Goal: Task Accomplishment & Management: Complete application form

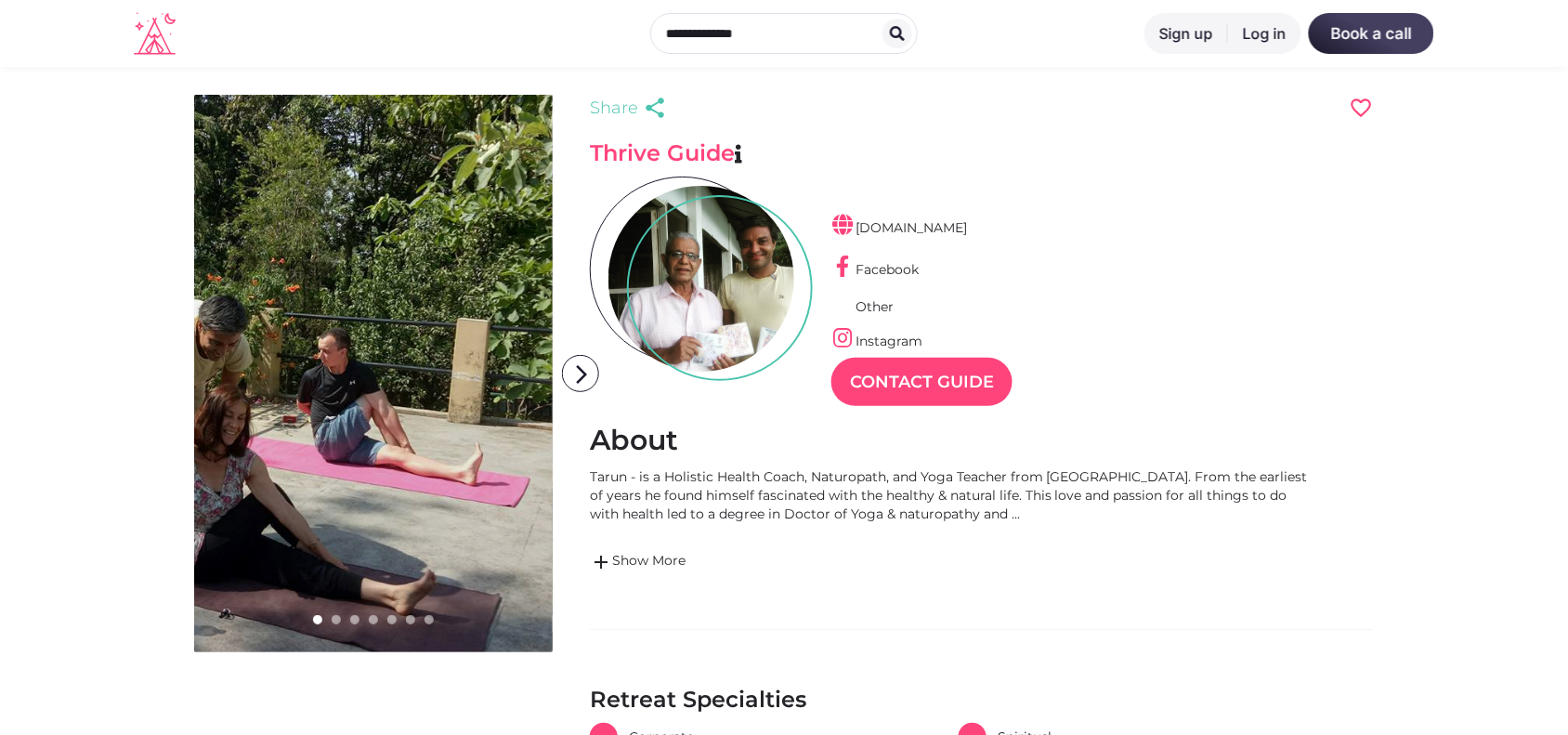
scroll to position [44, 80]
click at [591, 379] on div "www.saptrashmi.com Facebook Other Instagram Contact Guide" at bounding box center [982, 286] width 784 height 219
click at [574, 370] on icon "arrow_forward_ios" at bounding box center [581, 374] width 37 height 37
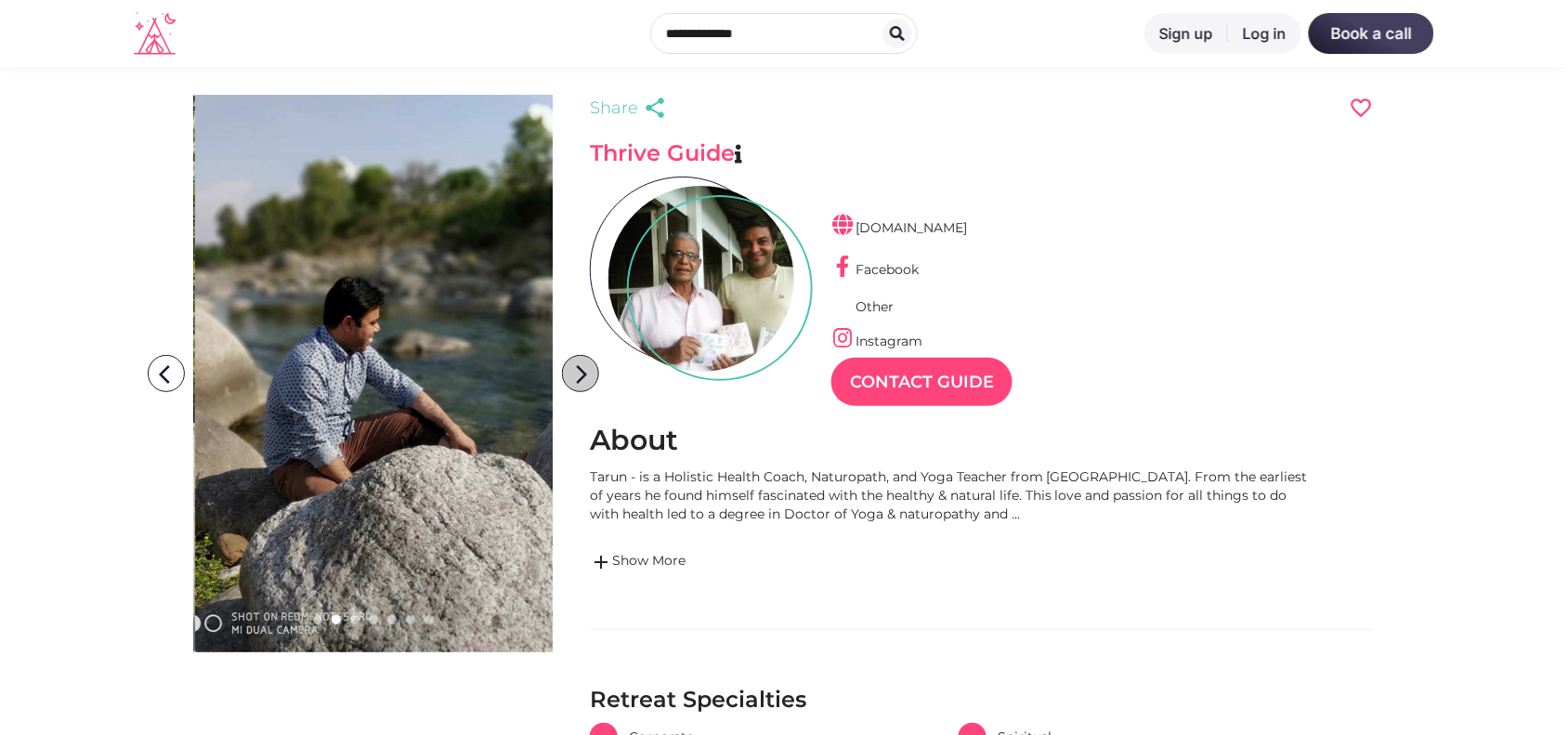
click at [574, 370] on icon "arrow_forward_ios" at bounding box center [581, 374] width 37 height 37
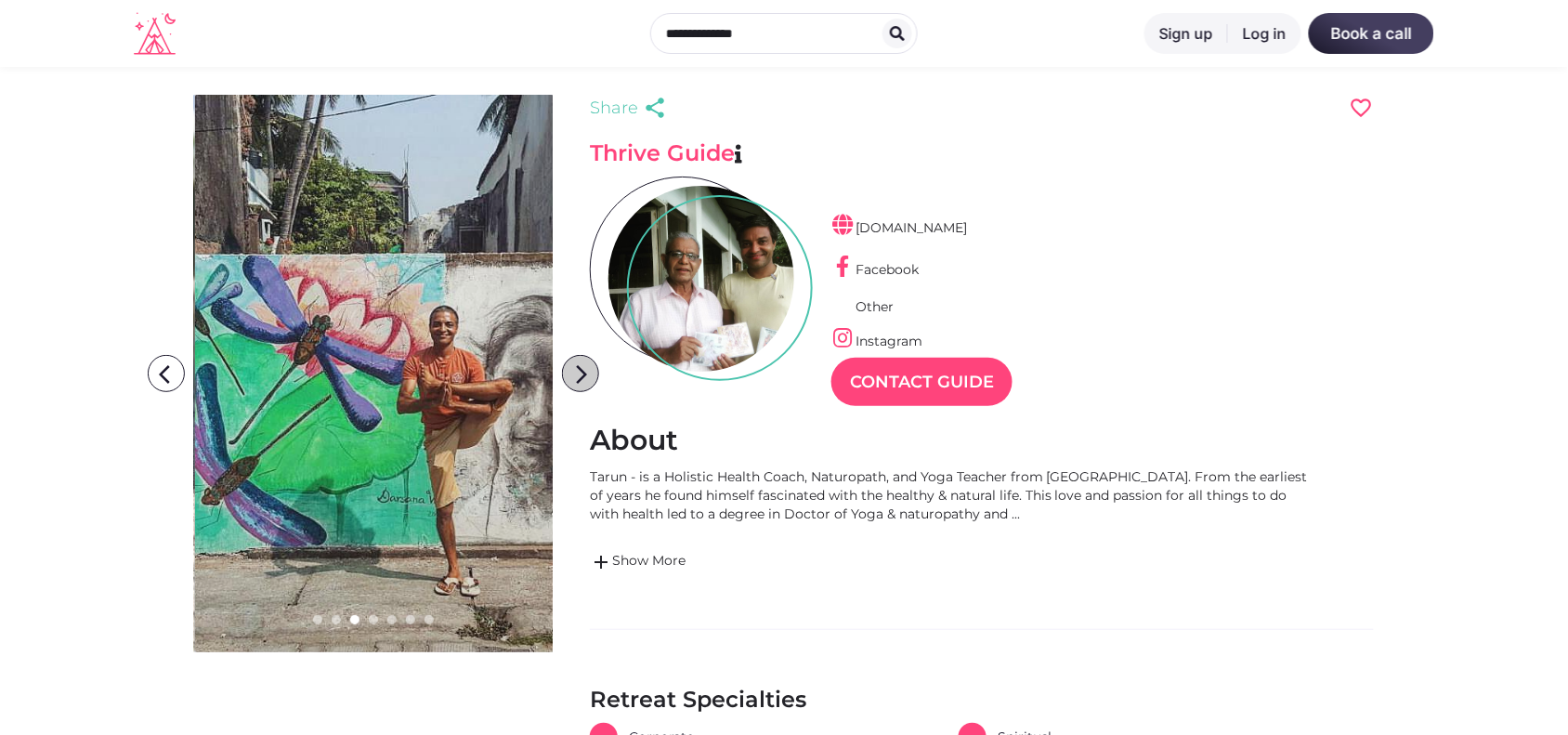
click at [574, 370] on icon "arrow_forward_ios" at bounding box center [581, 374] width 37 height 37
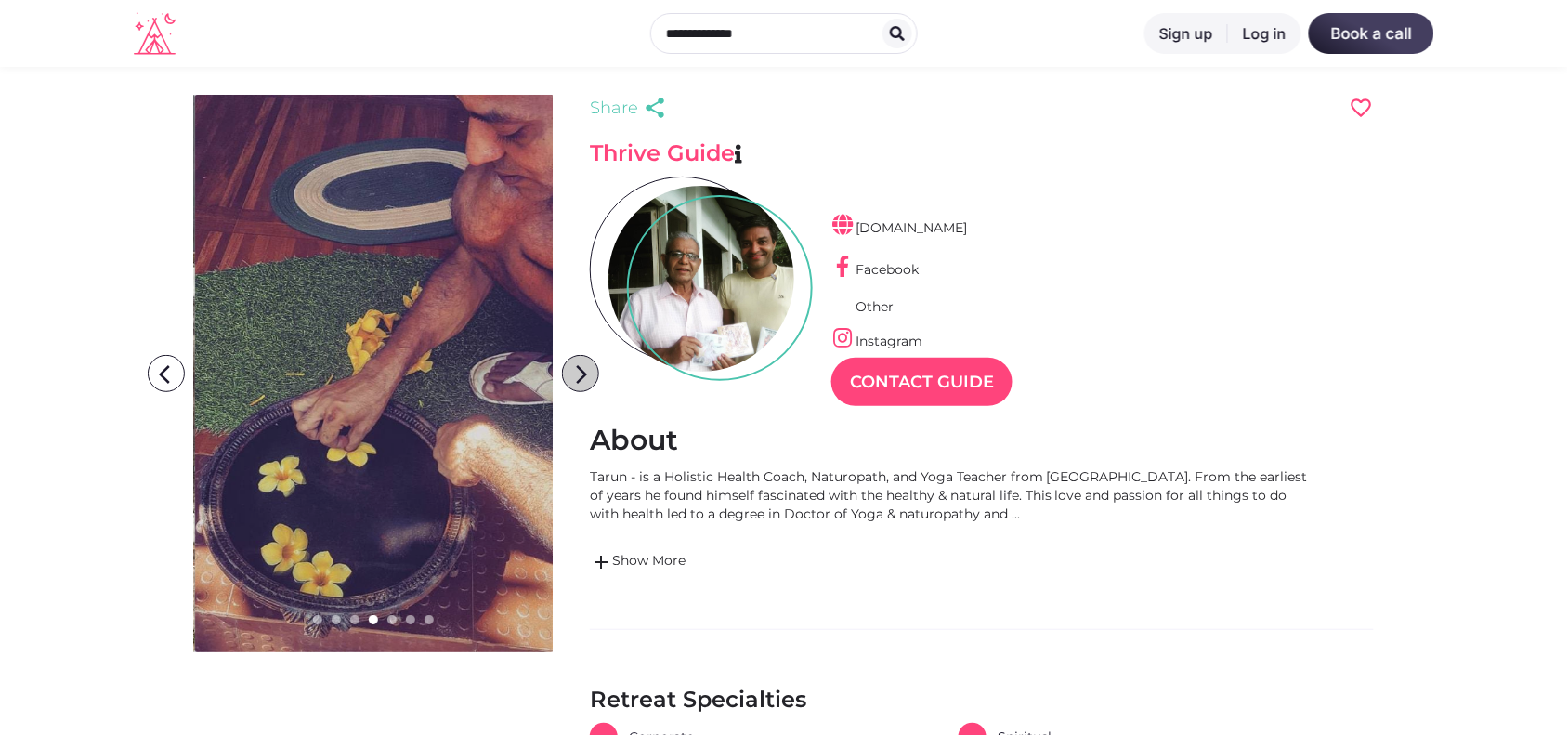
click at [574, 370] on icon "arrow_forward_ios" at bounding box center [581, 374] width 37 height 37
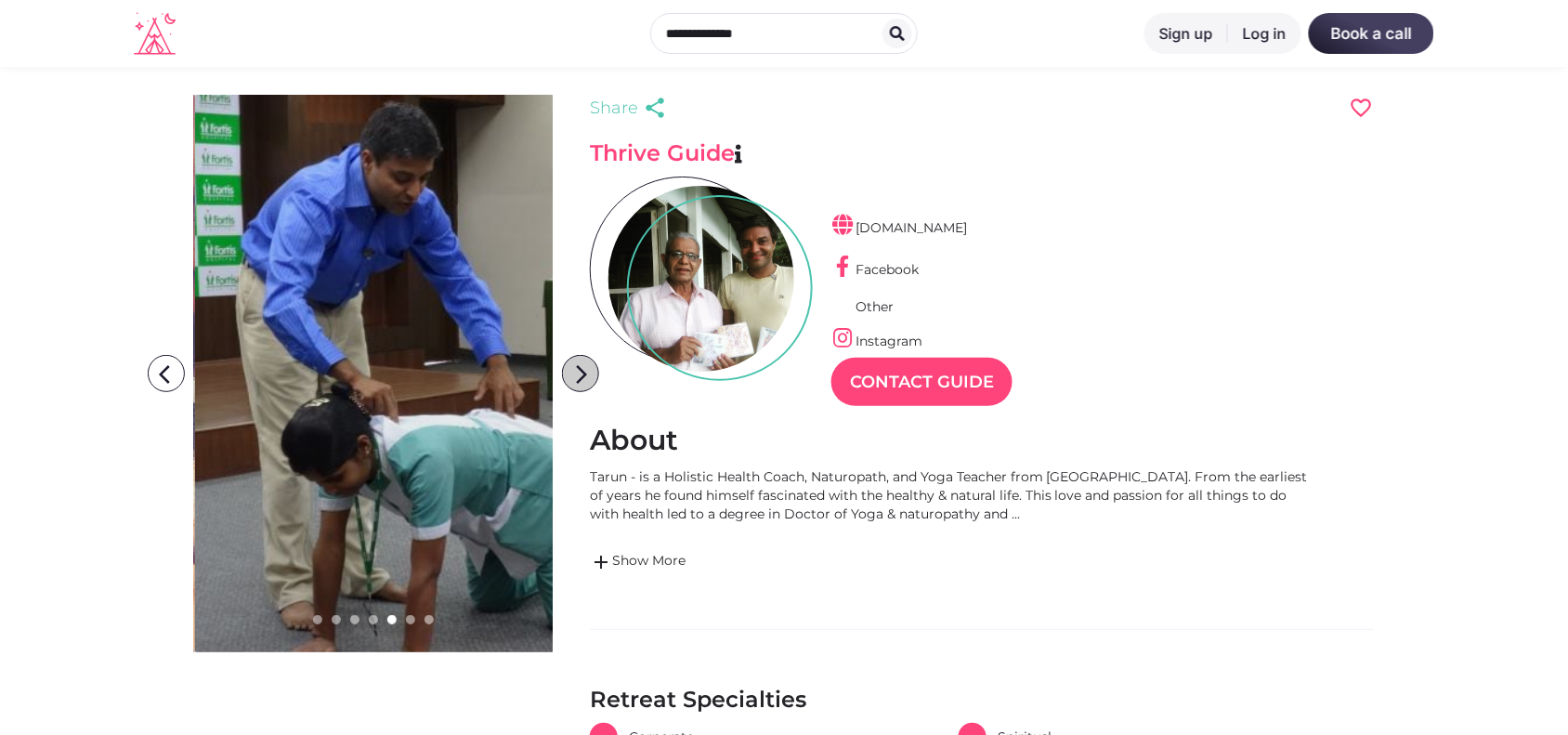
click at [574, 370] on icon "arrow_forward_ios" at bounding box center [581, 374] width 37 height 37
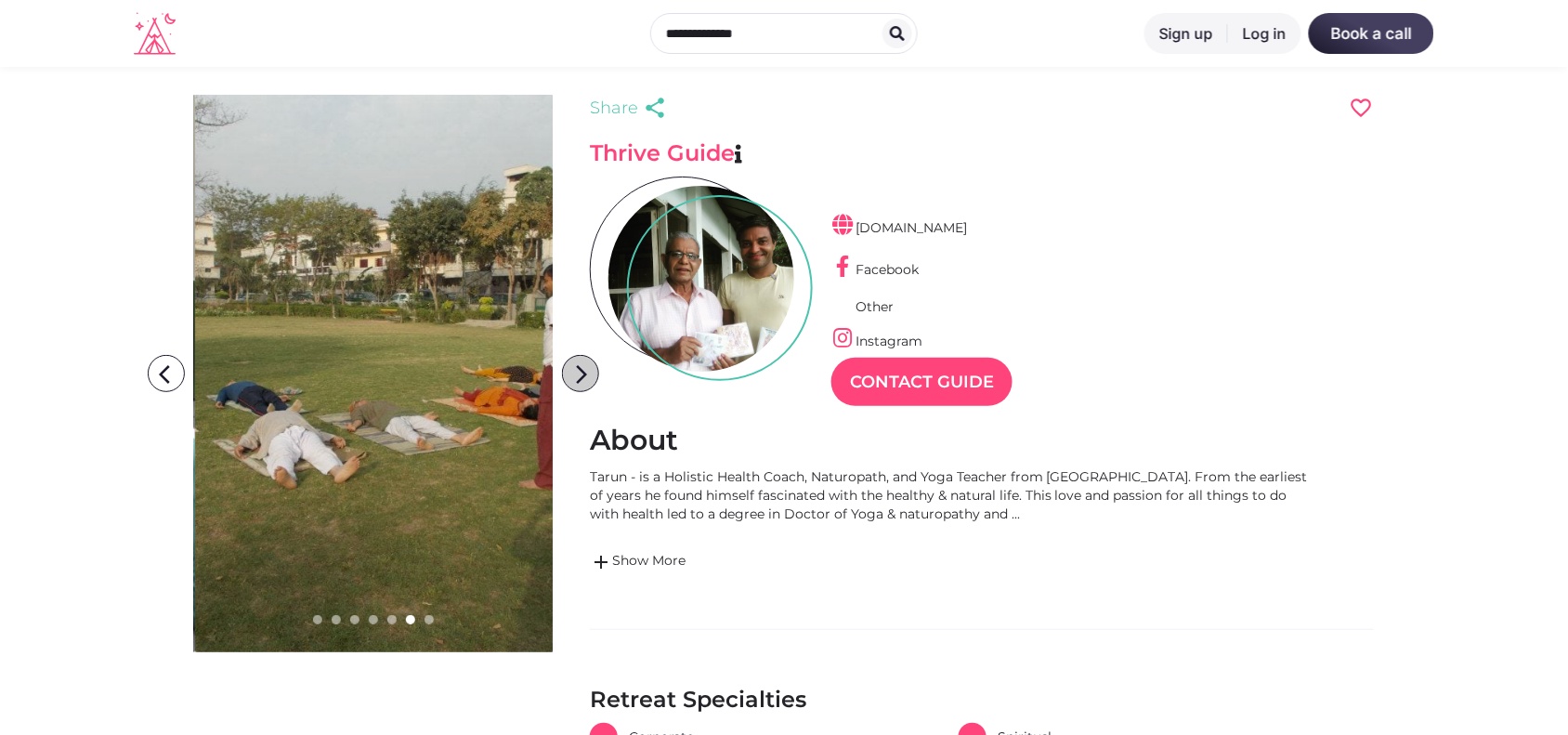
click at [574, 370] on icon "arrow_forward_ios" at bounding box center [581, 374] width 37 height 37
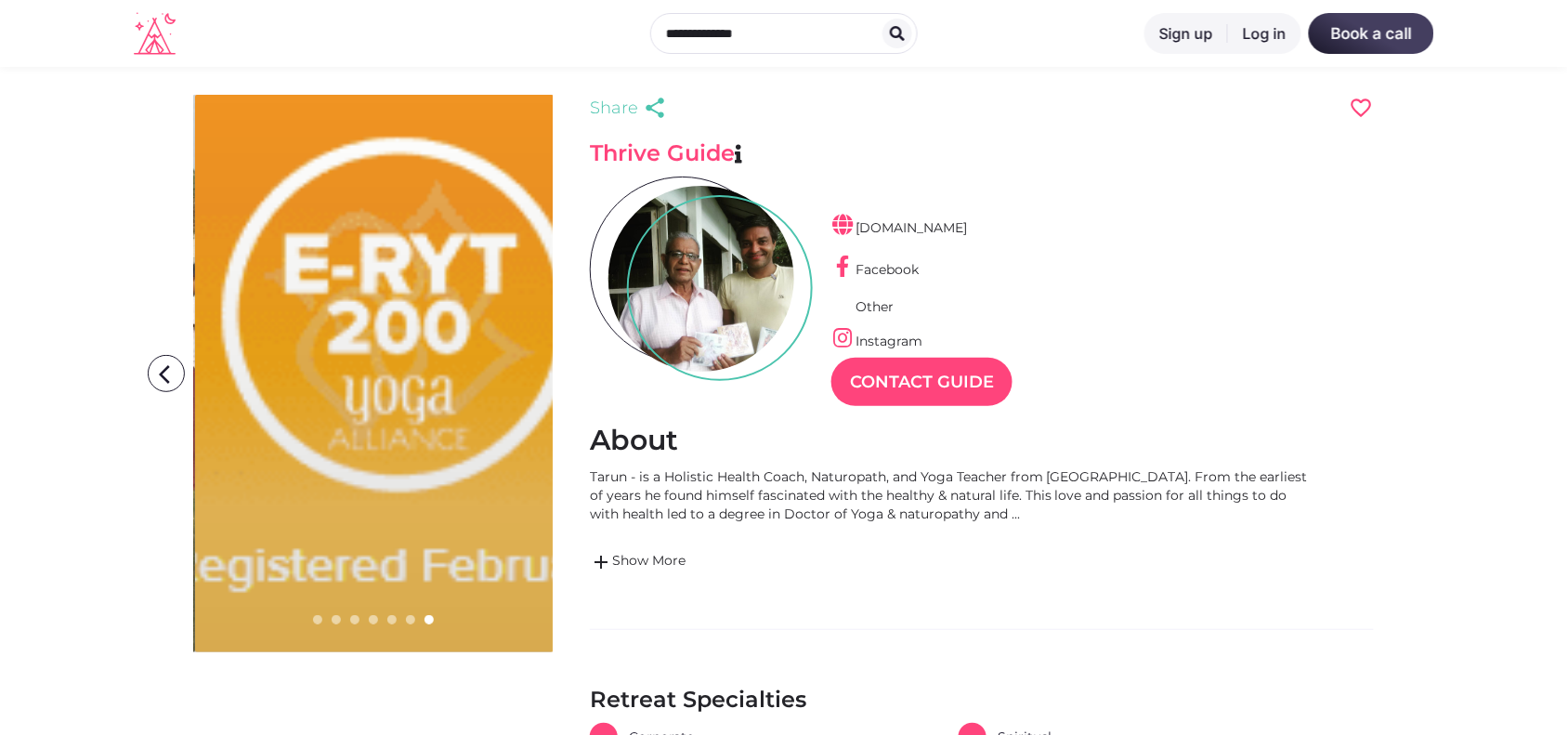
click at [574, 370] on icon "arrow_forward_ios" at bounding box center [581, 374] width 37 height 37
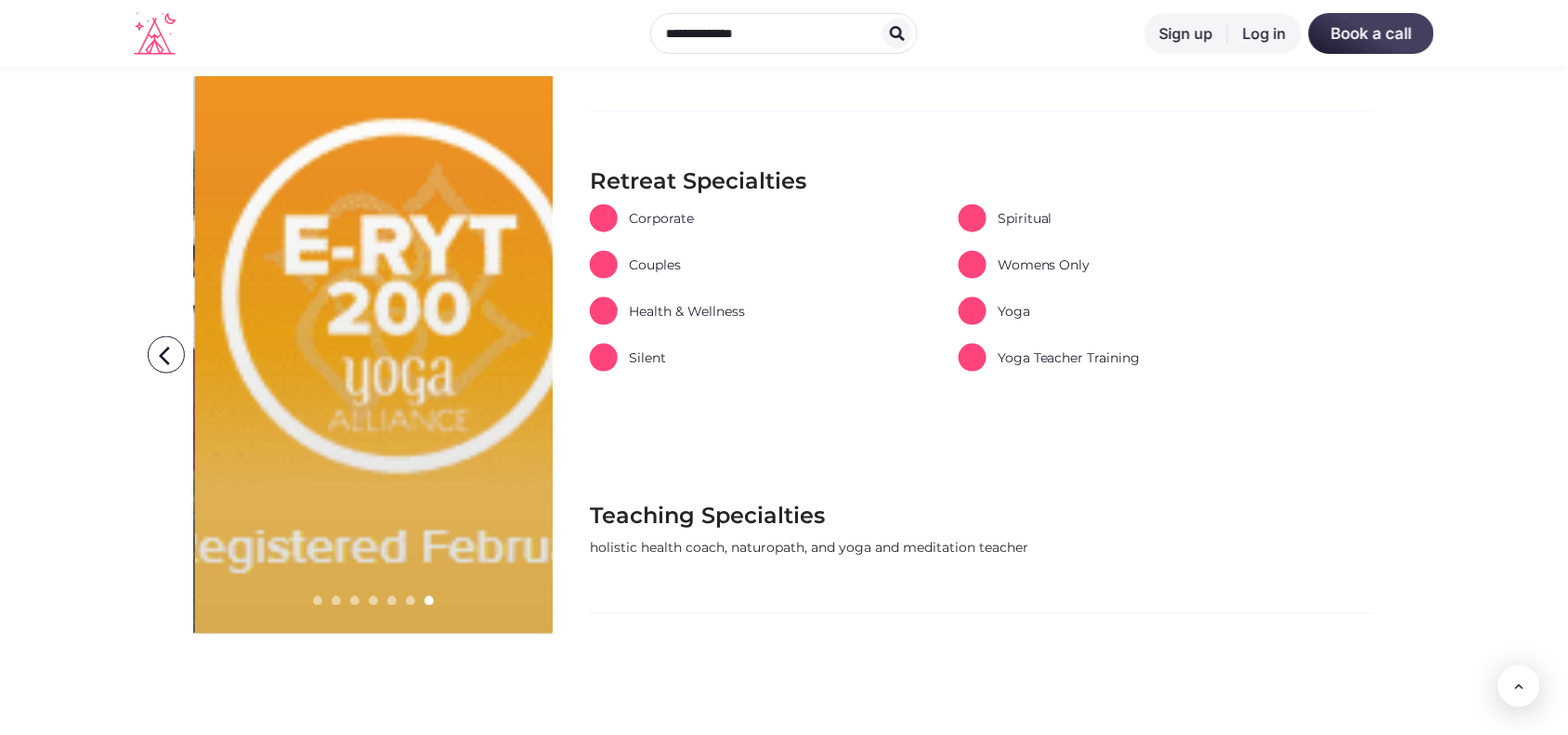
scroll to position [0, 0]
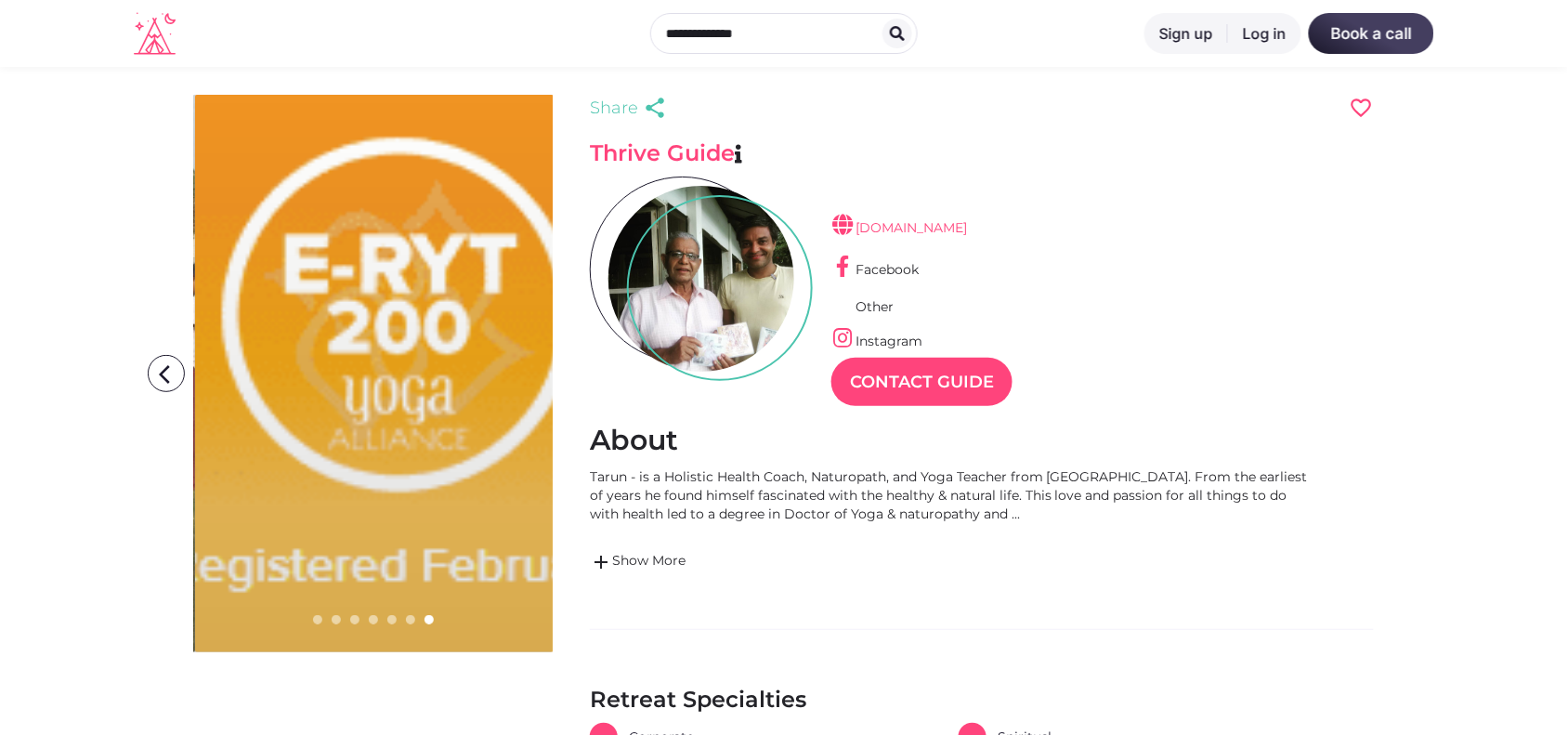
click at [932, 221] on link "www.saptrashmi.com" at bounding box center [898, 228] width 135 height 17
click at [902, 338] on link "Instagram" at bounding box center [877, 341] width 91 height 17
click at [914, 377] on link "Contact Guide" at bounding box center [922, 381] width 182 height 48
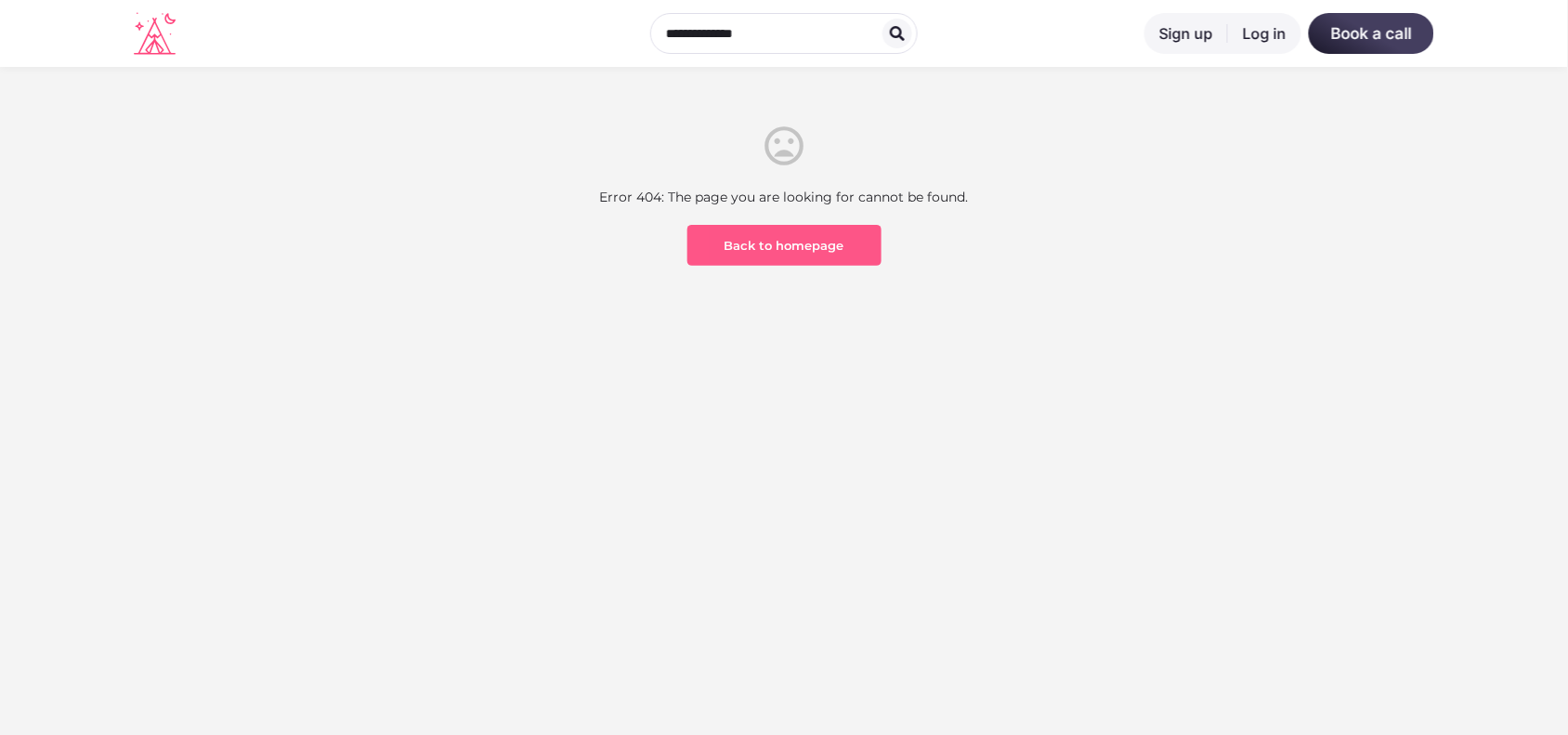
click at [851, 235] on link "Back to homepage" at bounding box center [784, 245] width 194 height 41
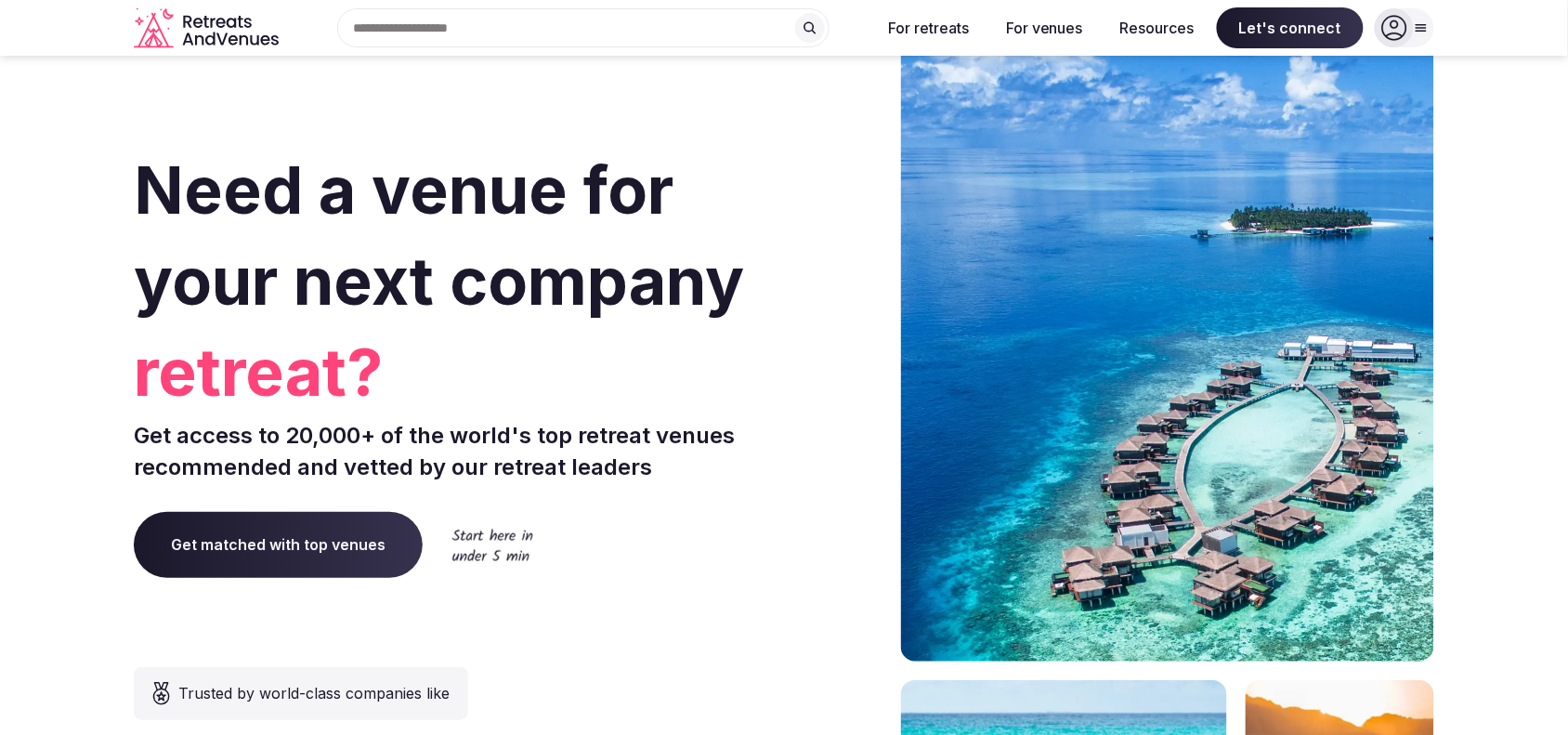
click at [1426, 33] on icon at bounding box center [1421, 28] width 15 height 15
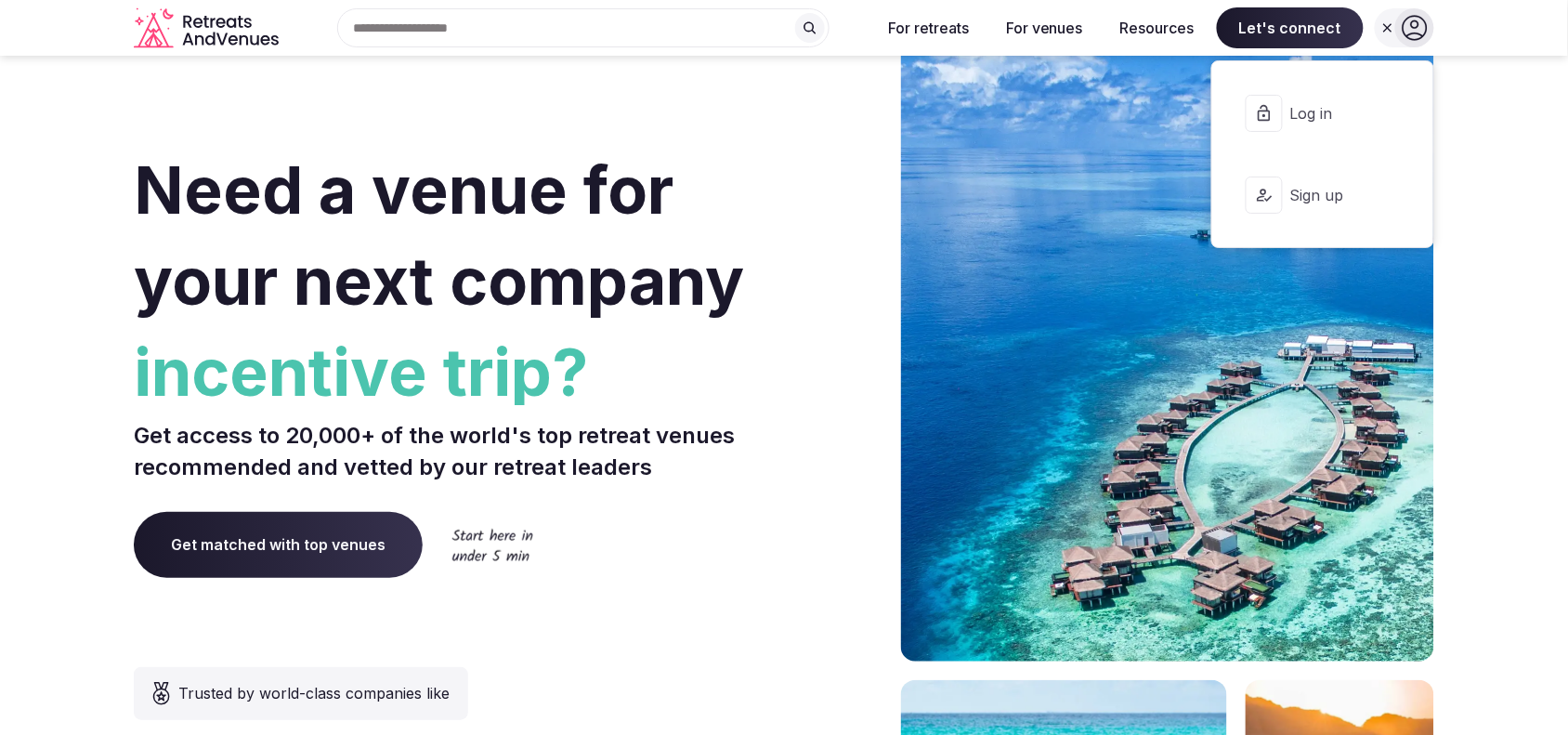
click at [1310, 192] on span "Sign up" at bounding box center [1335, 195] width 89 height 21
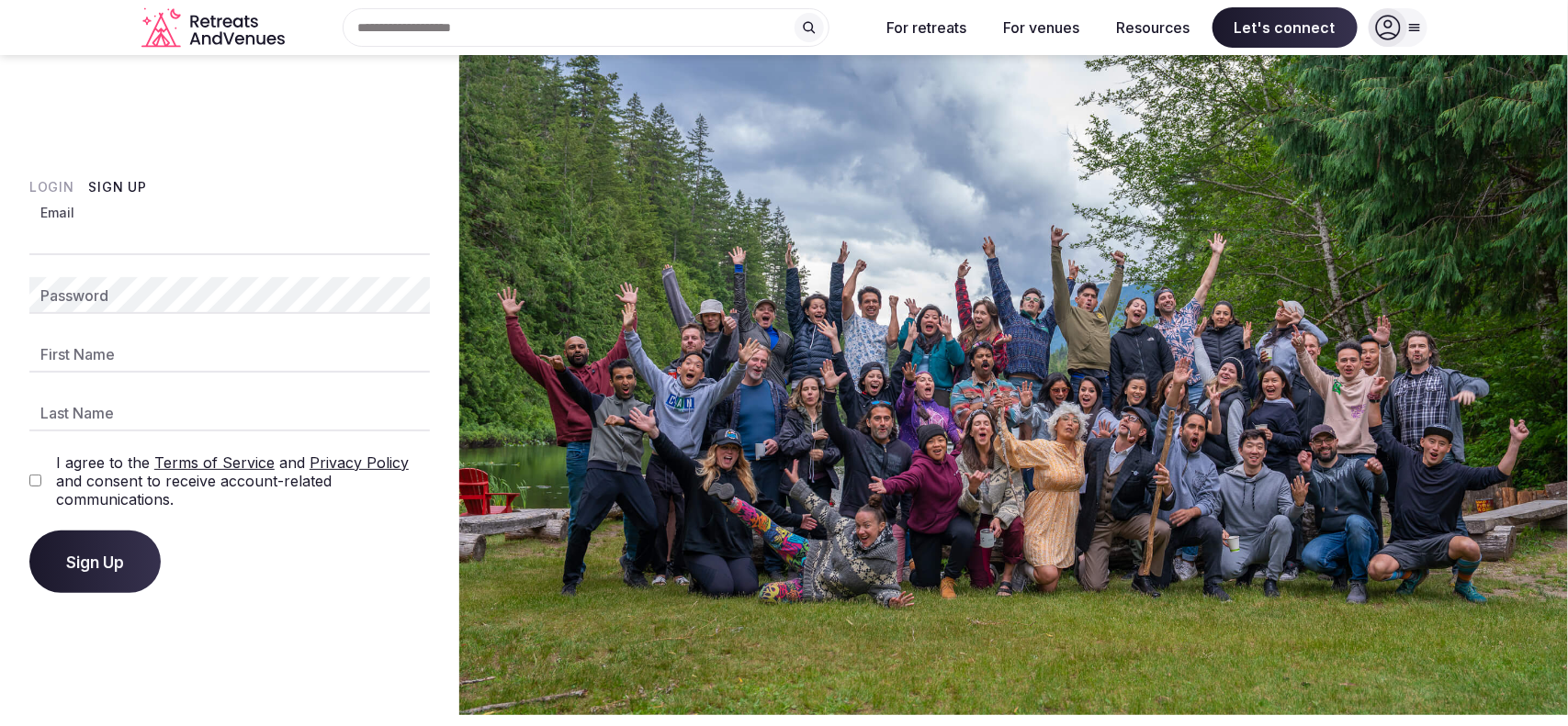
click at [380, 231] on input "Email" at bounding box center [229, 236] width 400 height 36
type input "**********"
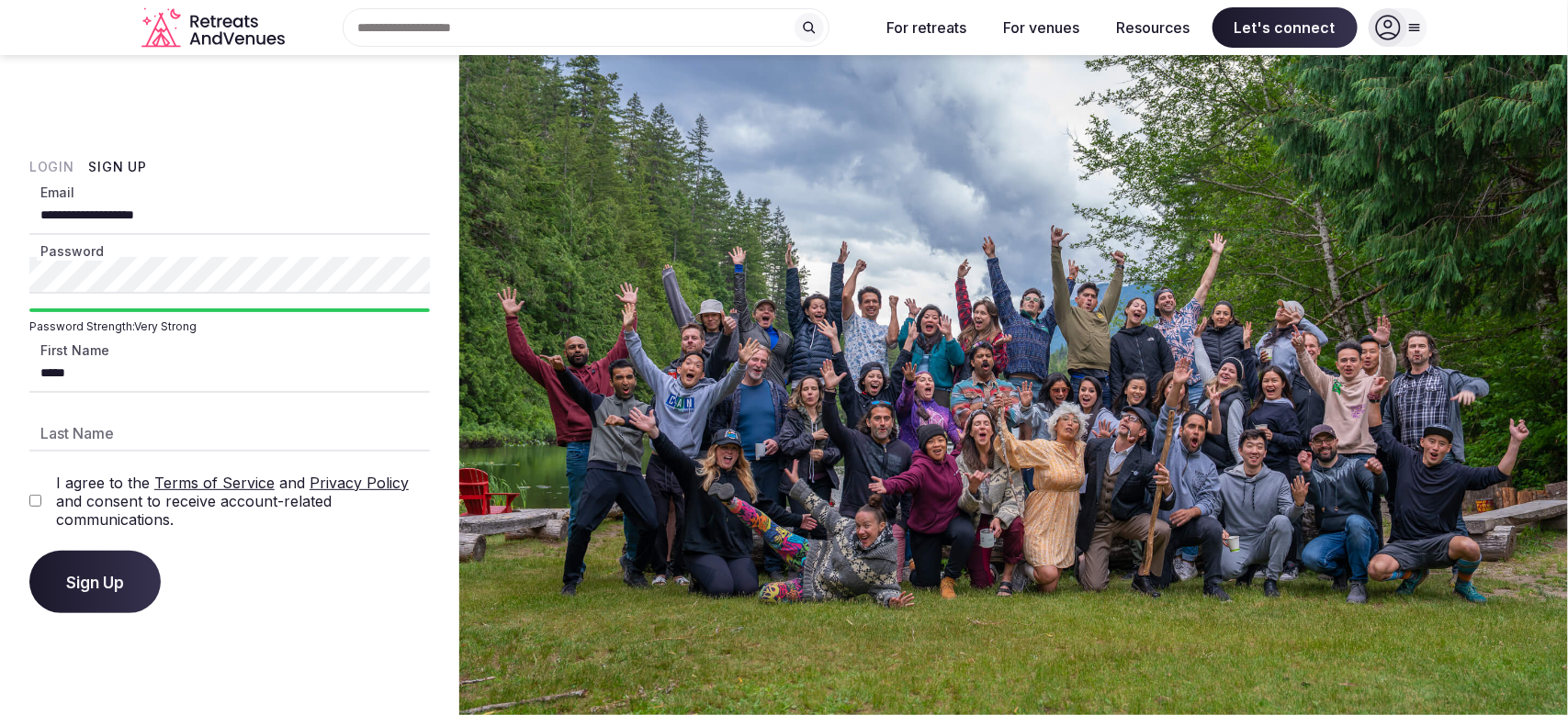
type input "*****"
type input "******"
click at [74, 575] on span "Sign Up" at bounding box center [95, 582] width 58 height 19
click at [58, 168] on button "Login" at bounding box center [51, 167] width 45 height 19
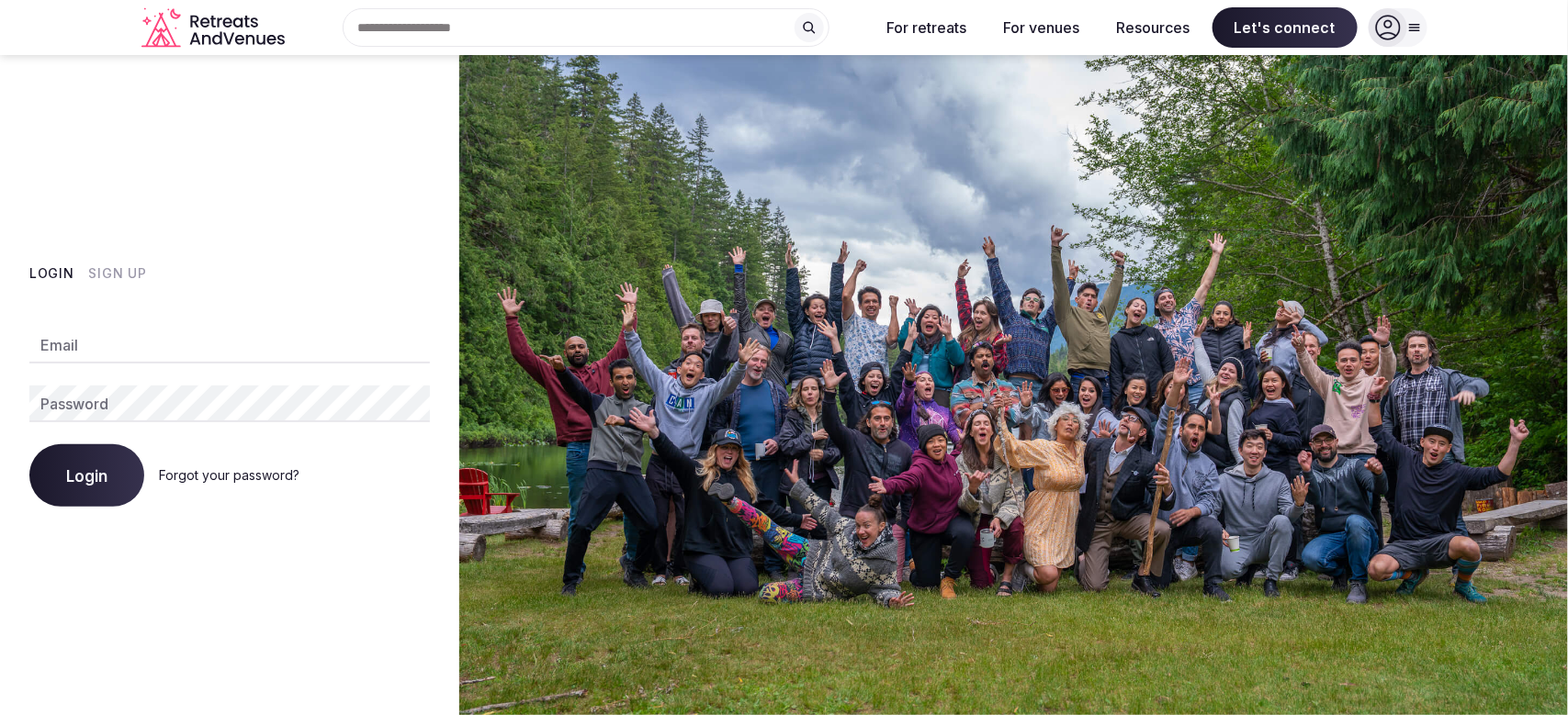
click at [186, 467] on link "Forgot your password?" at bounding box center [229, 475] width 140 height 16
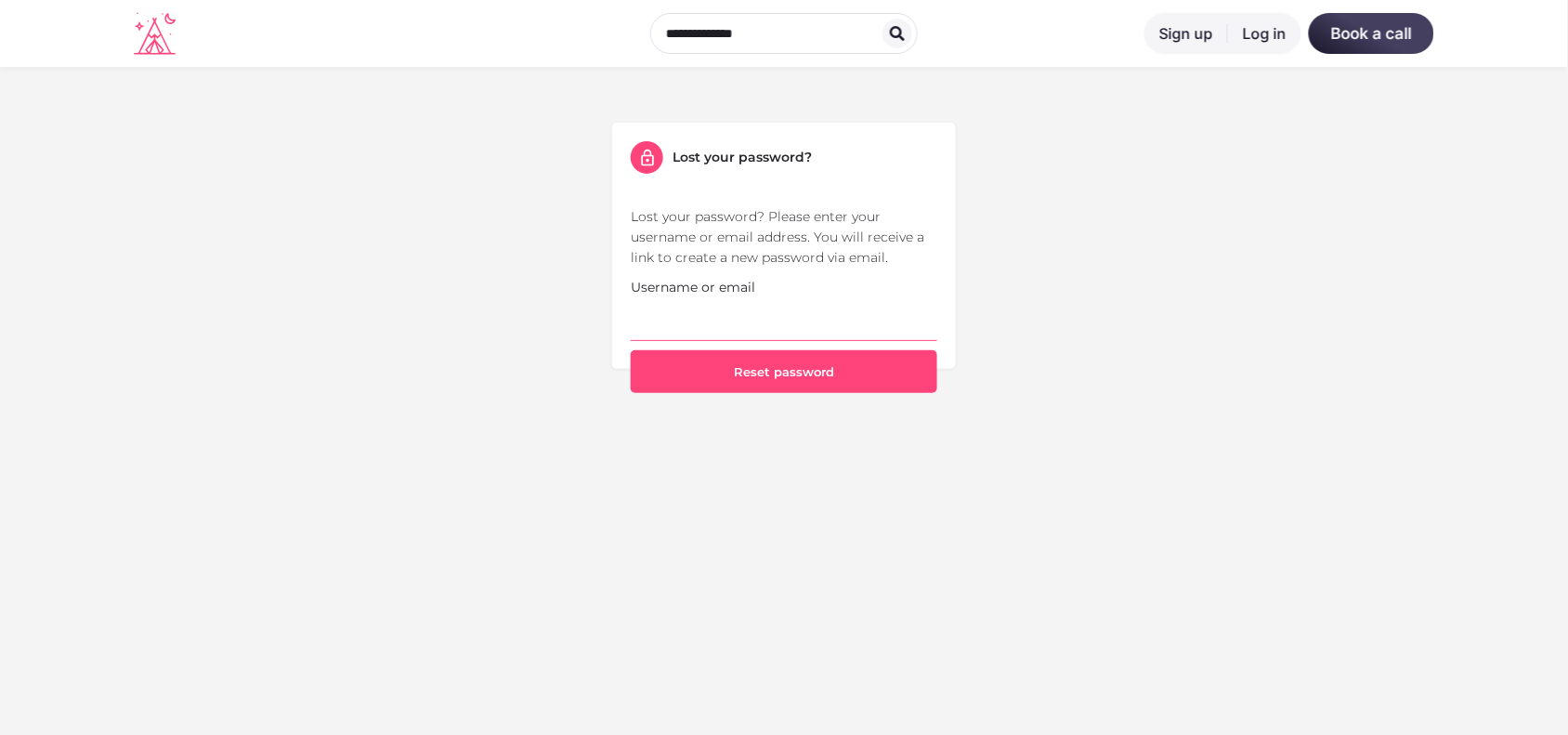
click at [711, 337] on input "Username or email" at bounding box center [784, 319] width 306 height 44
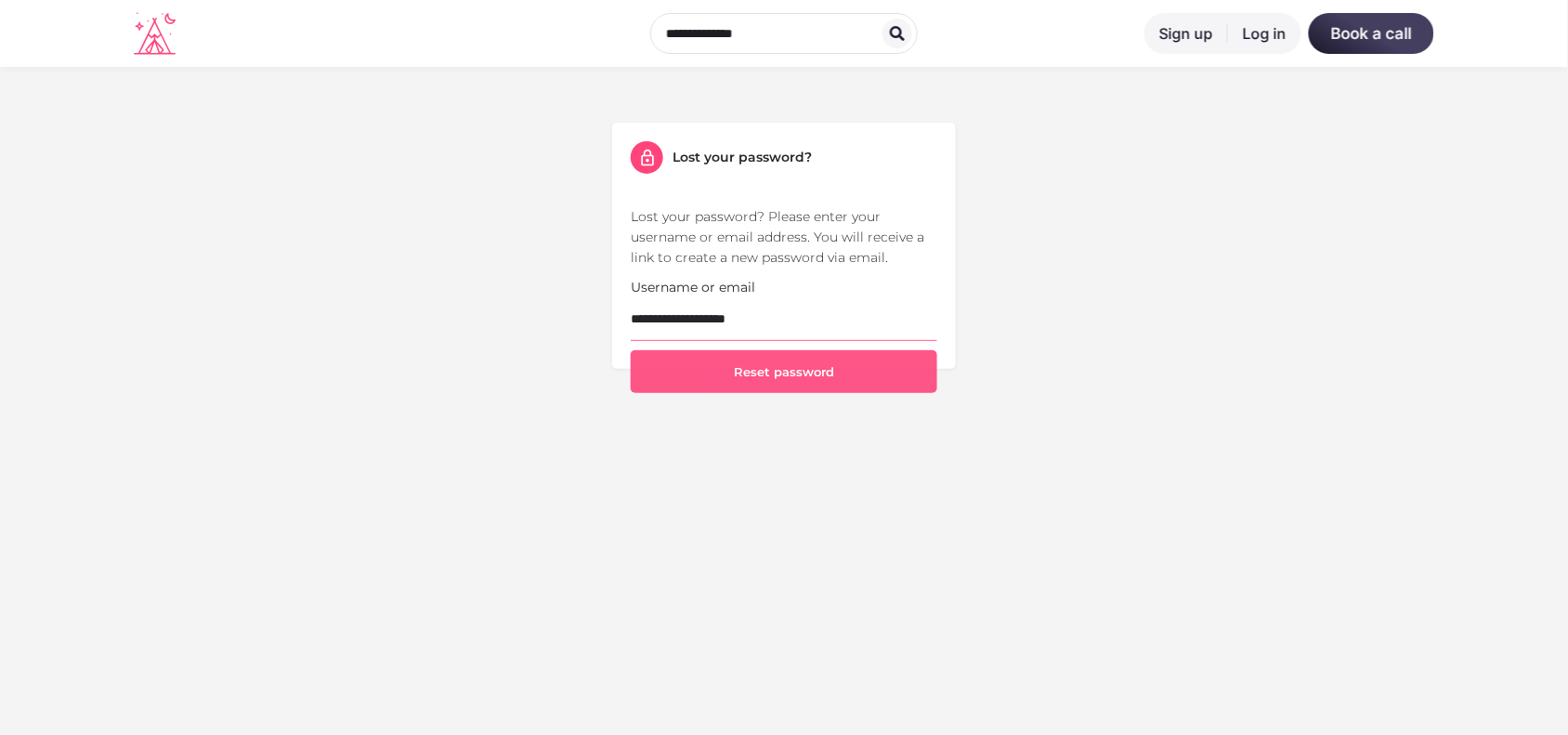
type input "**********"
click at [865, 381] on button "Reset password" at bounding box center [784, 371] width 306 height 43
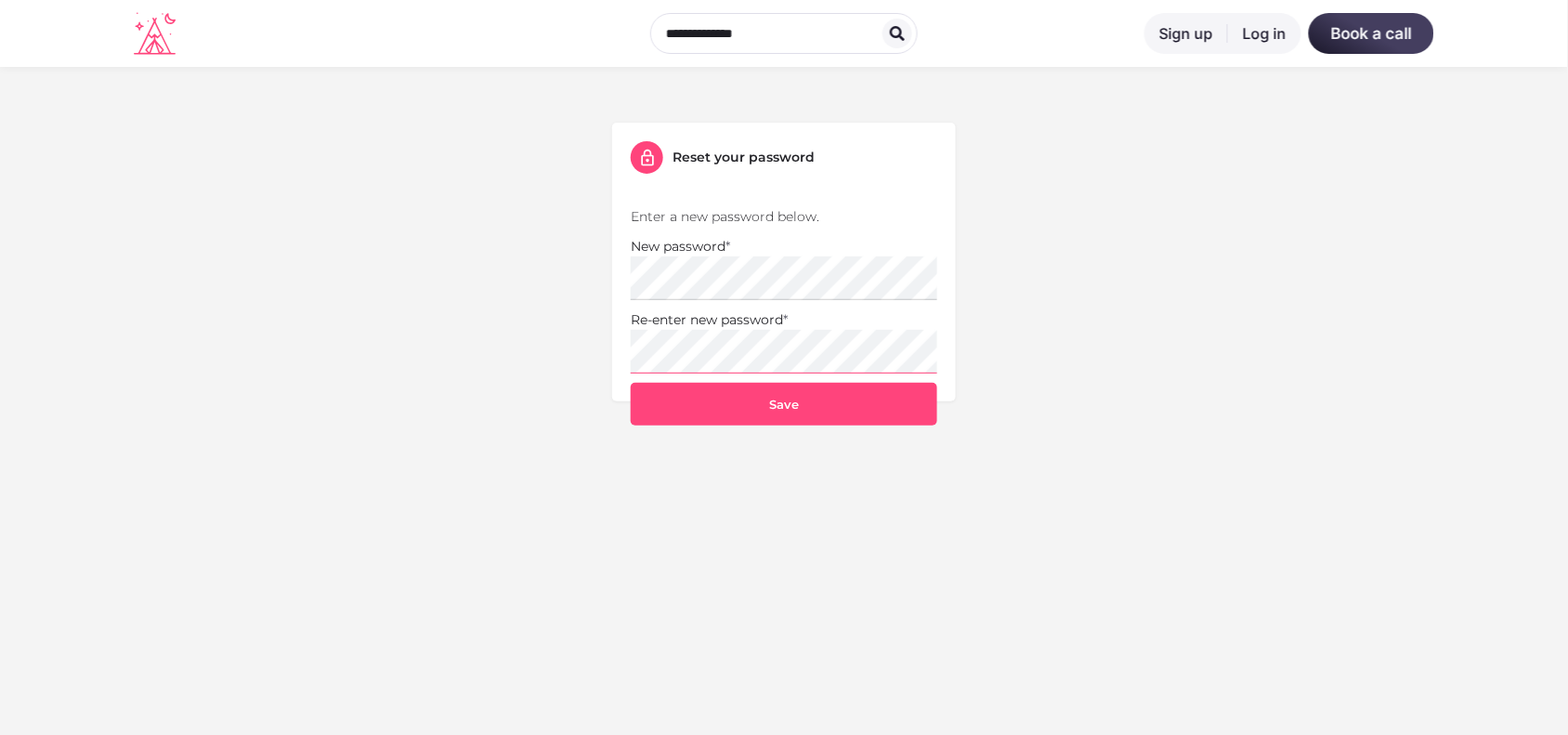
click at [631, 383] on button "Save" at bounding box center [784, 404] width 306 height 43
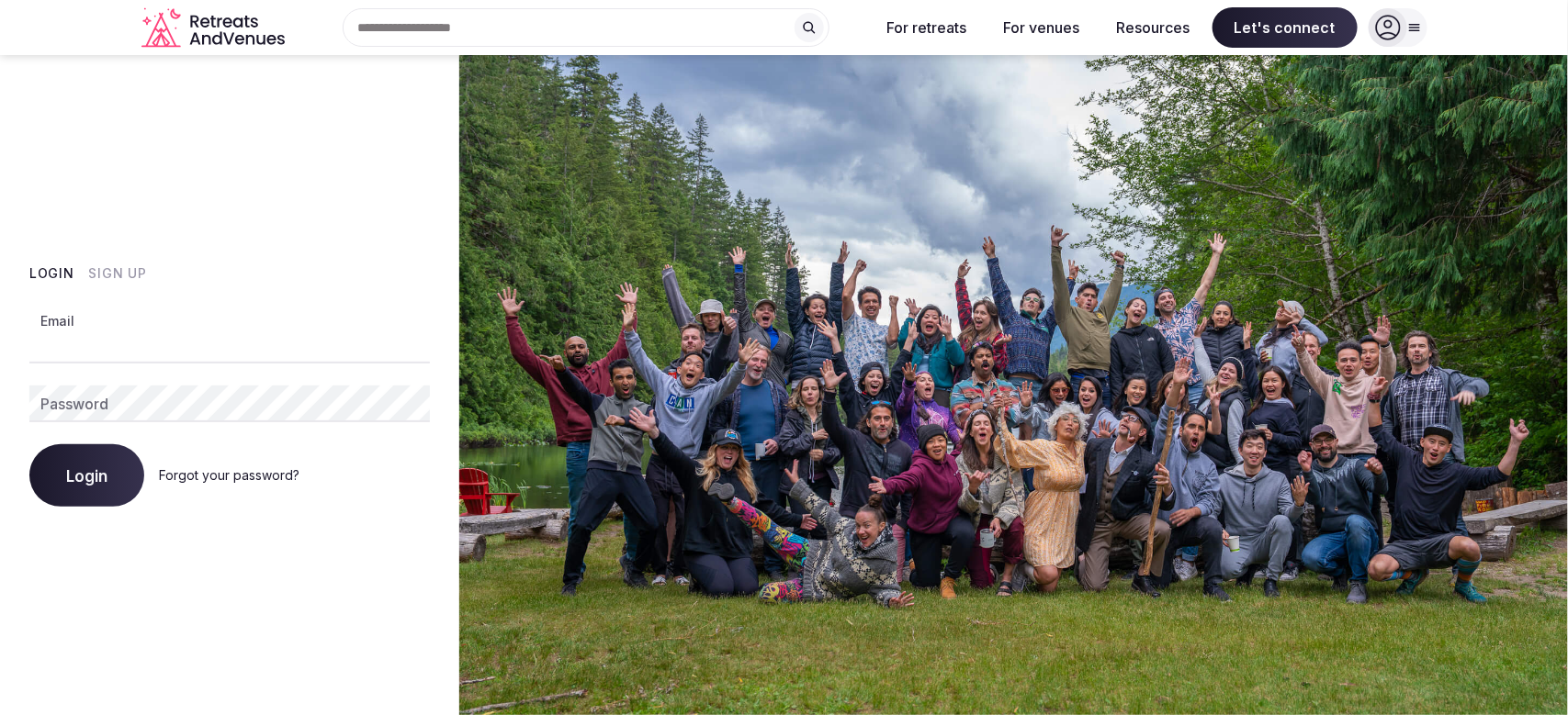
click at [84, 333] on input "Email" at bounding box center [229, 345] width 400 height 36
type input "**********"
click at [29, 444] on button "Login" at bounding box center [86, 475] width 115 height 63
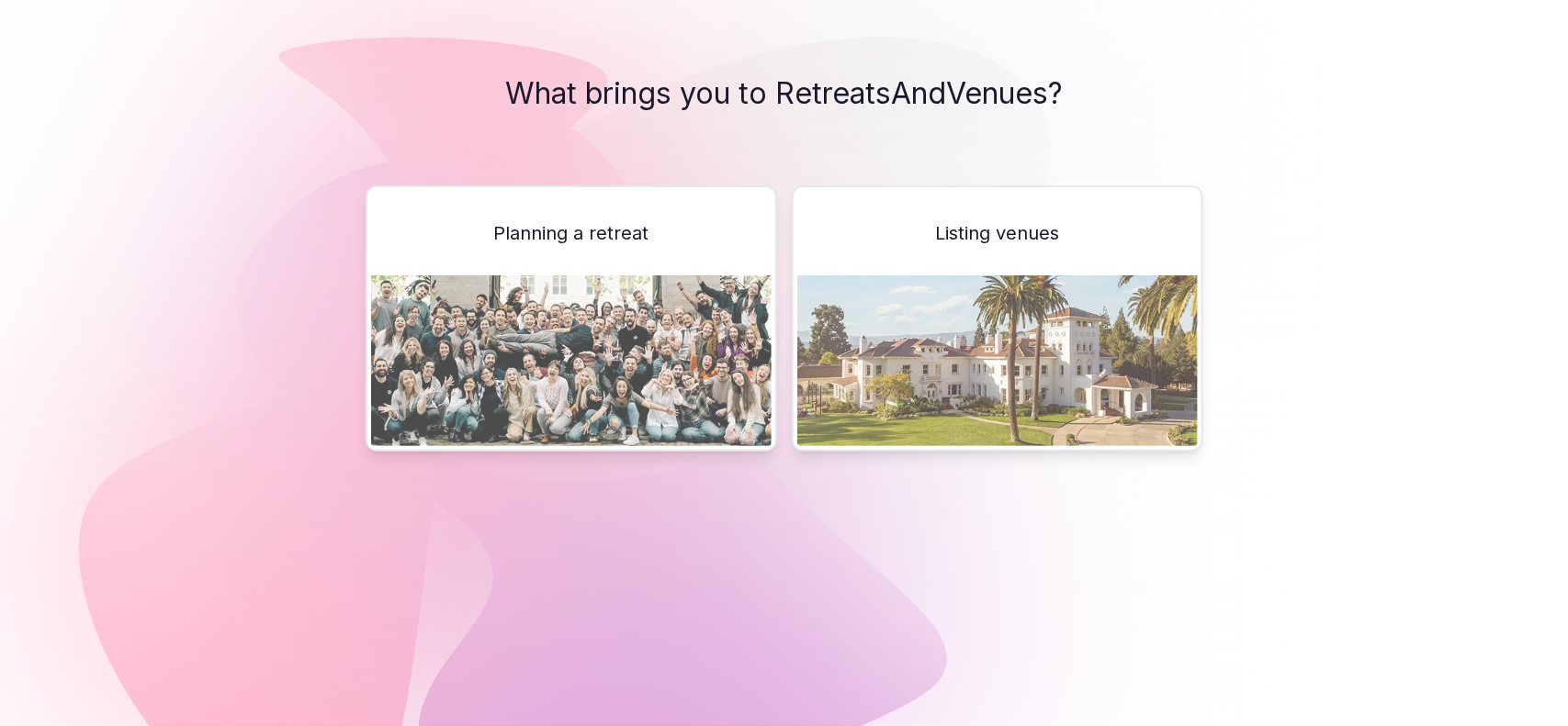
click at [979, 368] on img at bounding box center [998, 361] width 400 height 171
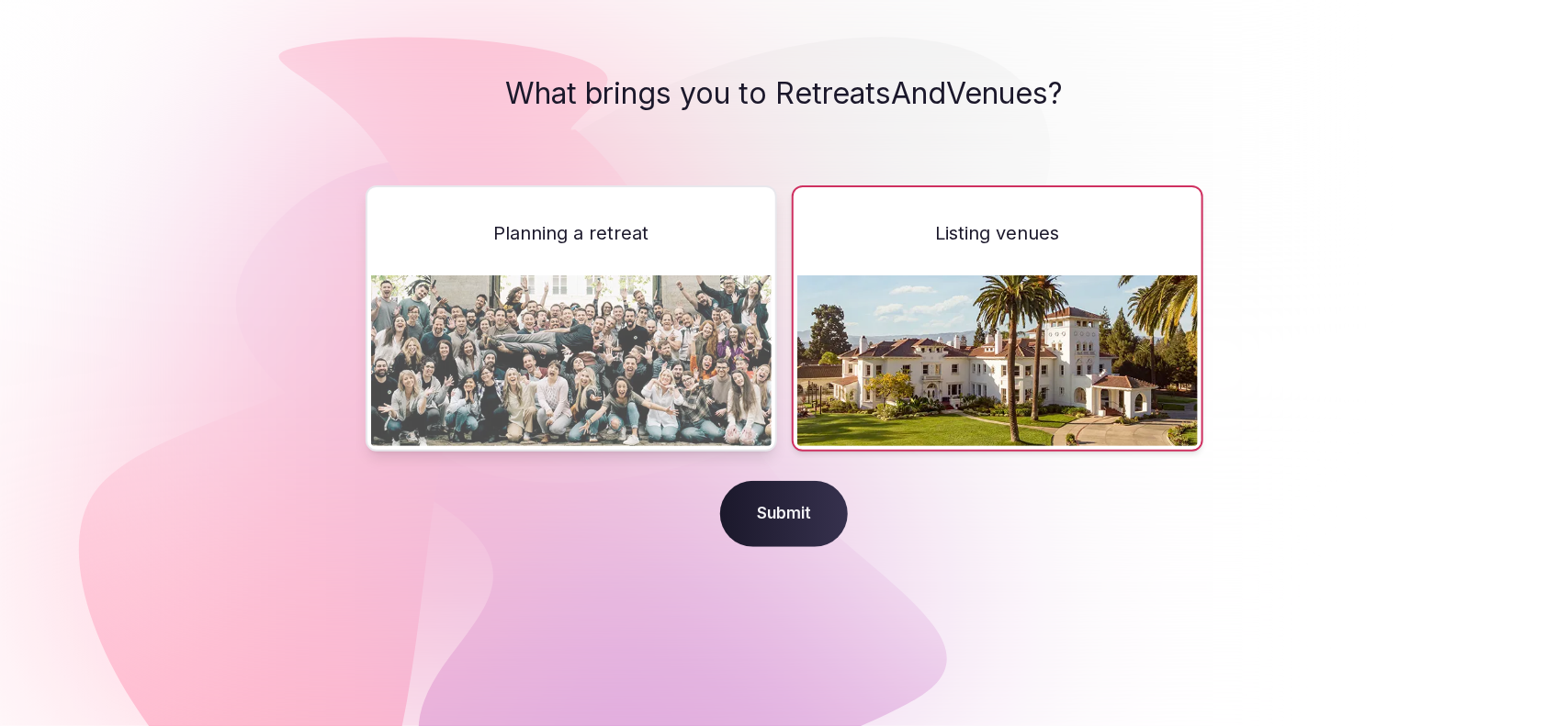
click at [637, 344] on img at bounding box center [571, 361] width 400 height 171
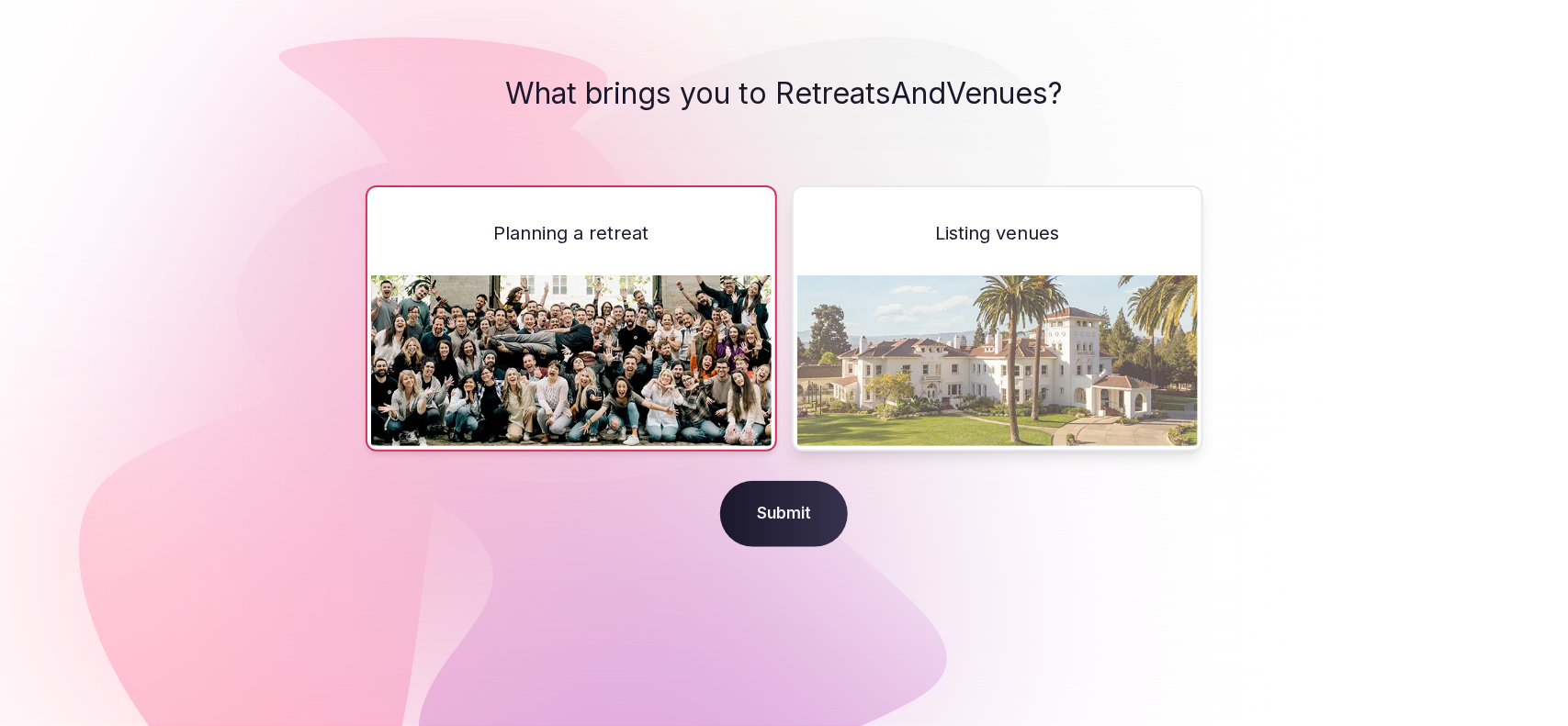
click at [915, 354] on img at bounding box center [998, 361] width 400 height 171
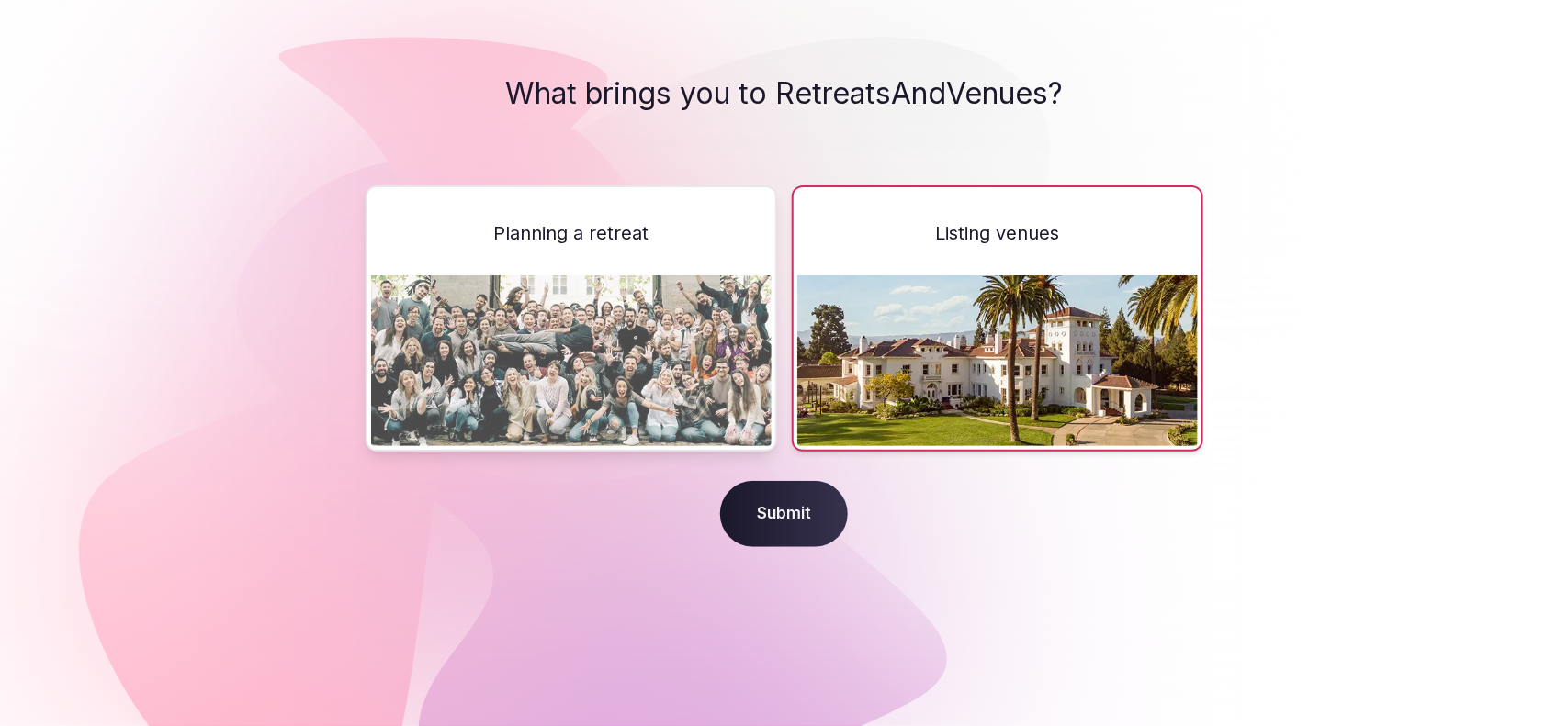
click at [811, 507] on span "Submit" at bounding box center [784, 514] width 128 height 66
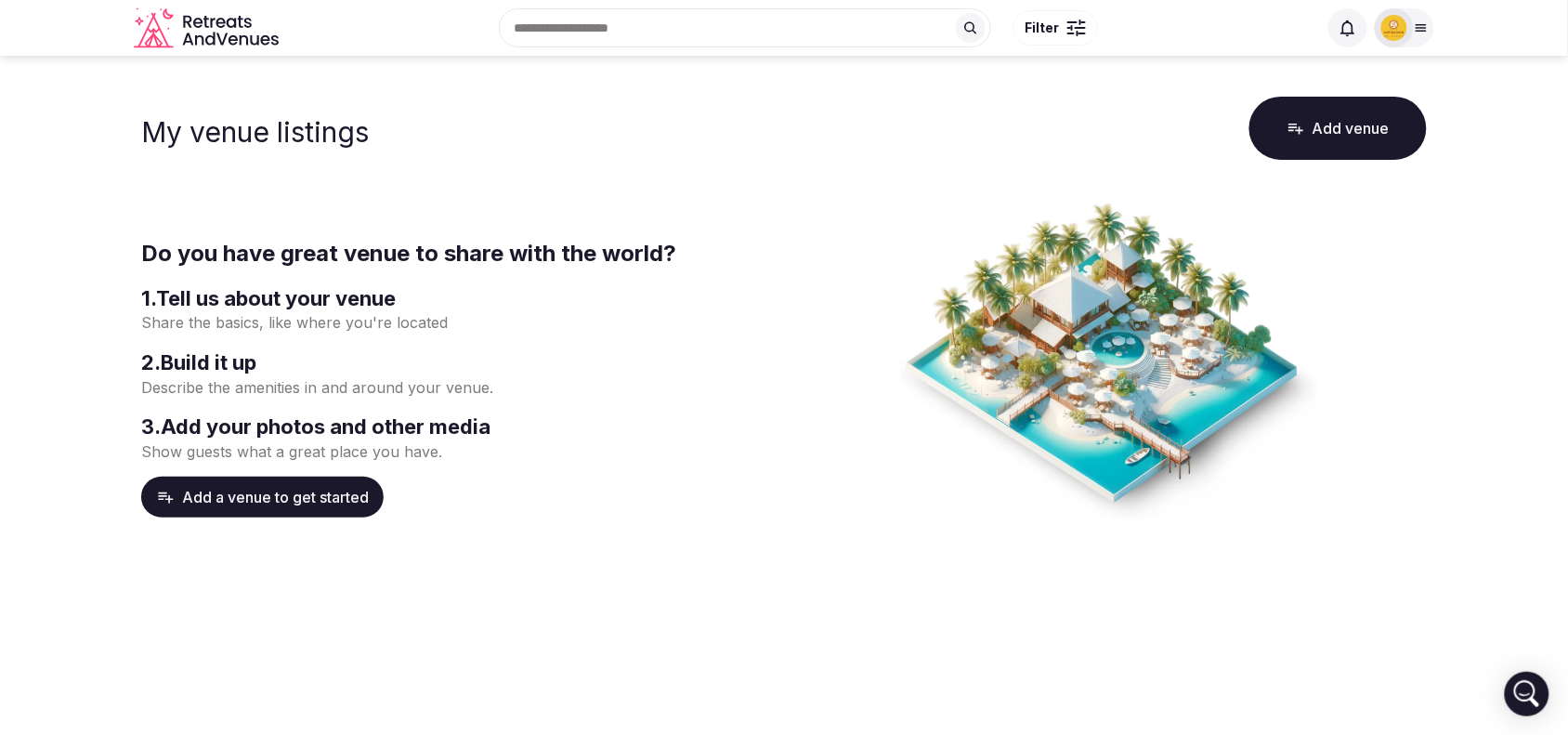
click at [1403, 29] on img at bounding box center [1395, 28] width 26 height 26
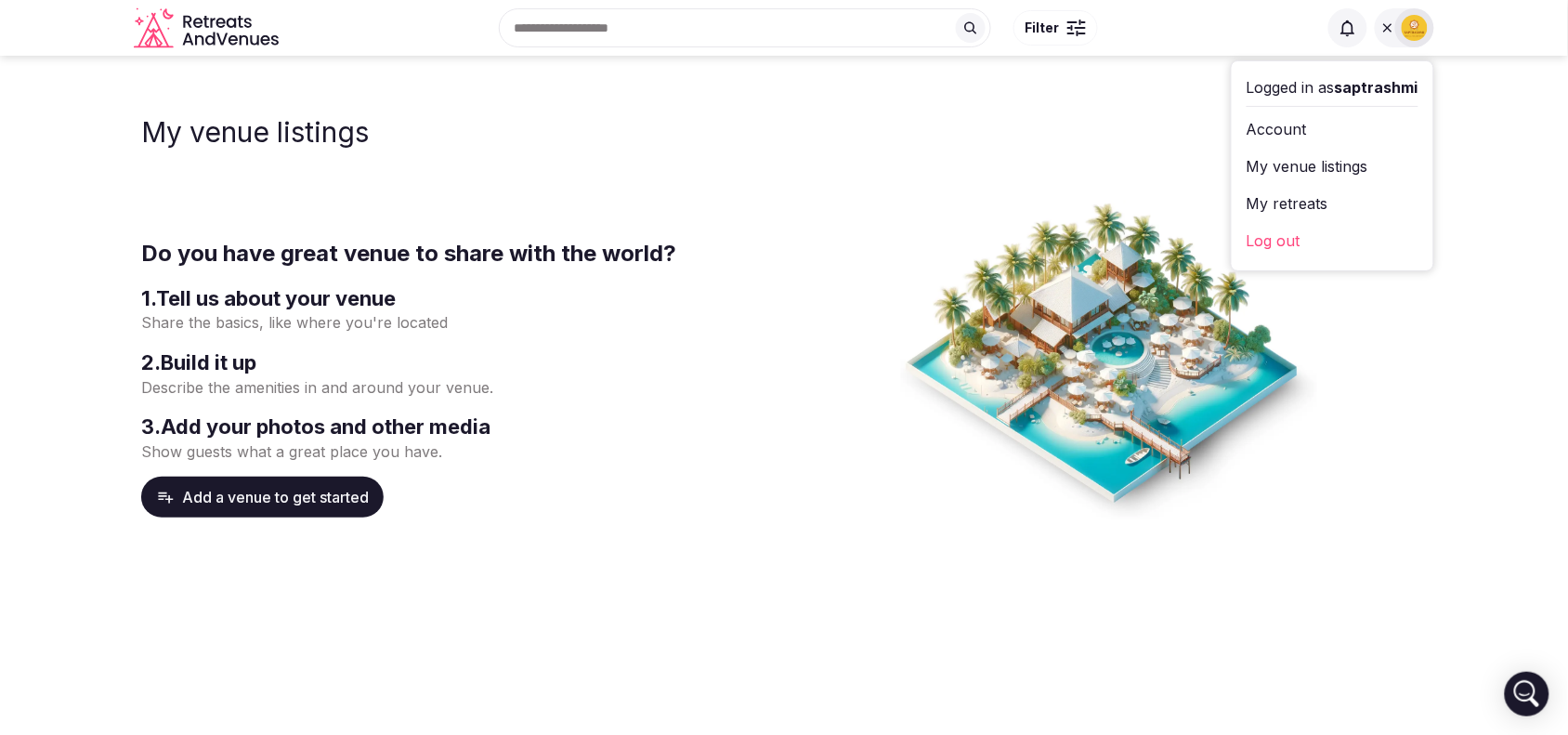
click at [1333, 164] on link "My venue listings" at bounding box center [1333, 166] width 172 height 29
click at [1250, 198] on link "My retreats" at bounding box center [1333, 202] width 172 height 29
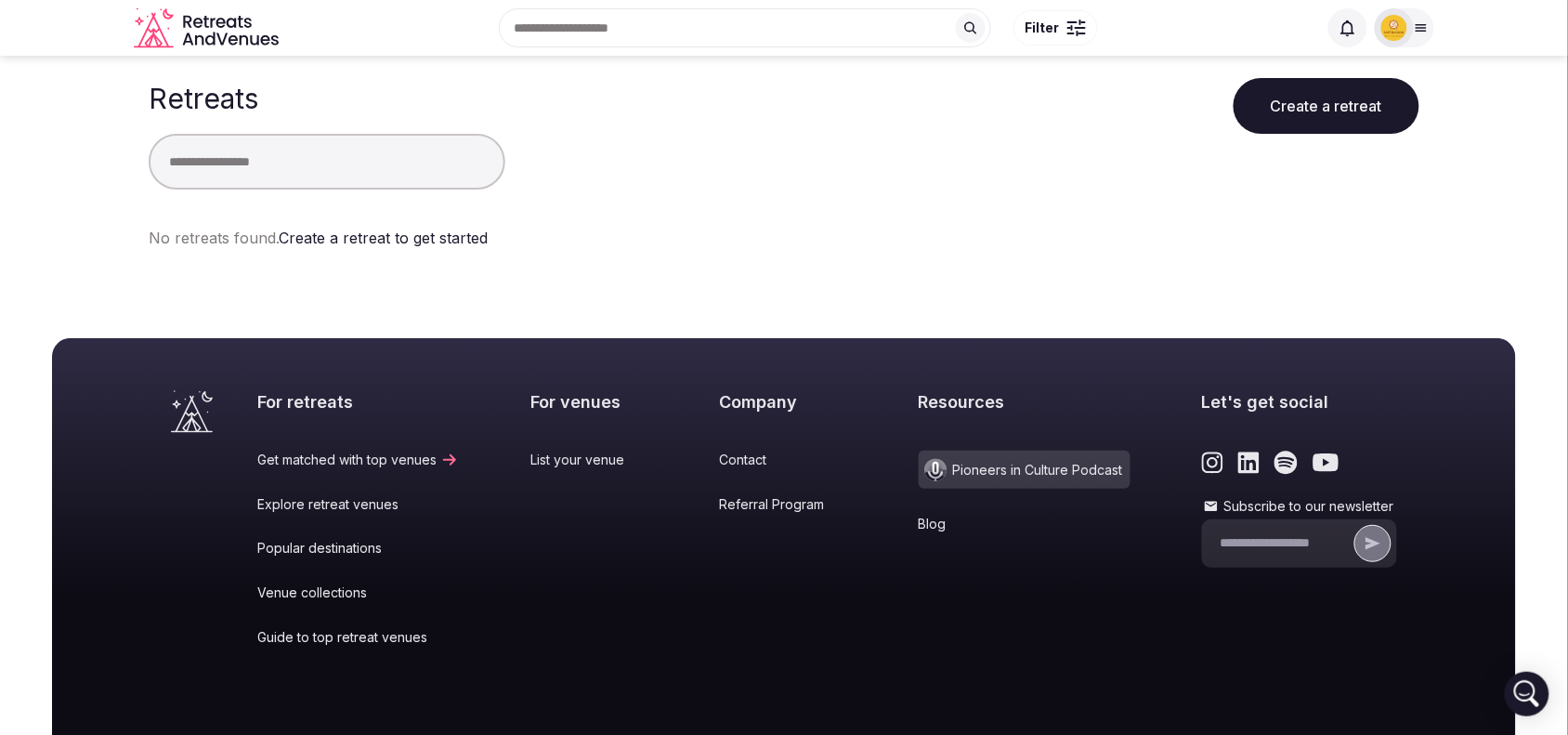
click at [1383, 105] on button "Create a retreat" at bounding box center [1327, 106] width 185 height 56
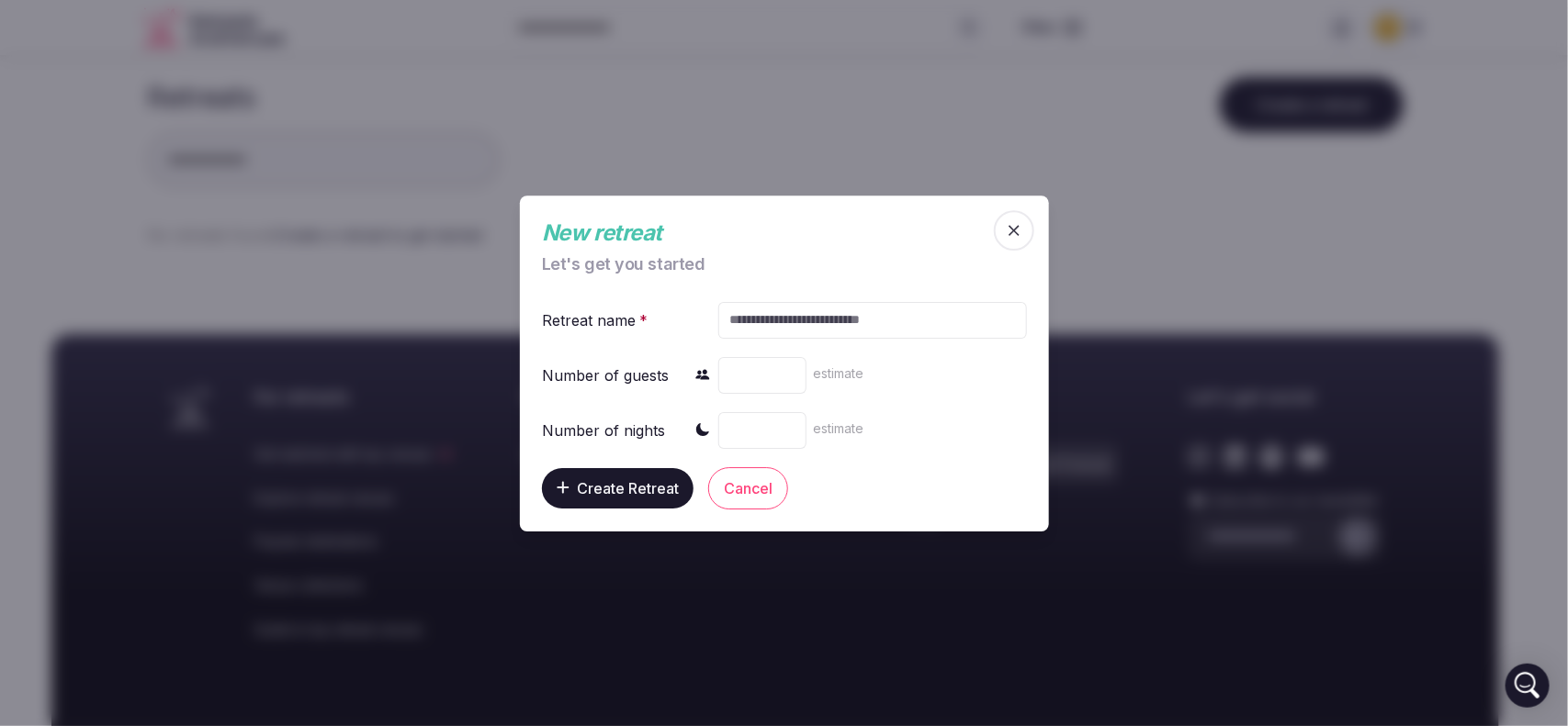
click at [853, 329] on input "text" at bounding box center [871, 319] width 309 height 36
paste input "**********"
type input "**********"
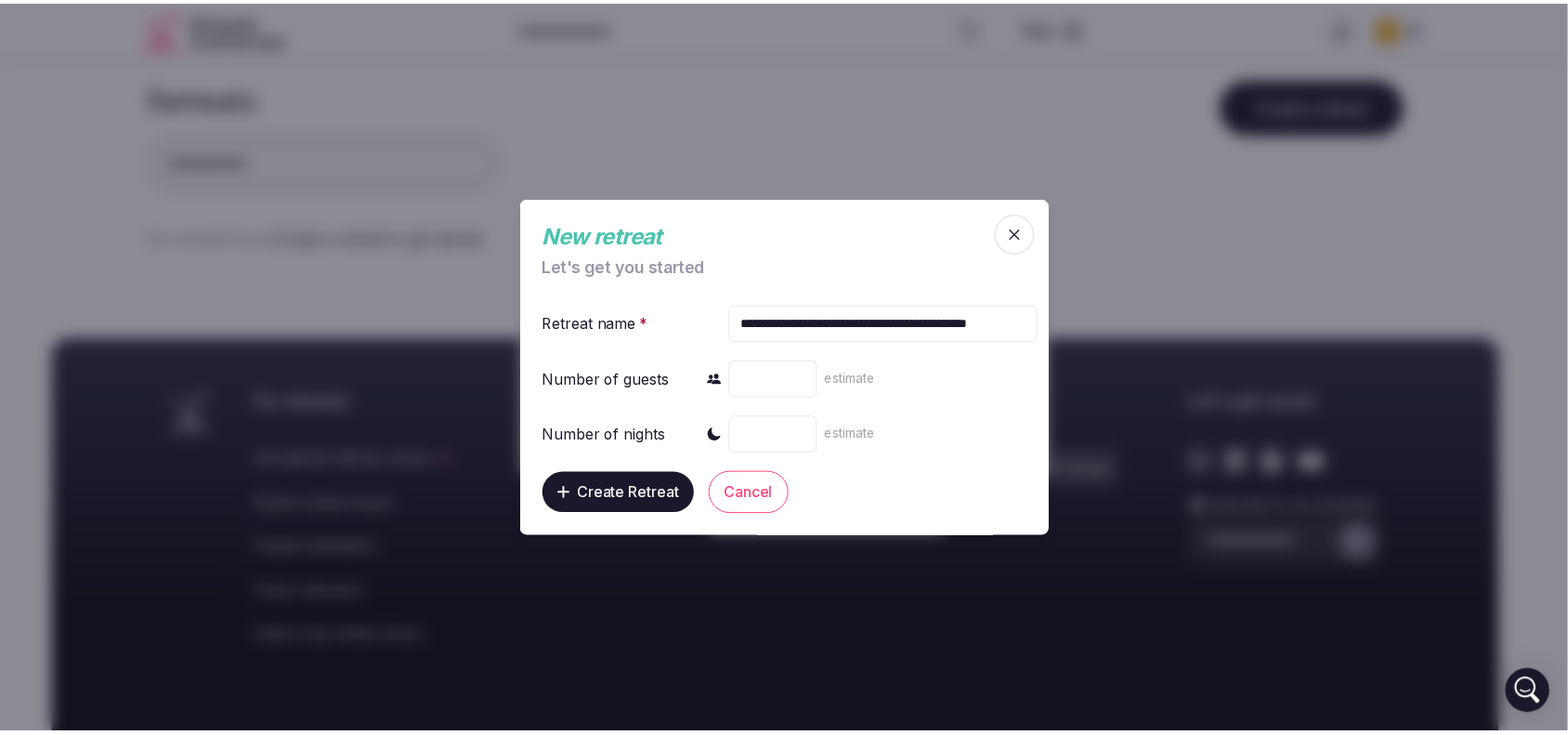
scroll to position [0, 0]
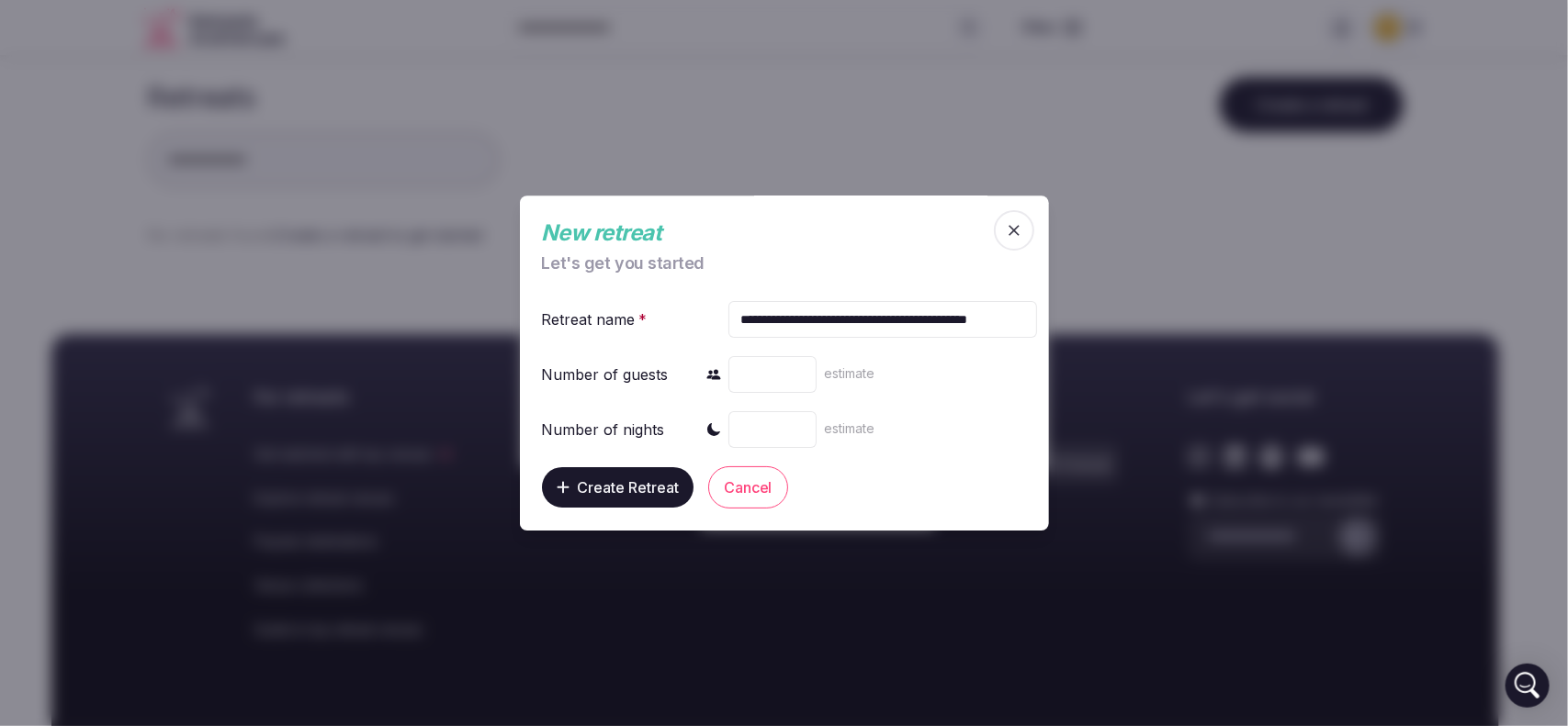
click at [777, 368] on input "number" at bounding box center [772, 374] width 88 height 36
type input "*"
click at [755, 427] on input "number" at bounding box center [772, 429] width 88 height 36
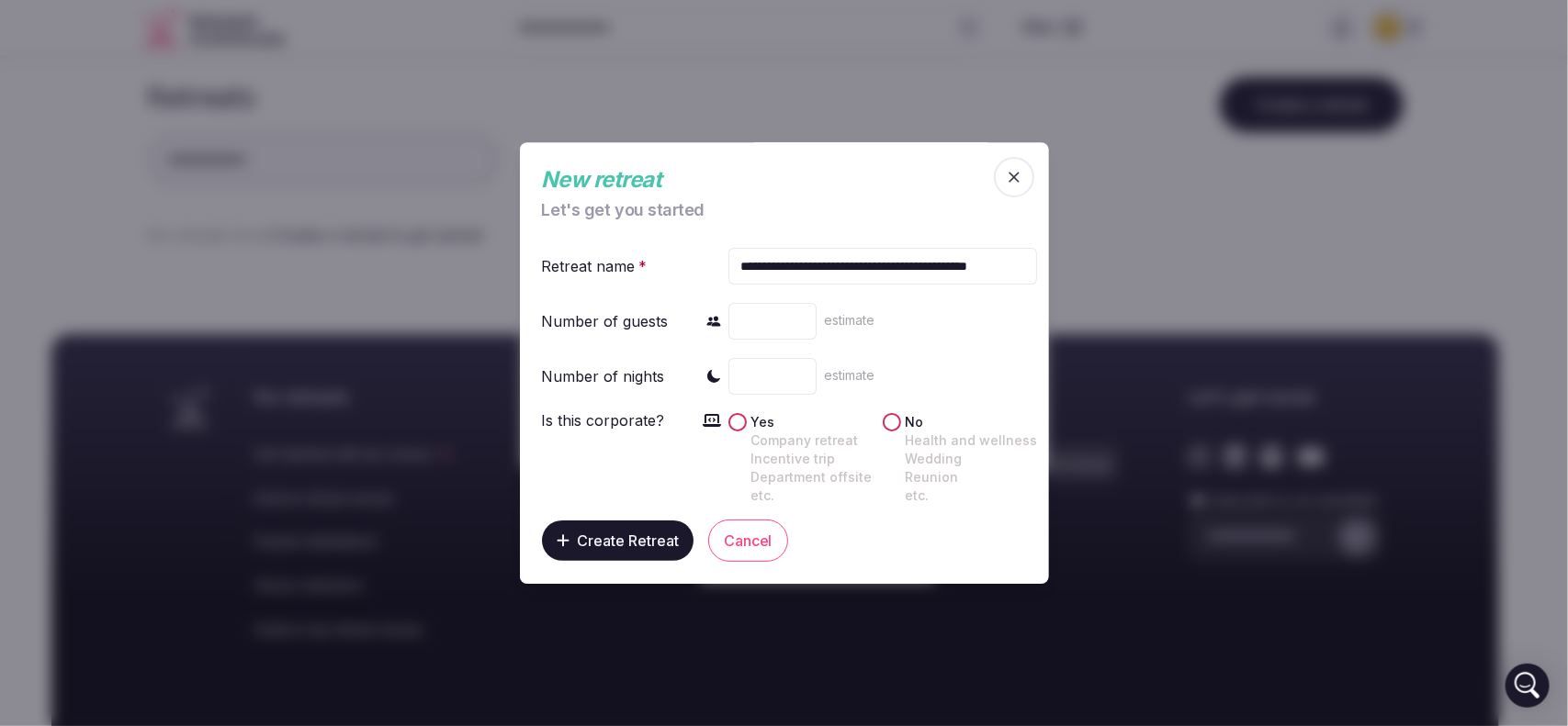
type input "**"
click at [714, 424] on div "Is this corporate? Yes Company retreat Incentive trip Department offsite etc. N…" at bounding box center [833, 457] width 582 height 95
click at [728, 419] on button "Yes Company retreat Incentive trip Department offsite etc." at bounding box center [738, 422] width 19 height 19
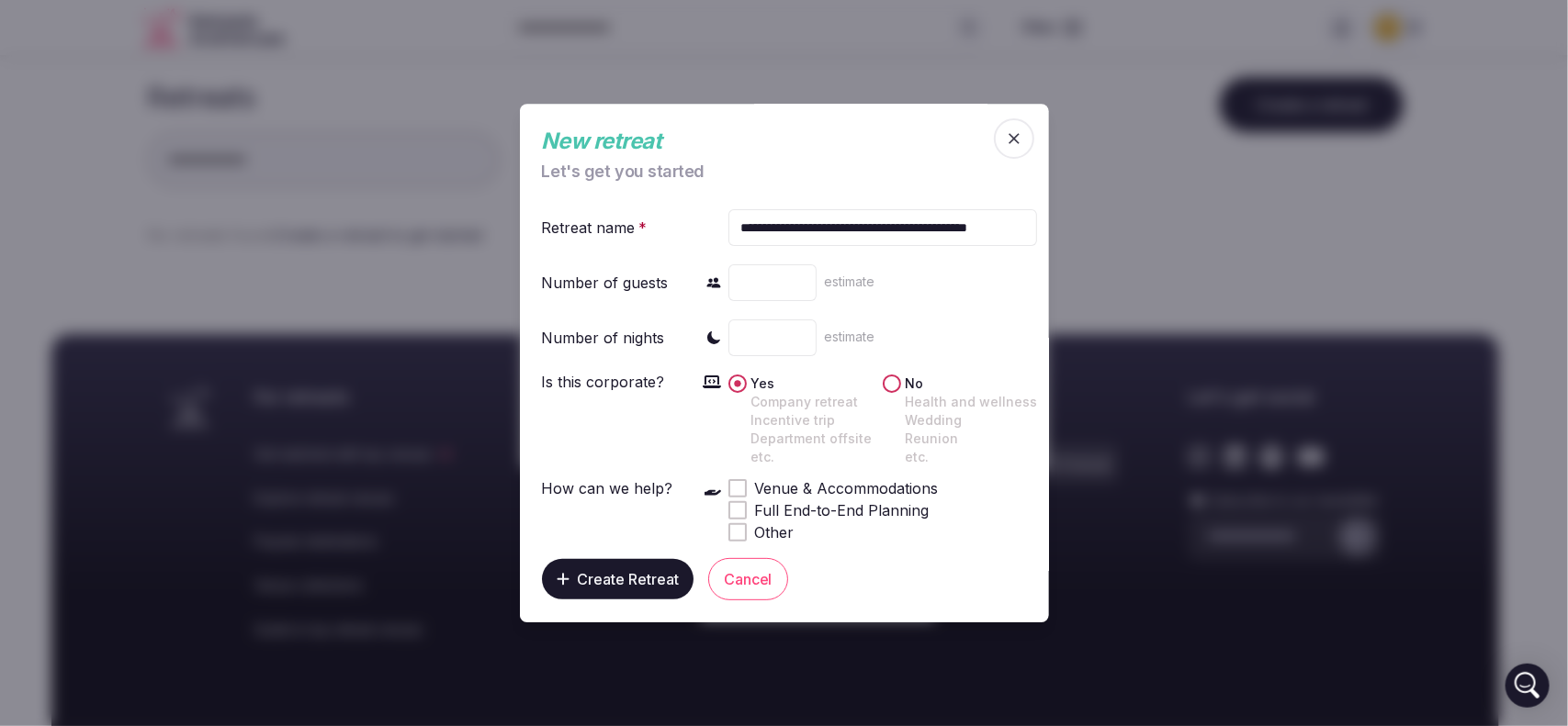
click at [735, 381] on circle "button" at bounding box center [738, 384] width 7 height 7
click at [883, 381] on button "No Health and wellness Wedding Reunion etc." at bounding box center [892, 384] width 19 height 19
click at [630, 572] on span "Create Retreat" at bounding box center [627, 579] width 102 height 19
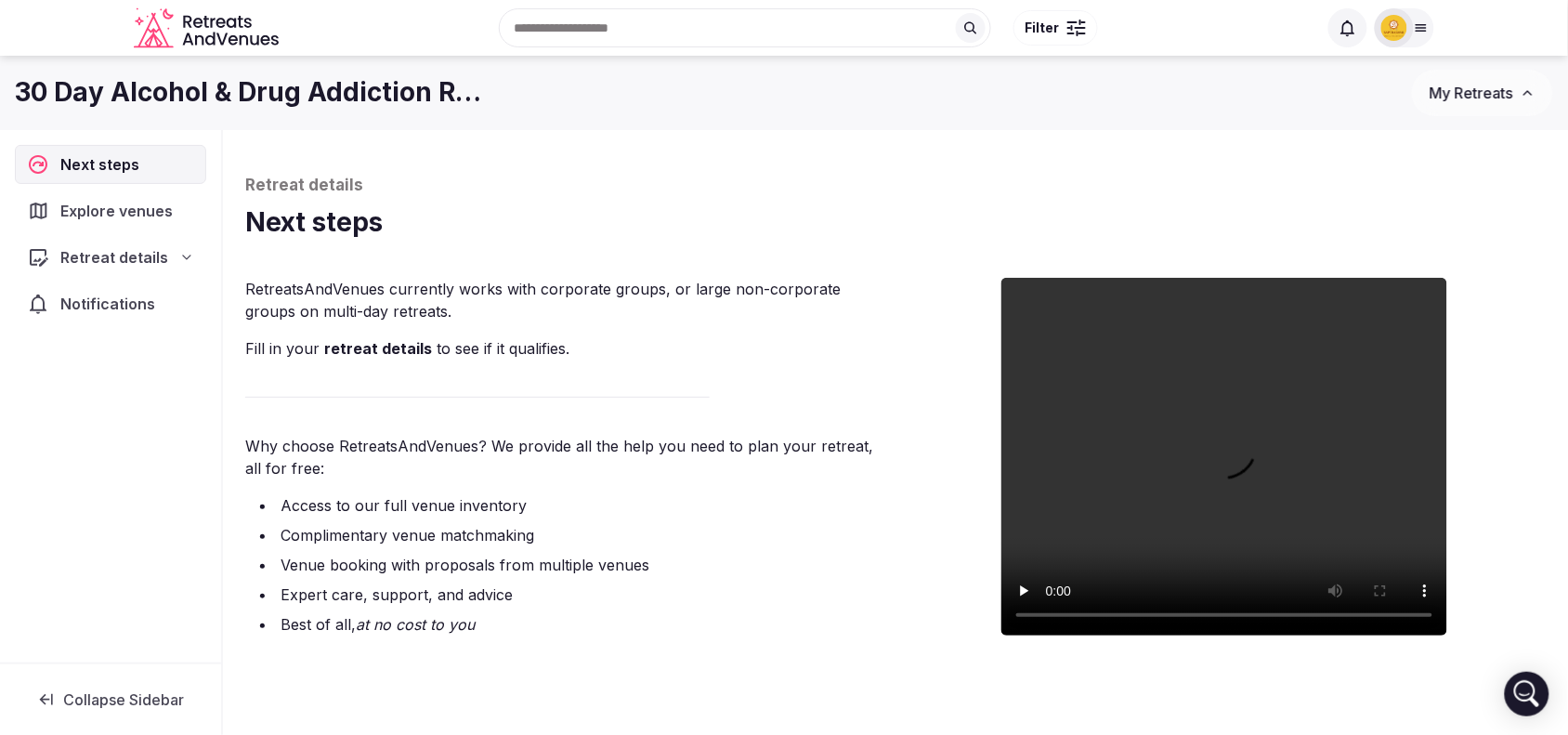
click at [141, 225] on div "Explore venues" at bounding box center [111, 210] width 190 height 39
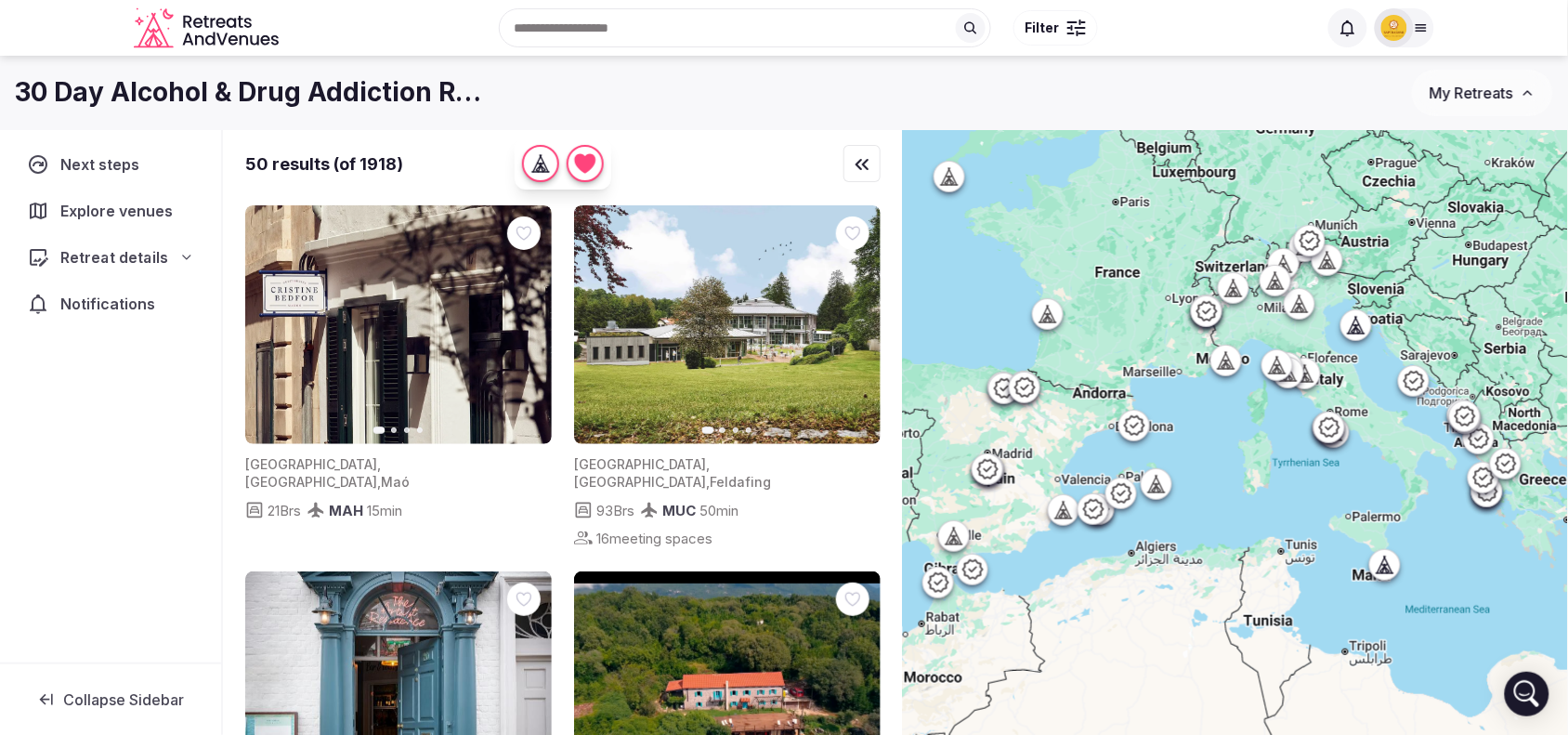
click at [76, 257] on span "Retreat details" at bounding box center [114, 257] width 108 height 23
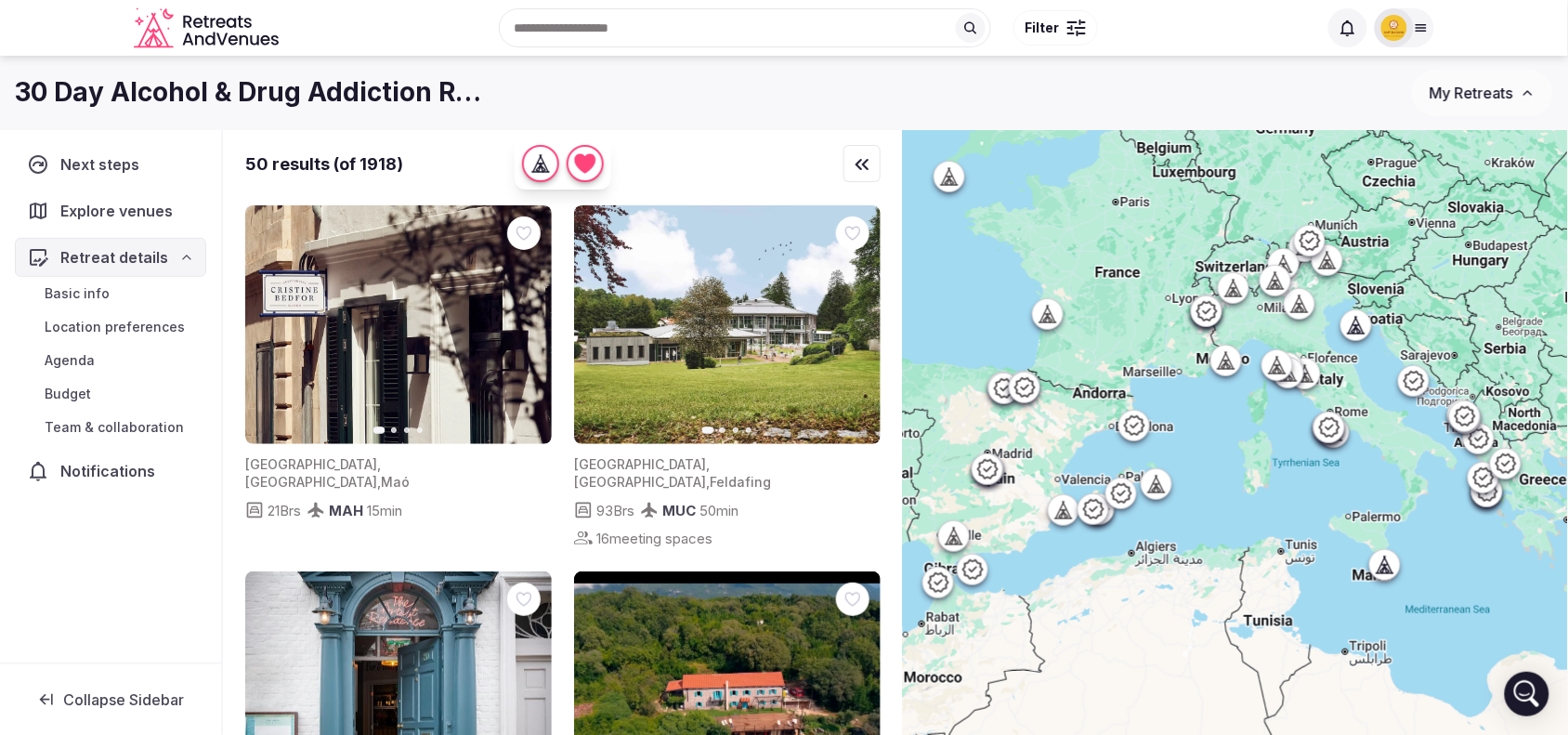
click at [86, 297] on span "Basic info" at bounding box center [77, 294] width 65 height 19
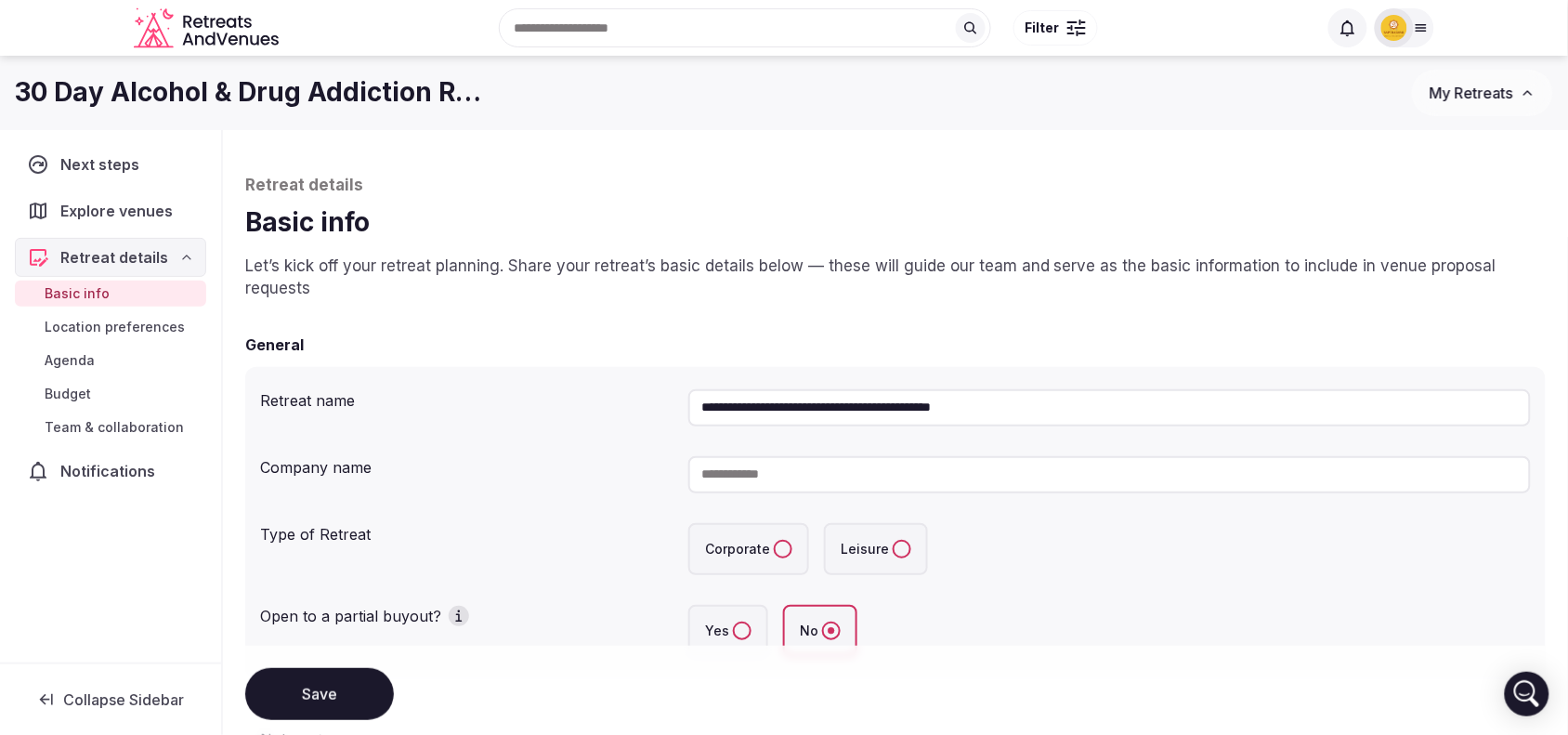
click at [893, 549] on button "Leisure" at bounding box center [902, 550] width 19 height 19
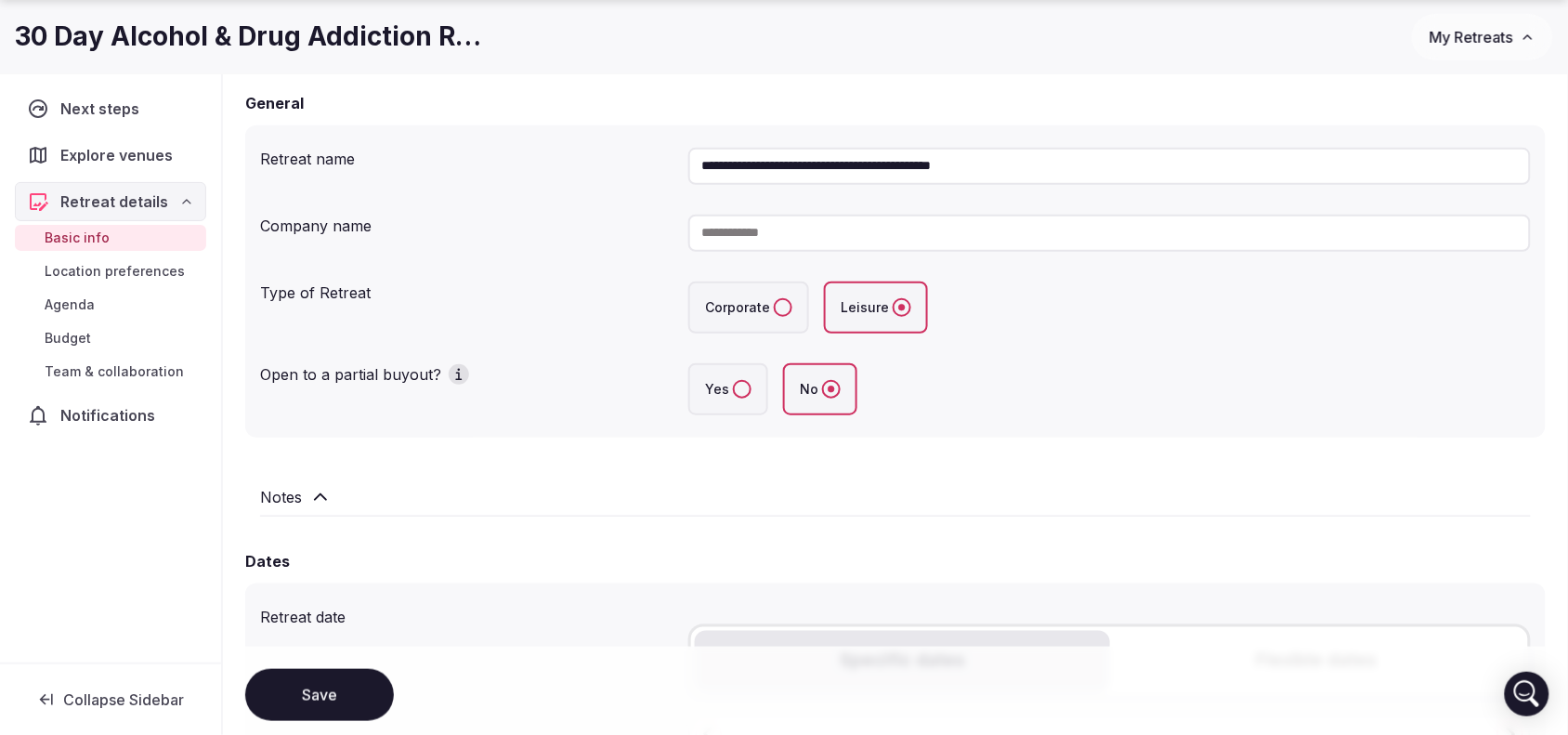
scroll to position [263, 0]
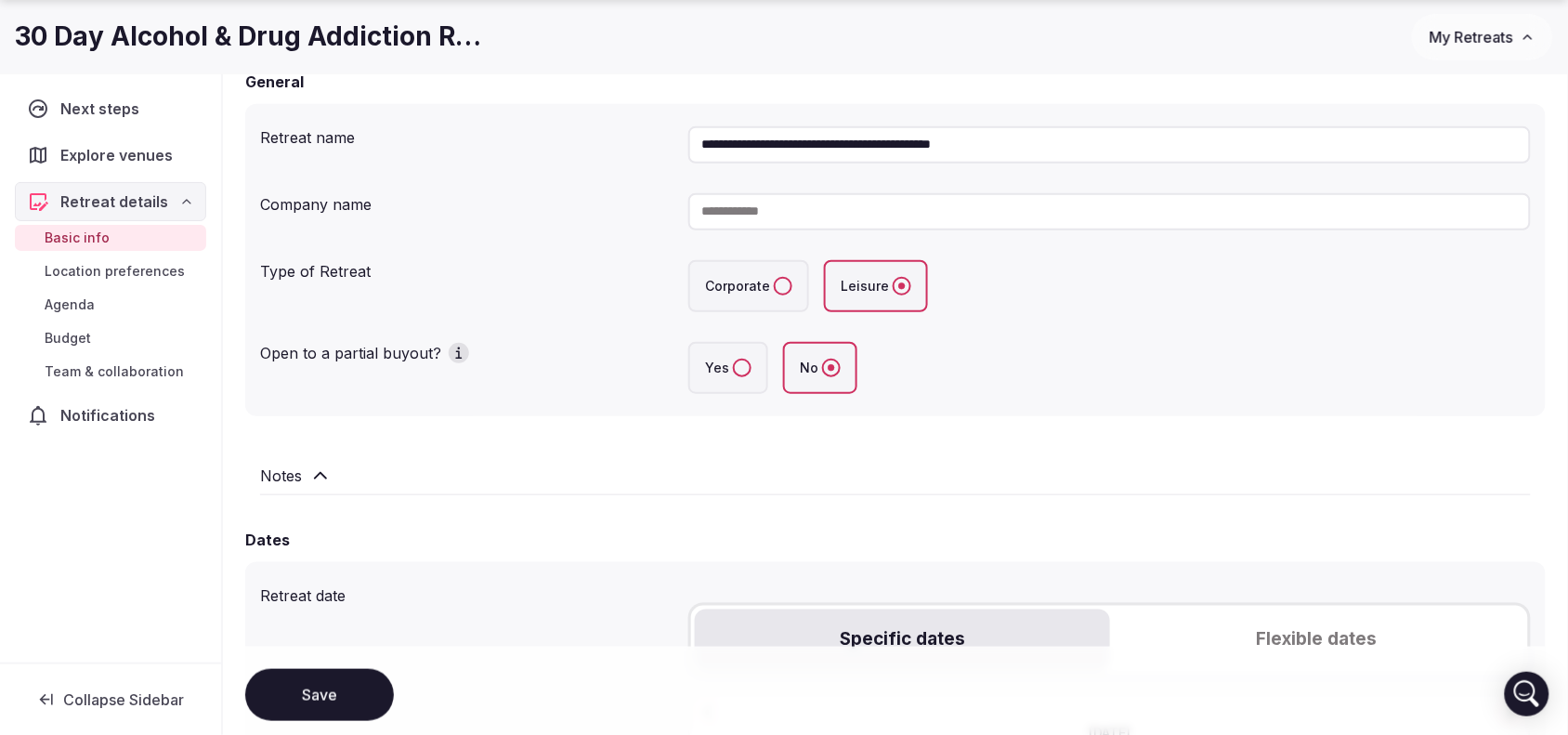
click at [1241, 197] on input at bounding box center [1109, 211] width 843 height 37
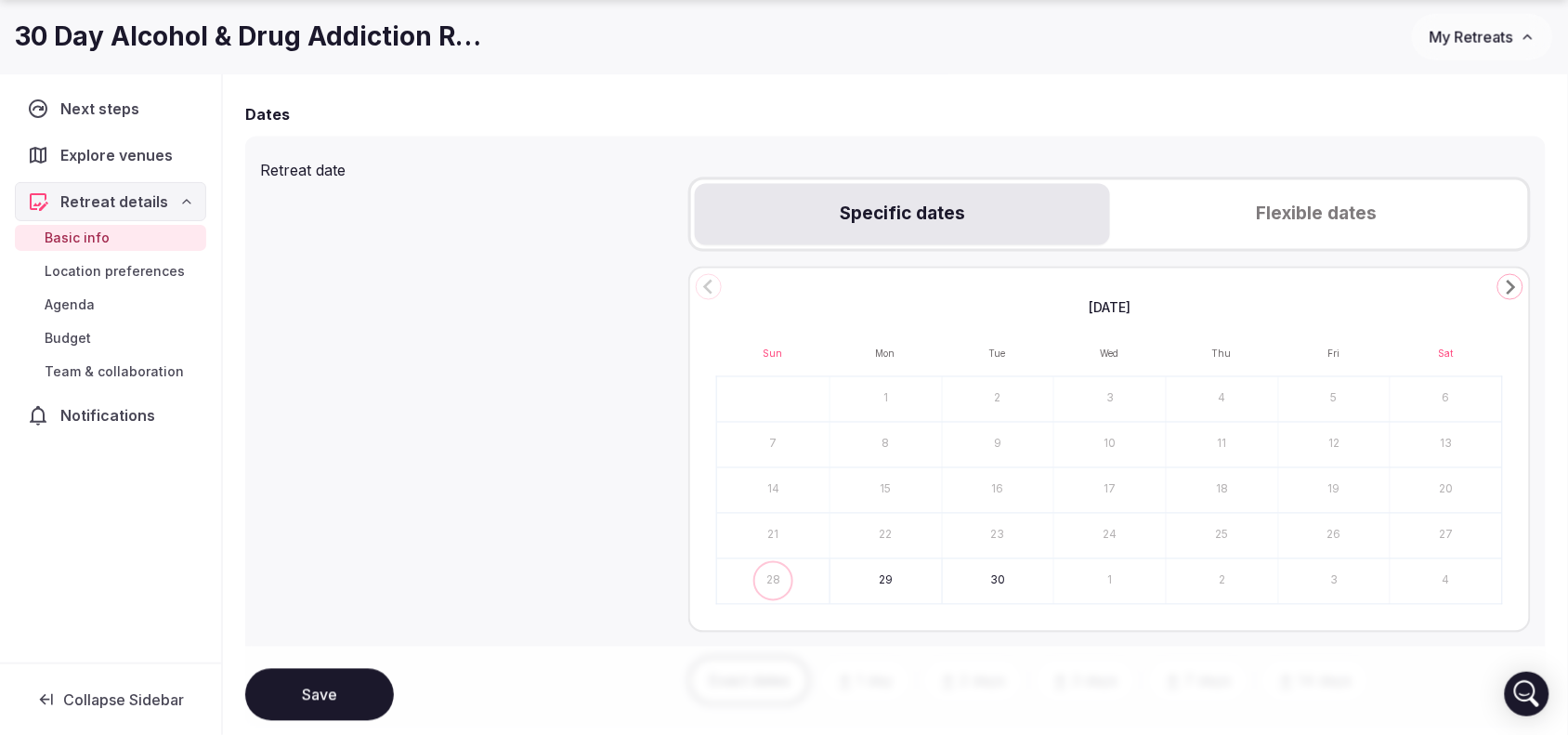
scroll to position [697, 0]
type input "**********"
click at [1268, 216] on button "Flexible dates" at bounding box center [1317, 206] width 414 height 61
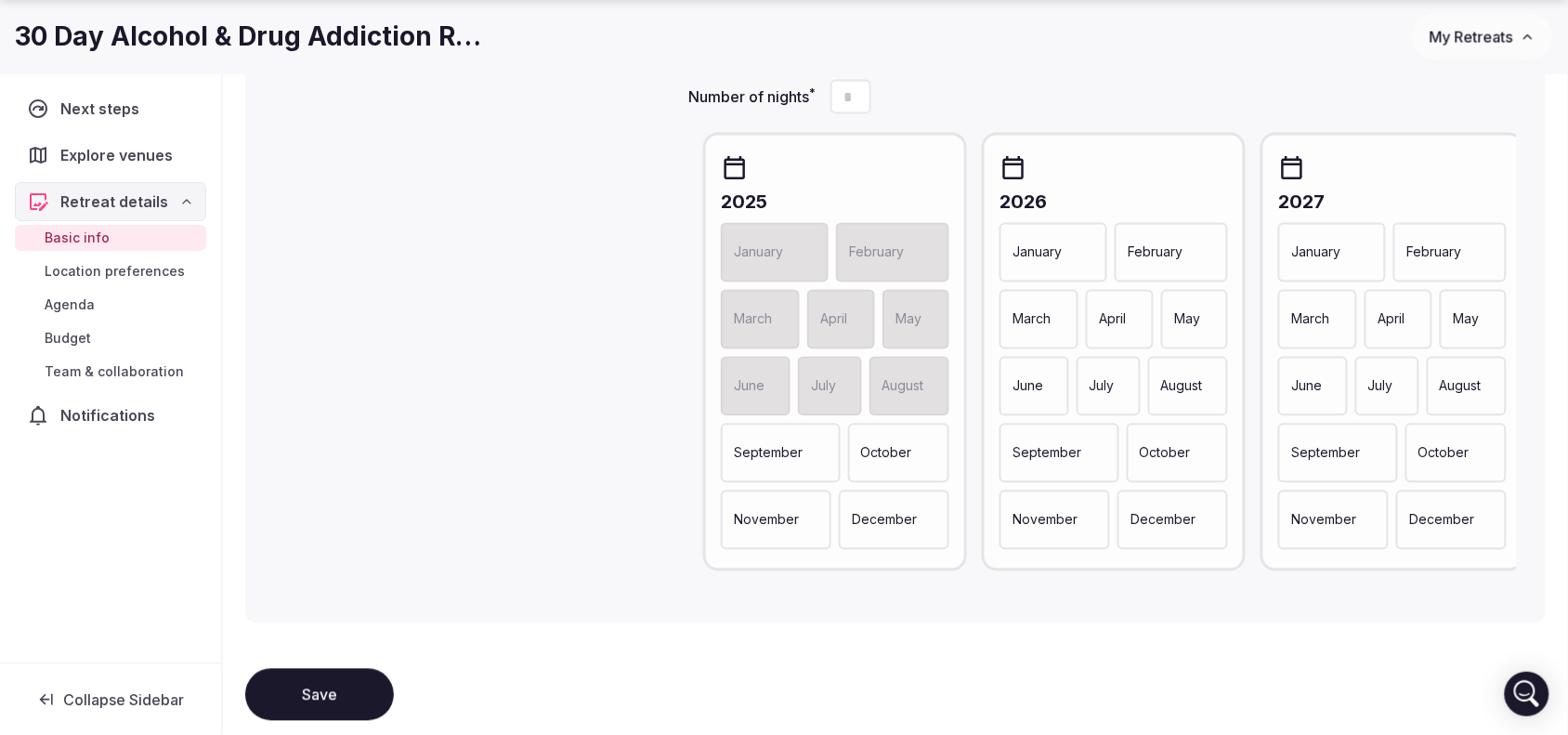
scroll to position [929, 0]
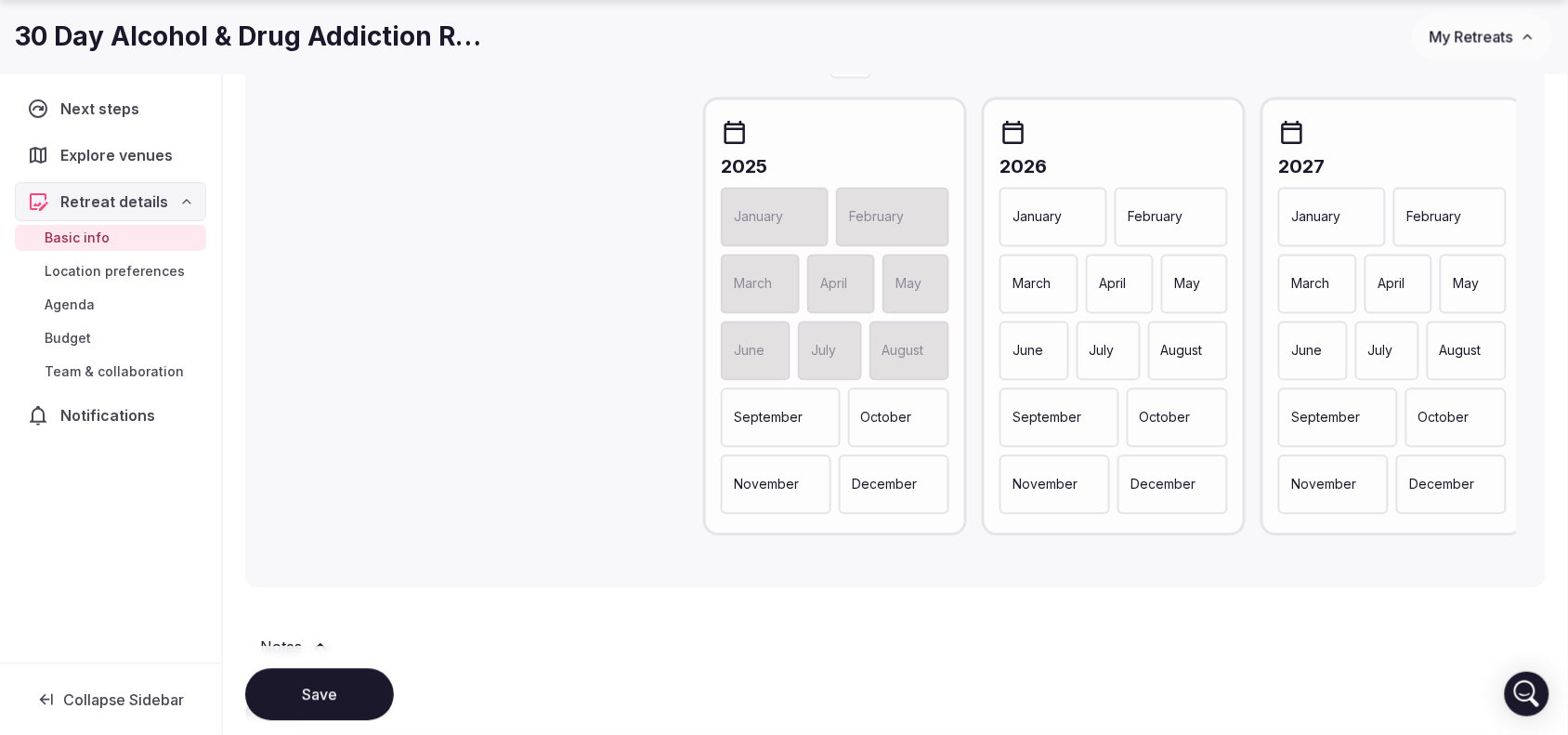
click at [783, 434] on div "September" at bounding box center [780, 418] width 120 height 60
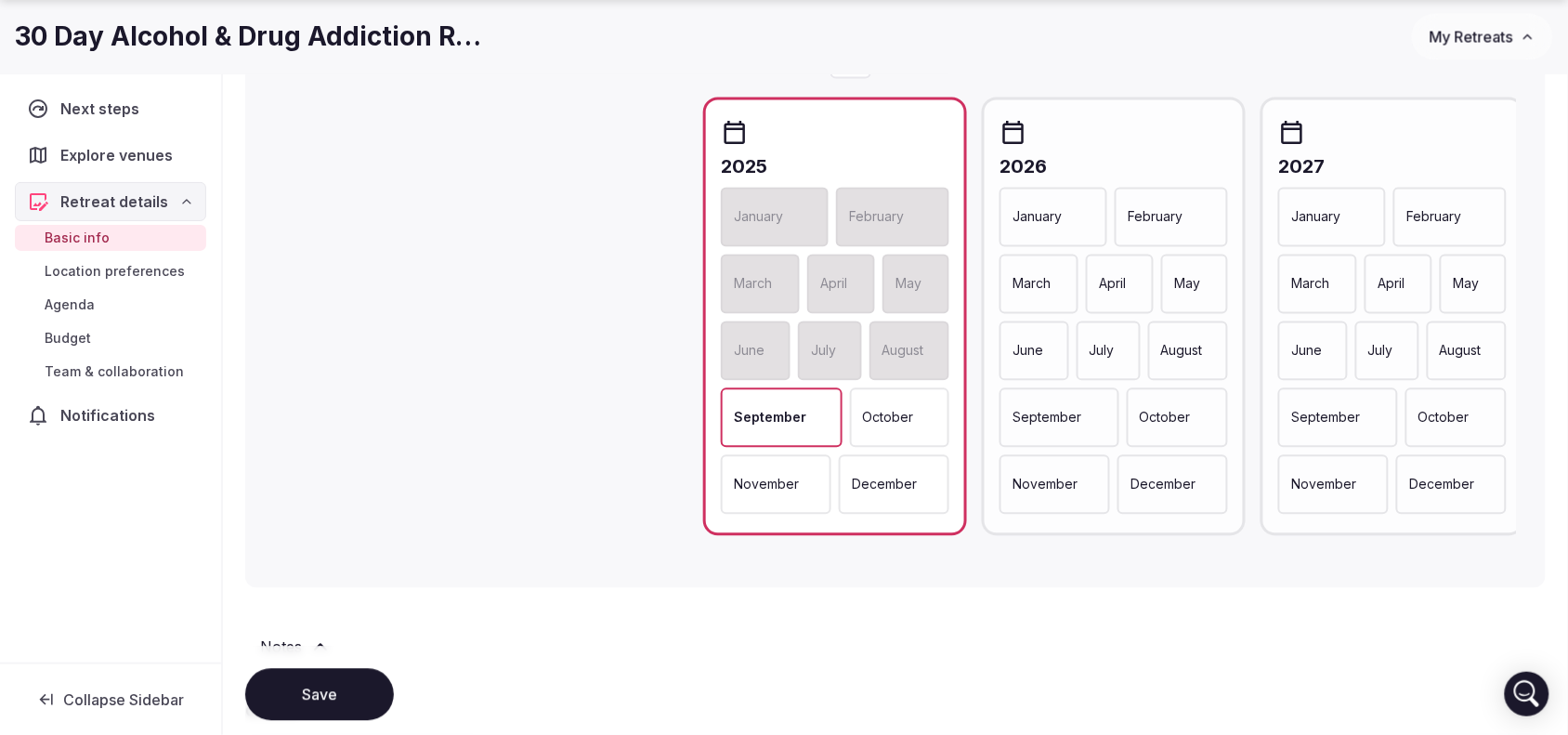
click at [889, 429] on div "October" at bounding box center [900, 418] width 100 height 60
click at [793, 477] on p "November" at bounding box center [766, 485] width 65 height 19
click at [878, 469] on div "December" at bounding box center [896, 484] width 110 height 60
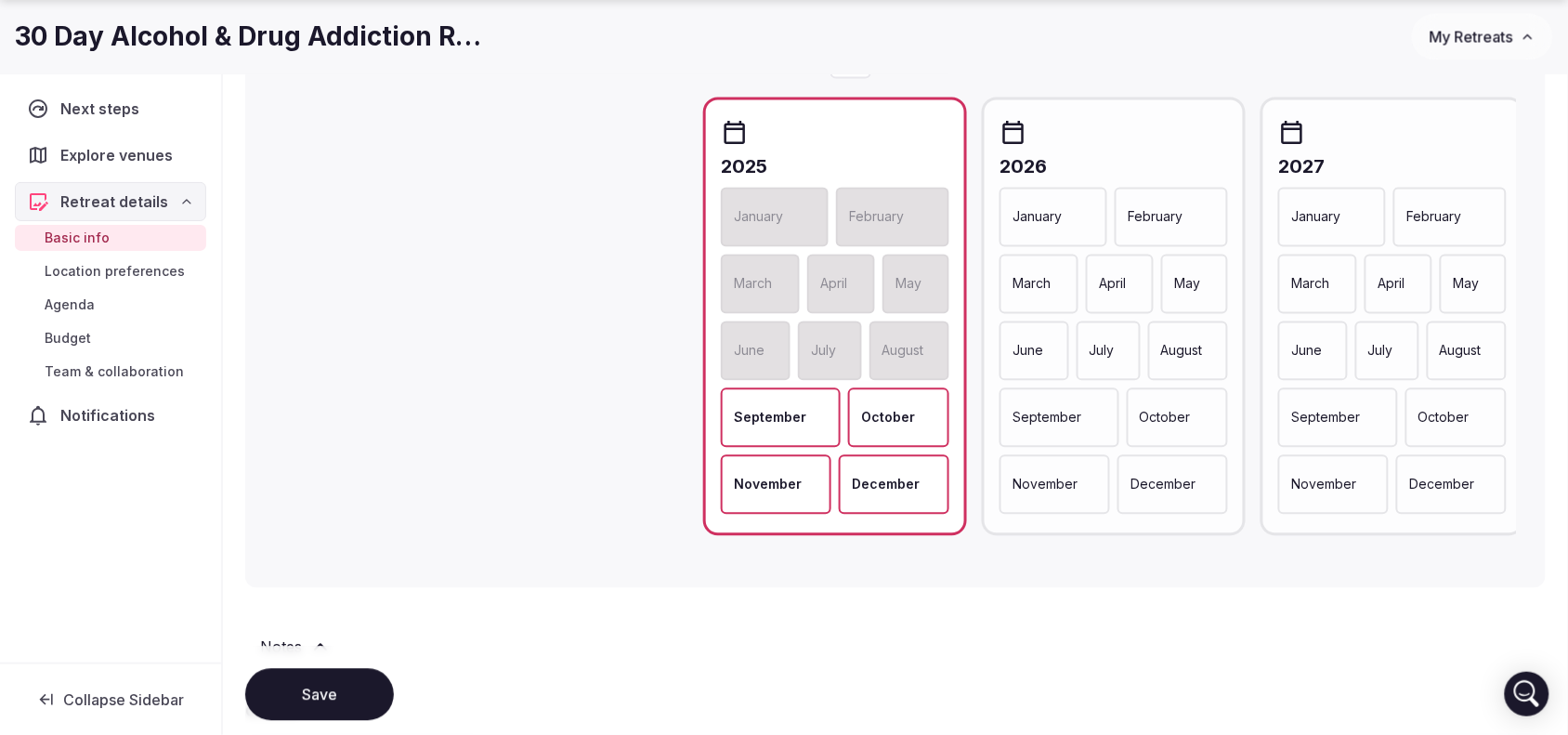
click at [1027, 223] on p "January" at bounding box center [1037, 218] width 49 height 19
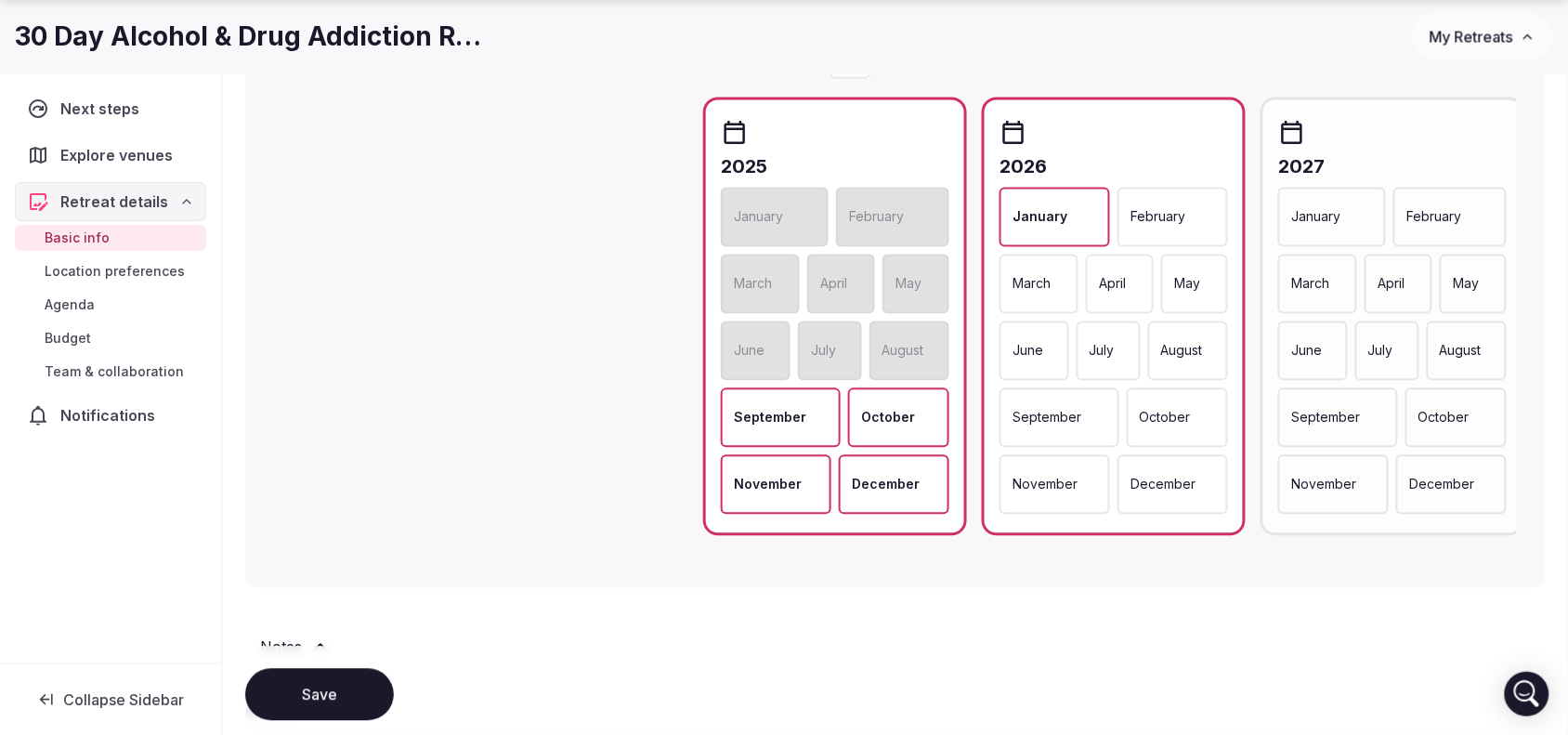
click at [1166, 469] on div "December" at bounding box center [1173, 484] width 111 height 60
click at [1110, 97] on div "[DATE] February March April May June July August September October November Dec…" at bounding box center [1113, 317] width 264 height 439
click at [1108, 105] on div "[DATE] February March April May June July August September October November Dec…" at bounding box center [1113, 317] width 264 height 439
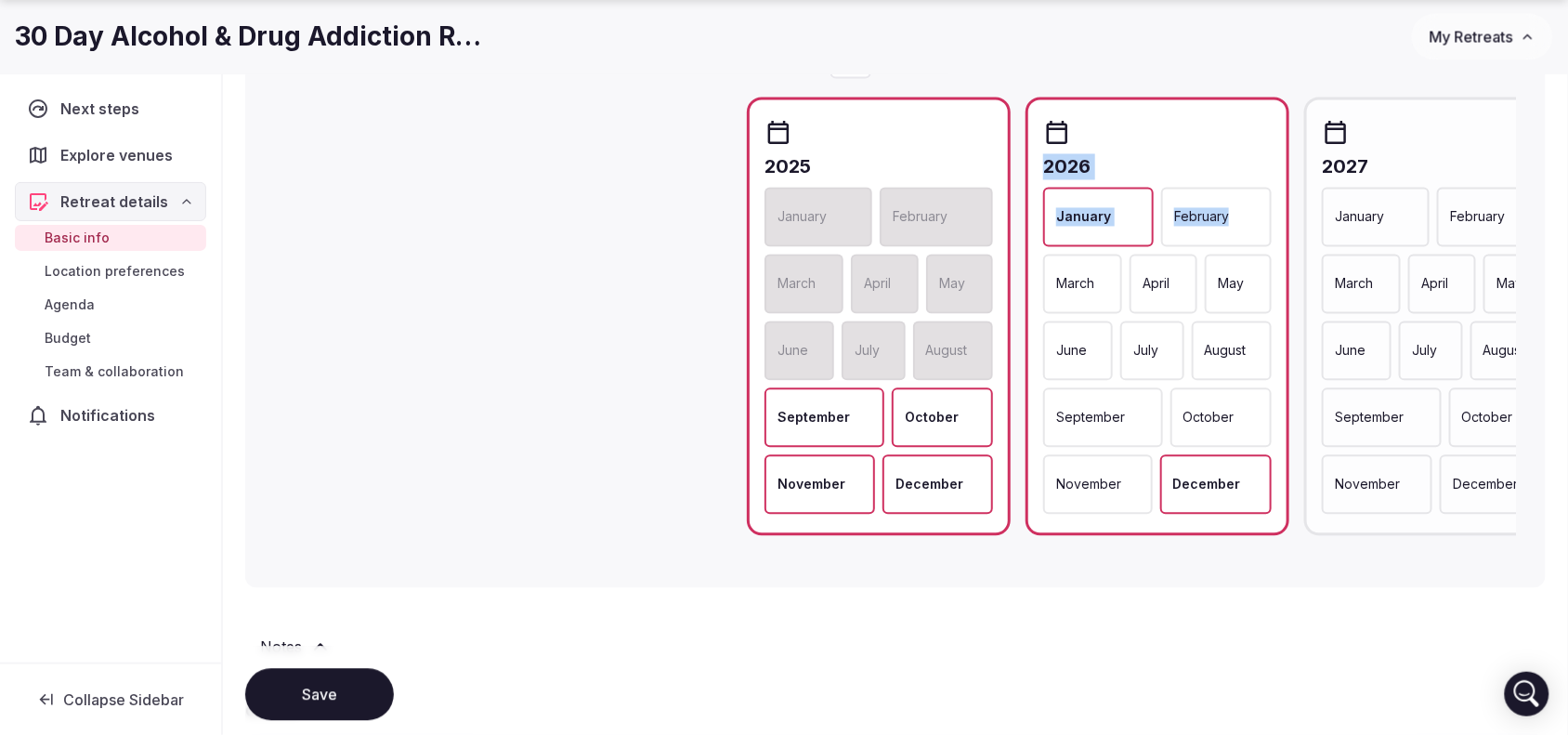
drag, startPoint x: 1108, startPoint y: 105, endPoint x: 1161, endPoint y: 230, distance: 135.8
click at [1161, 230] on div "[DATE] February March April May June July August September October November Dec…" at bounding box center [1159, 317] width 264 height 439
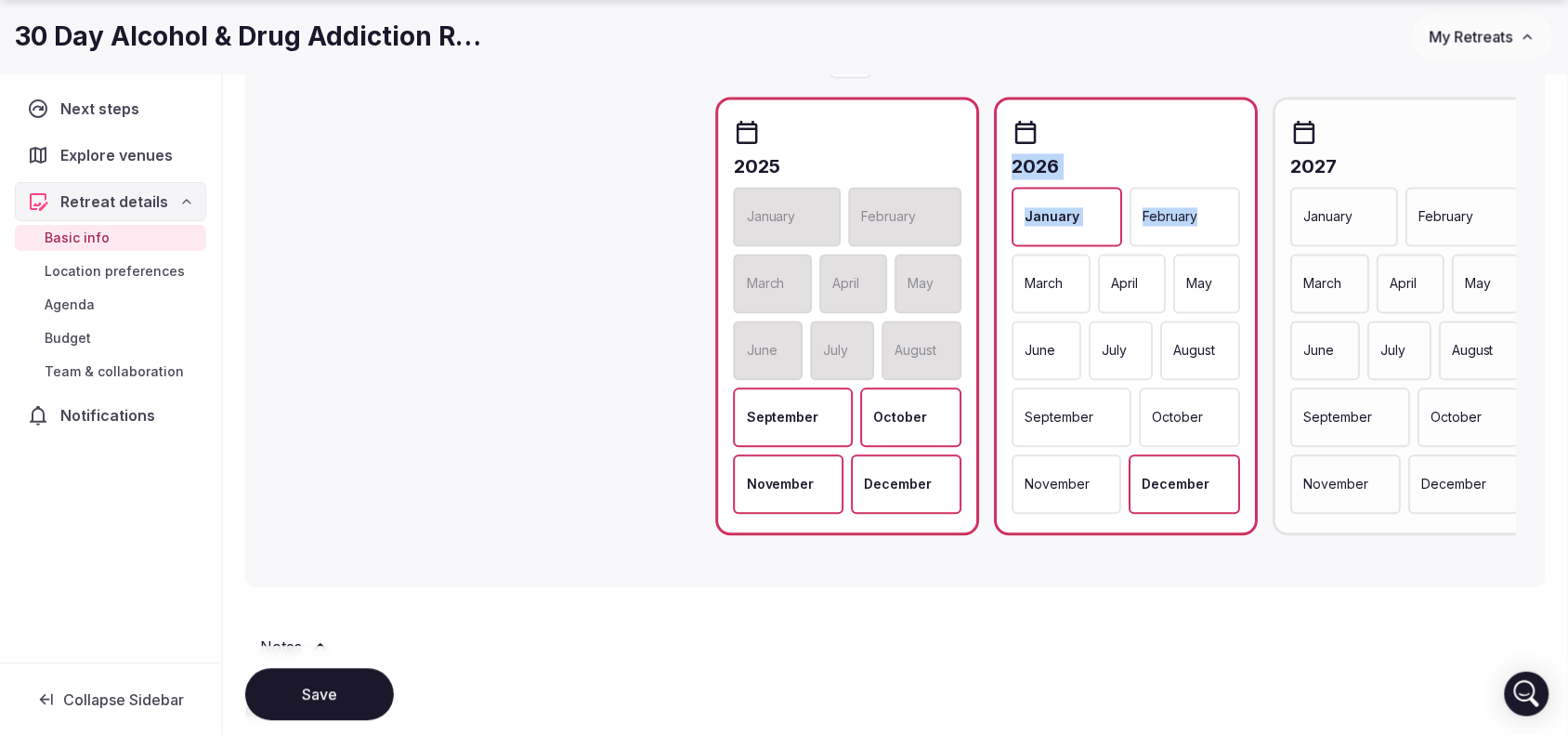
click at [1161, 230] on div "February" at bounding box center [1186, 217] width 111 height 60
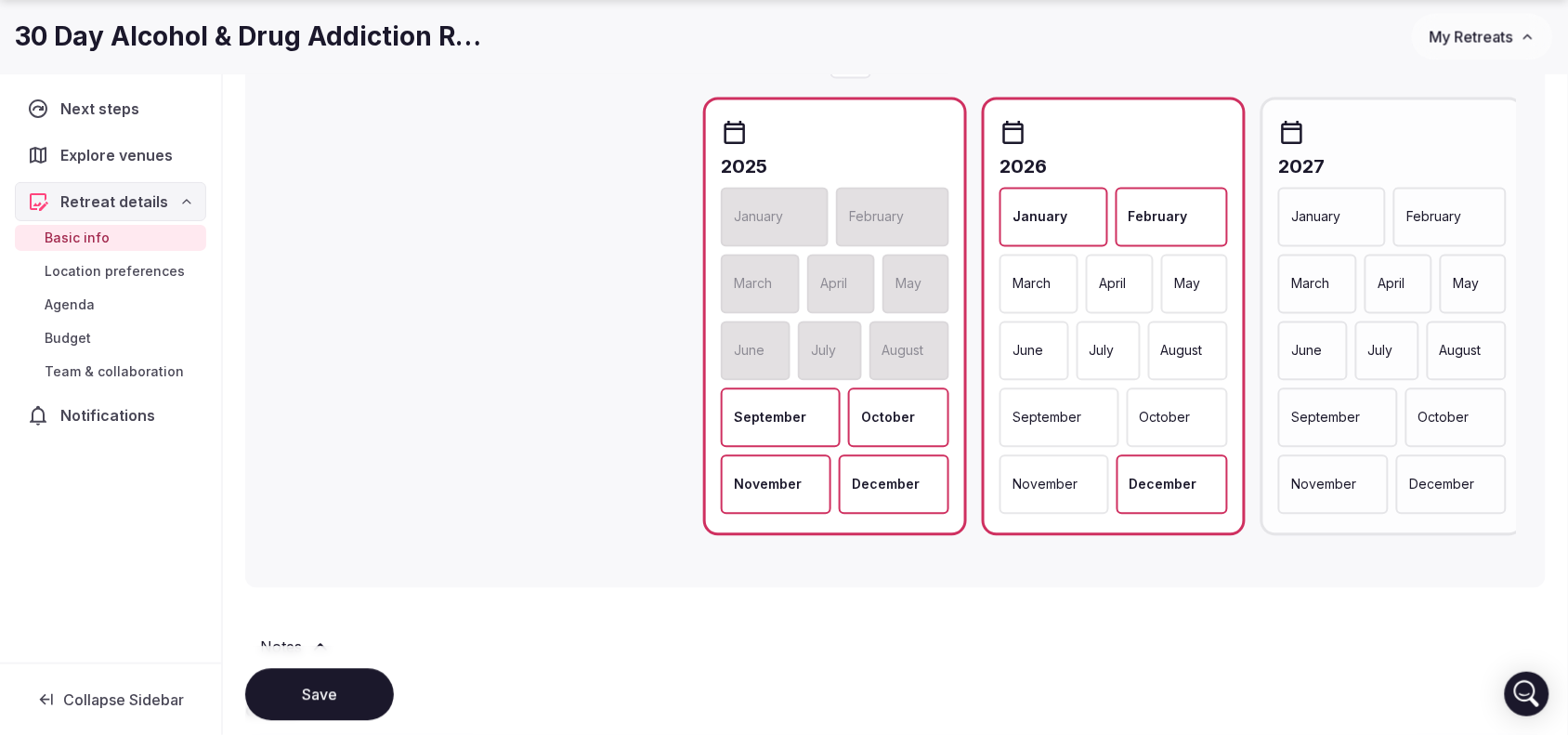
click at [1059, 281] on div "March" at bounding box center [1039, 284] width 79 height 60
click at [1089, 289] on div "April" at bounding box center [1123, 284] width 66 height 60
click at [1186, 302] on div "May" at bounding box center [1196, 284] width 64 height 60
click at [1187, 328] on div "August" at bounding box center [1188, 351] width 80 height 60
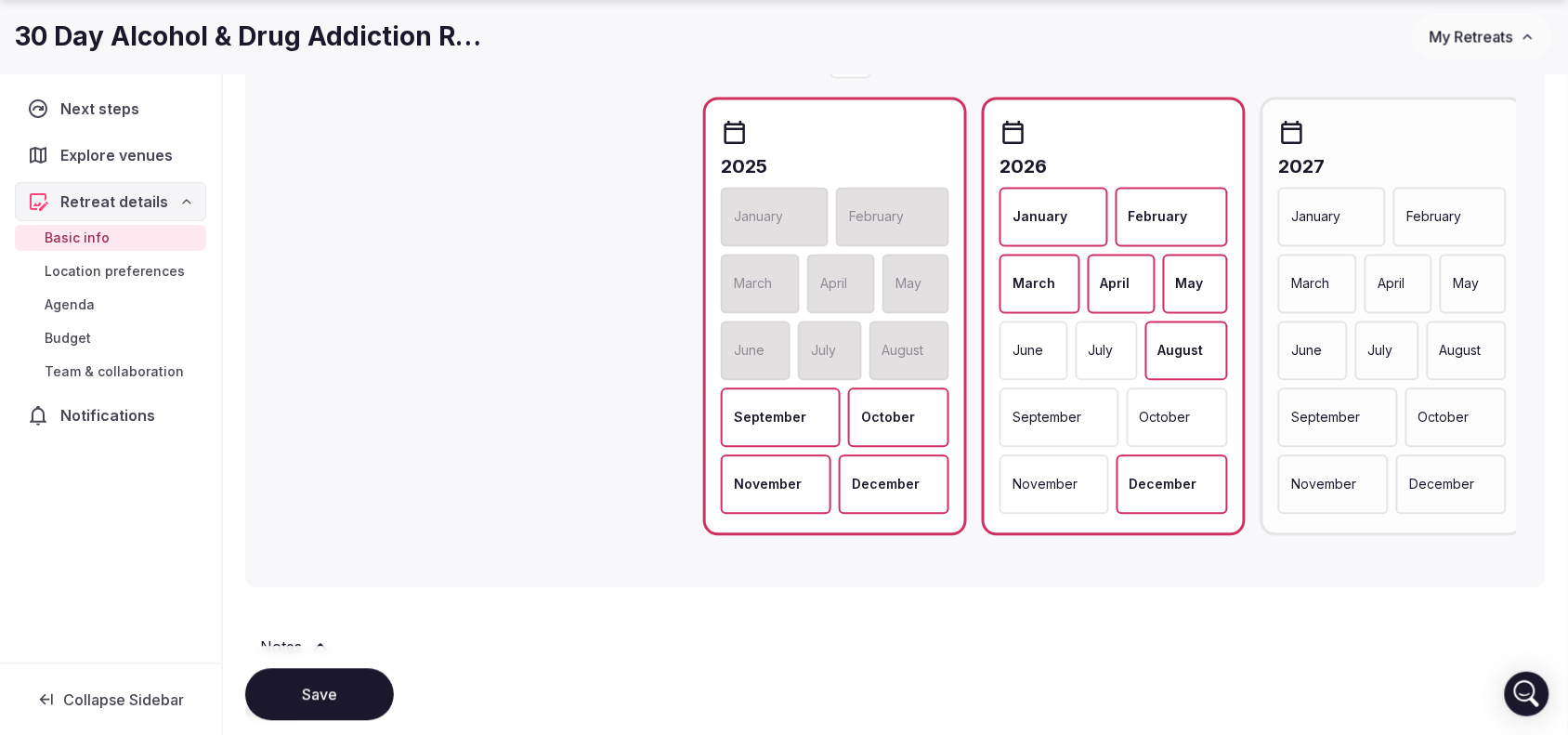
click at [1130, 330] on div "July" at bounding box center [1107, 351] width 62 height 60
click at [1066, 354] on div "June" at bounding box center [1033, 351] width 67 height 60
click at [1066, 426] on div "September" at bounding box center [1059, 418] width 120 height 60
click at [1067, 488] on p "November" at bounding box center [1045, 485] width 65 height 19
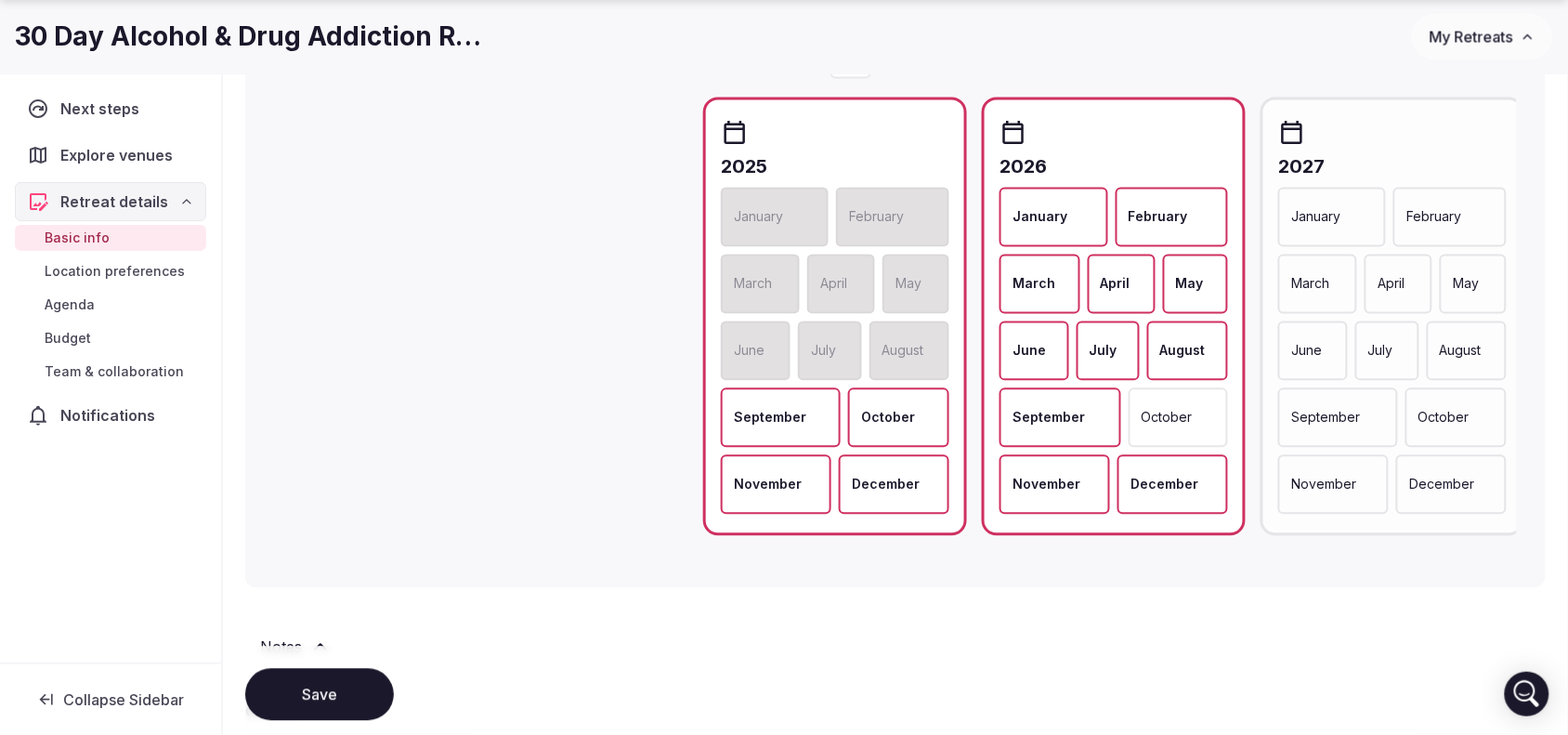
click at [1164, 430] on div "October" at bounding box center [1179, 418] width 100 height 60
click at [1164, 430] on div "October" at bounding box center [1177, 418] width 101 height 60
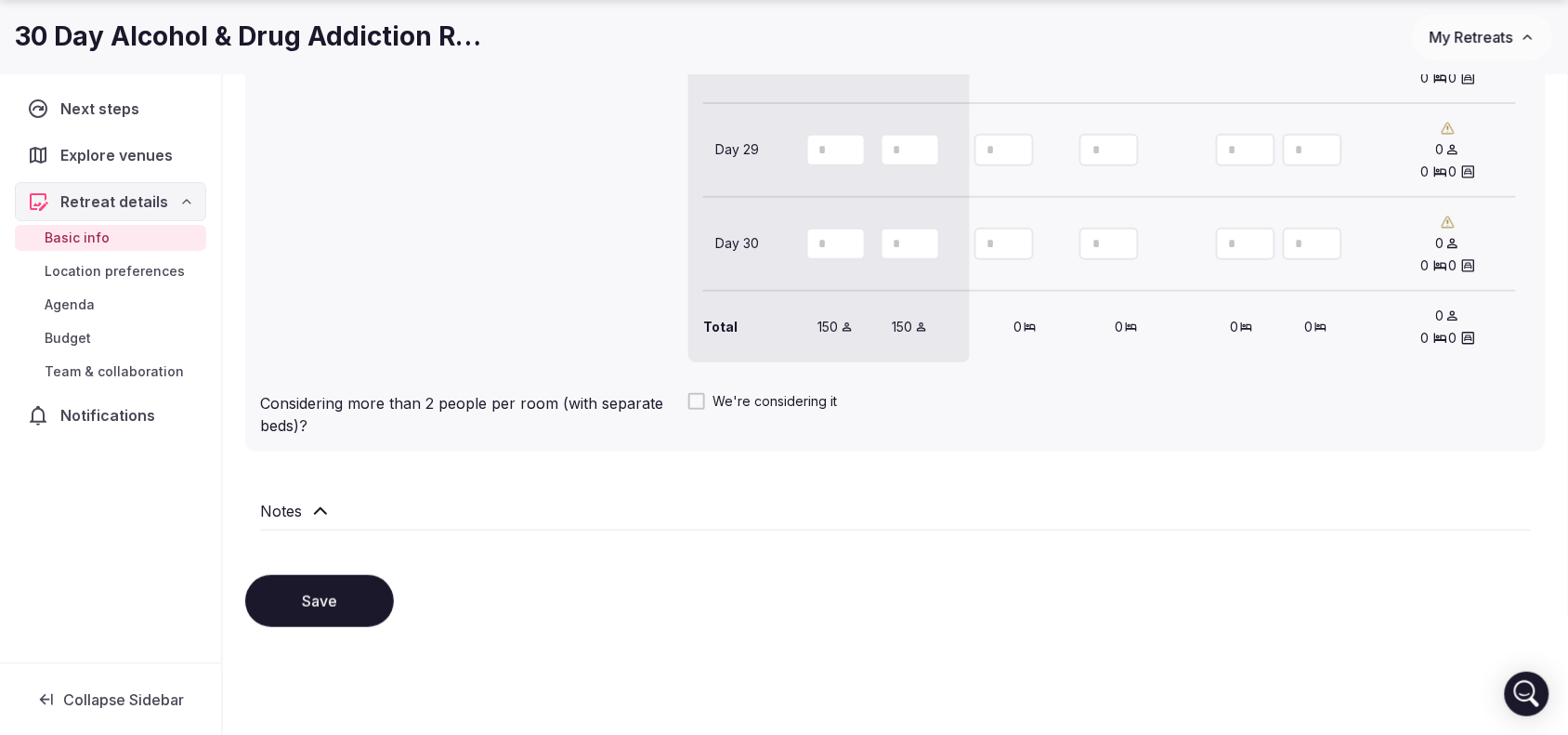
scroll to position [4370, 0]
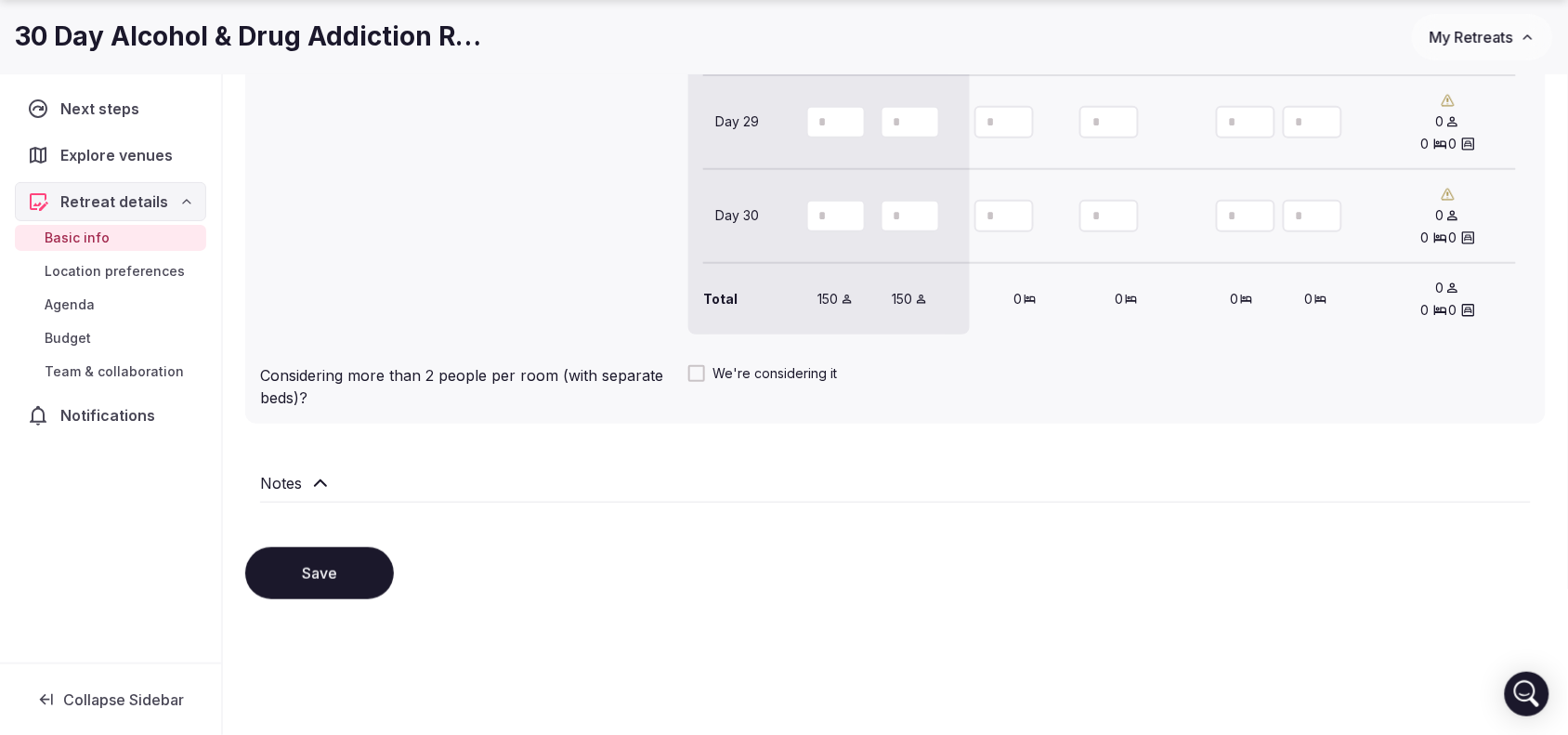
click at [688, 365] on button "We're considering it" at bounding box center [697, 374] width 17 height 17
click at [322, 472] on icon at bounding box center [321, 483] width 23 height 23
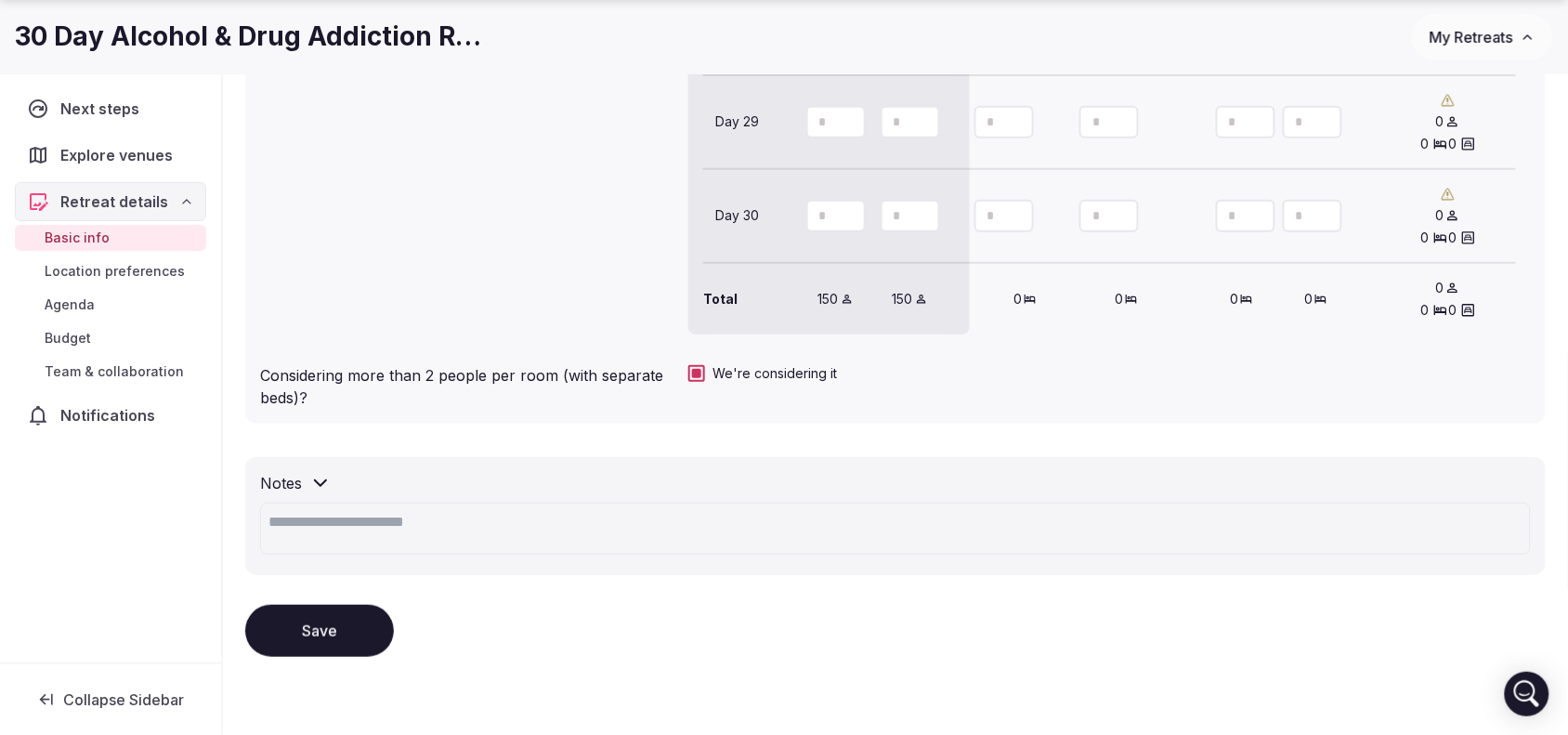
click at [322, 472] on icon at bounding box center [321, 483] width 23 height 23
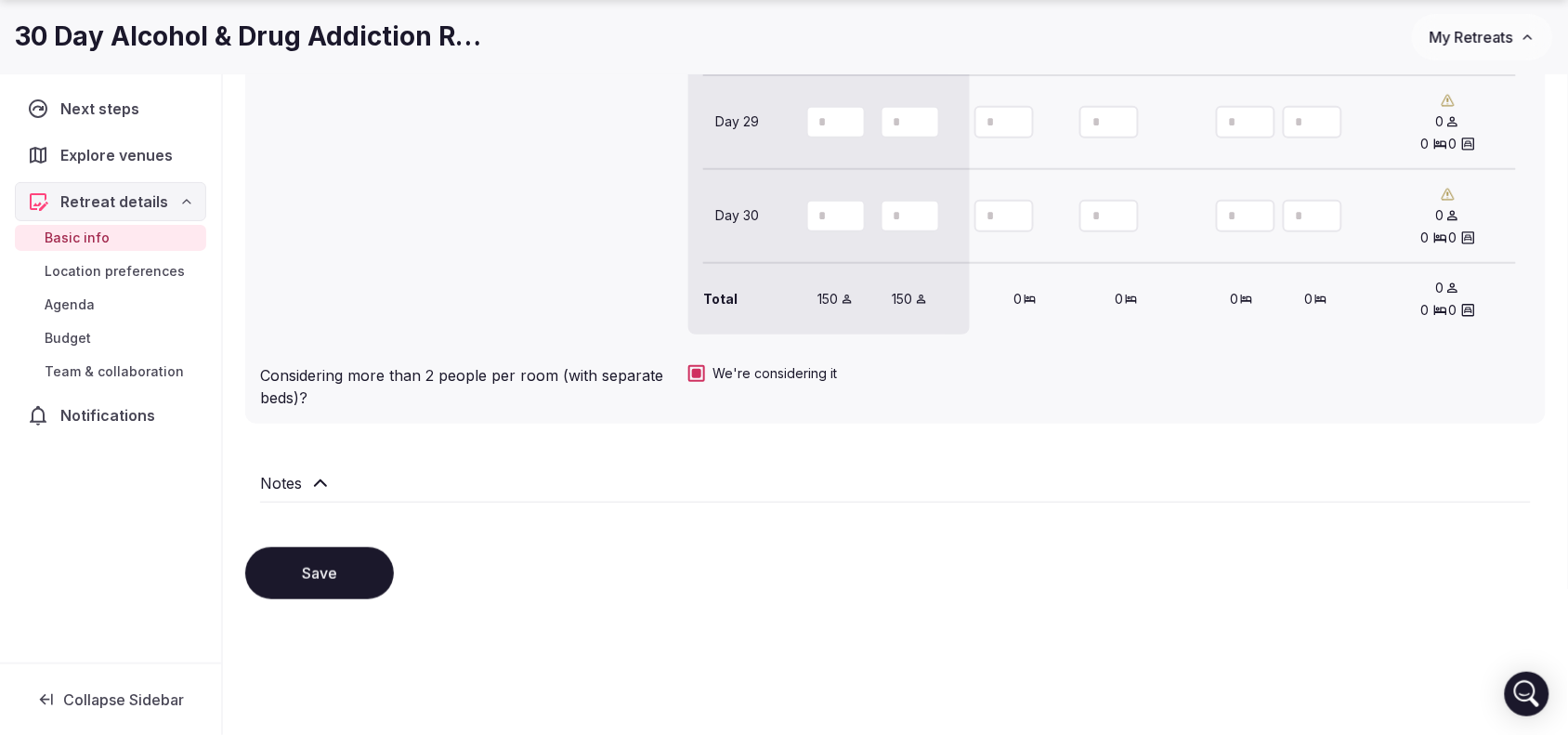
click at [330, 557] on button "Save" at bounding box center [319, 573] width 148 height 52
click at [134, 277] on span "Location preferences" at bounding box center [114, 271] width 140 height 19
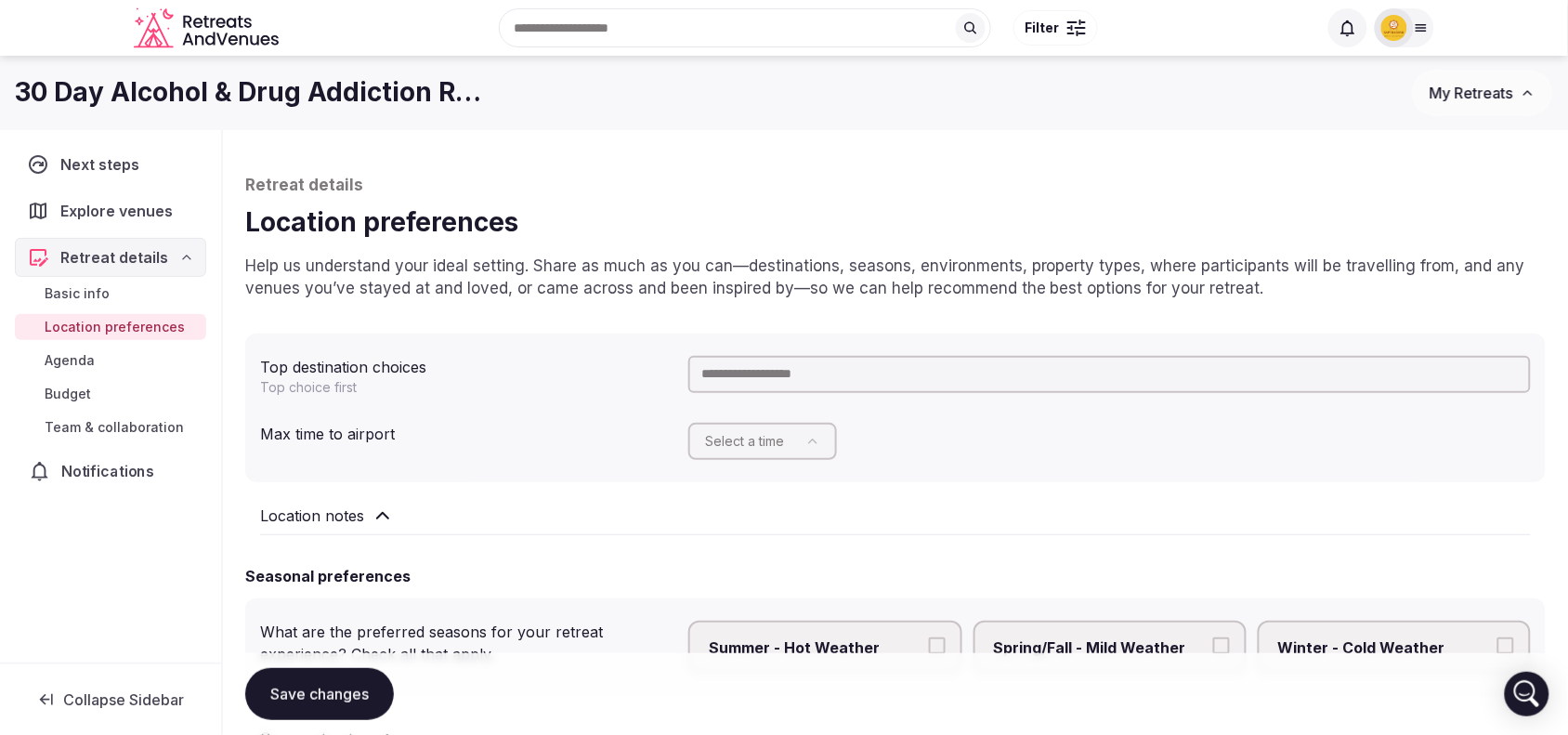
click at [113, 470] on span "Notifications" at bounding box center [112, 471] width 100 height 23
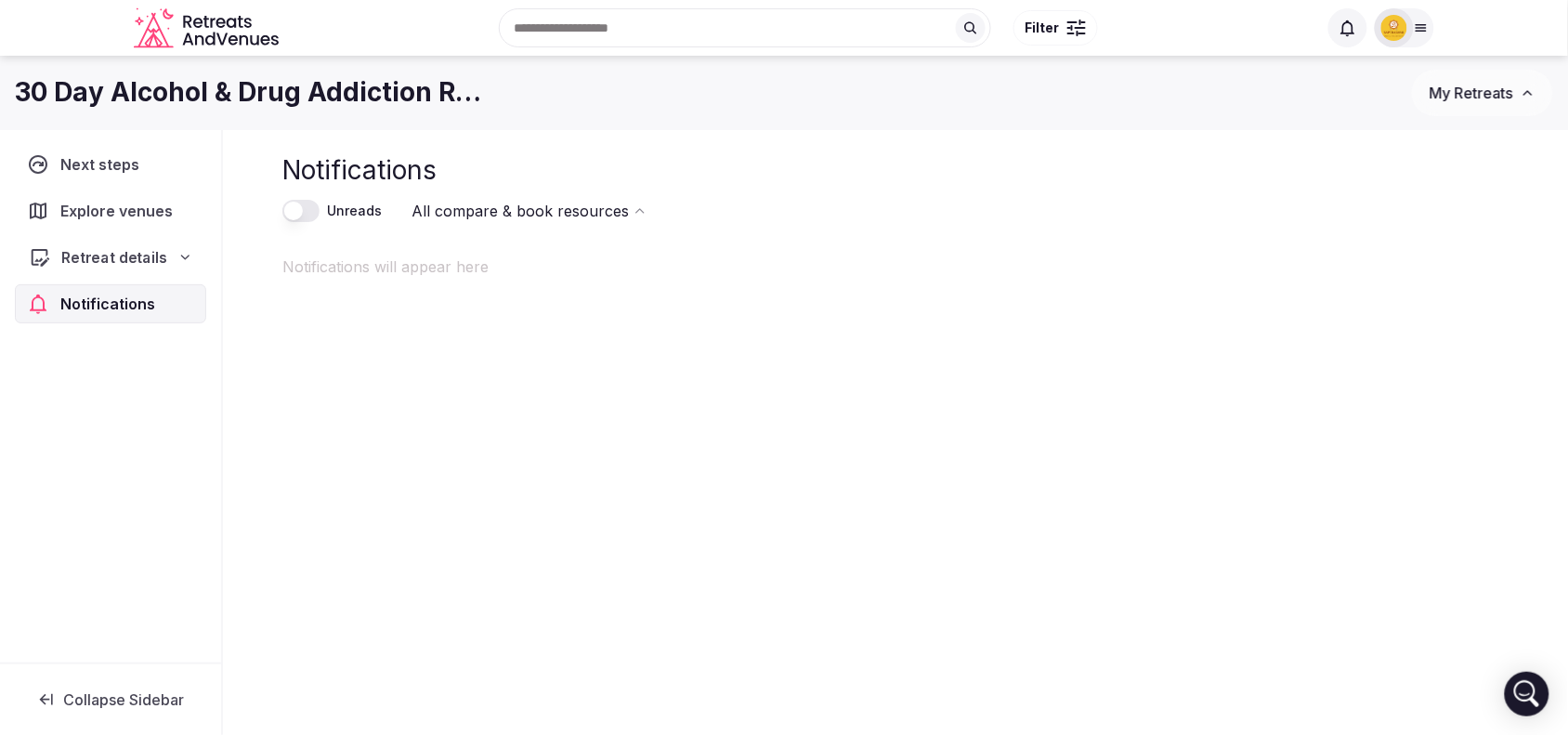
click at [124, 258] on span "Retreat details" at bounding box center [114, 257] width 106 height 23
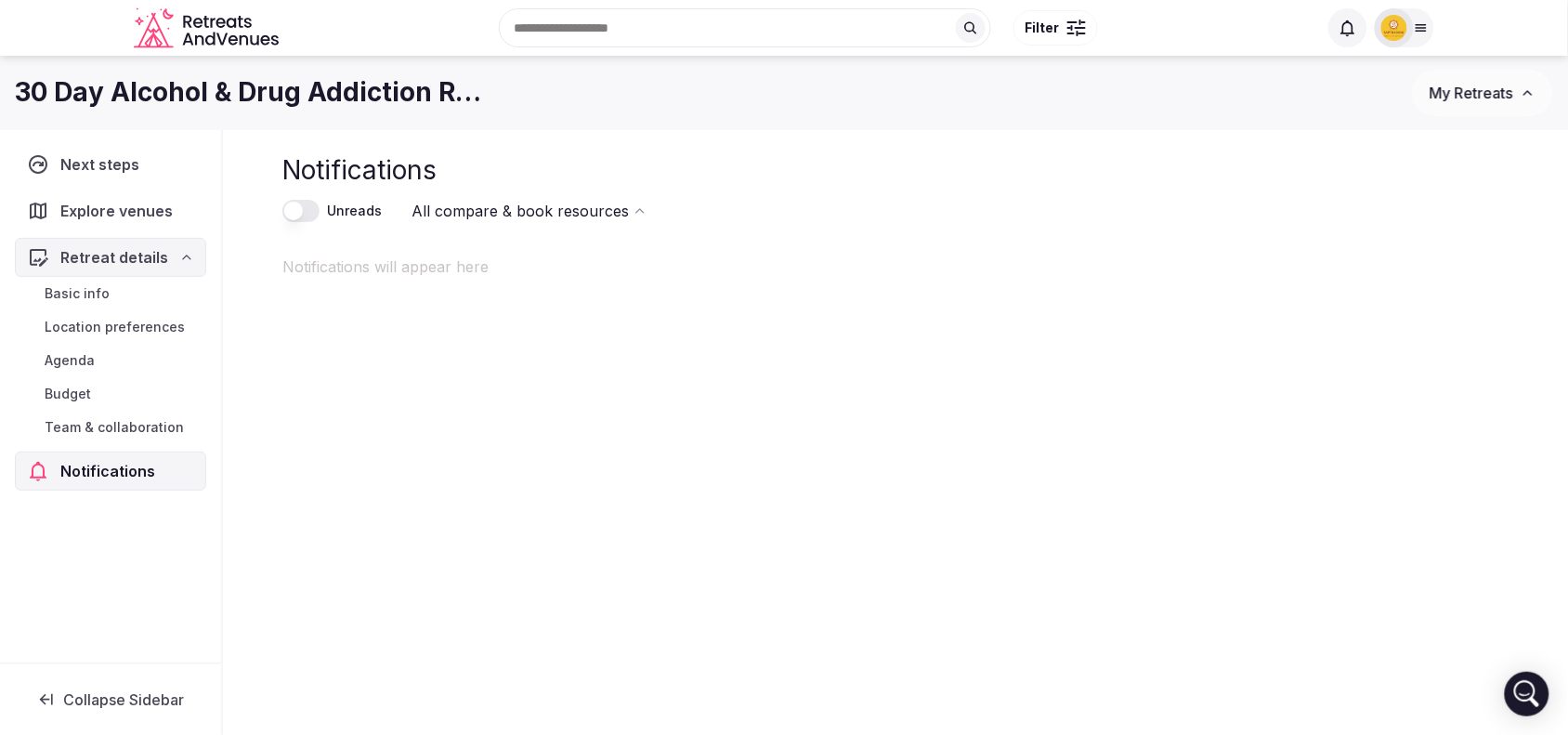
click at [1534, 95] on icon "button" at bounding box center [1528, 93] width 15 height 15
click at [1422, 26] on icon at bounding box center [1421, 28] width 15 height 15
click at [1350, 163] on link "My venue listings" at bounding box center [1333, 166] width 172 height 29
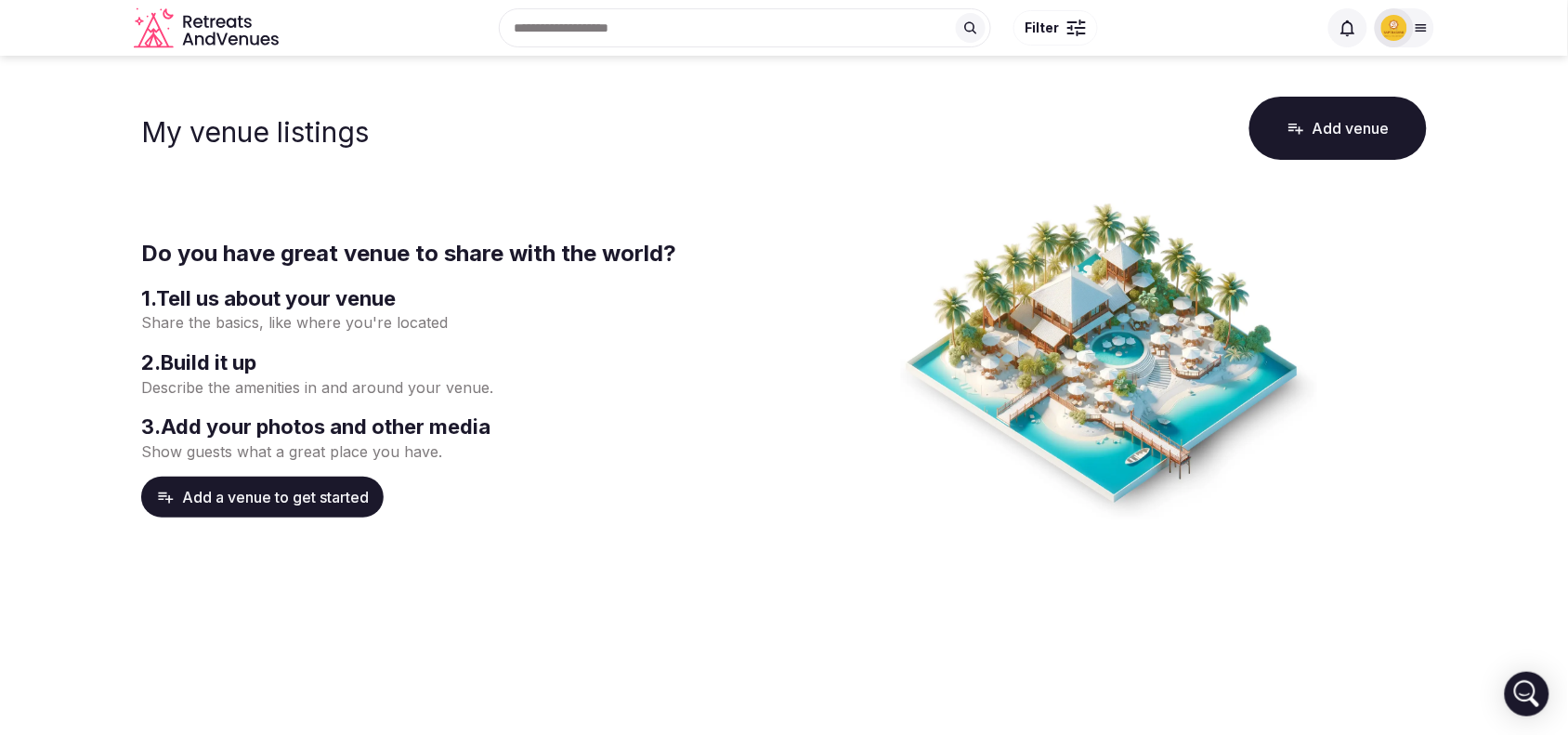
click at [333, 480] on button "Add a venue to get started" at bounding box center [262, 497] width 242 height 41
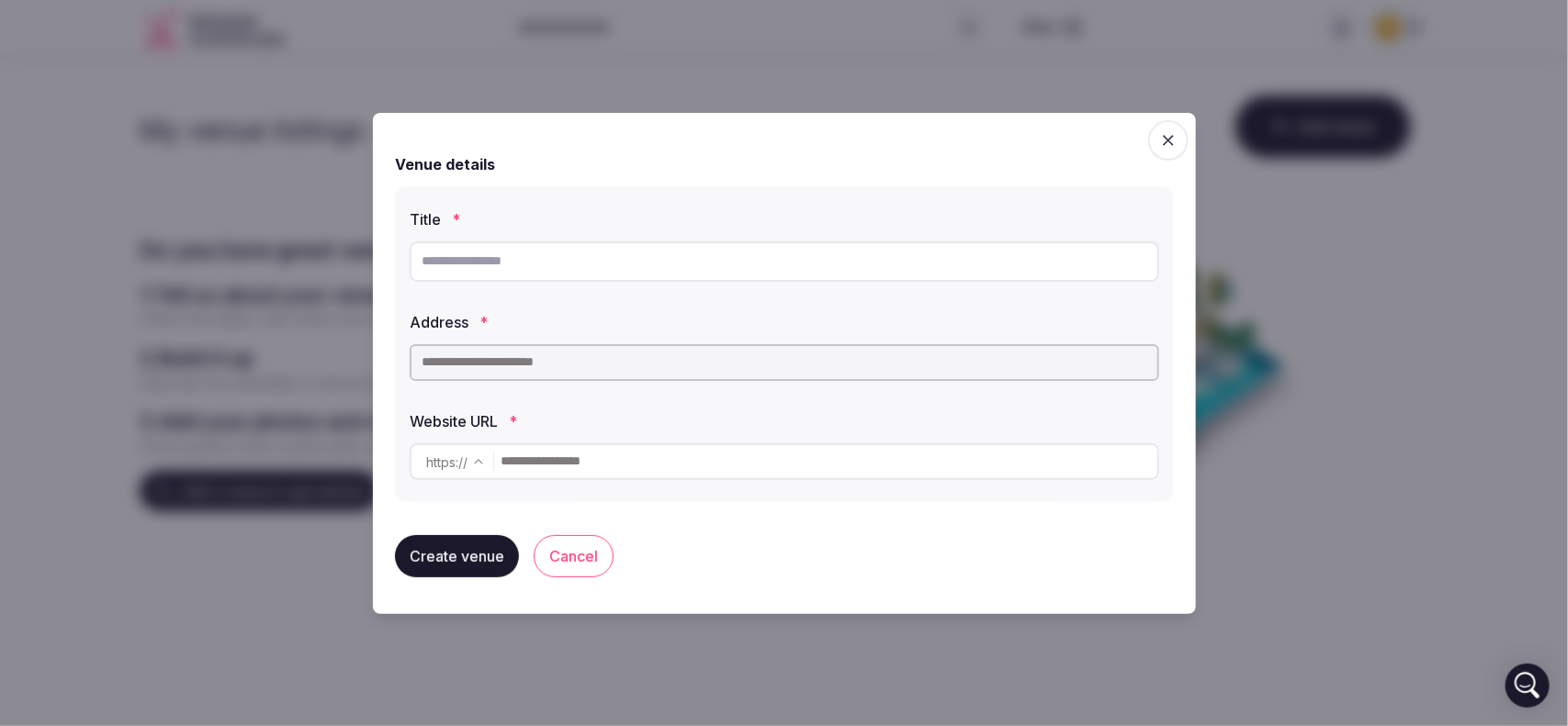
click at [554, 267] on input "text" at bounding box center [784, 261] width 750 height 40
type input "**********"
click at [496, 365] on input "text" at bounding box center [784, 362] width 750 height 36
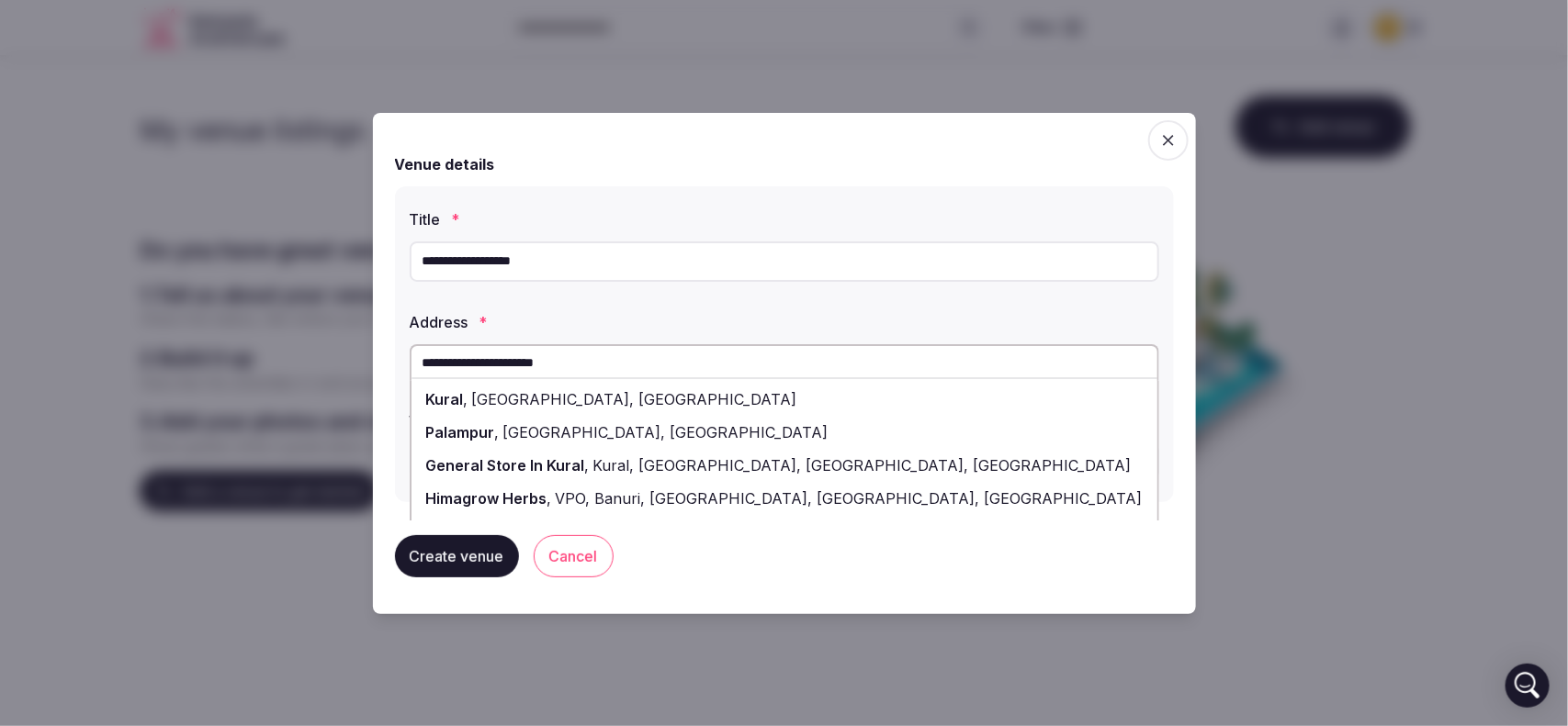
click at [530, 424] on span "[GEOGRAPHIC_DATA], [GEOGRAPHIC_DATA]" at bounding box center [664, 433] width 329 height 19
type input "**********"
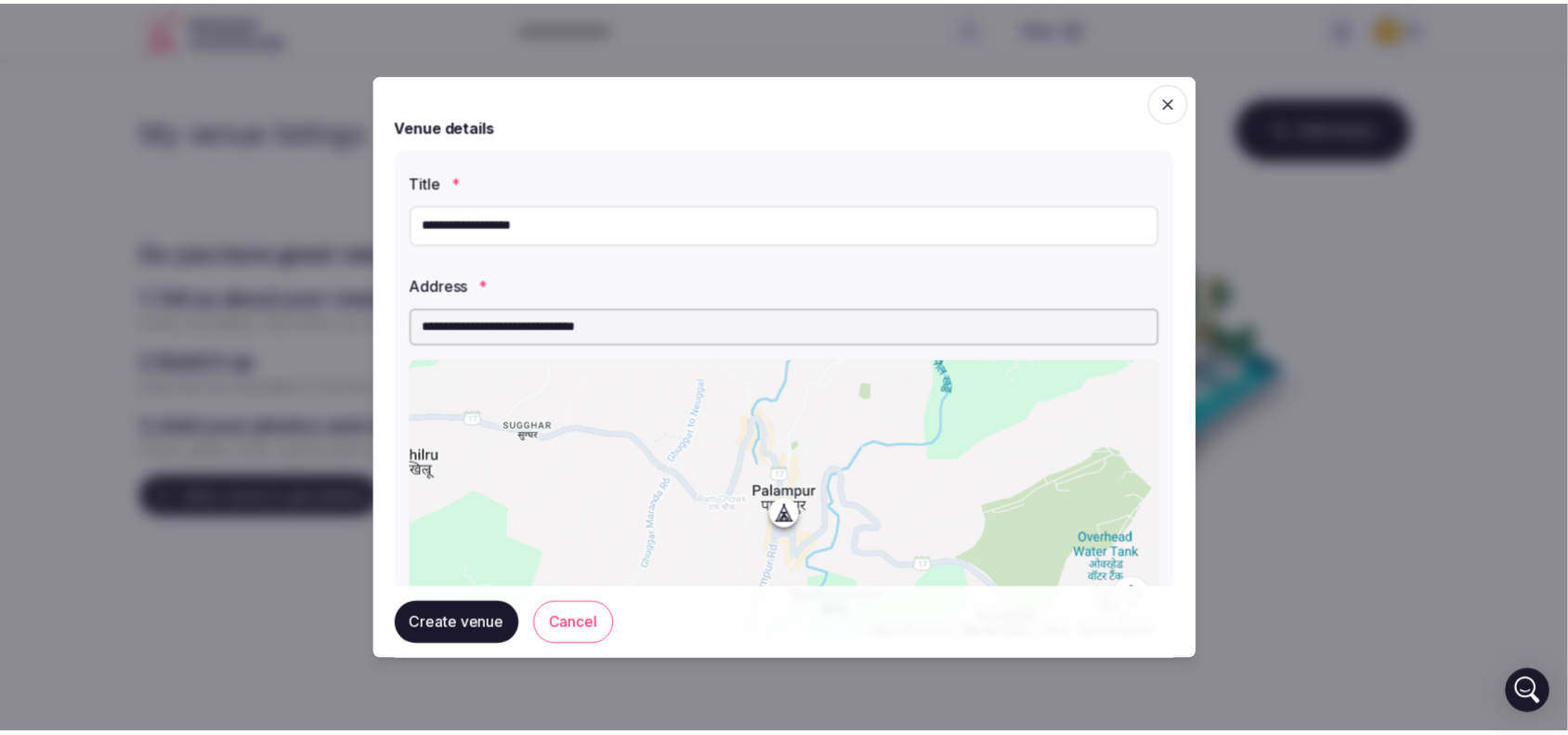
scroll to position [212, 0]
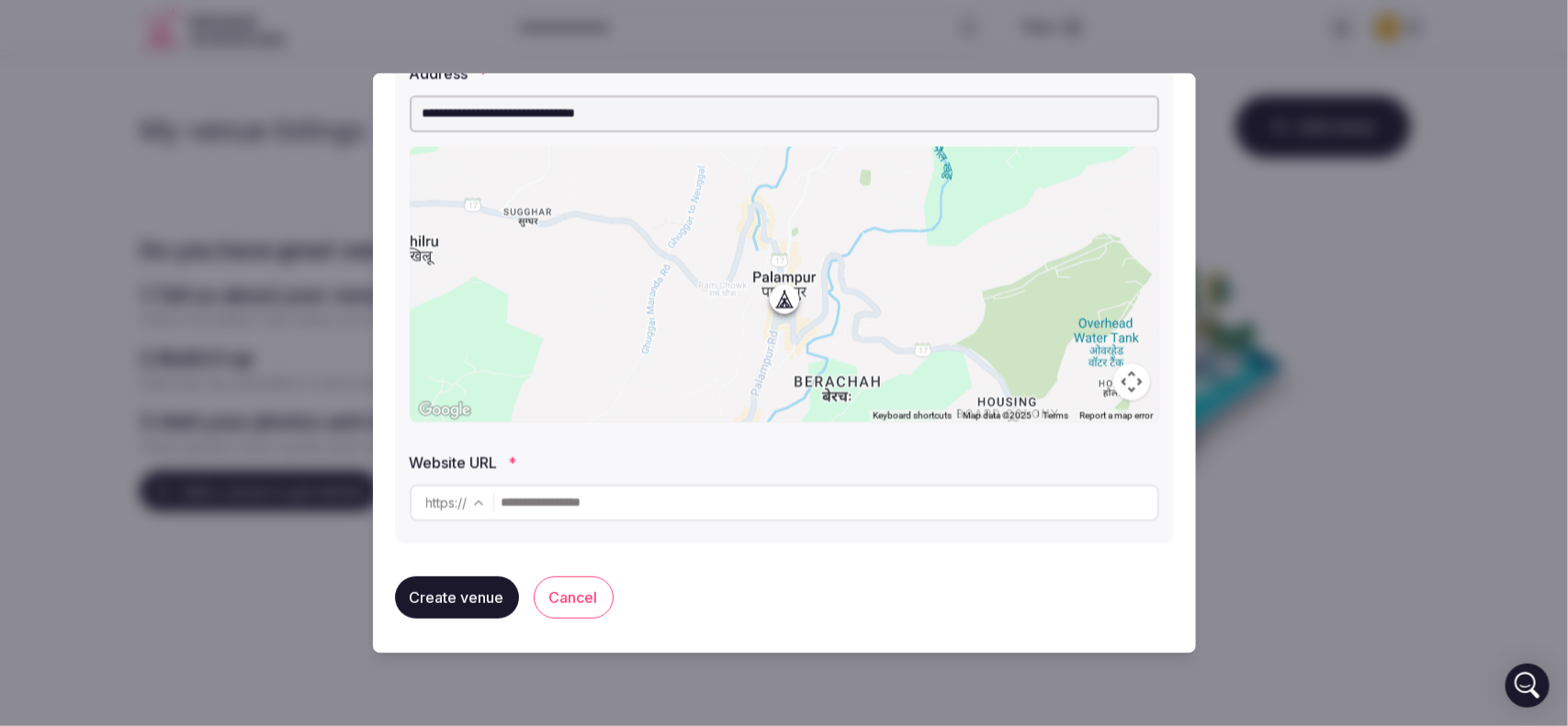
click at [538, 493] on input "text" at bounding box center [828, 502] width 655 height 36
paste input "**********"
type input "**********"
click at [496, 606] on button "Create venue" at bounding box center [456, 596] width 124 height 42
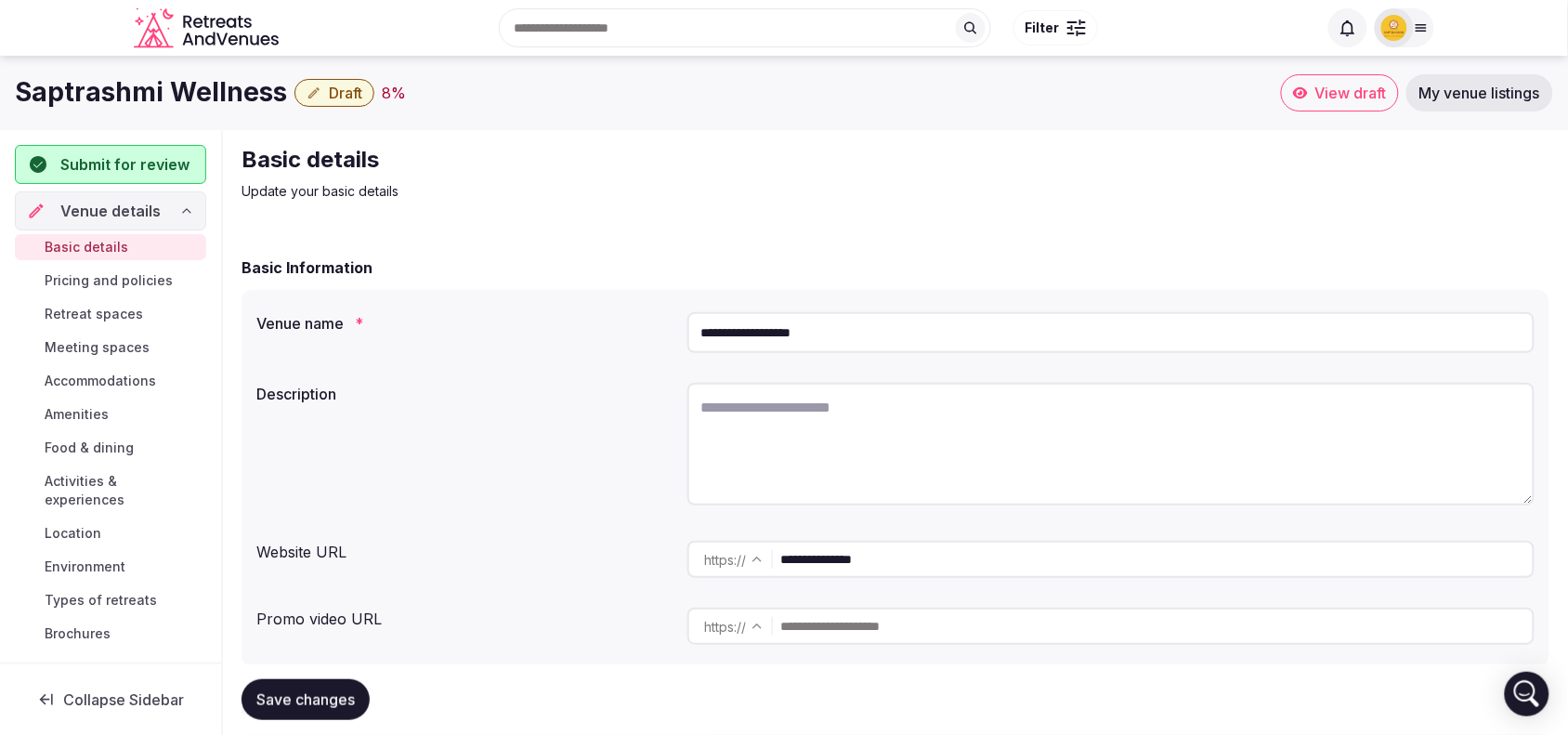
click at [765, 407] on textarea at bounding box center [1111, 445] width 847 height 123
paste textarea "**********"
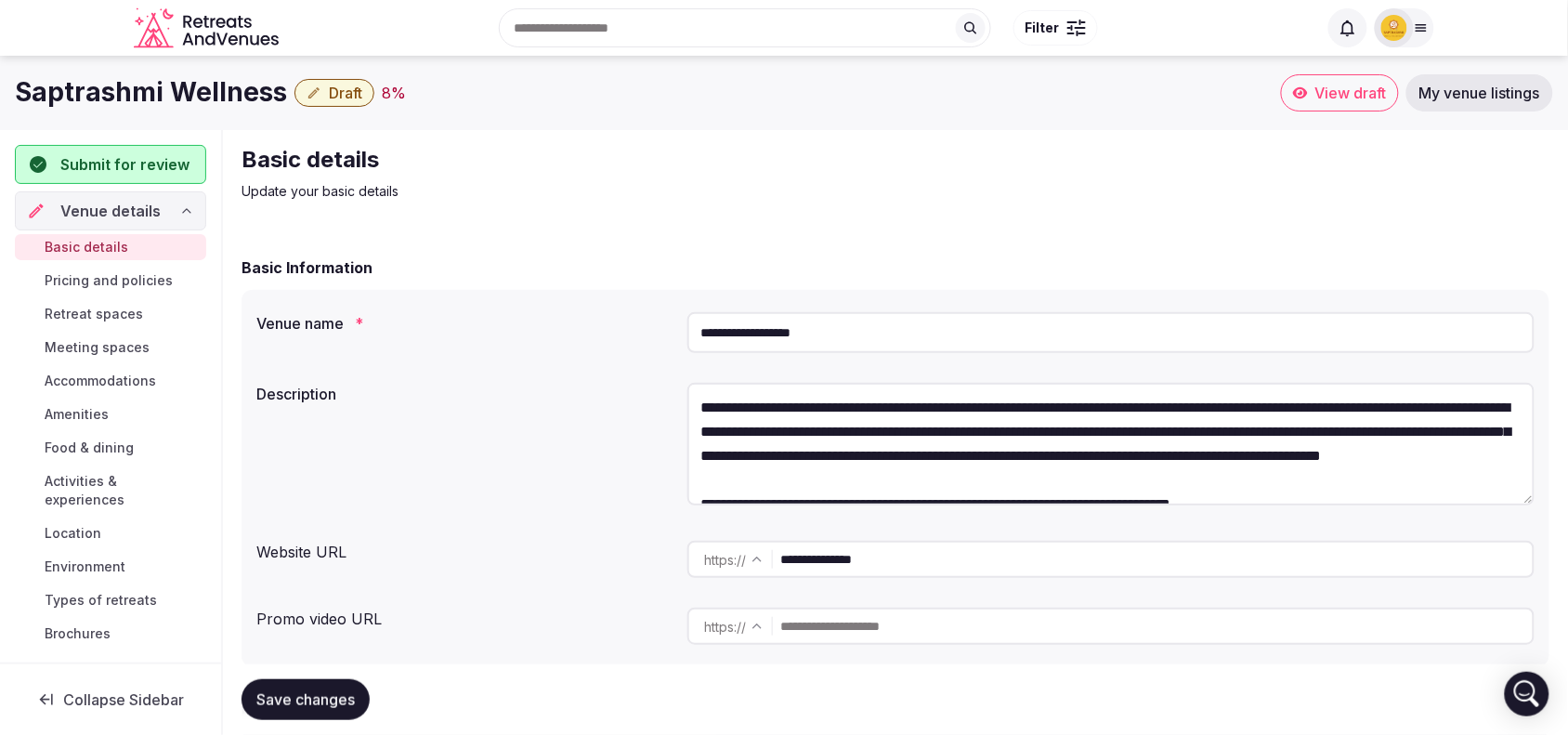
scroll to position [33, 0]
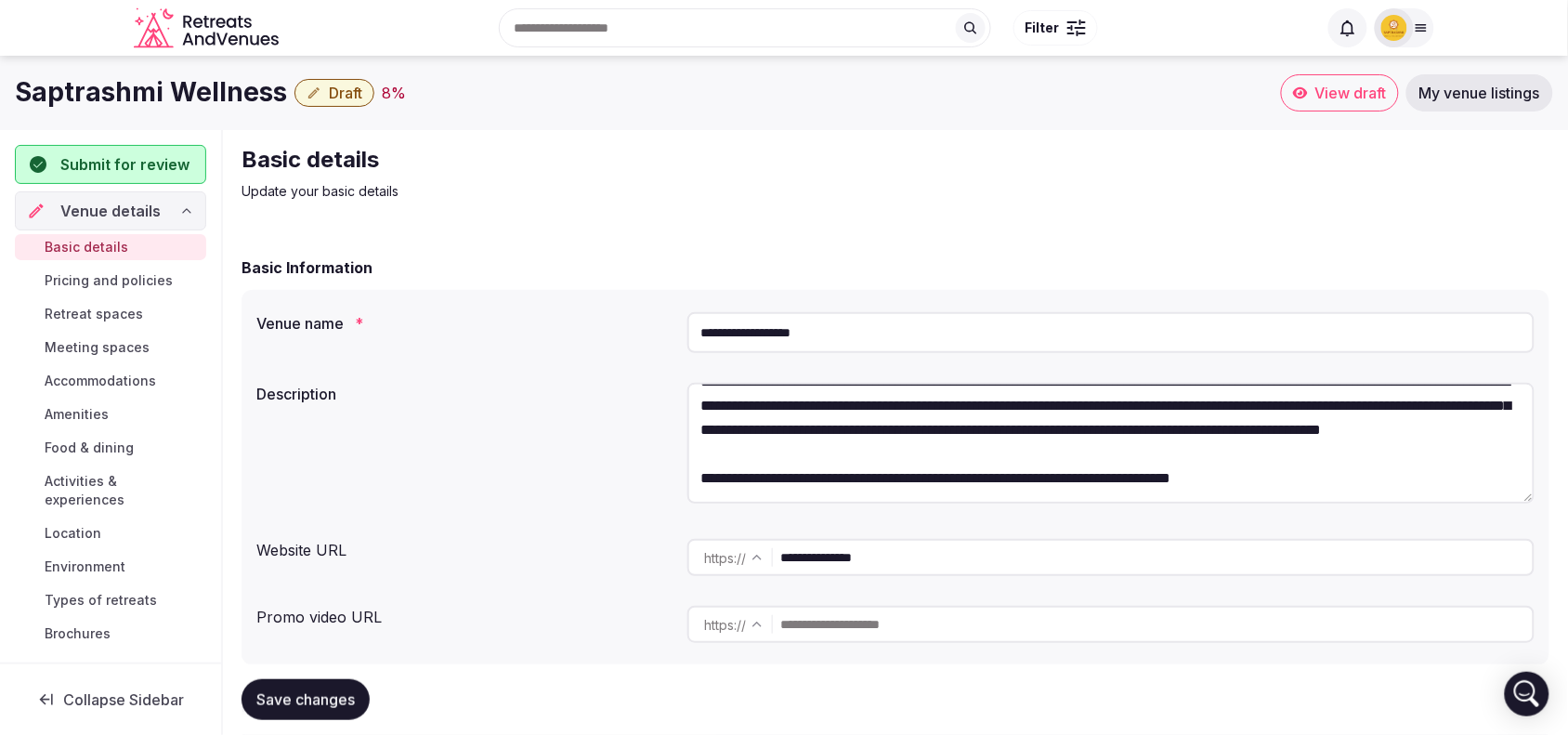
type textarea "**********"
click at [834, 622] on input "text" at bounding box center [1157, 624] width 753 height 37
paste input "**********"
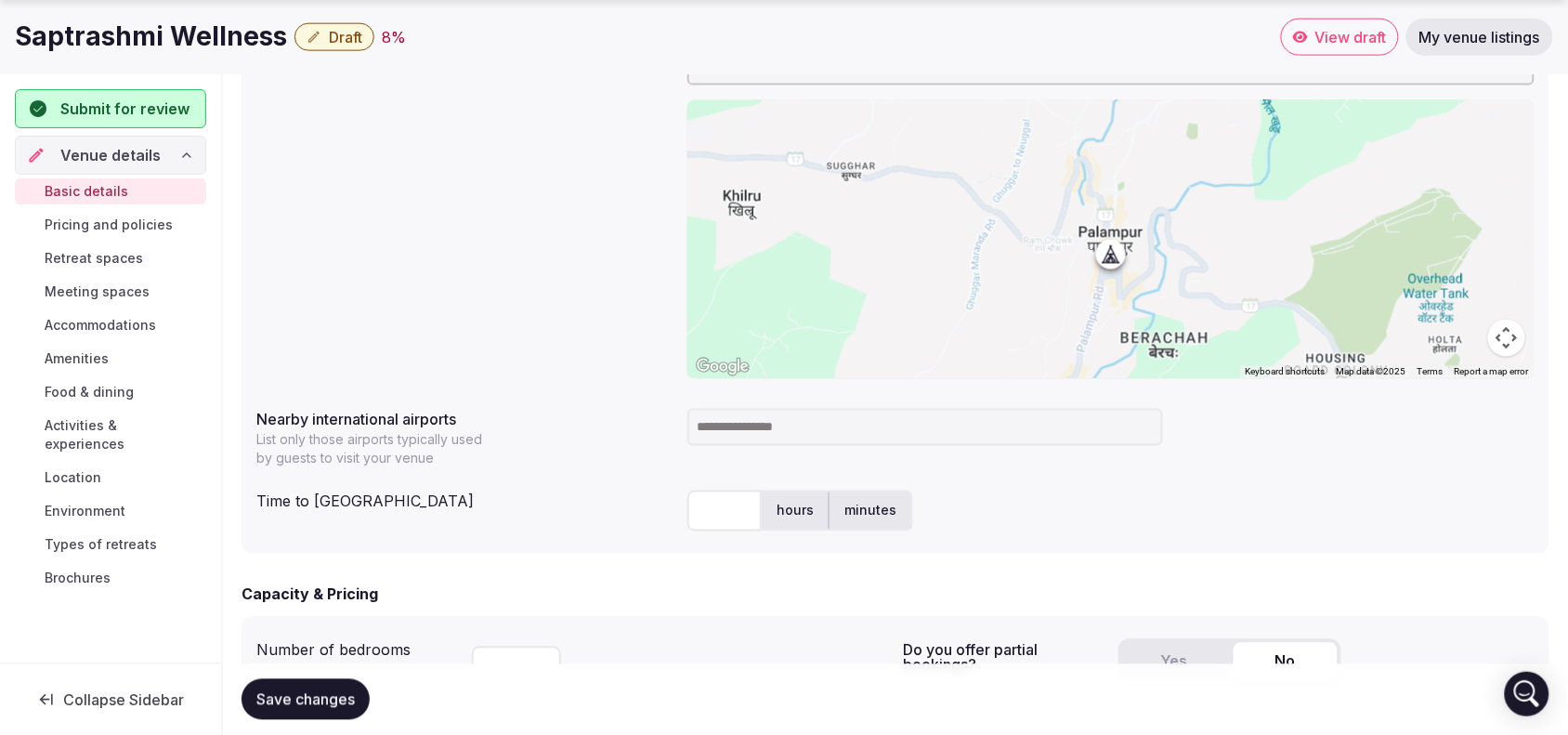
scroll to position [712, 0]
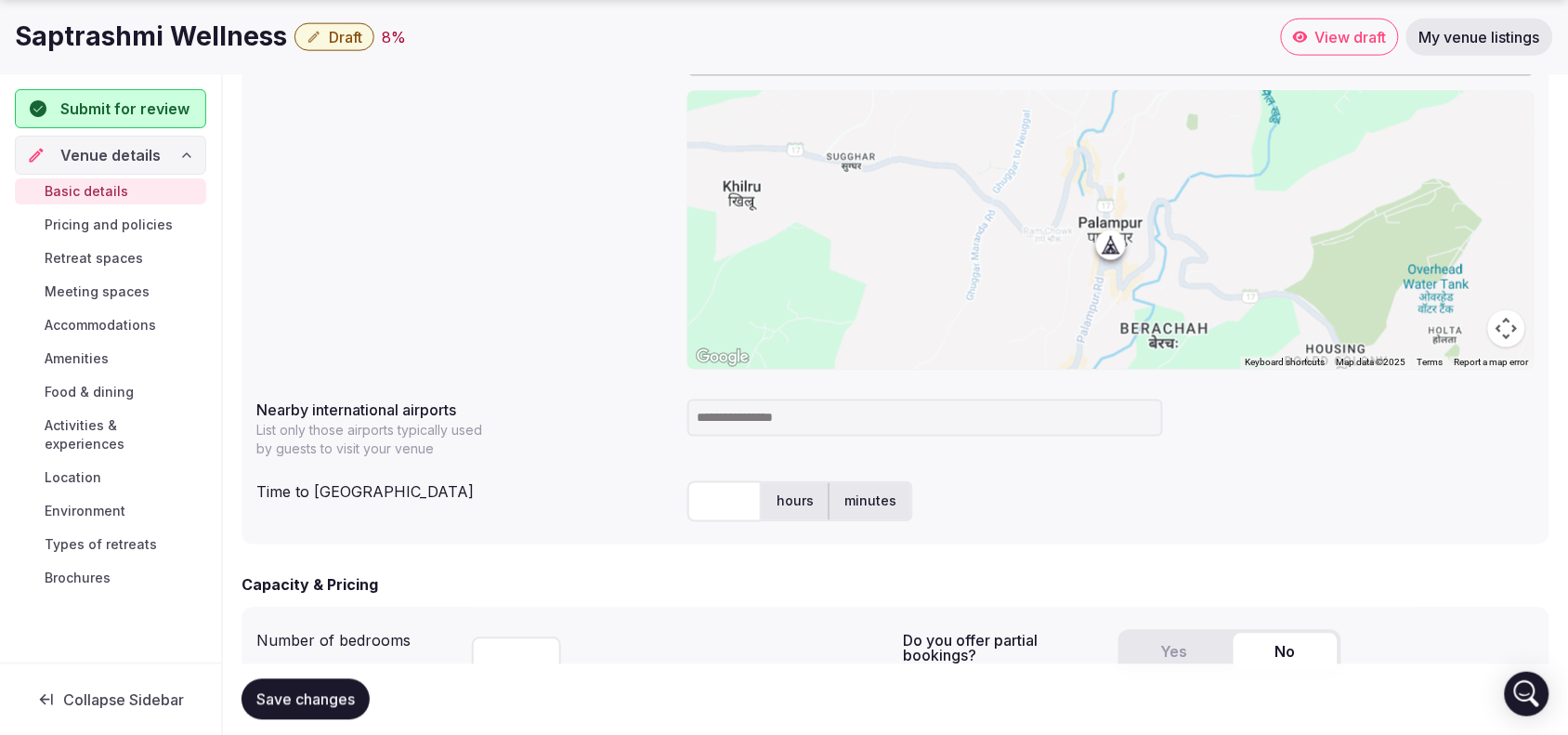
type input "**********"
click at [1102, 429] on input at bounding box center [925, 417] width 476 height 37
type input "******"
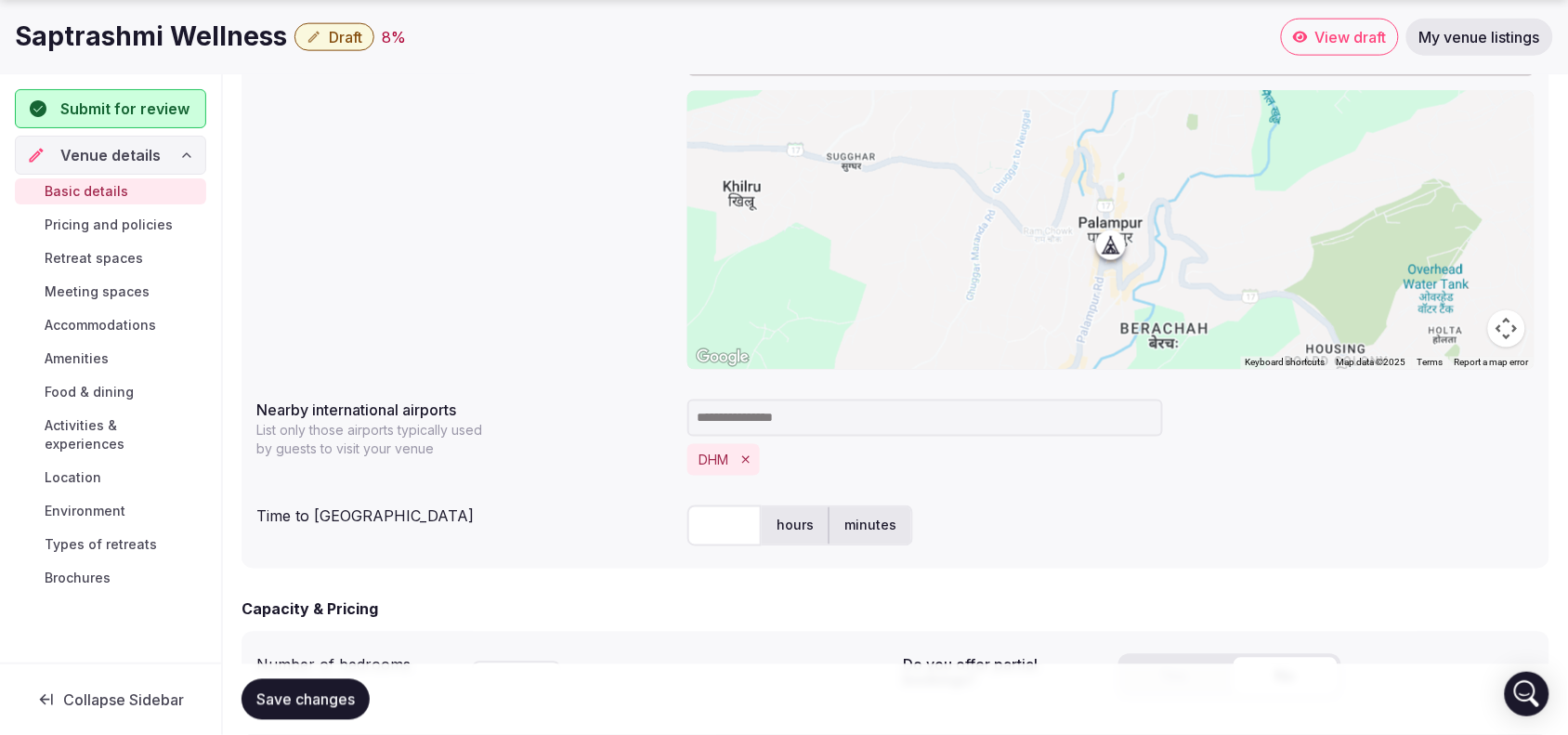
click at [746, 525] on input "text" at bounding box center [724, 525] width 75 height 41
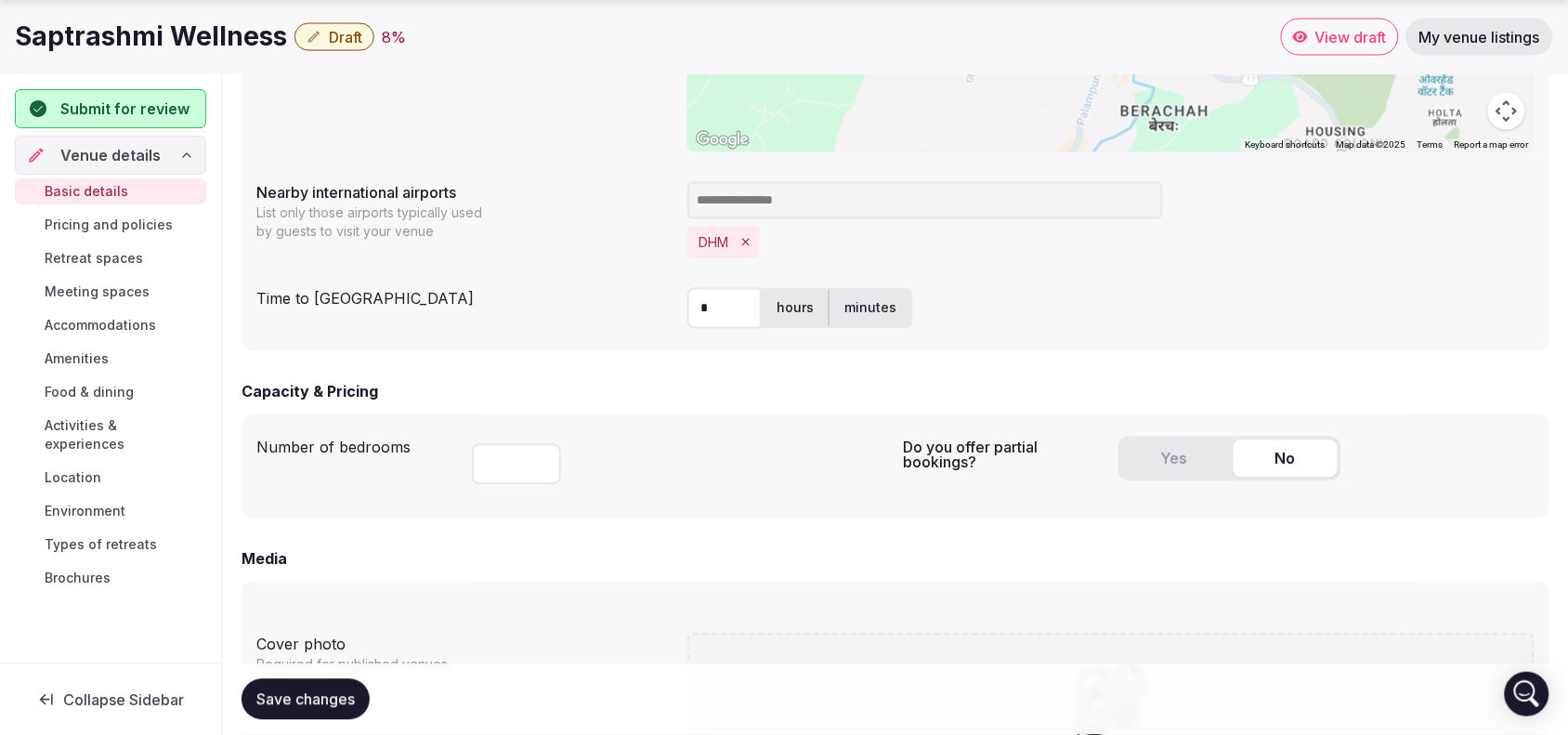
scroll to position [944, 0]
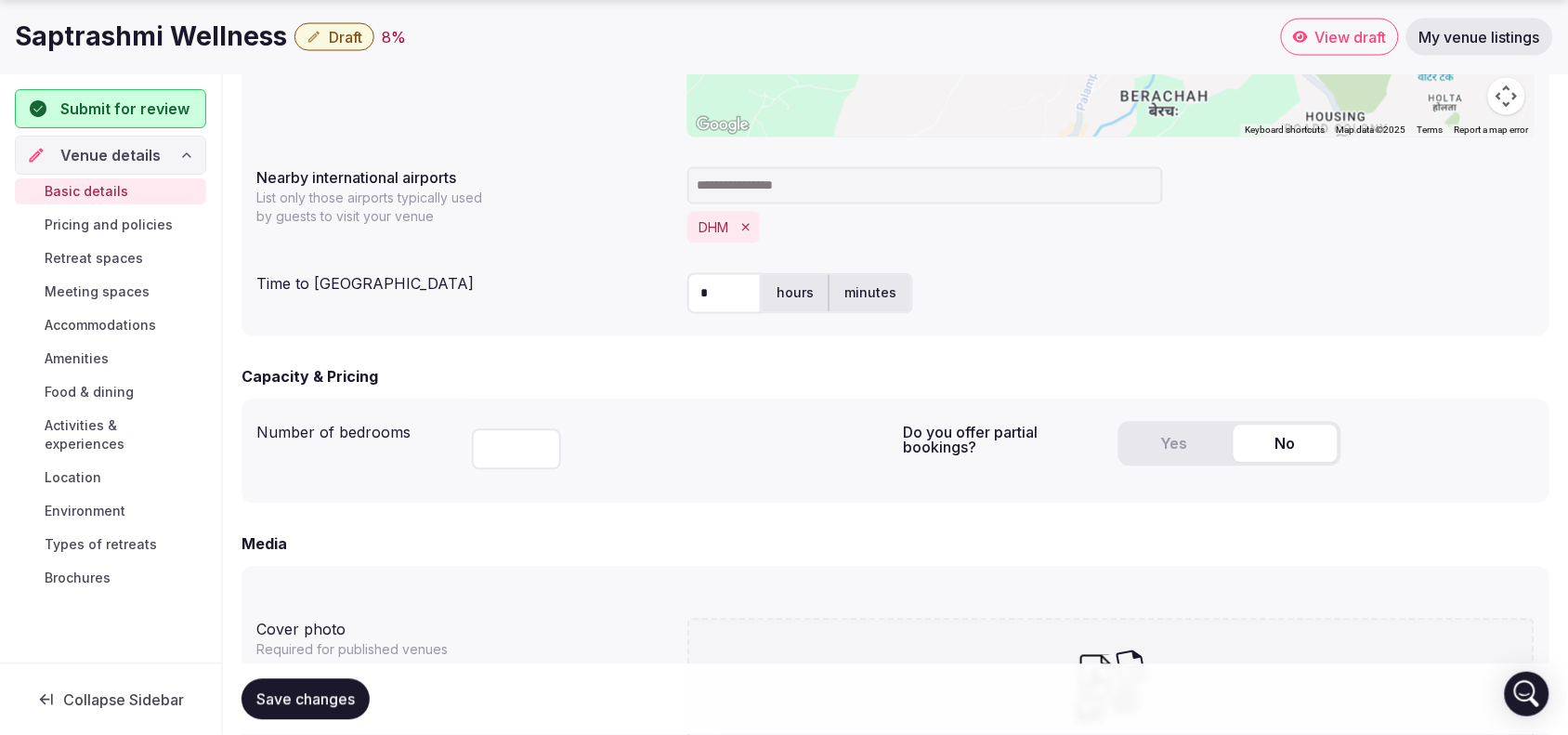
type input "*"
click at [532, 449] on input "number" at bounding box center [516, 449] width 89 height 41
type input "*"
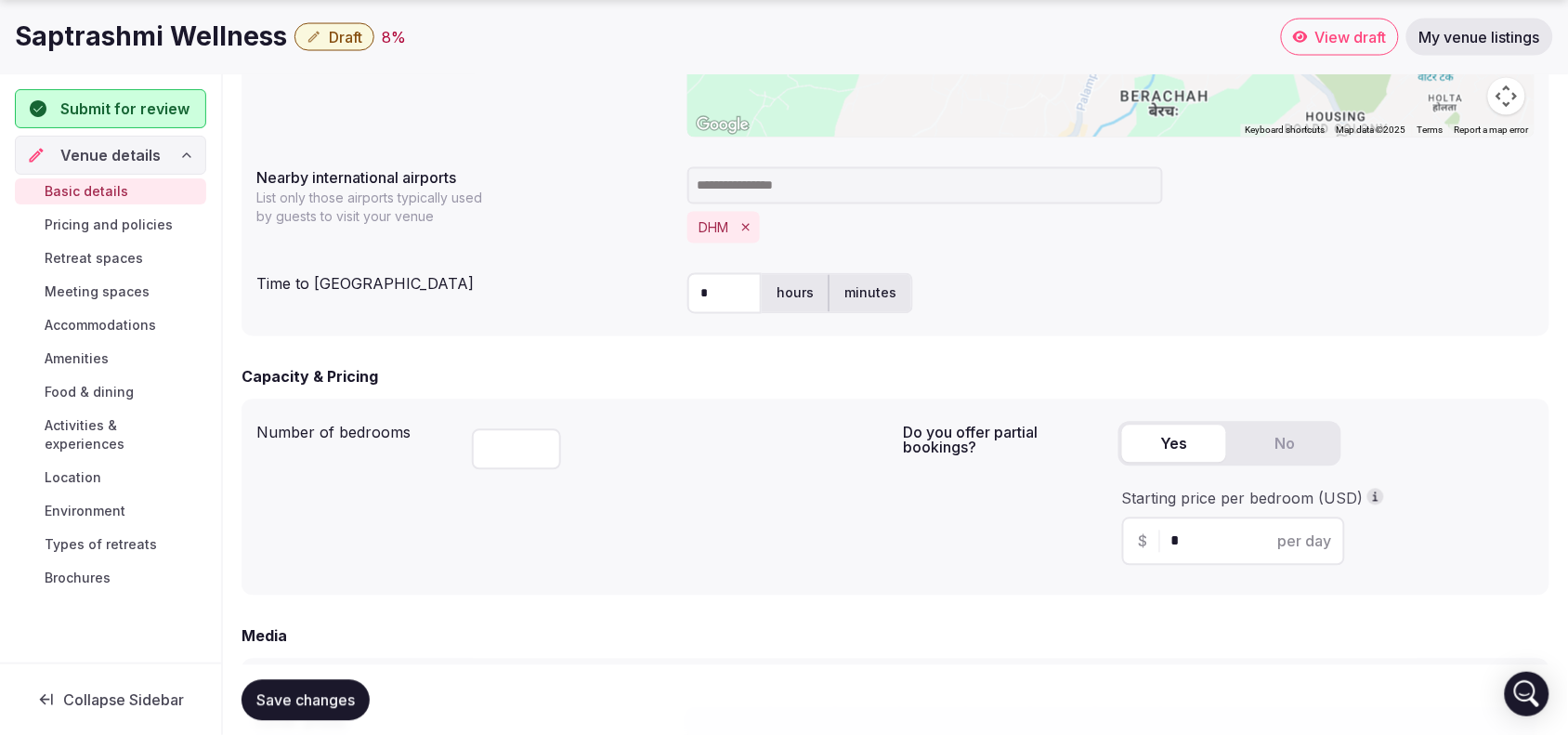
click at [1199, 440] on button "Yes" at bounding box center [1175, 444] width 104 height 37
click at [1187, 549] on input "*" at bounding box center [1250, 542] width 157 height 23
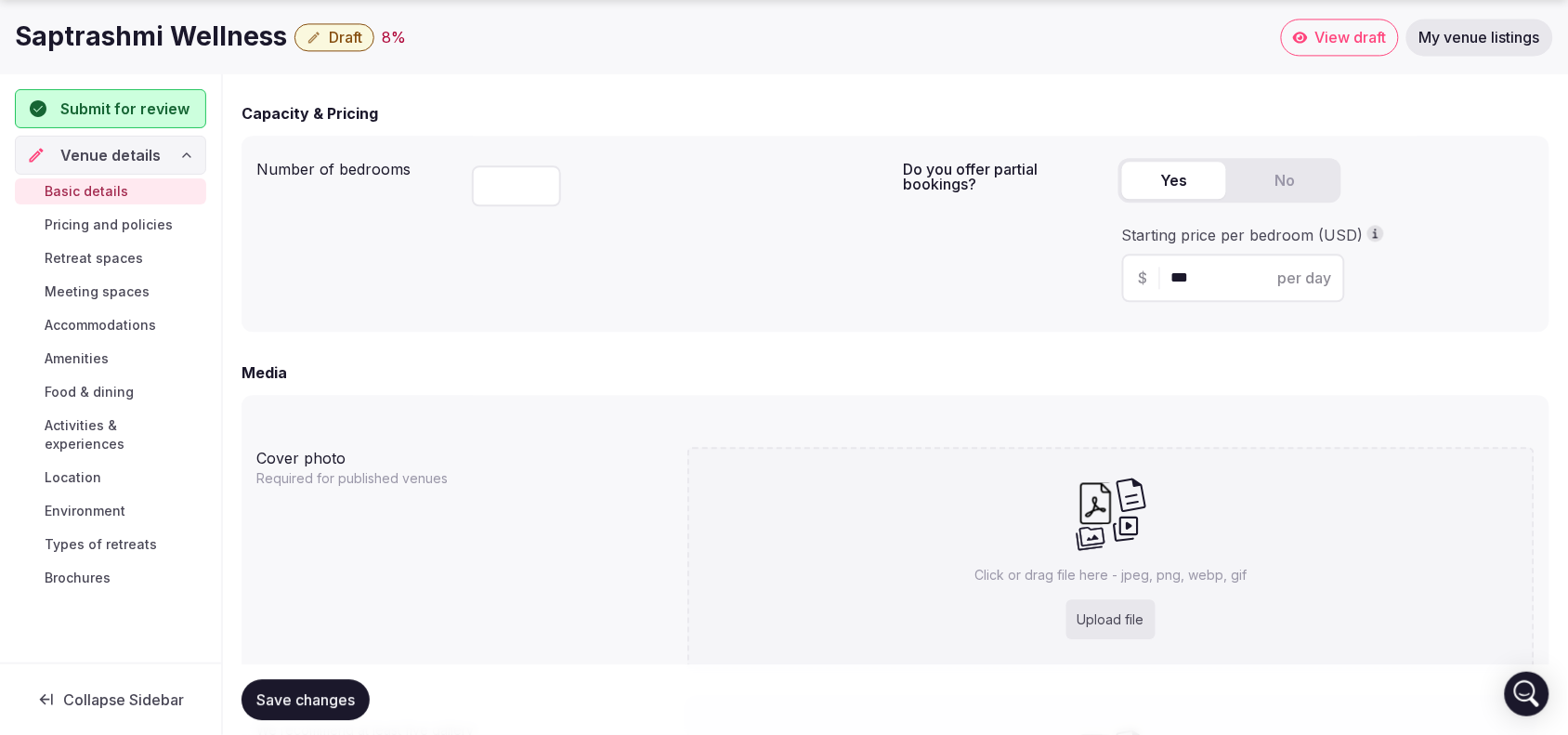
scroll to position [1223, 0]
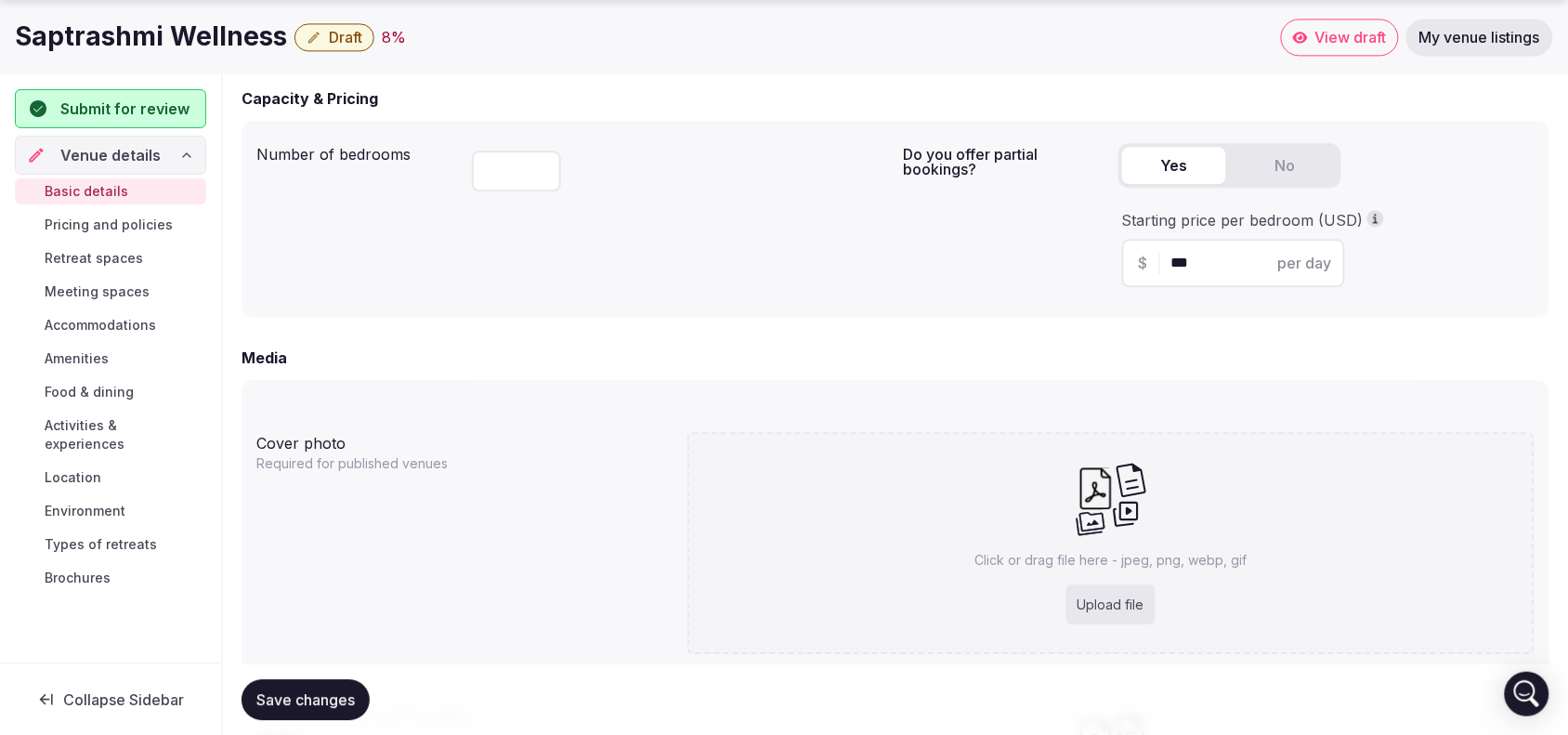
type input "***"
click at [1131, 606] on div "Upload file" at bounding box center [1111, 604] width 89 height 41
type input "**********"
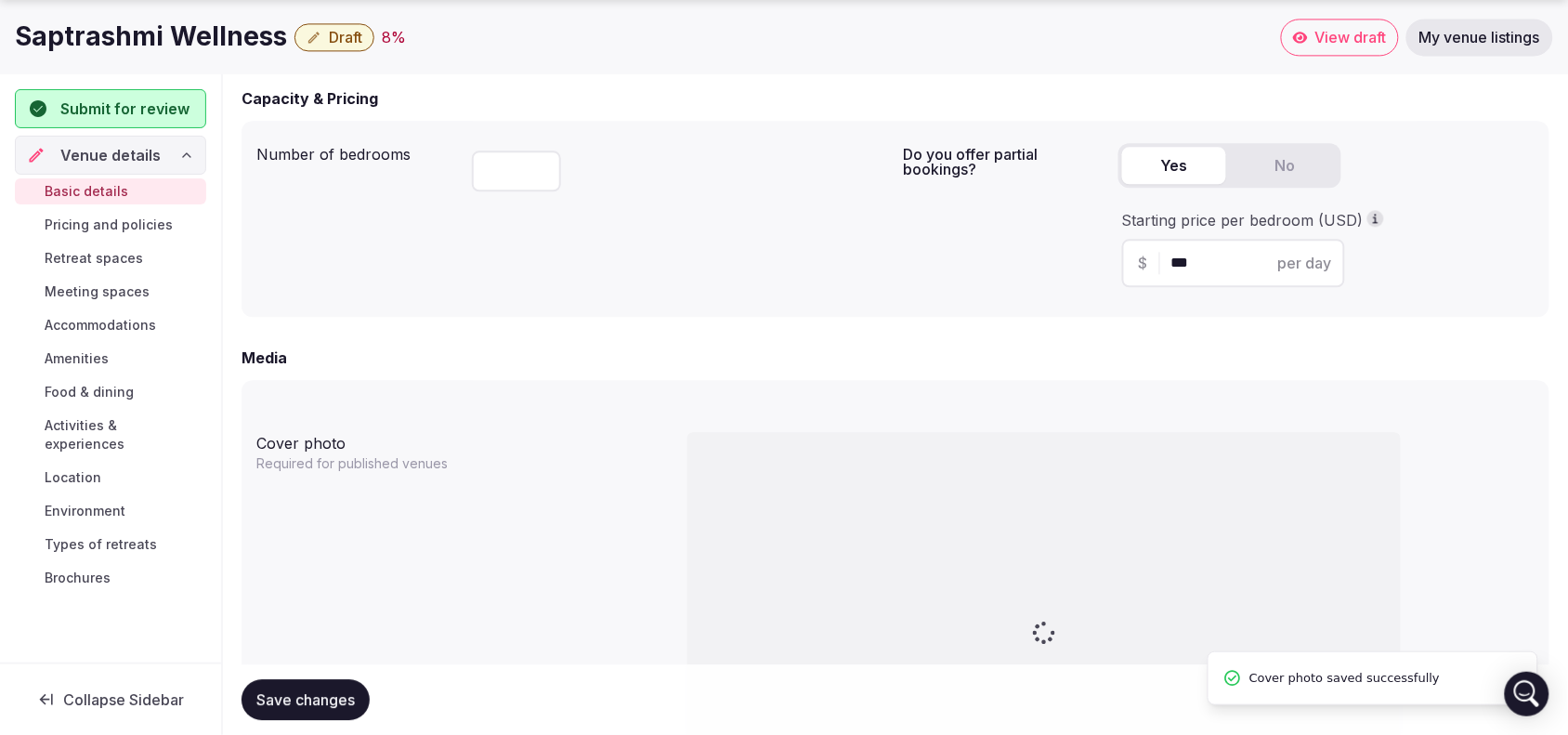
click at [1567, 726] on div "**********" at bounding box center [896, 73] width 1346 height 2331
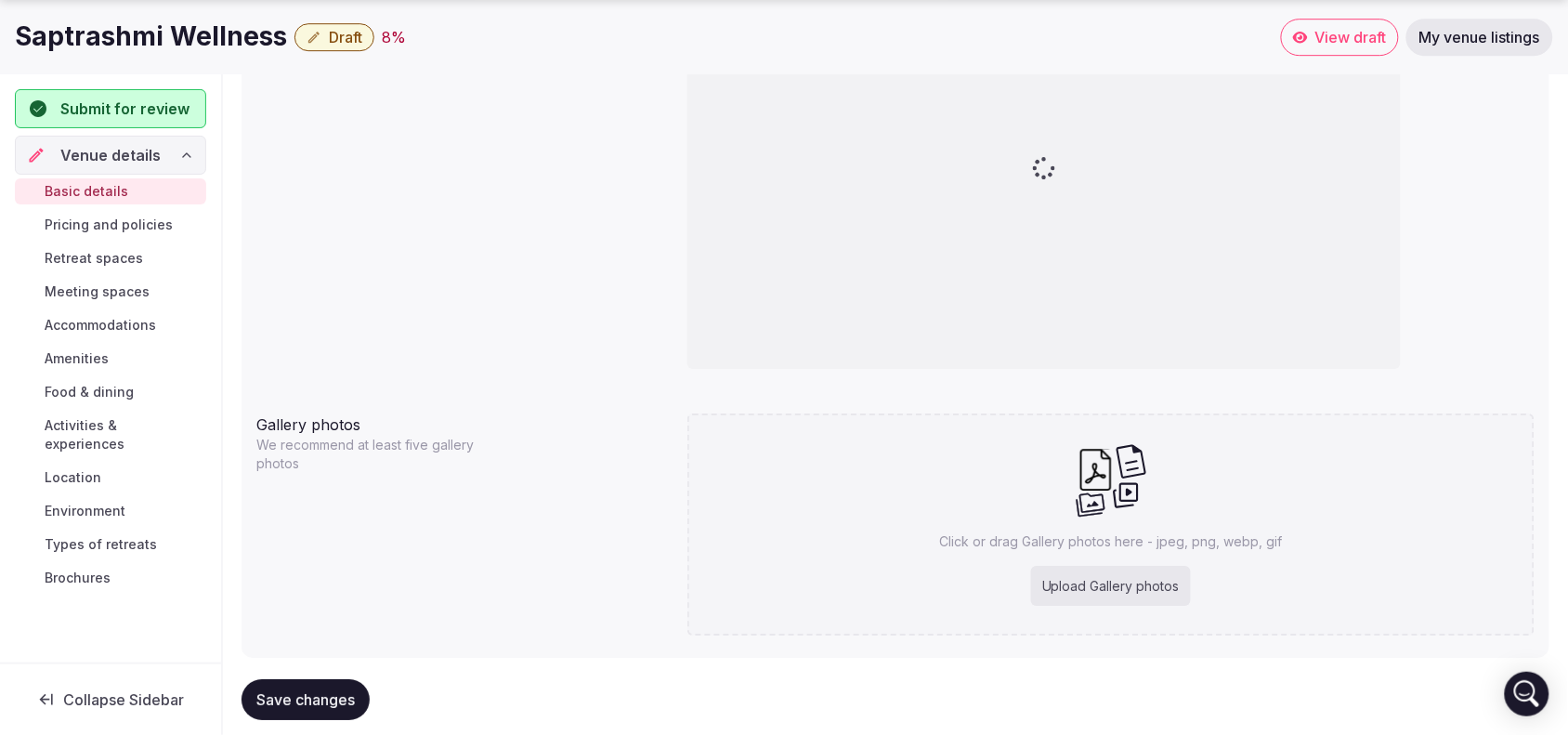
scroll to position [1724, 0]
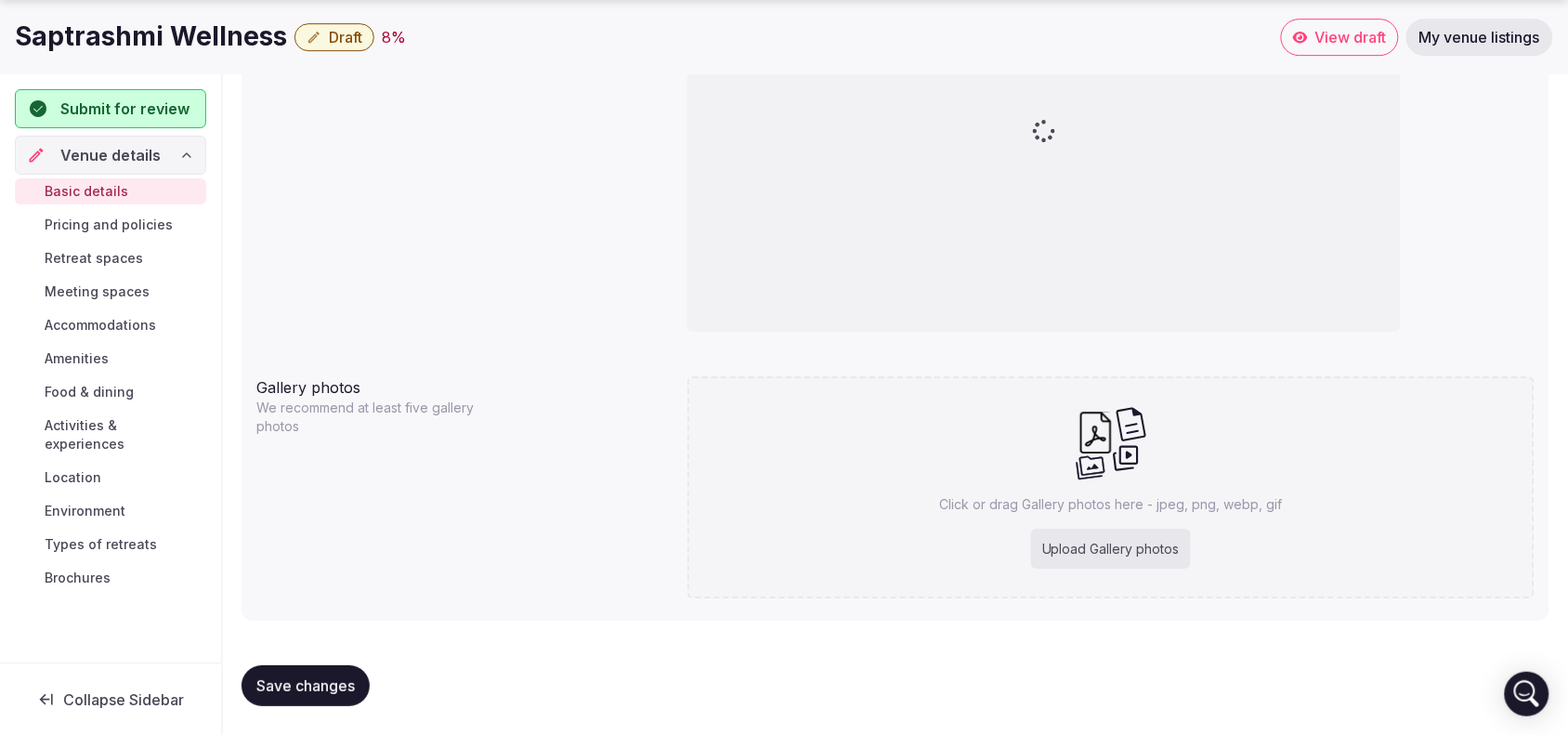
click at [1138, 551] on div "Upload Gallery photos" at bounding box center [1110, 549] width 160 height 41
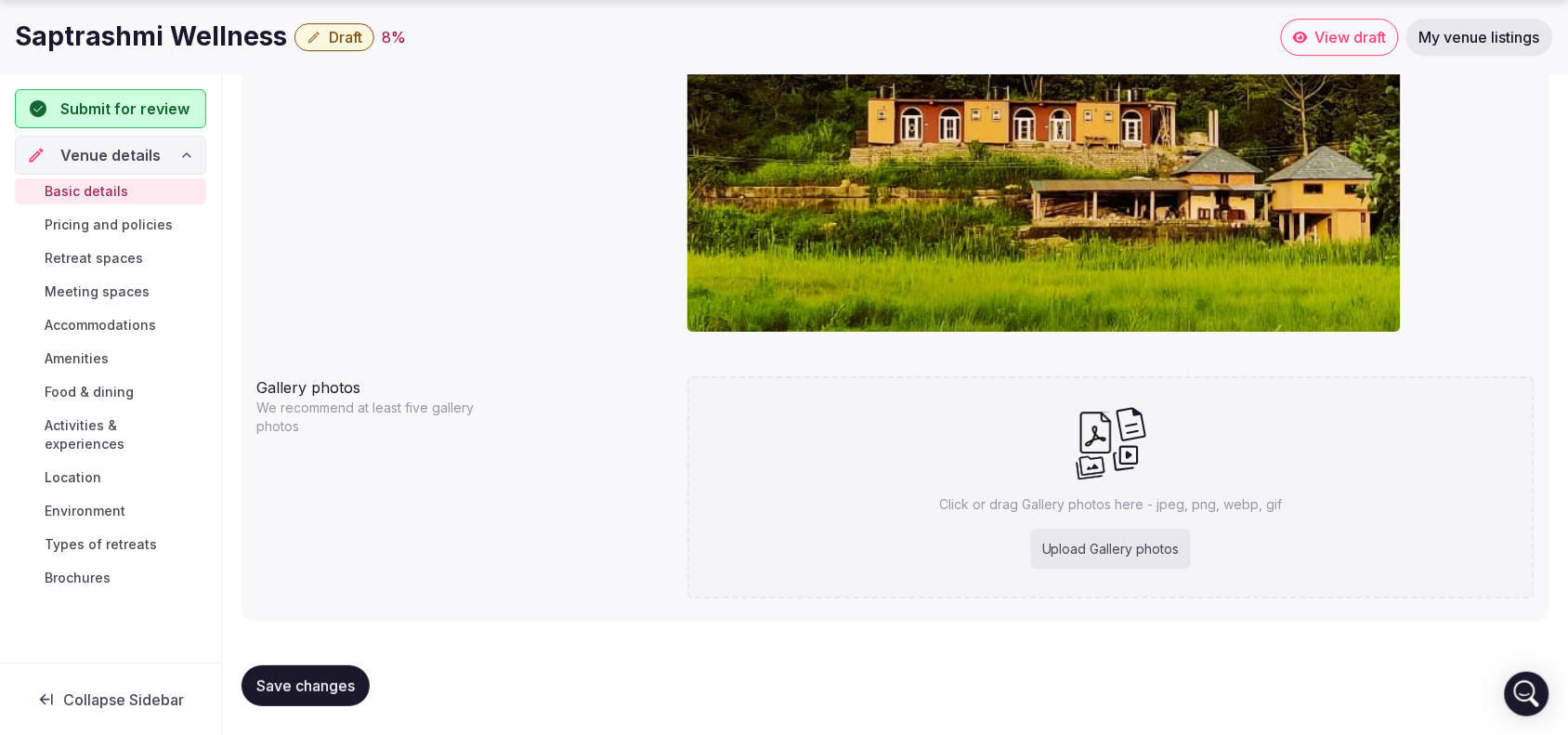
type input "**********"
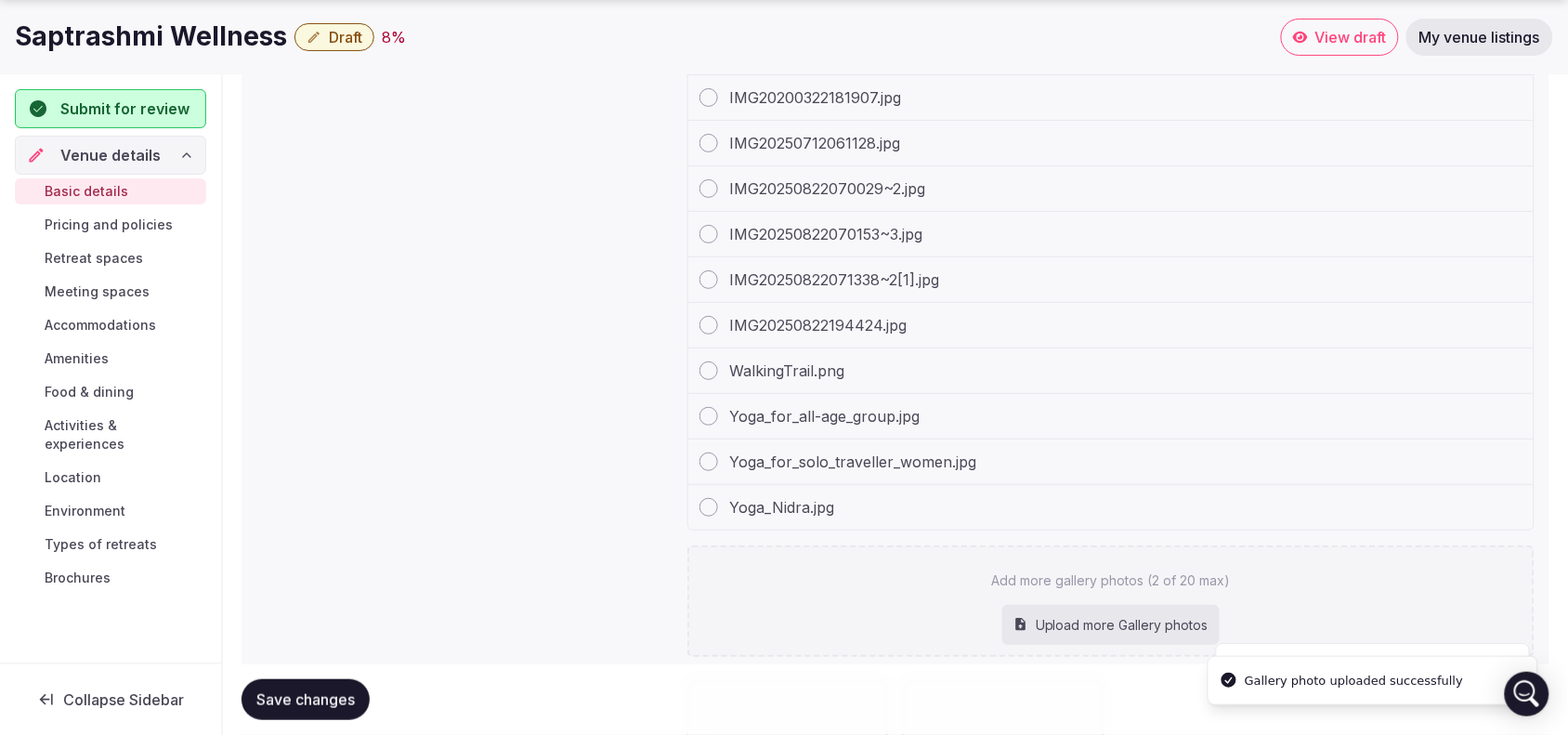
scroll to position [2173, 0]
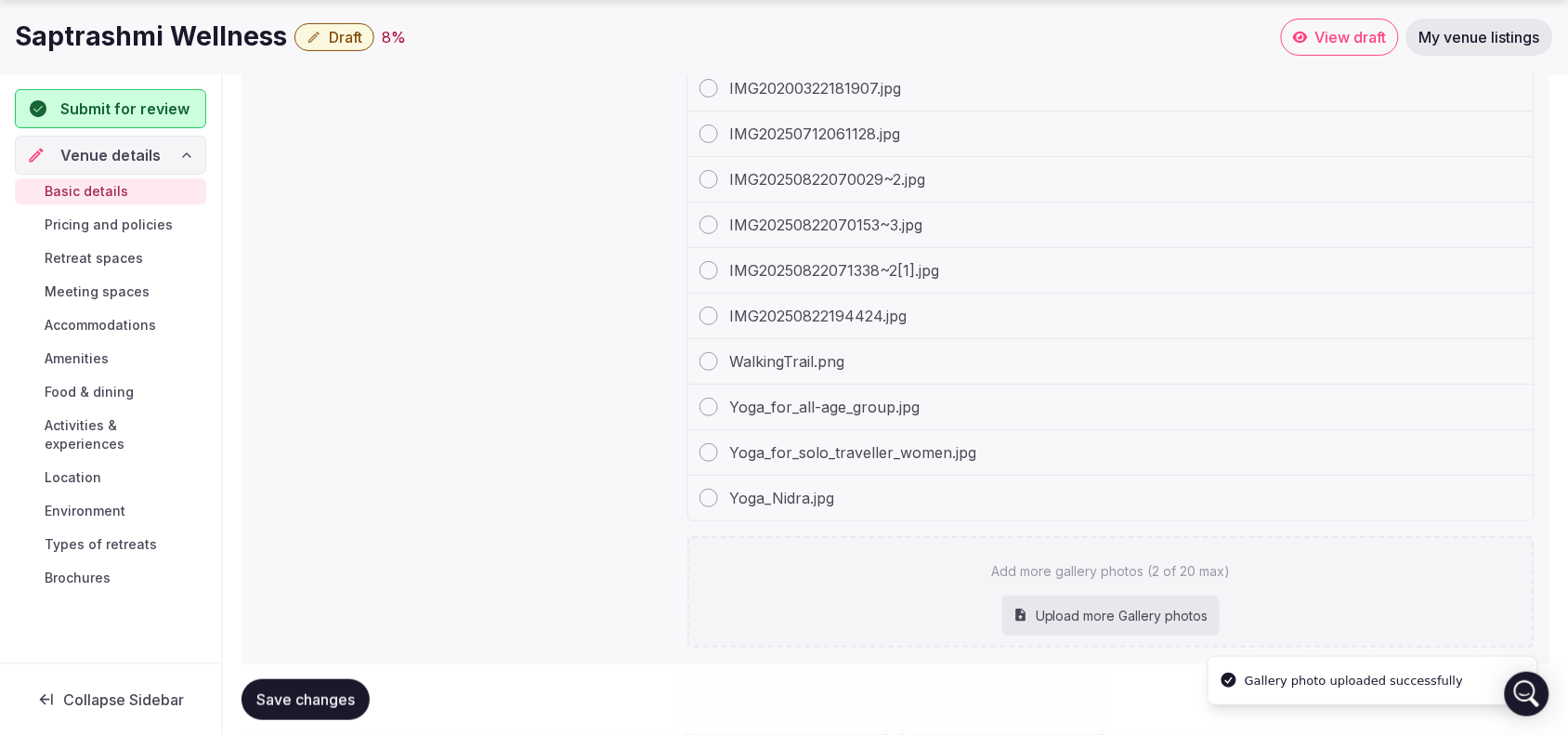
click at [1118, 618] on div "Upload more Gallery photos" at bounding box center [1111, 616] width 218 height 41
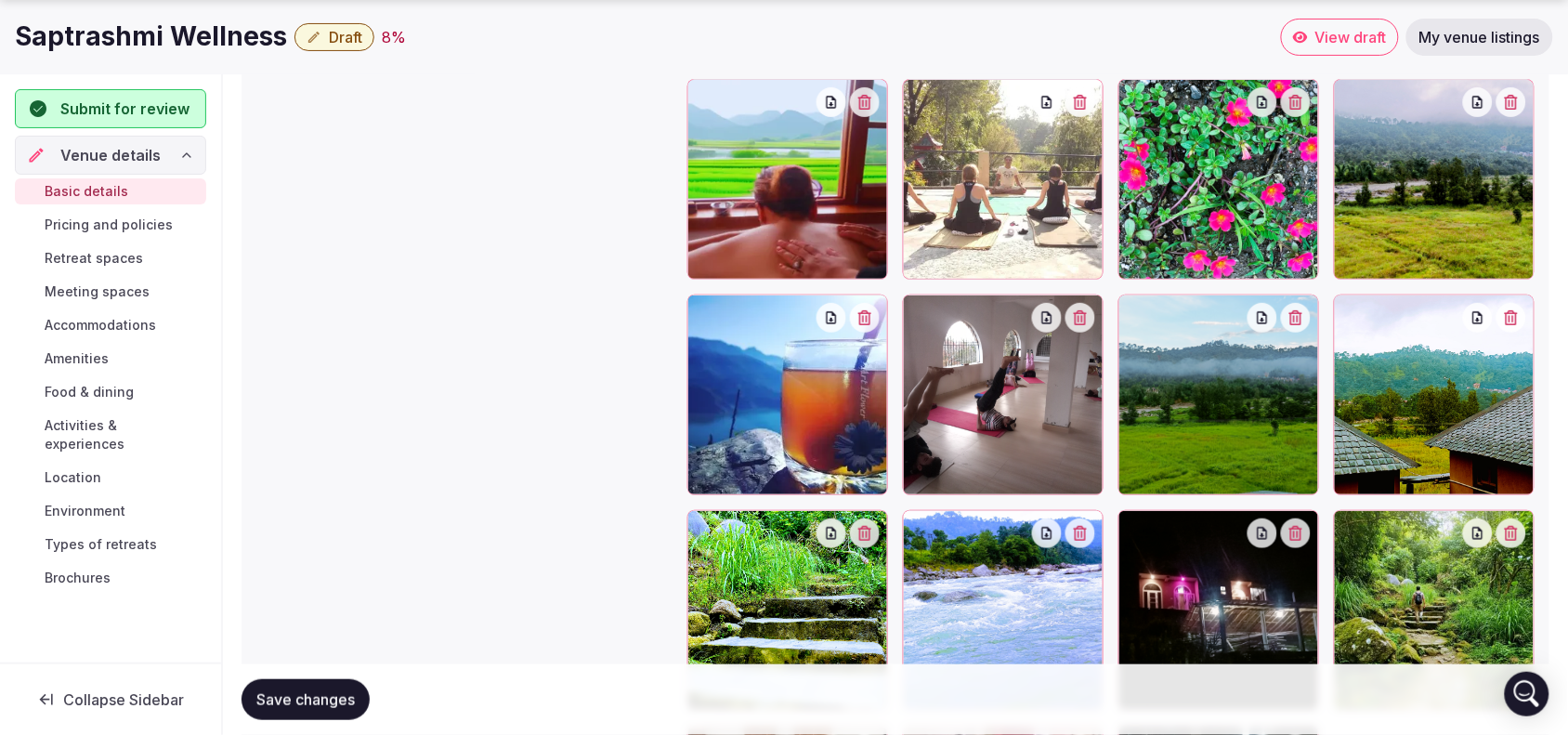
type input "**********"
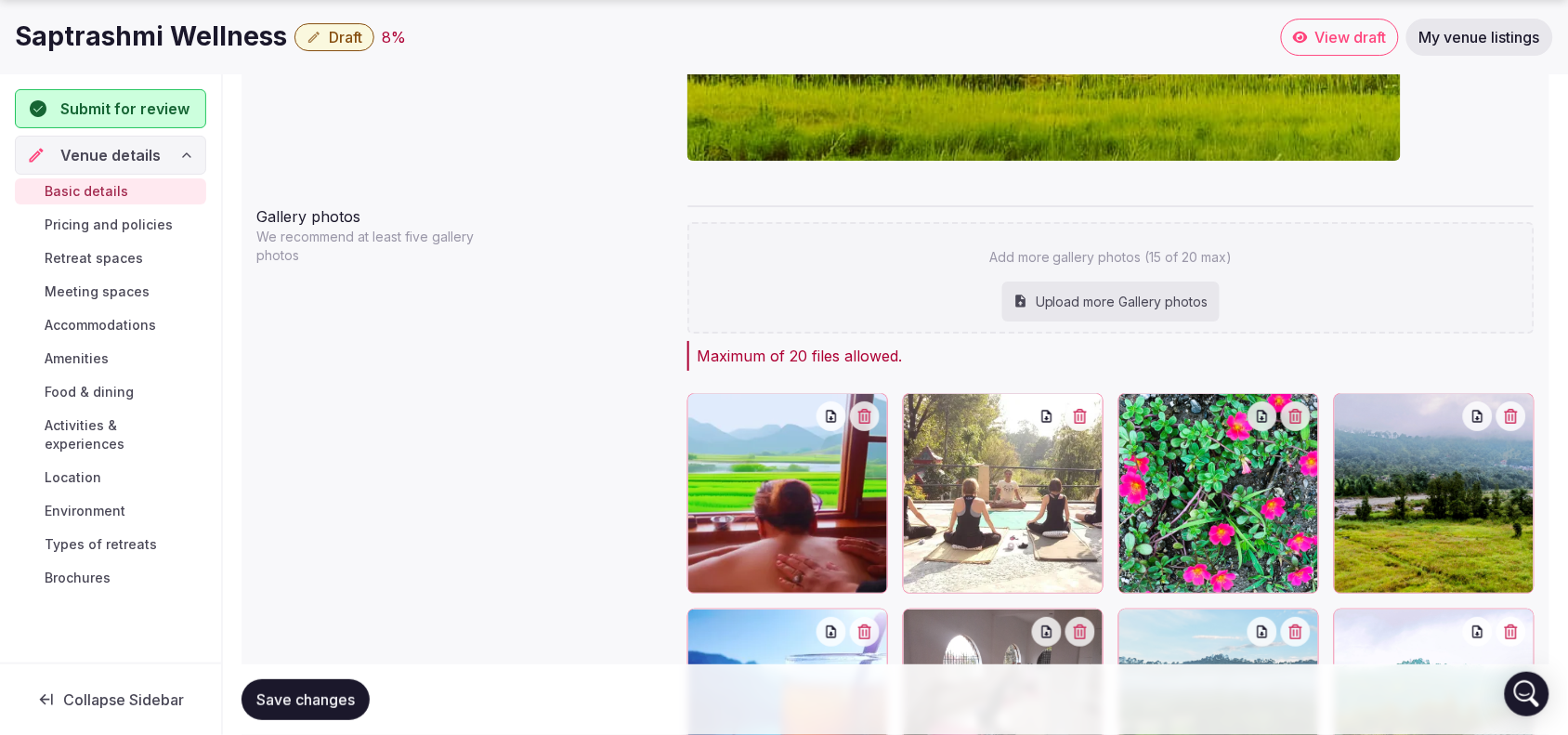
scroll to position [2538, 0]
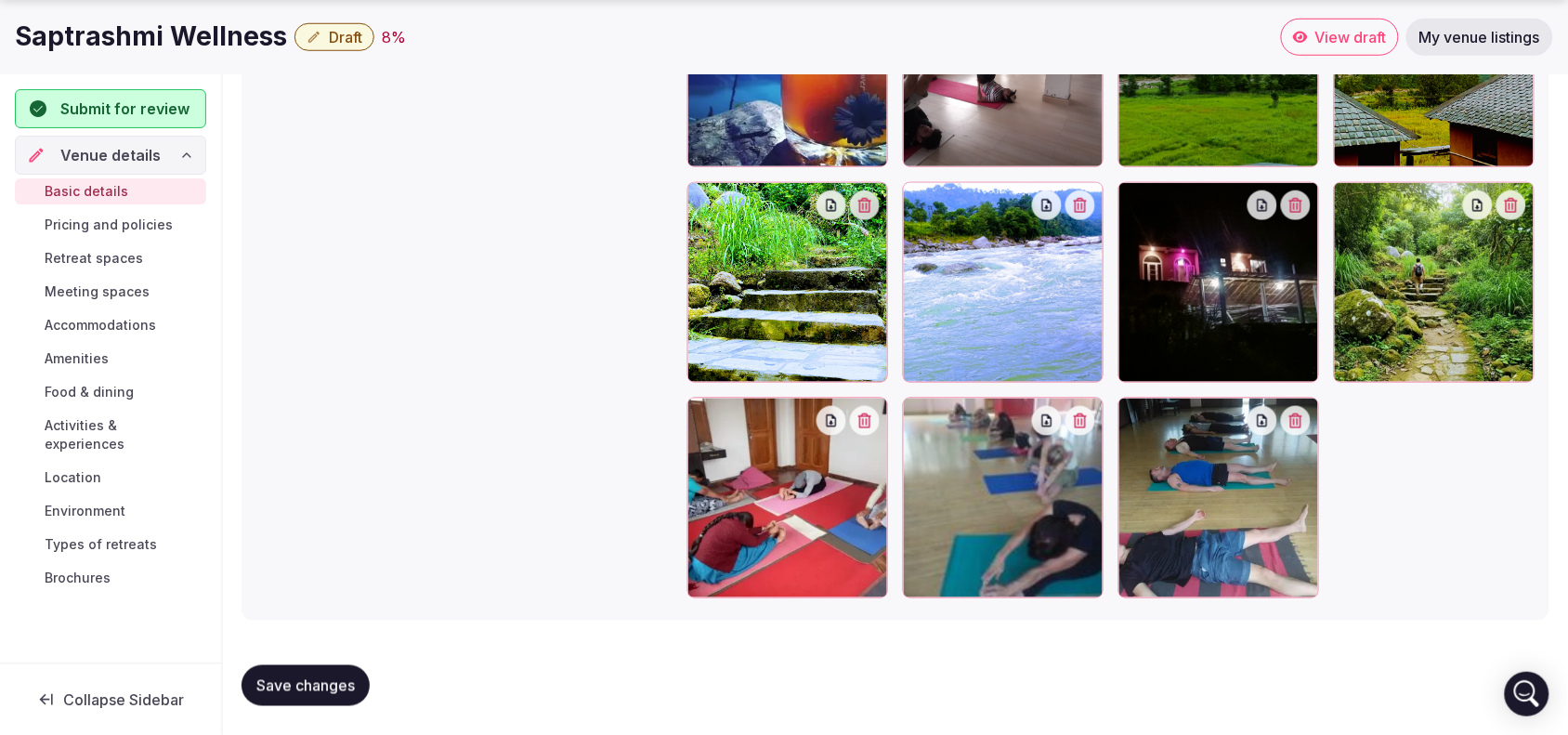
click at [319, 680] on span "Save changes" at bounding box center [305, 686] width 98 height 19
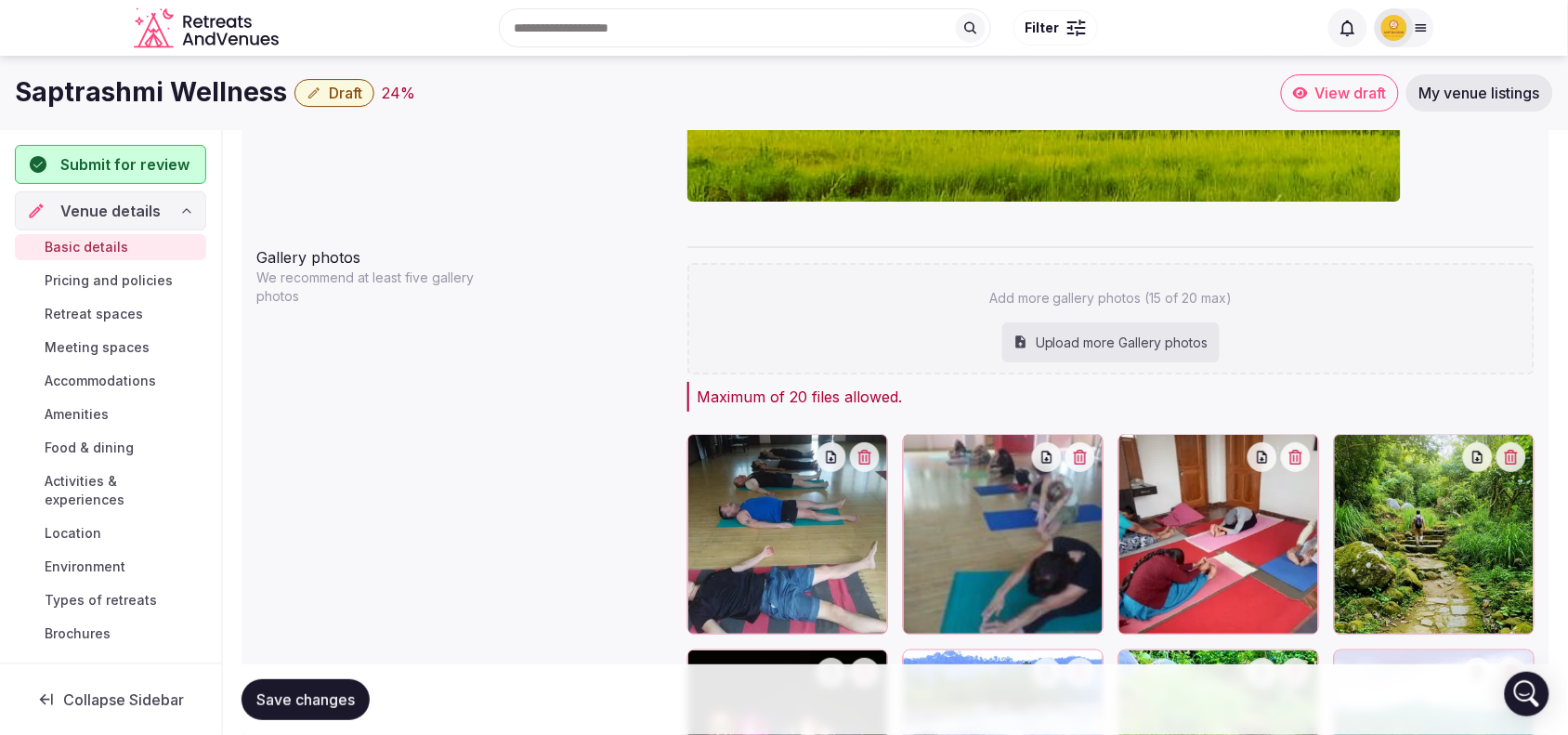
scroll to position [1826, 0]
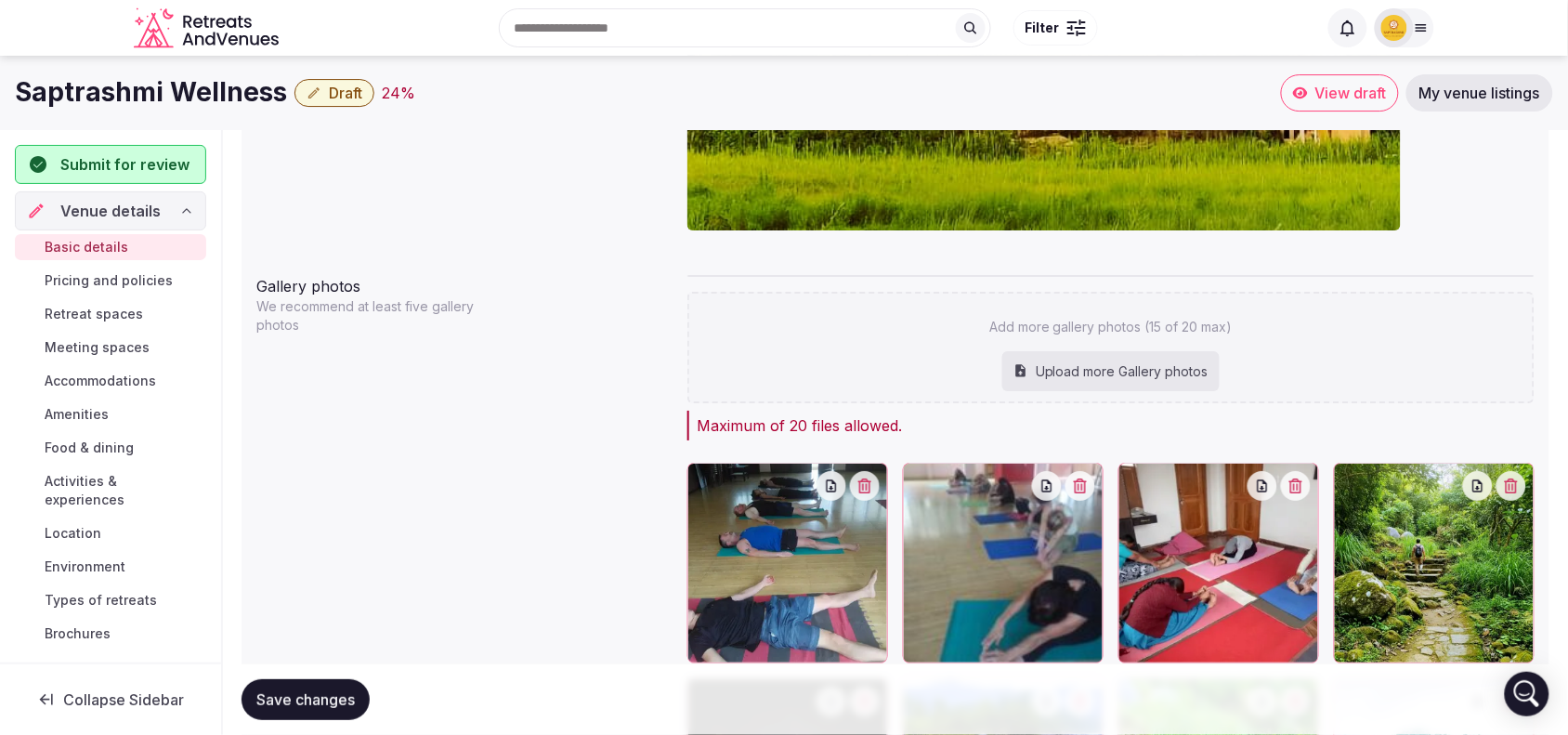
click at [1176, 374] on div "Upload more Gallery photos" at bounding box center [1111, 371] width 218 height 41
type input "**********"
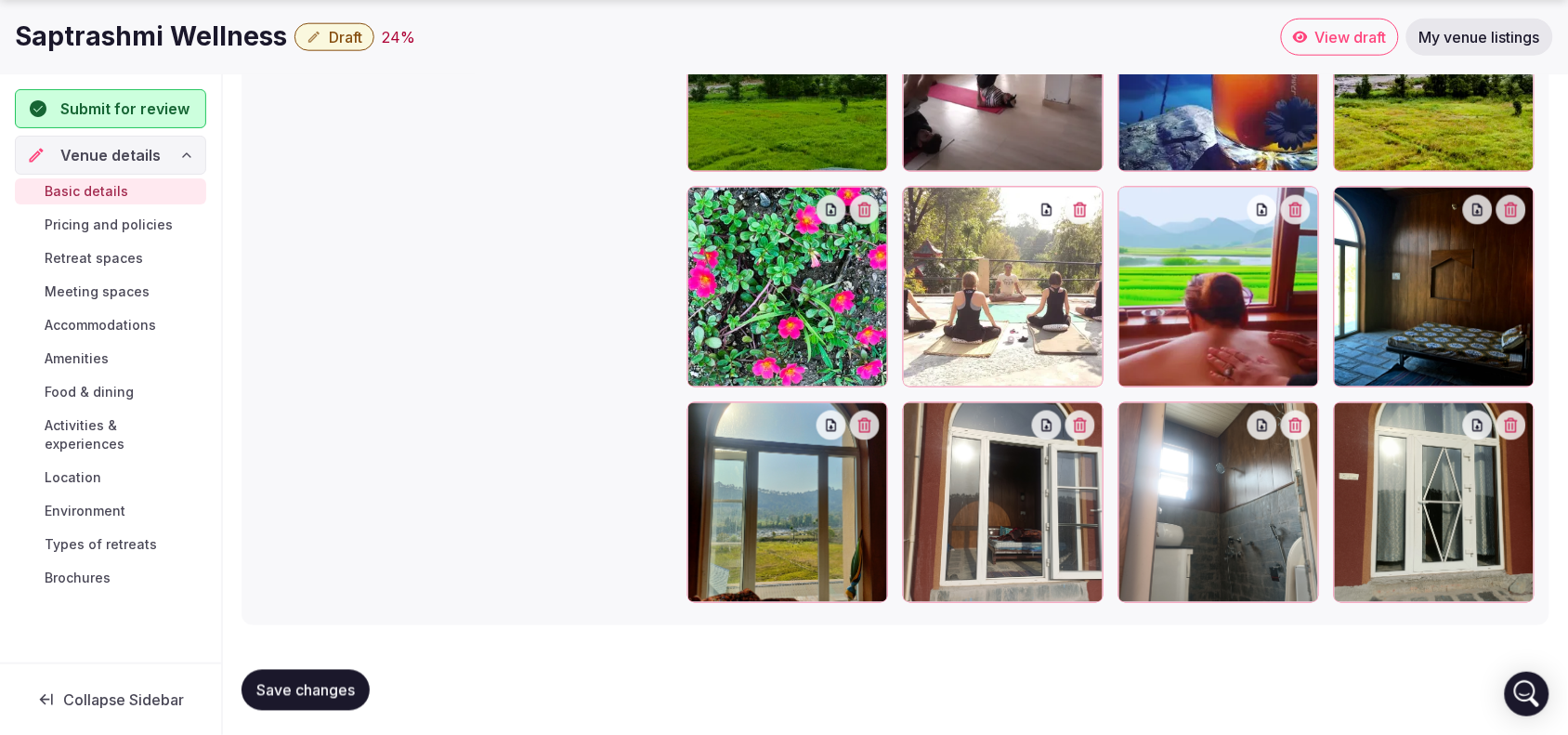
scroll to position [2717, 0]
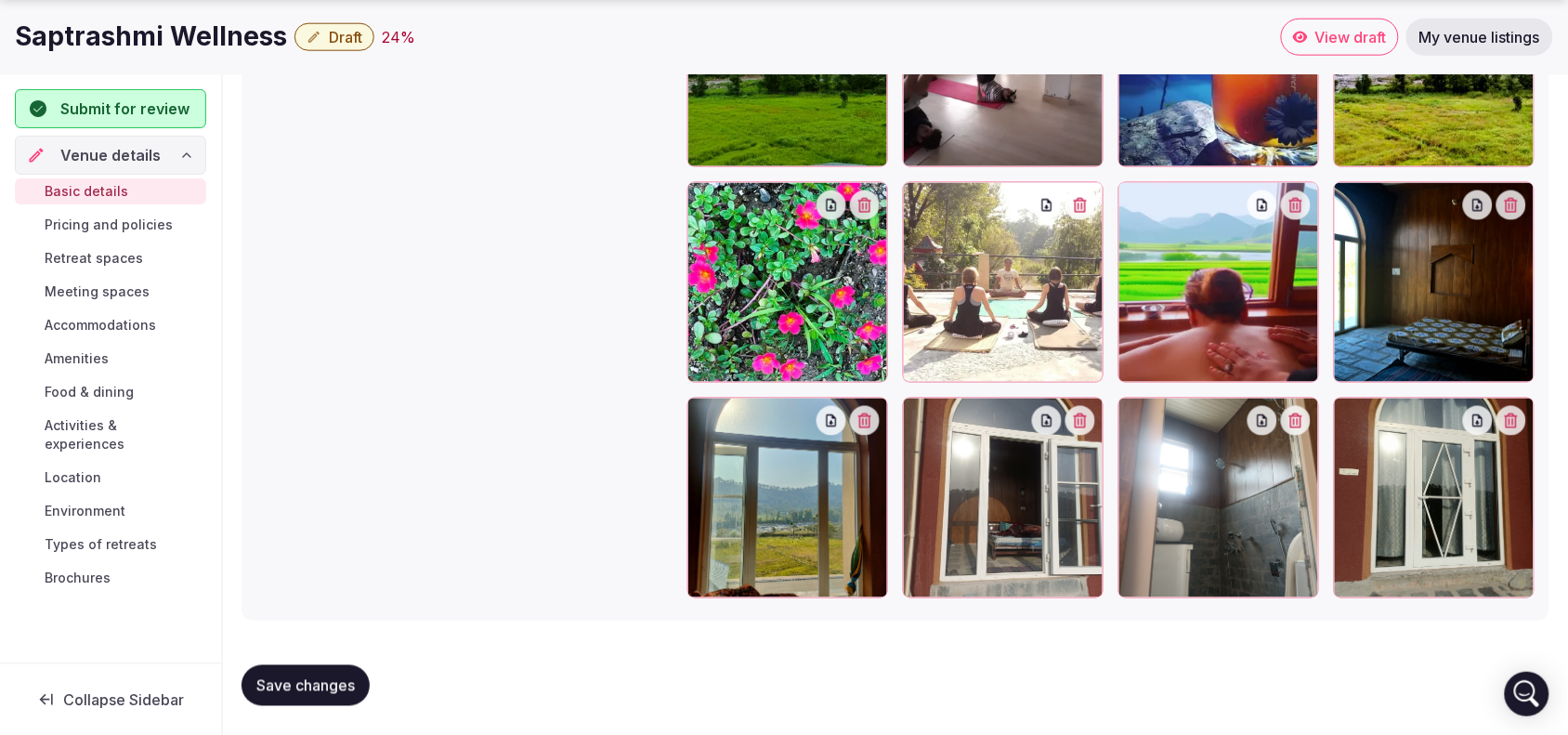
click at [300, 691] on span "Save changes" at bounding box center [305, 686] width 98 height 19
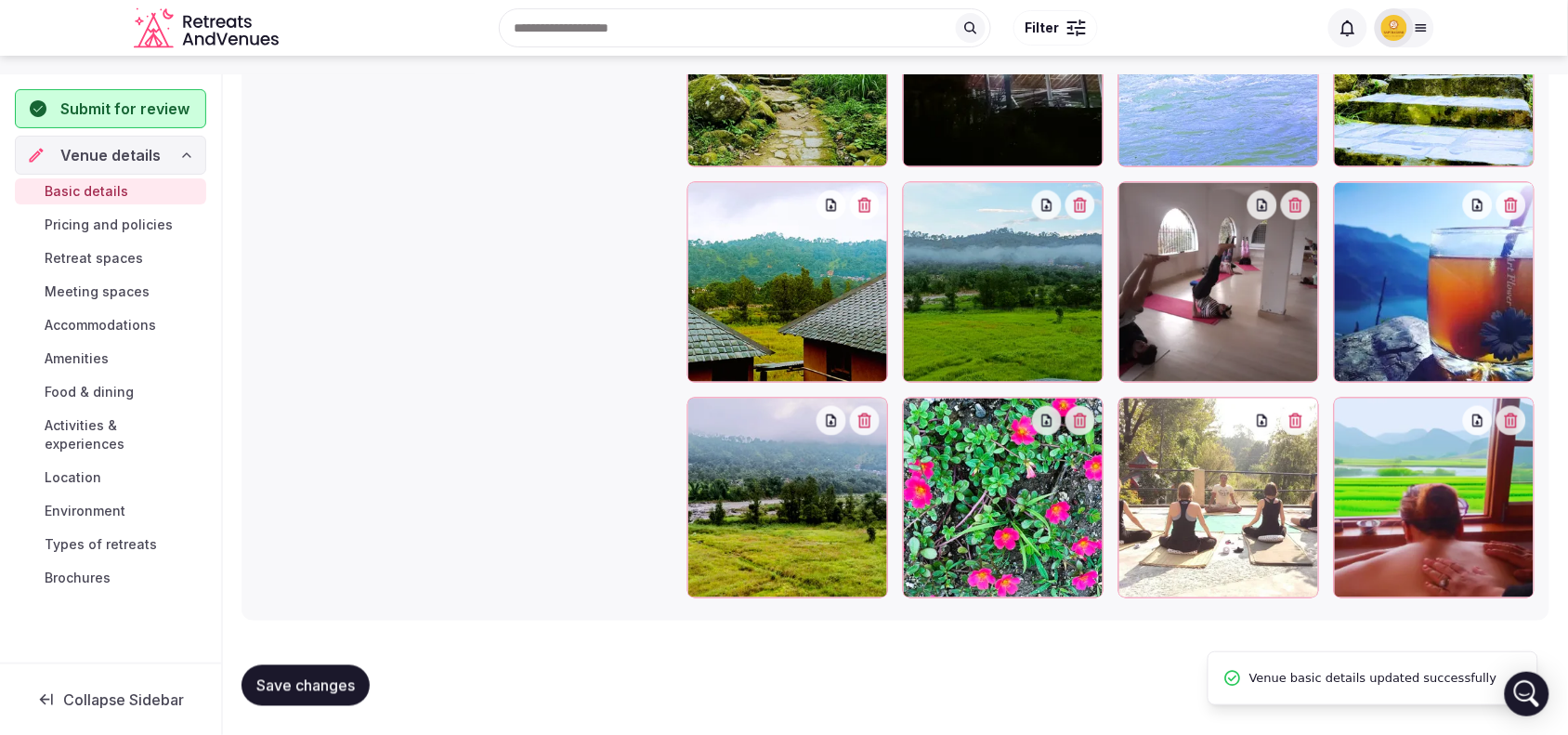
scroll to position [1855, 0]
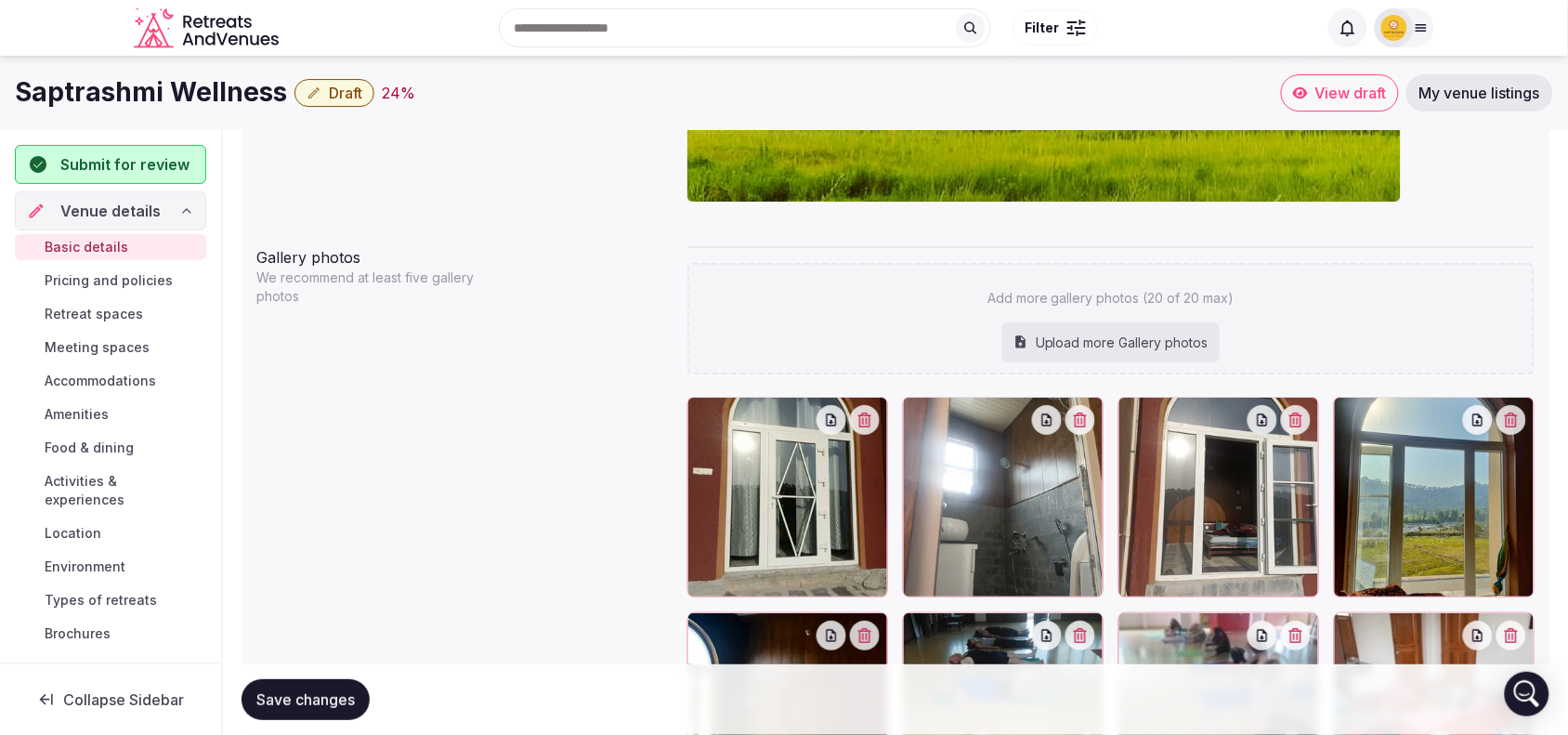
click at [300, 691] on span "Save changes" at bounding box center [305, 700] width 98 height 19
click at [158, 290] on span "Pricing and policies" at bounding box center [109, 281] width 129 height 19
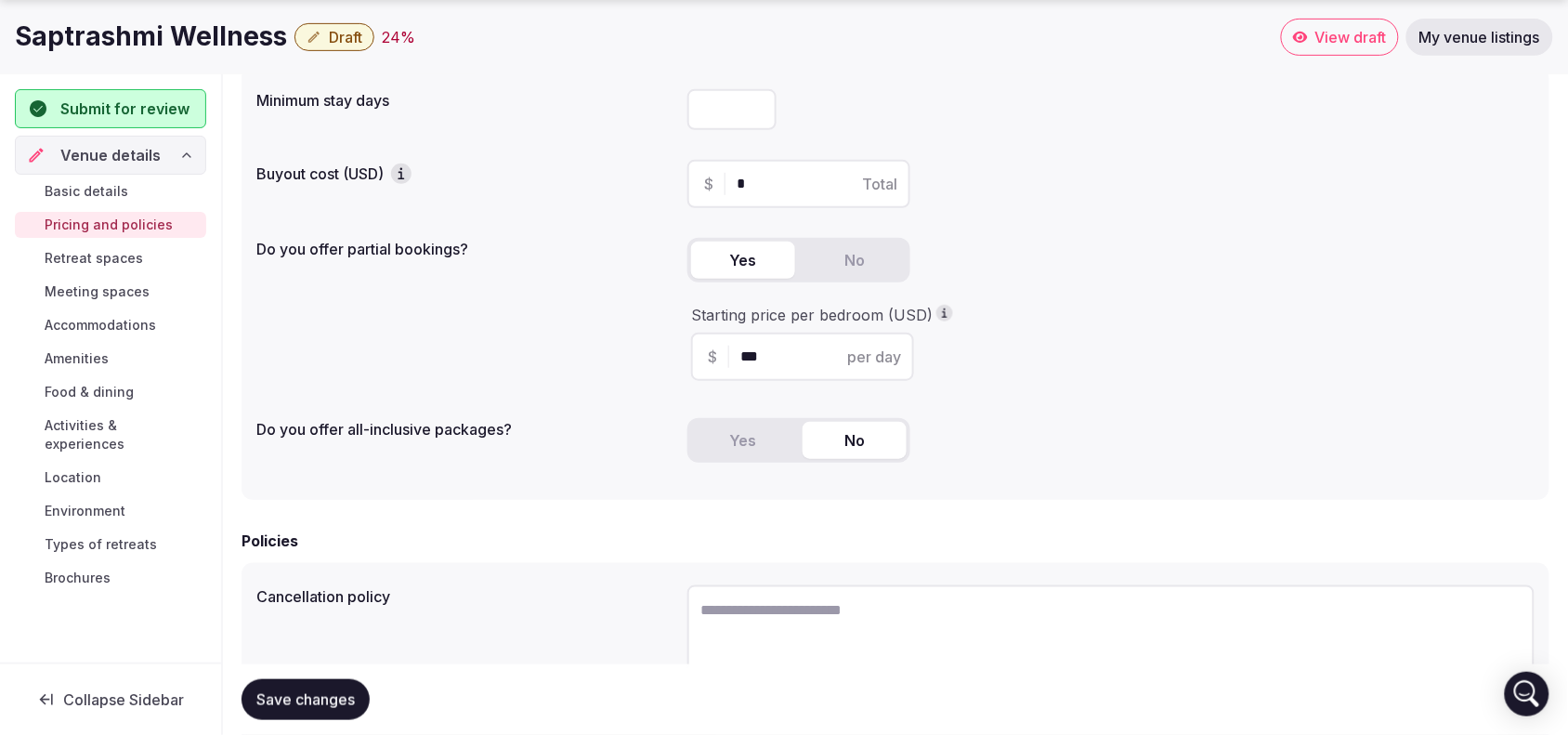
scroll to position [233, 0]
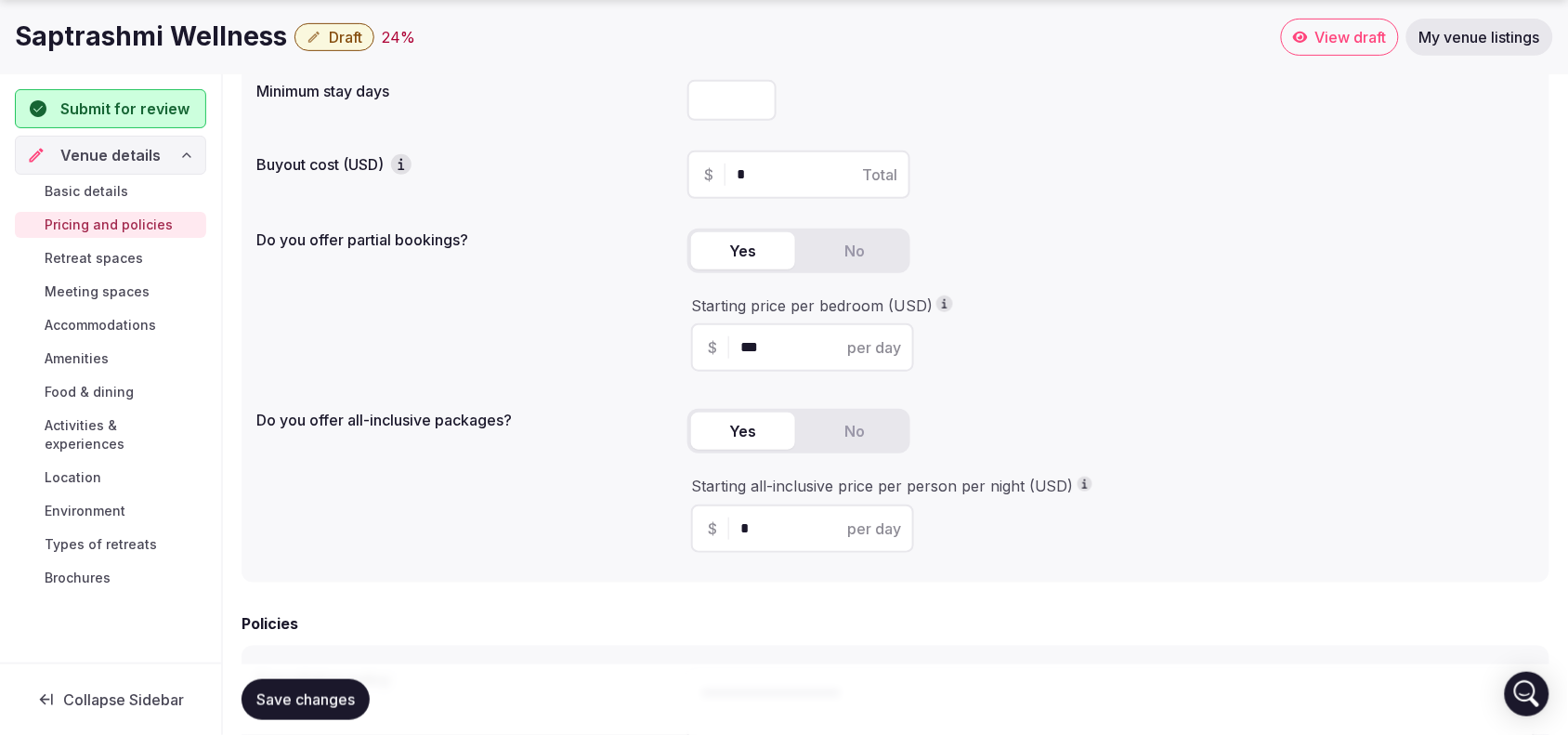
click at [766, 426] on button "Yes" at bounding box center [743, 430] width 104 height 37
click at [783, 528] on input "*" at bounding box center [819, 529] width 157 height 23
type input "**"
click at [758, 342] on input "***" at bounding box center [819, 348] width 157 height 23
type input "***"
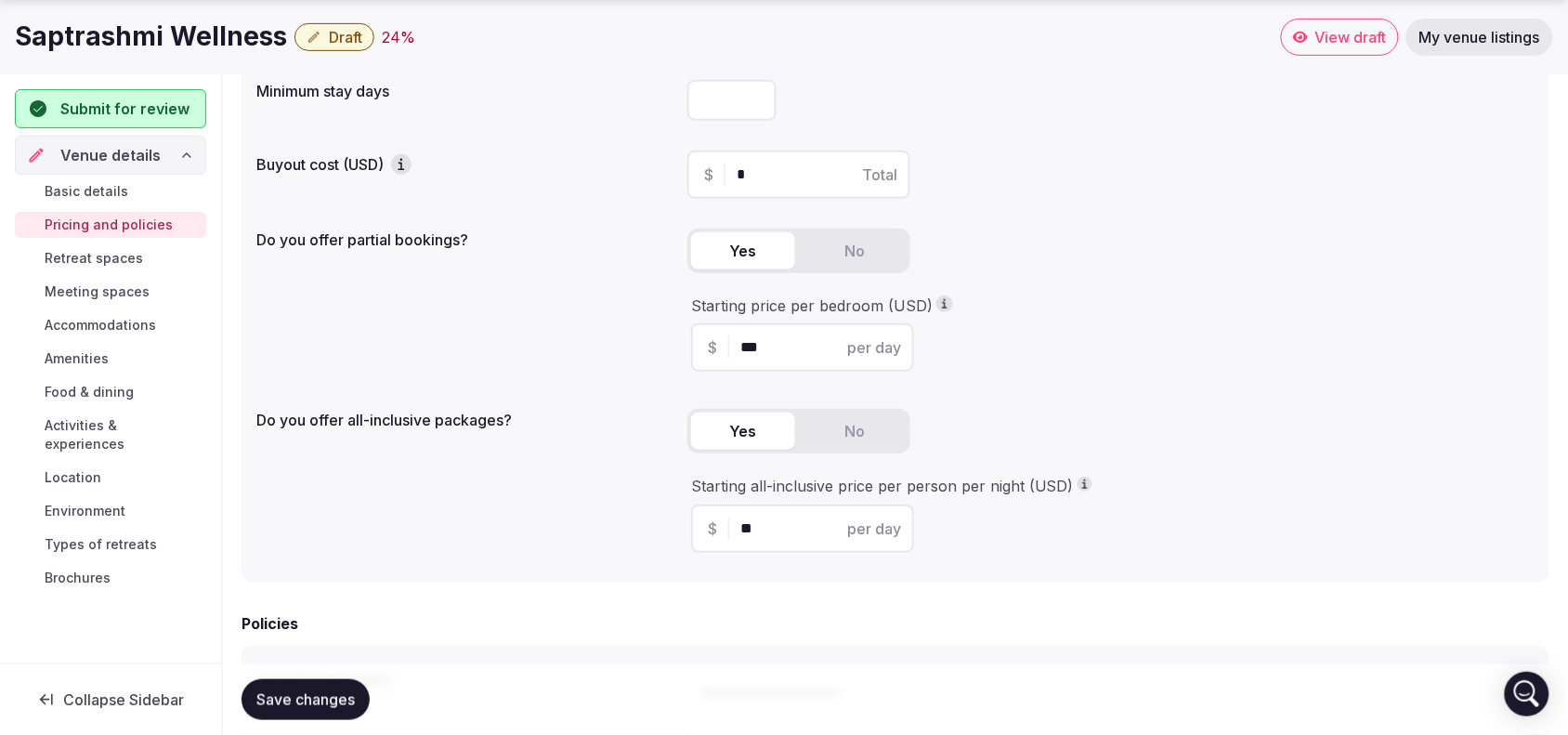
click at [777, 525] on input "**" at bounding box center [819, 529] width 157 height 23
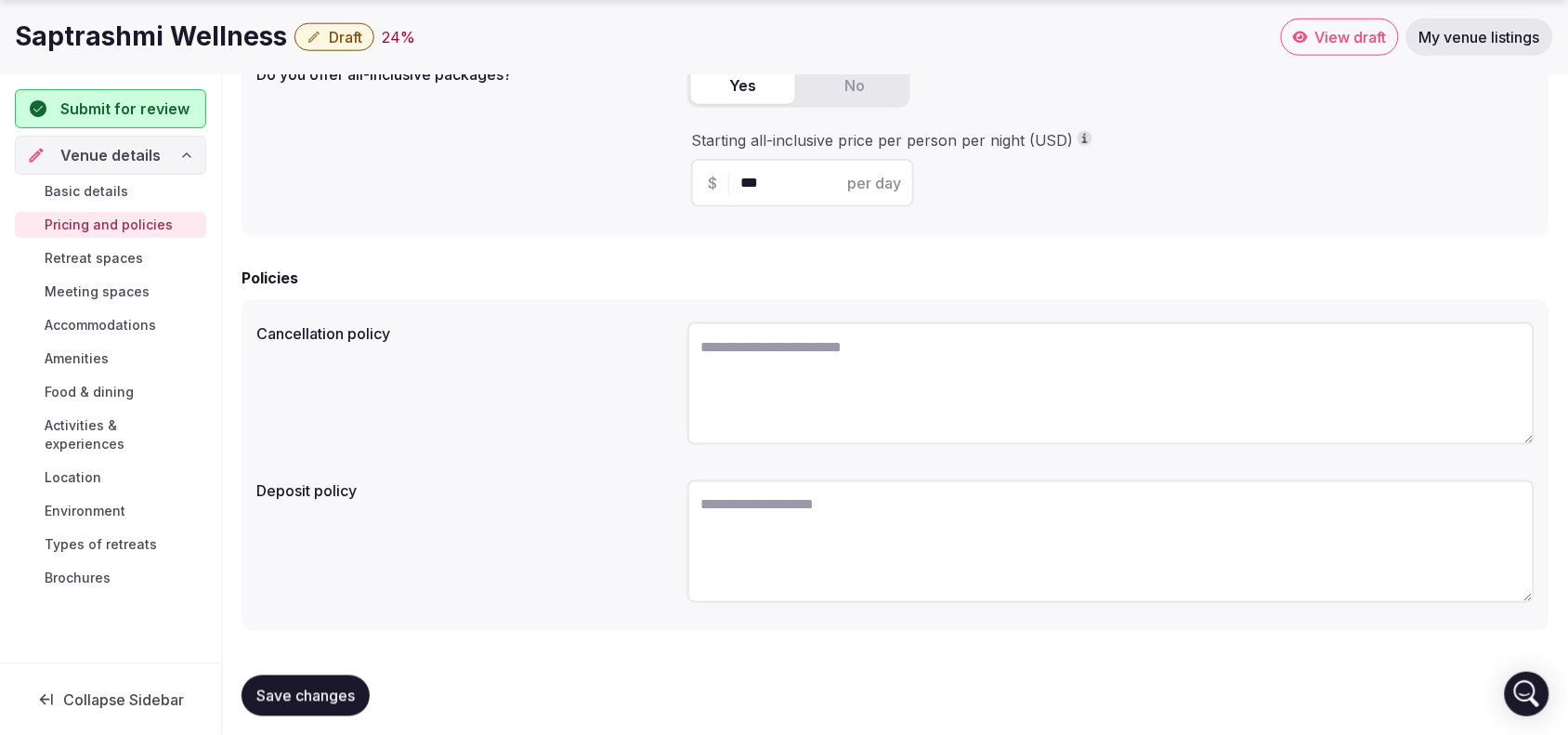
scroll to position [583, 0]
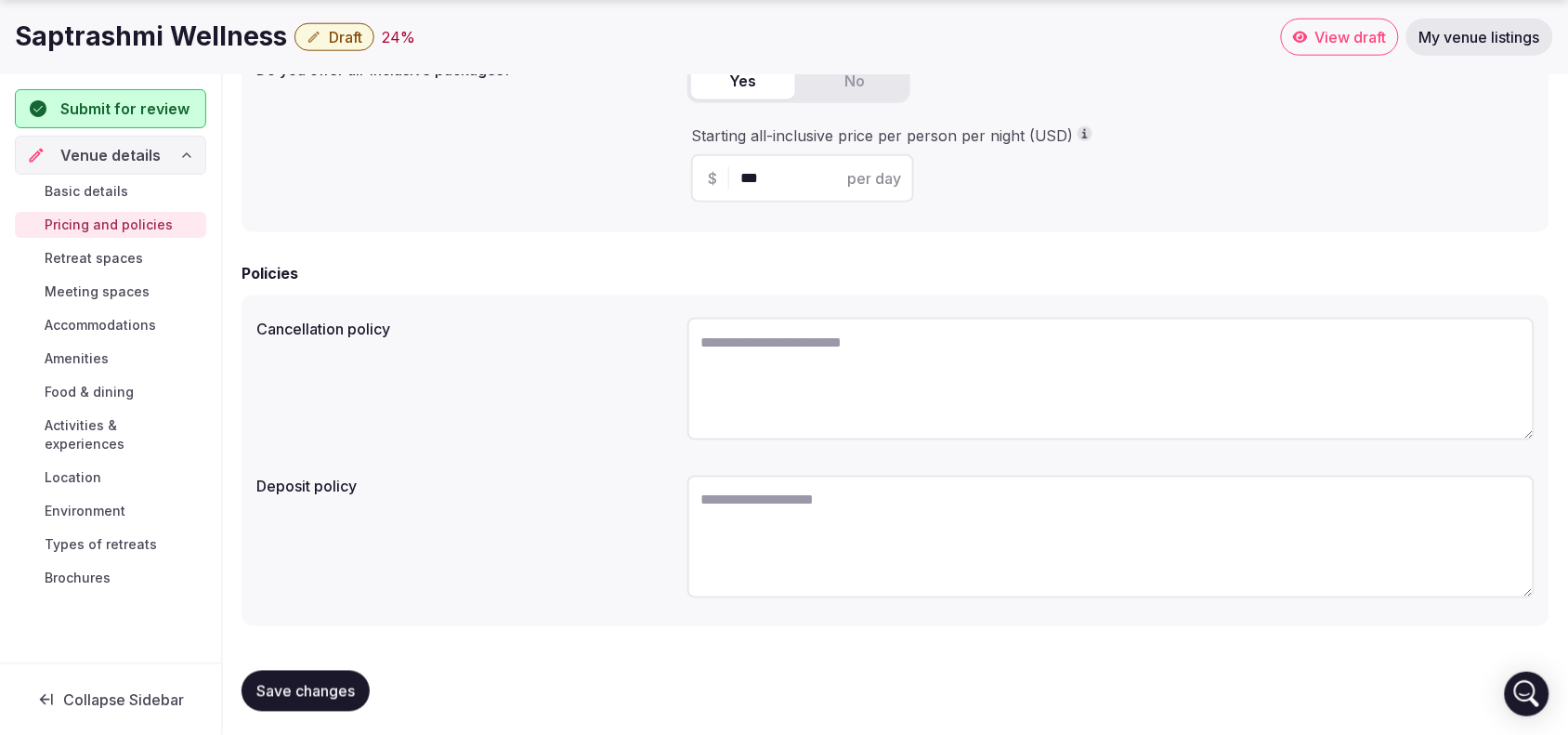
type input "***"
click at [1162, 379] on textarea at bounding box center [1111, 379] width 847 height 123
type textarea "********"
click at [1038, 551] on textarea at bounding box center [1111, 535] width 847 height 123
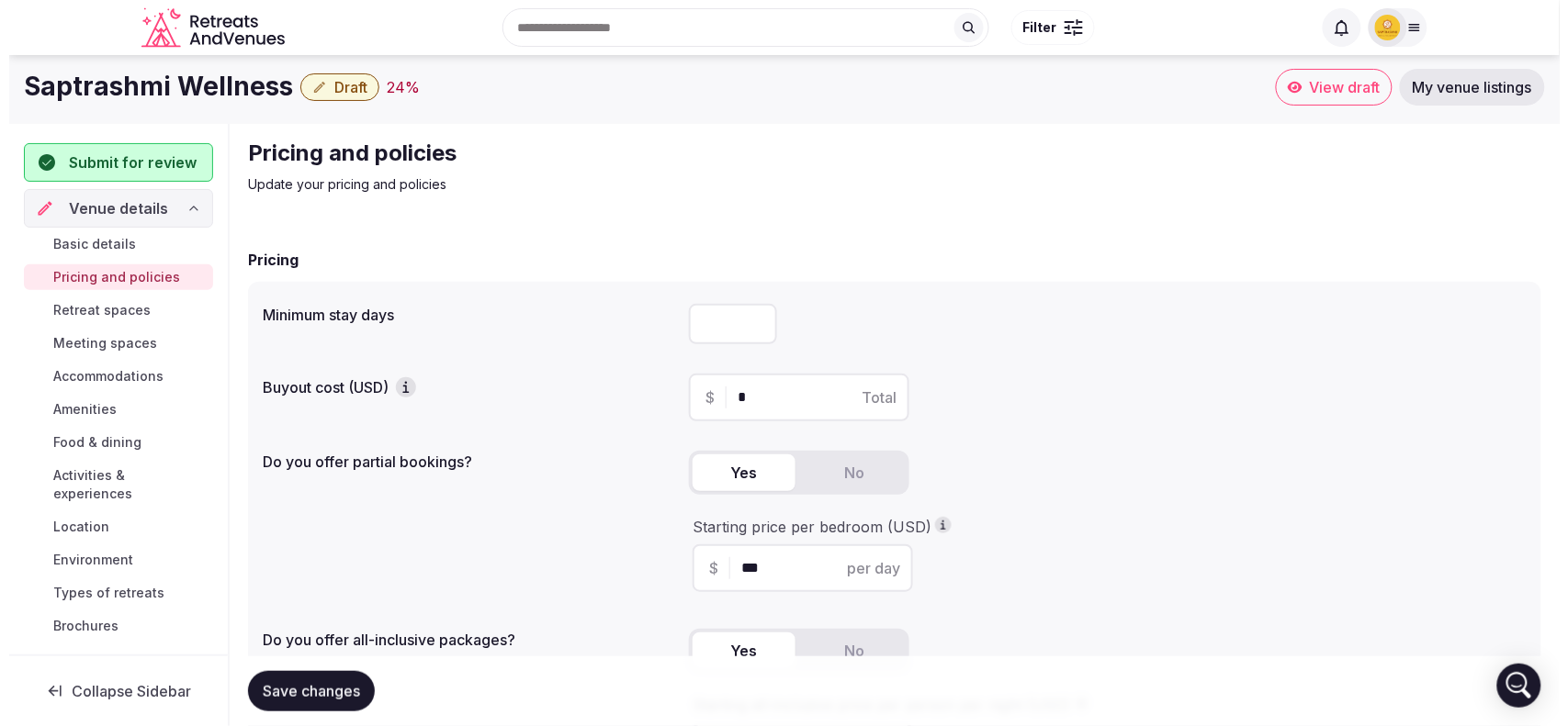
scroll to position [0, 0]
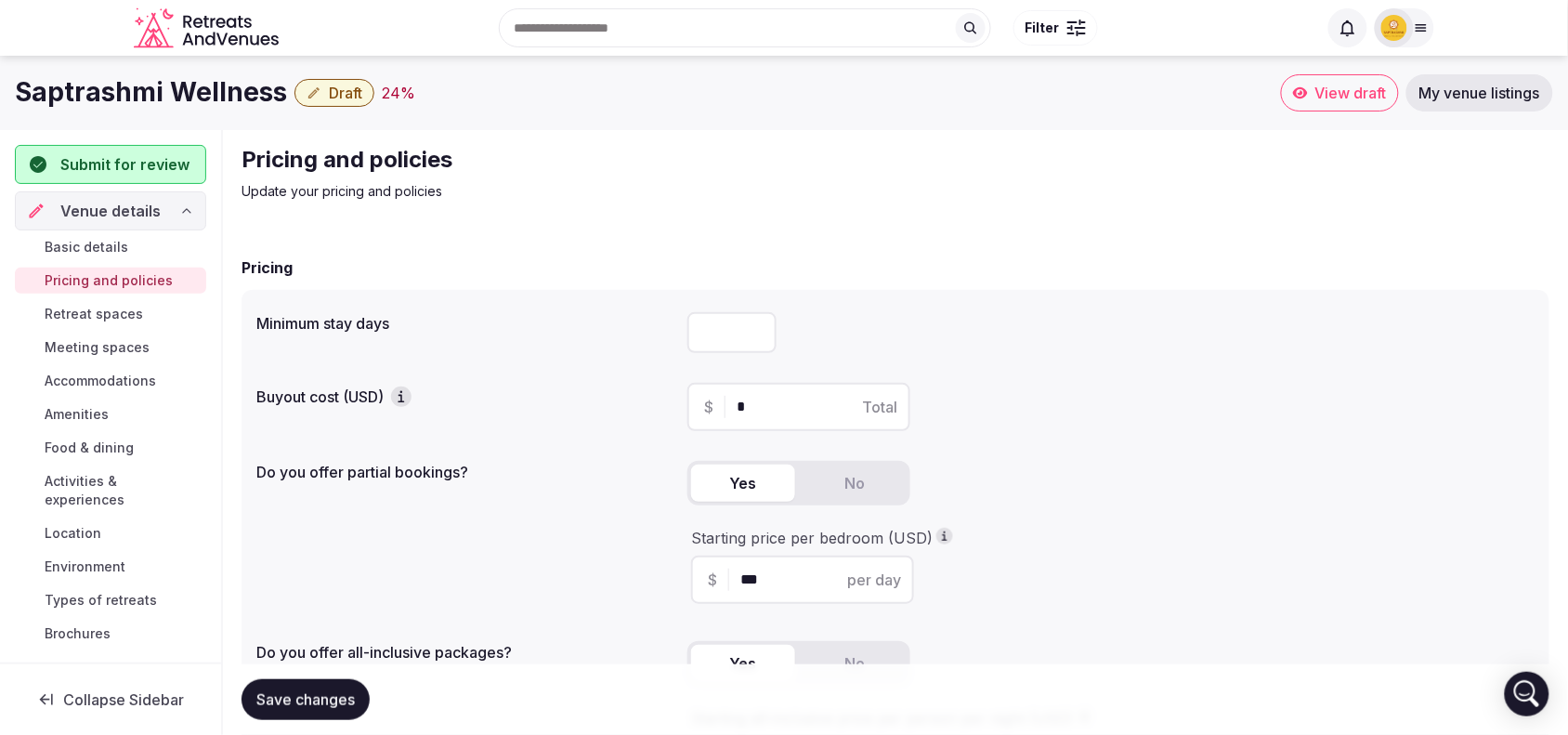
click at [754, 338] on input "**" at bounding box center [732, 332] width 89 height 41
click at [756, 325] on input "*" at bounding box center [732, 332] width 89 height 41
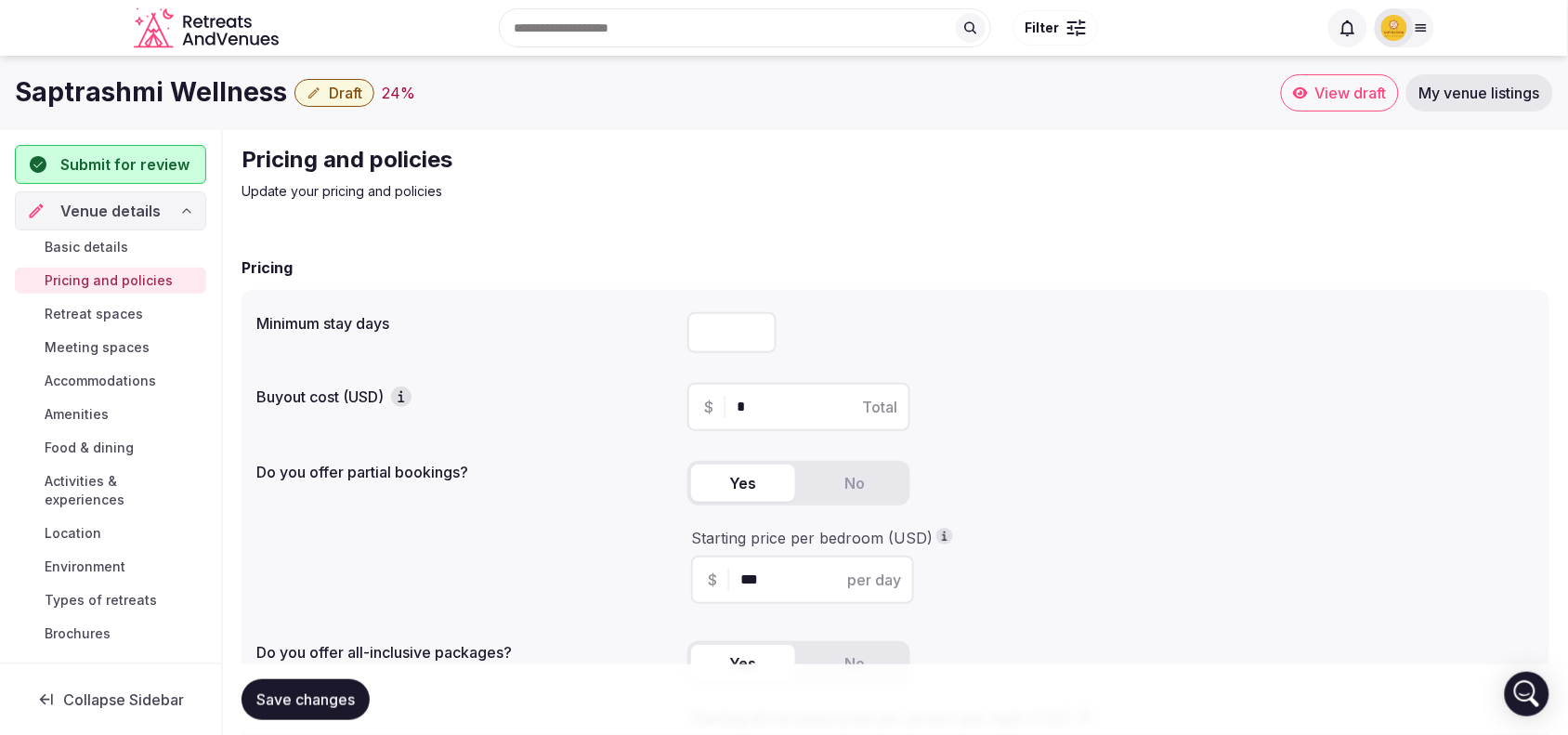
click at [756, 325] on input "*" at bounding box center [732, 332] width 89 height 41
type input "*"
click at [756, 325] on input "*" at bounding box center [732, 332] width 89 height 41
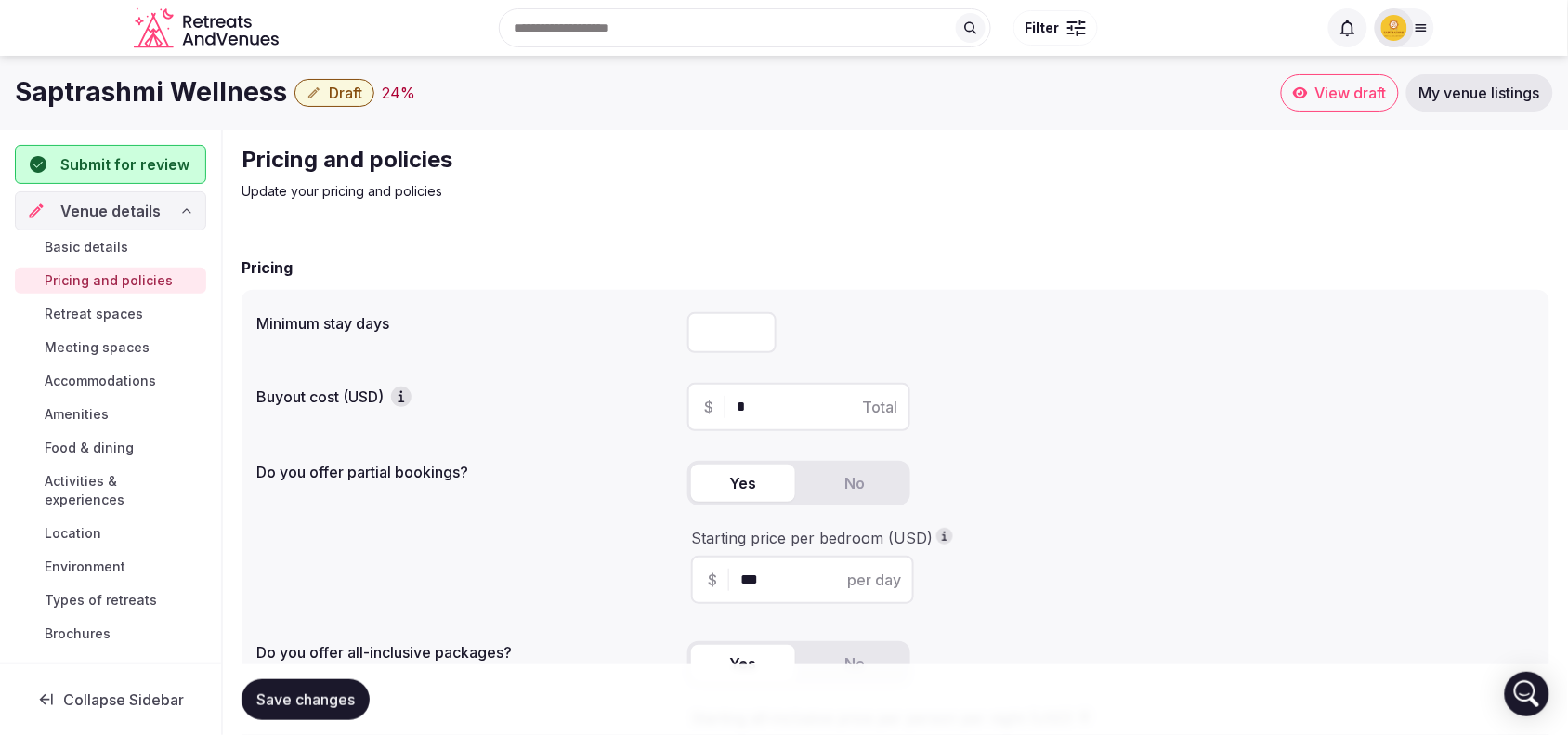
click at [332, 691] on span "Save changes" at bounding box center [305, 700] width 98 height 19
click at [112, 303] on link "Retreat spaces" at bounding box center [111, 314] width 191 height 26
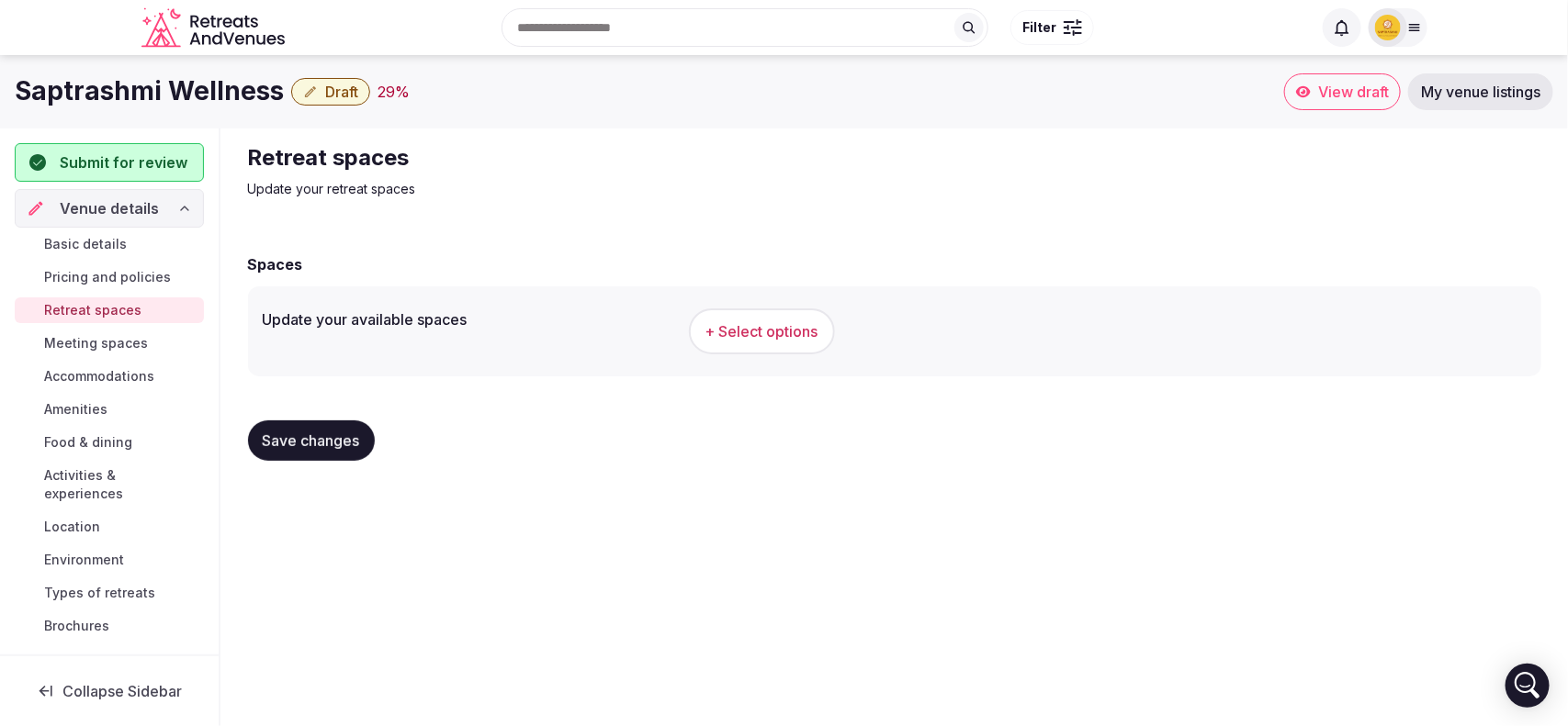
click at [767, 334] on span "+ Select options" at bounding box center [761, 332] width 113 height 21
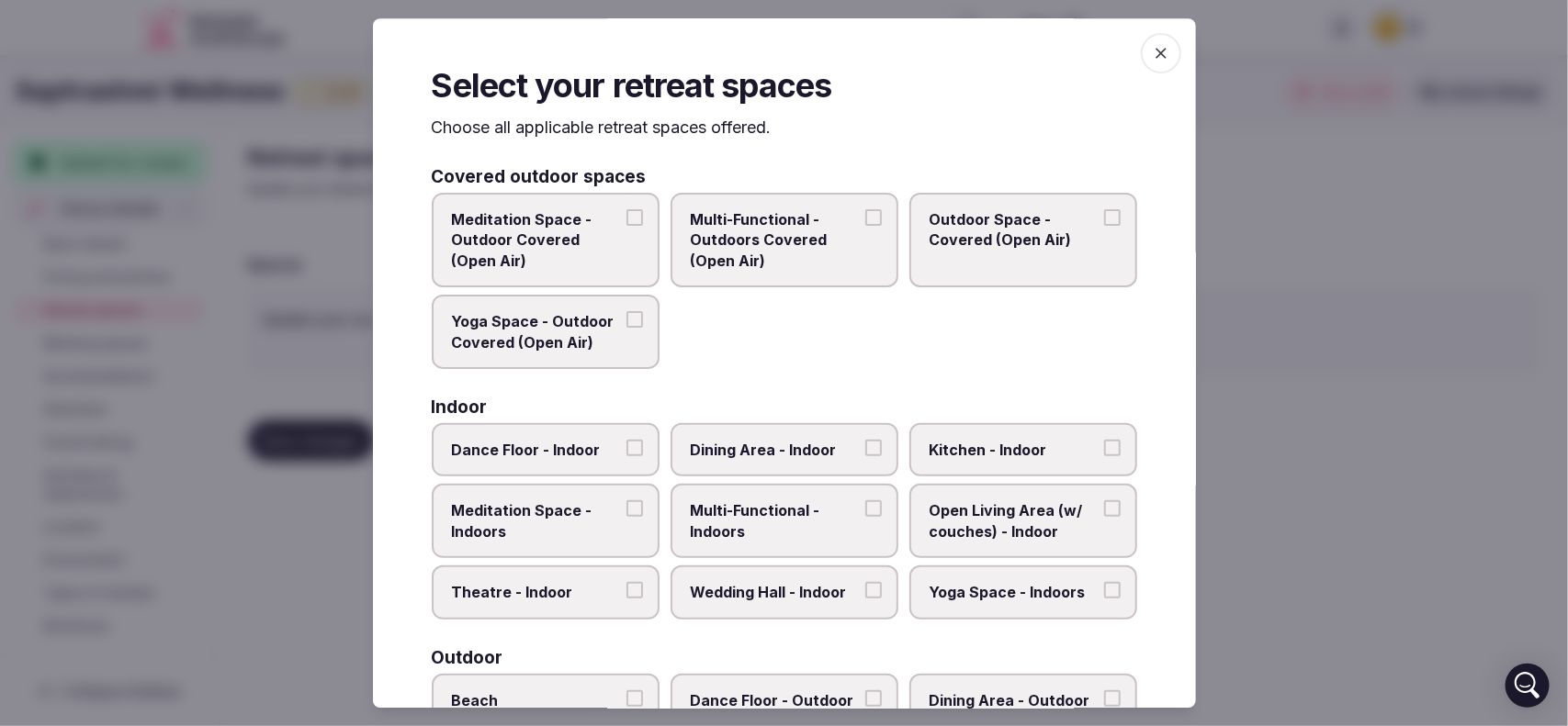
click at [629, 213] on button "Meditation Space - Outdoor Covered (Open Air)" at bounding box center [635, 218] width 17 height 17
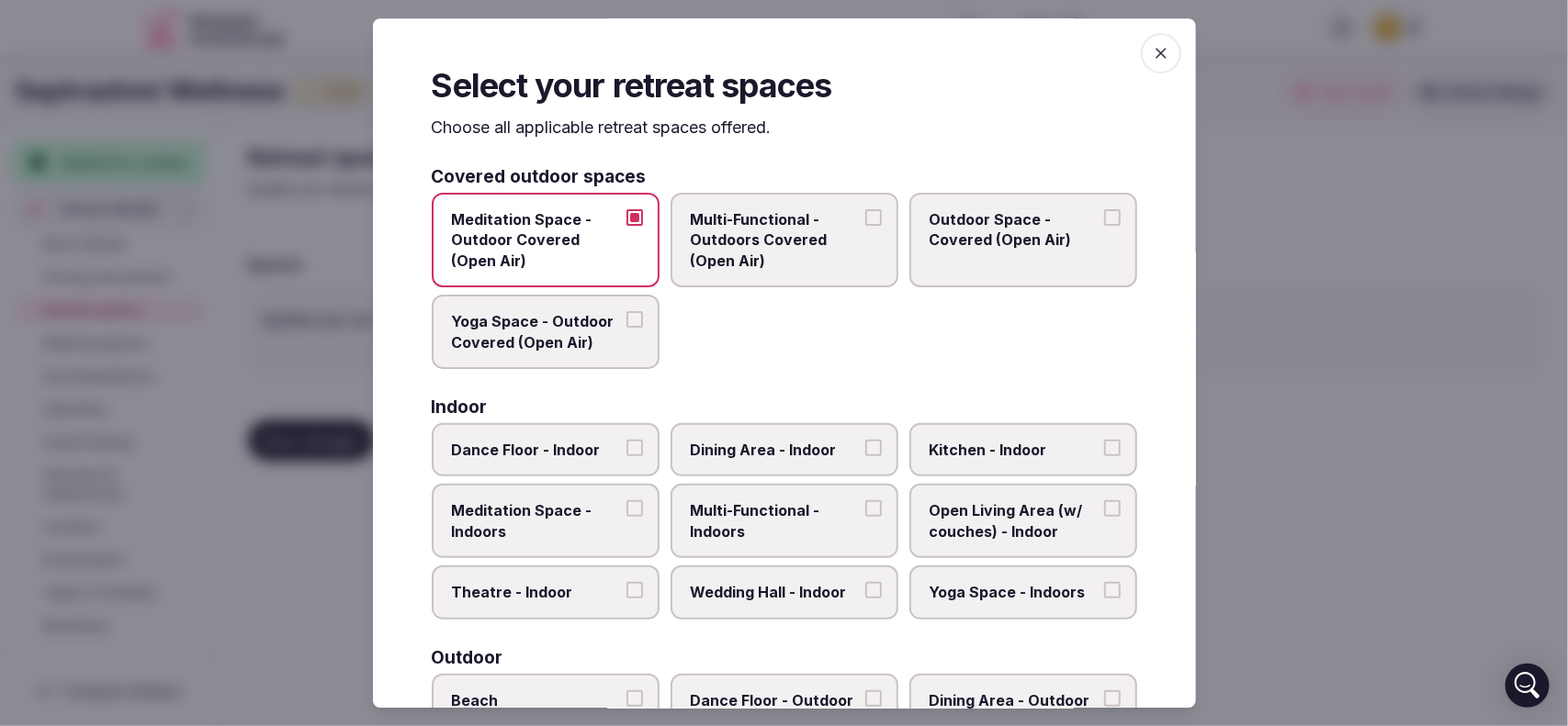
click at [869, 212] on button "Multi-Functional - Outdoors Covered (Open Air)" at bounding box center [873, 218] width 17 height 17
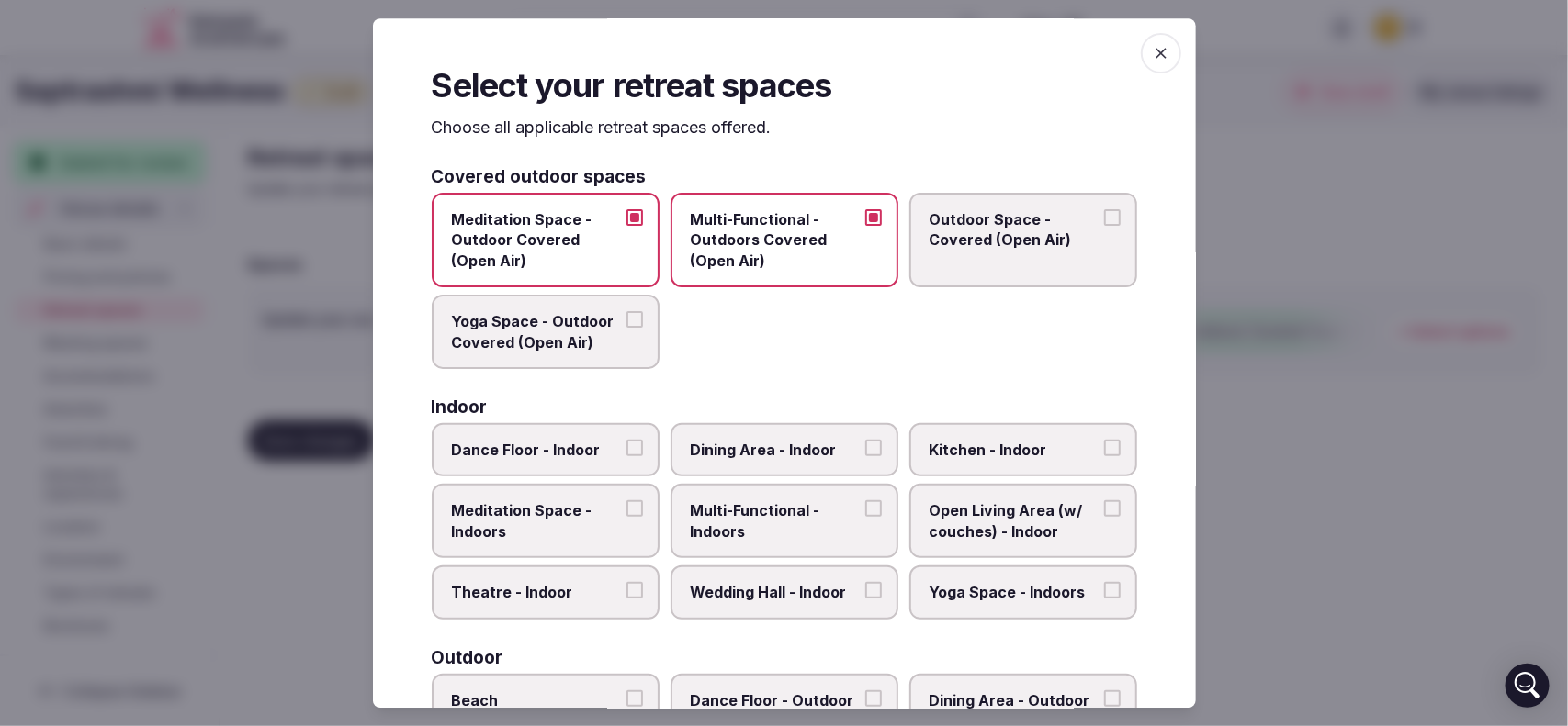
click at [626, 323] on button "Yoga Space - Outdoor Covered (Open Air)" at bounding box center [635, 320] width 17 height 17
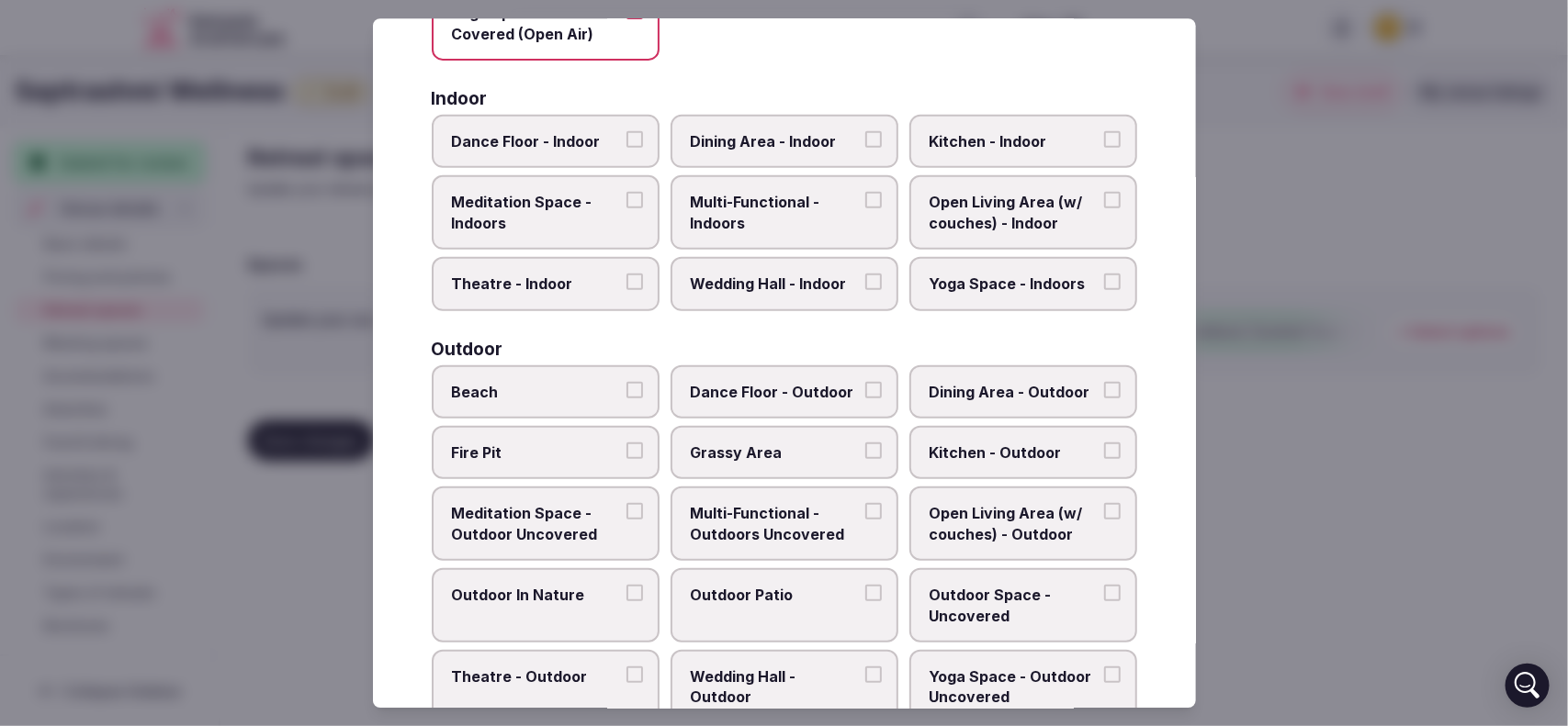
scroll to position [336, 0]
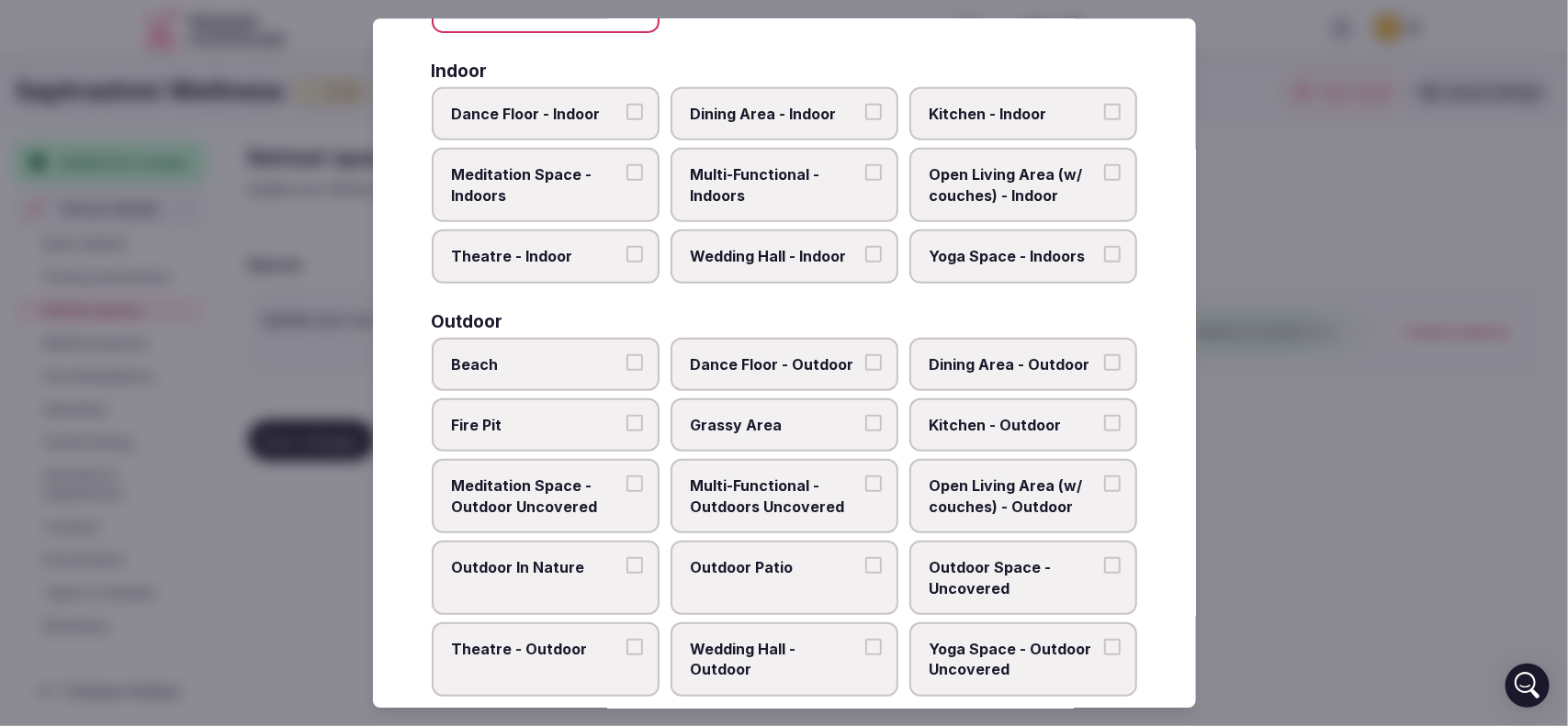
click at [630, 166] on button "Meditation Space - Indoors" at bounding box center [635, 174] width 17 height 17
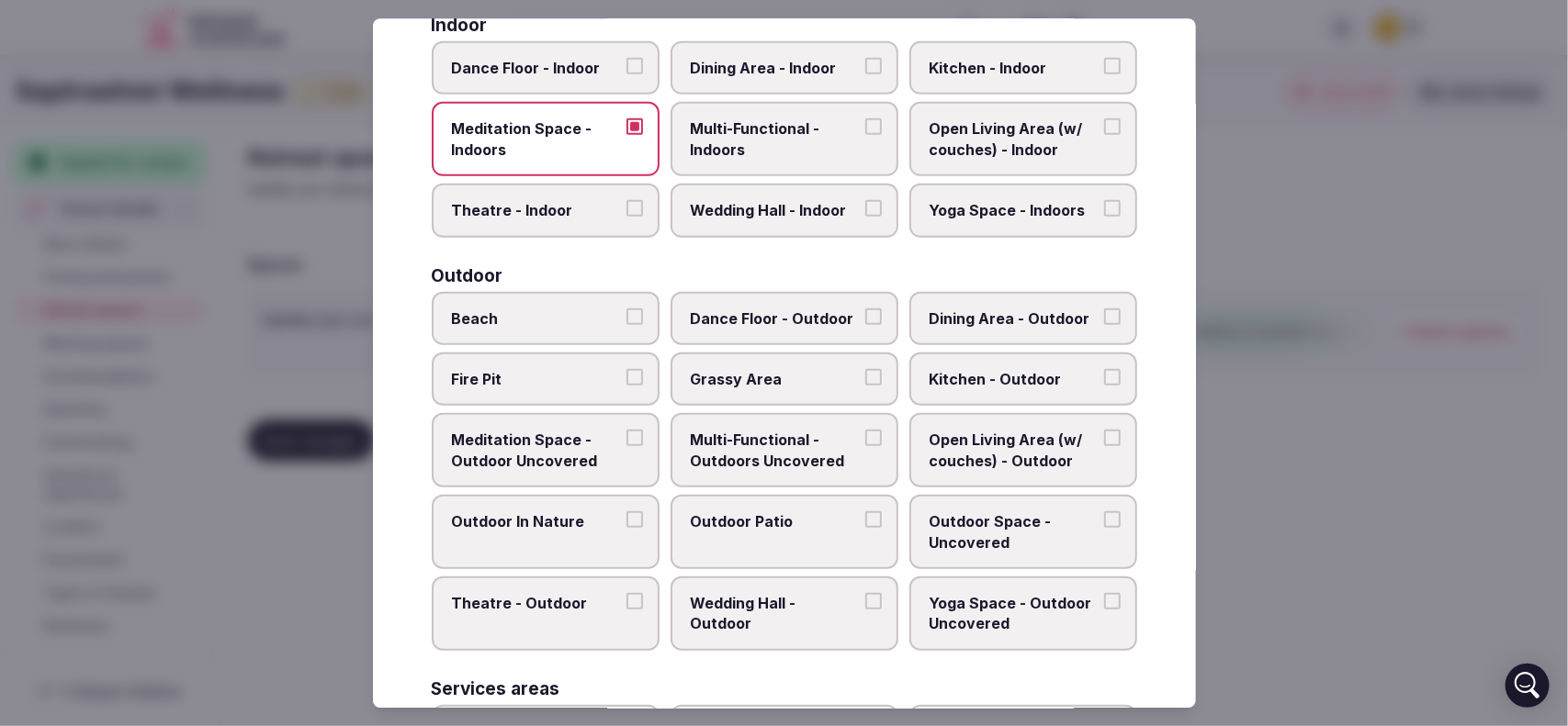
scroll to position [428, 0]
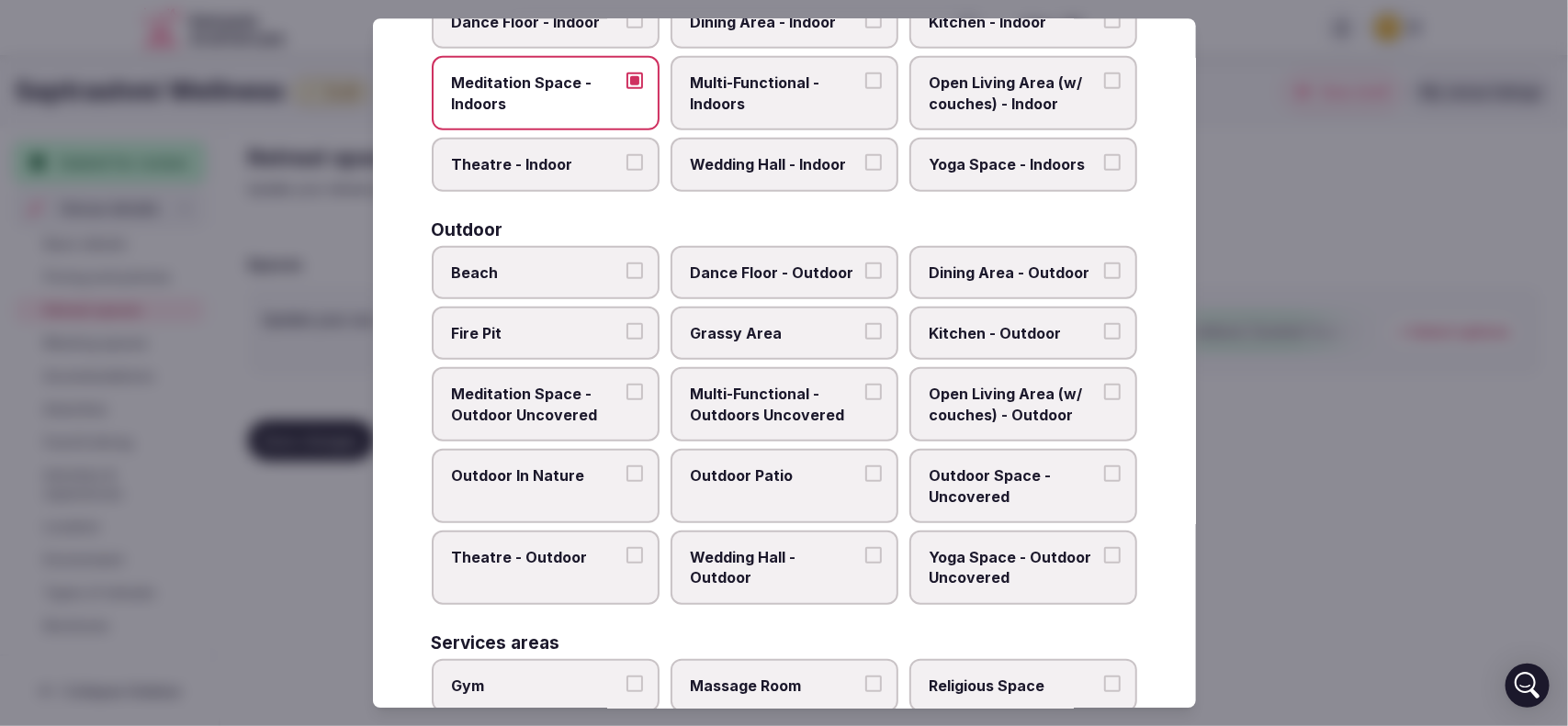
click at [626, 465] on button "Outdoor In Nature" at bounding box center [635, 474] width 17 height 17
click at [1104, 548] on button "Yoga Space - Outdoor Uncovered" at bounding box center [1113, 556] width 17 height 17
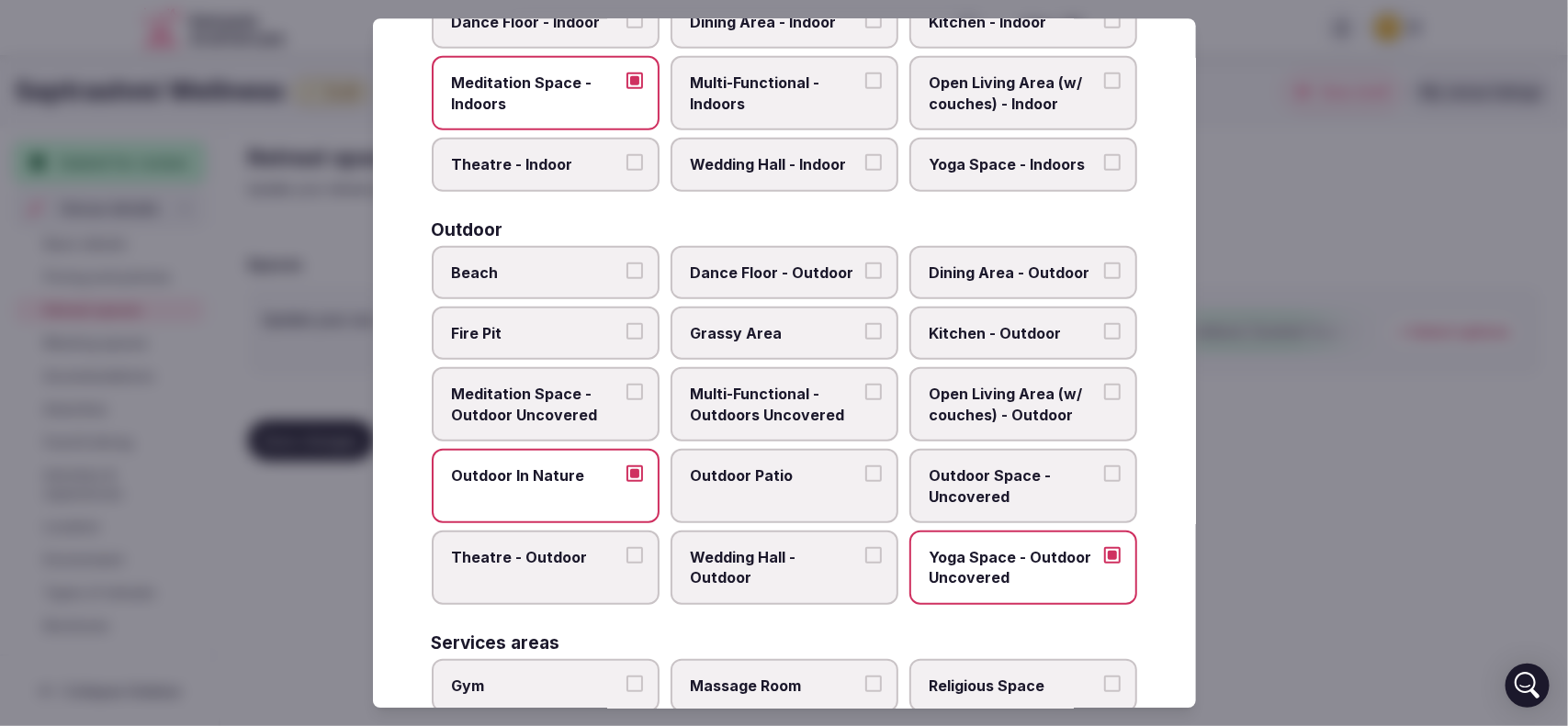
click at [1104, 465] on button "Outdoor Space - Uncovered" at bounding box center [1113, 474] width 17 height 17
click at [1104, 323] on button "Kitchen - Outdoor" at bounding box center [1113, 332] width 17 height 17
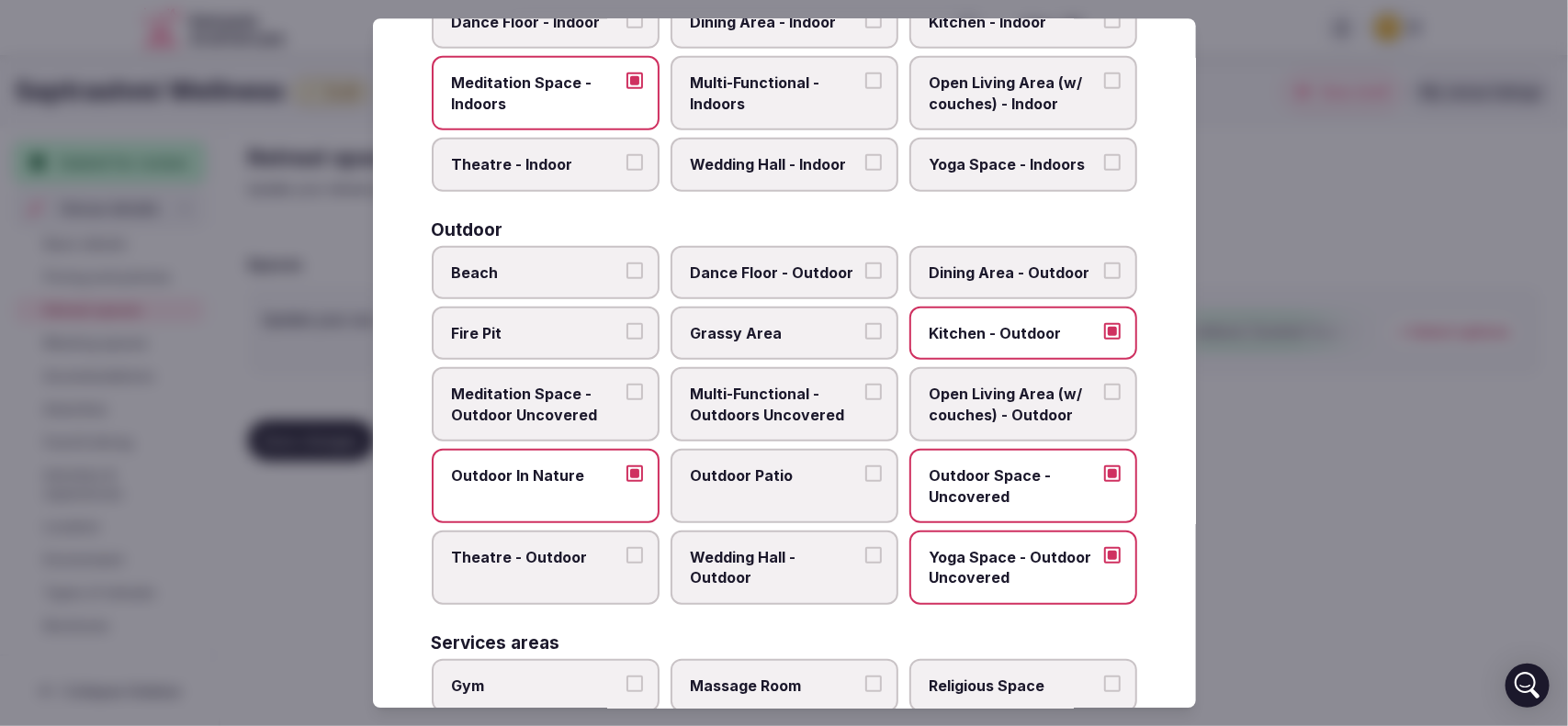
click at [1104, 263] on button "Dining Area - Outdoor" at bounding box center [1113, 271] width 17 height 17
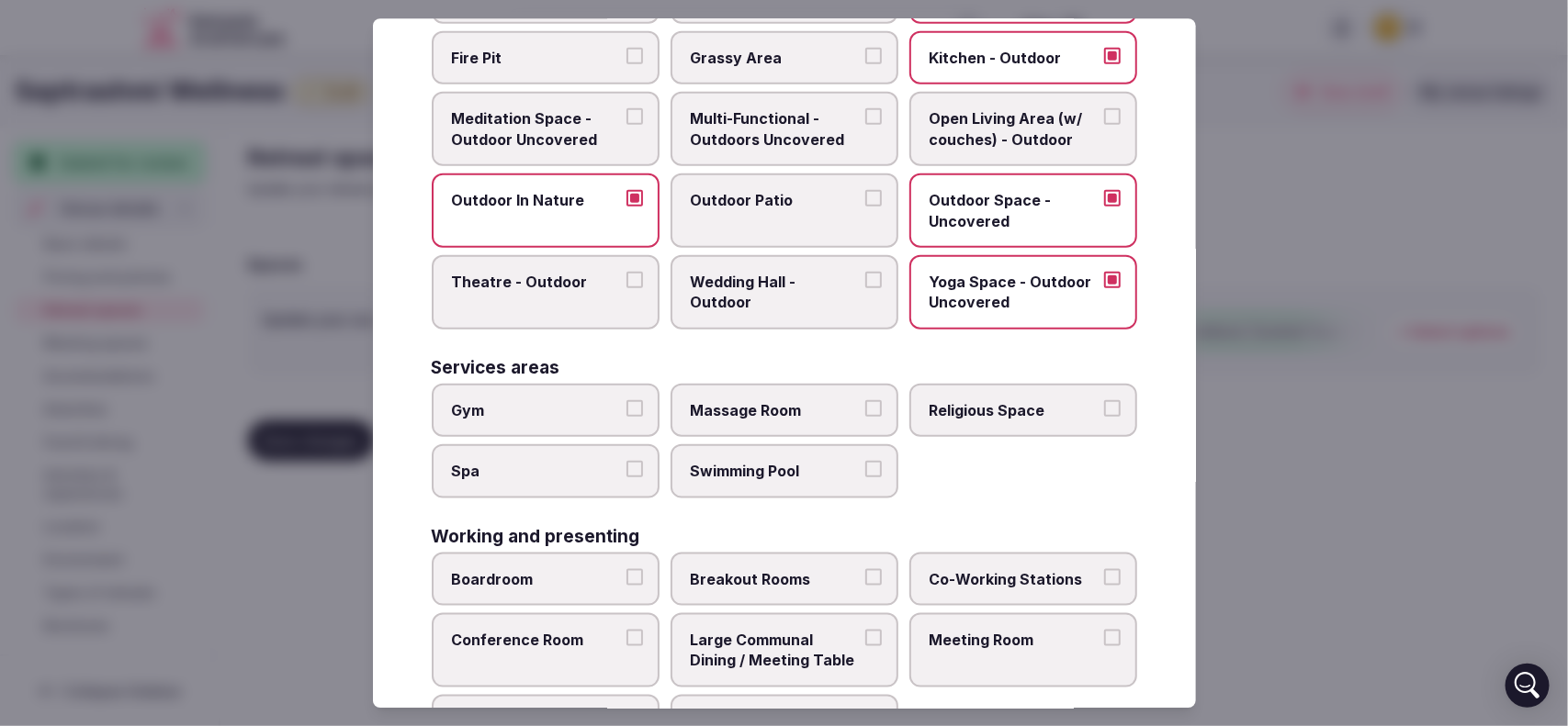
scroll to position [766, 0]
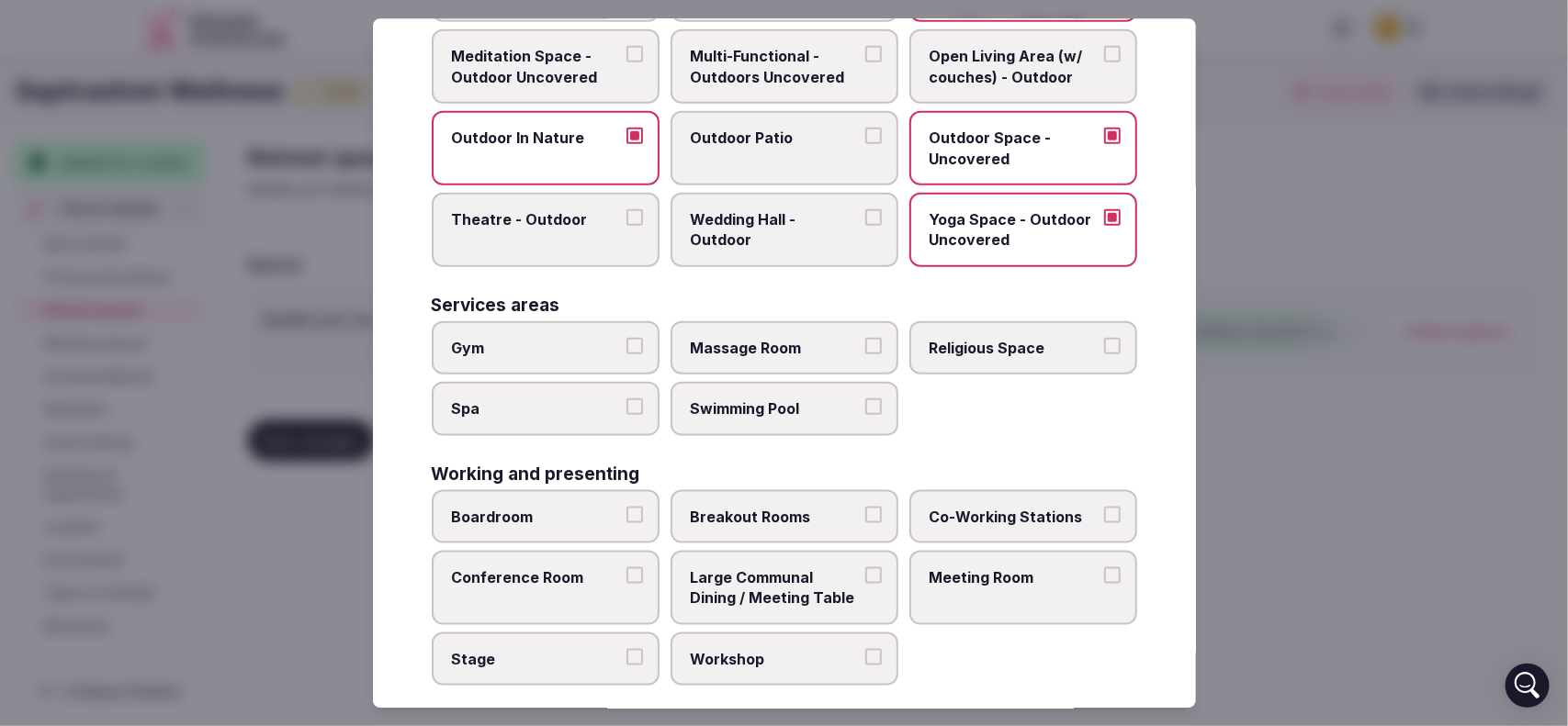
click at [865, 337] on button "Massage Room" at bounding box center [873, 346] width 17 height 17
click at [1107, 331] on label "Religious Space" at bounding box center [1024, 347] width 228 height 53
click at [1107, 337] on button "Religious Space" at bounding box center [1113, 346] width 17 height 17
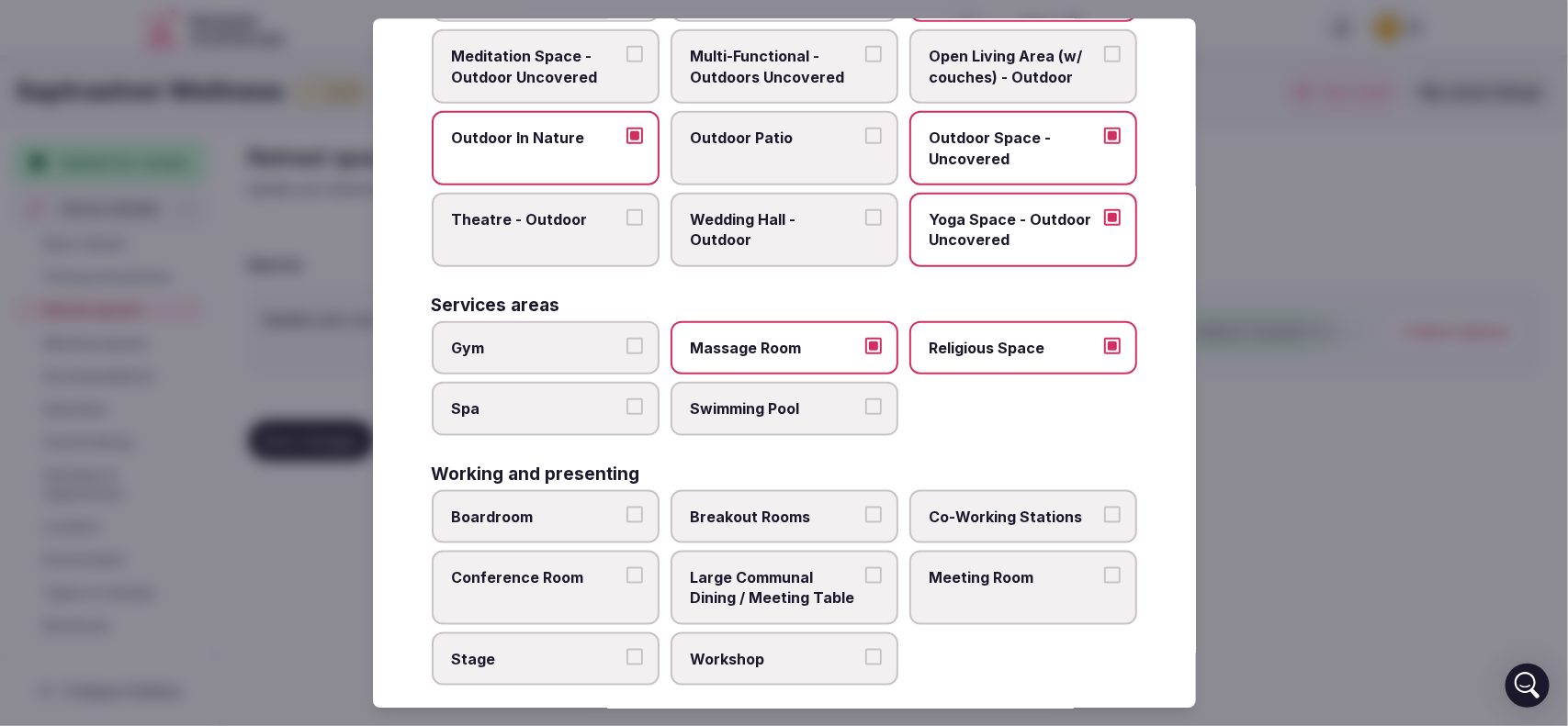
click at [873, 382] on label "Swimming Pool" at bounding box center [784, 407] width 228 height 53
click at [873, 397] on button "Swimming Pool" at bounding box center [873, 406] width 17 height 17
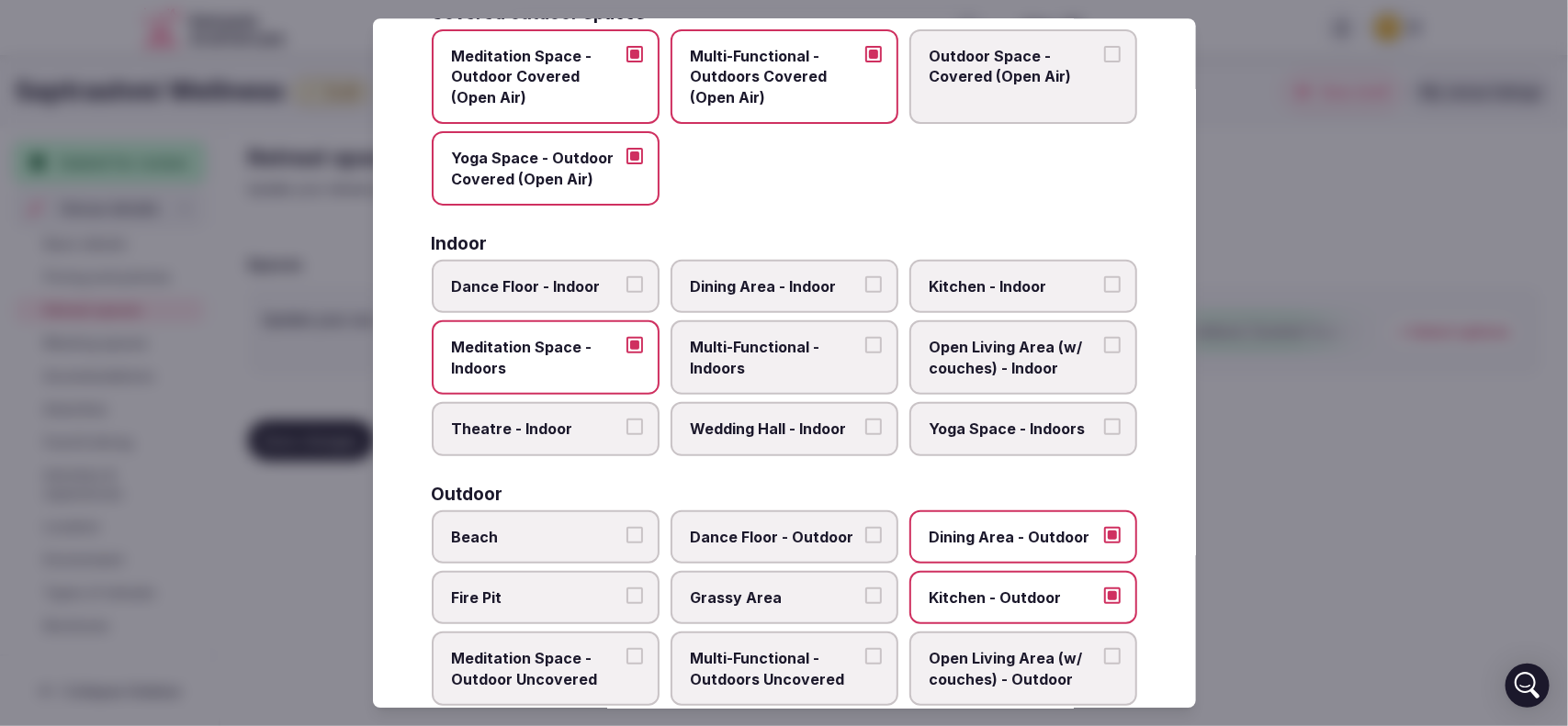
scroll to position [0, 0]
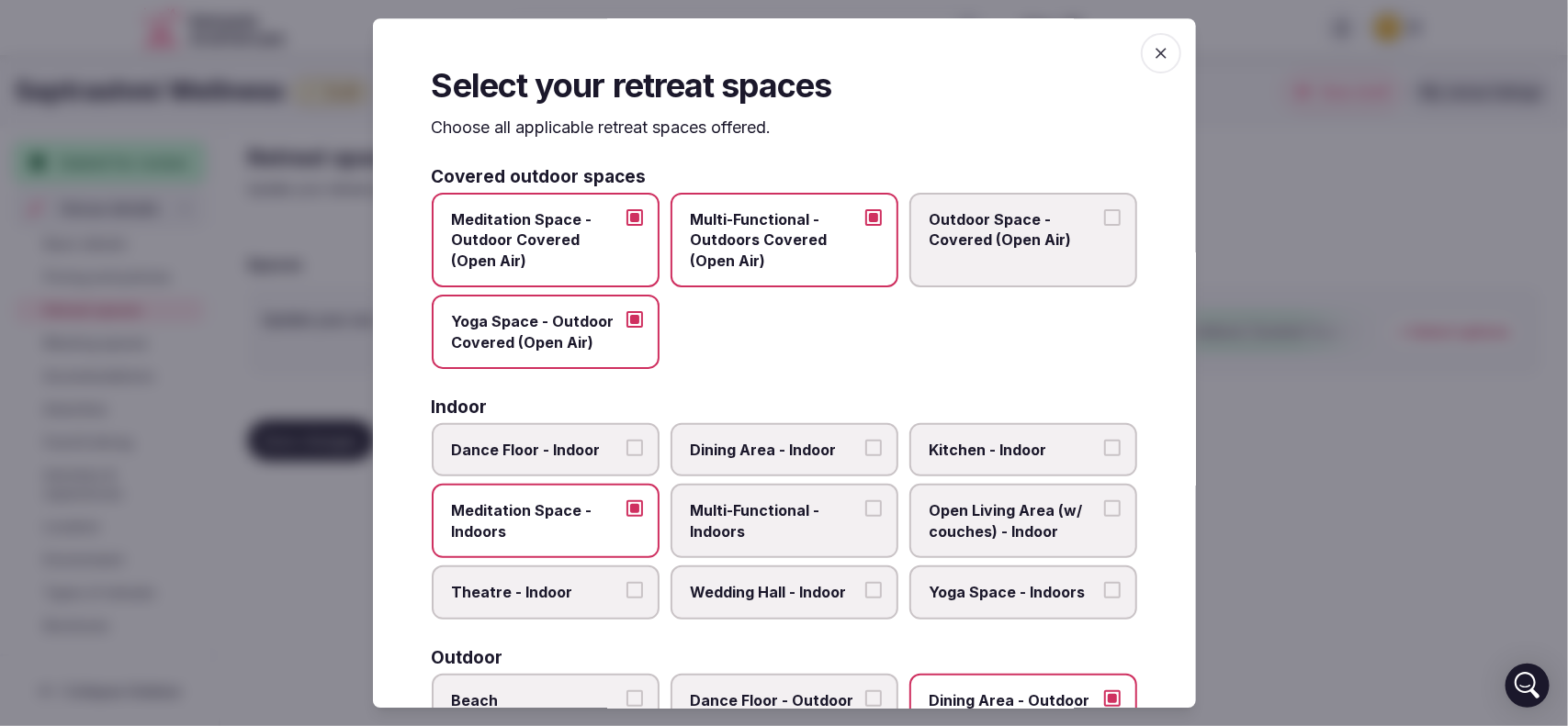
click at [1156, 50] on icon "button" at bounding box center [1161, 53] width 11 height 11
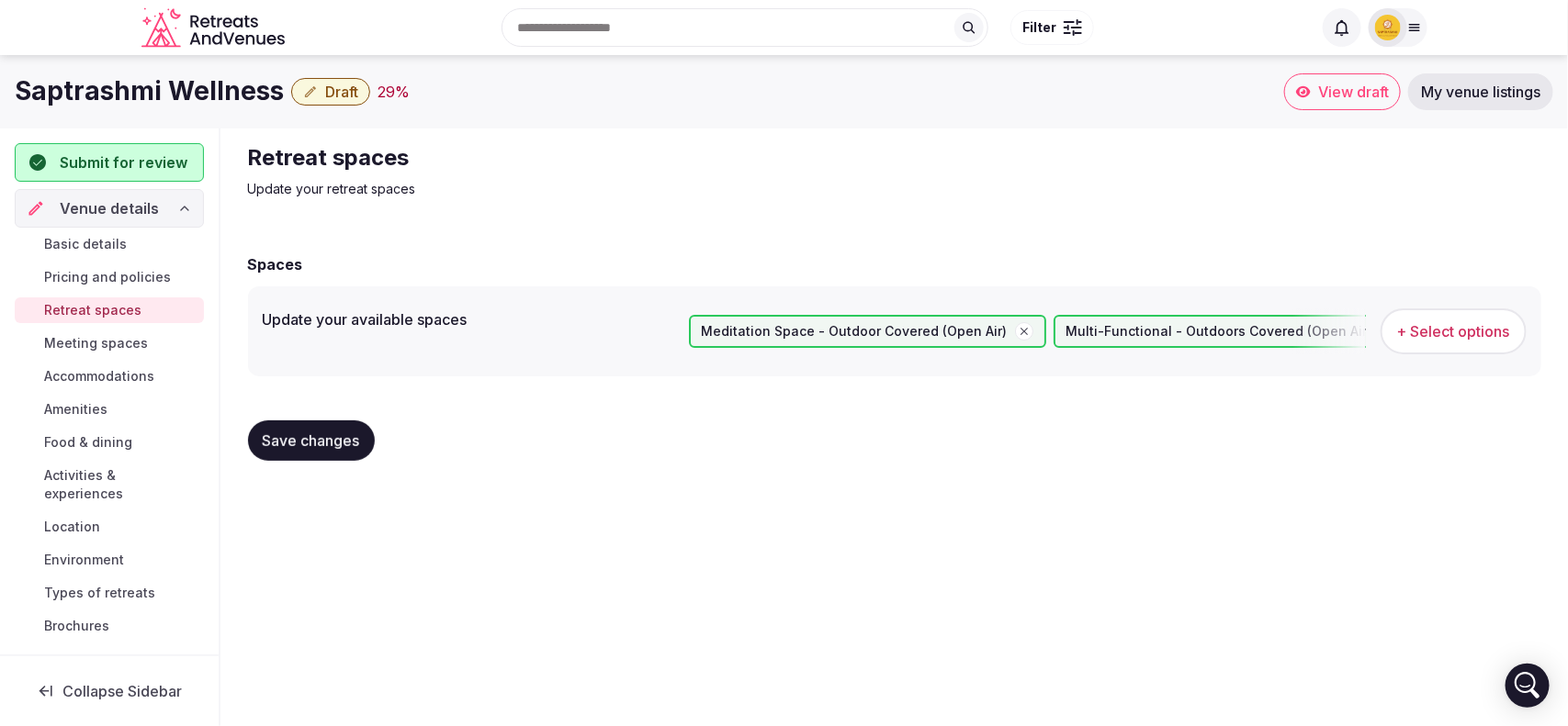
click at [331, 427] on button "Save changes" at bounding box center [311, 440] width 127 height 40
click at [117, 340] on span "Meeting spaces" at bounding box center [95, 344] width 104 height 19
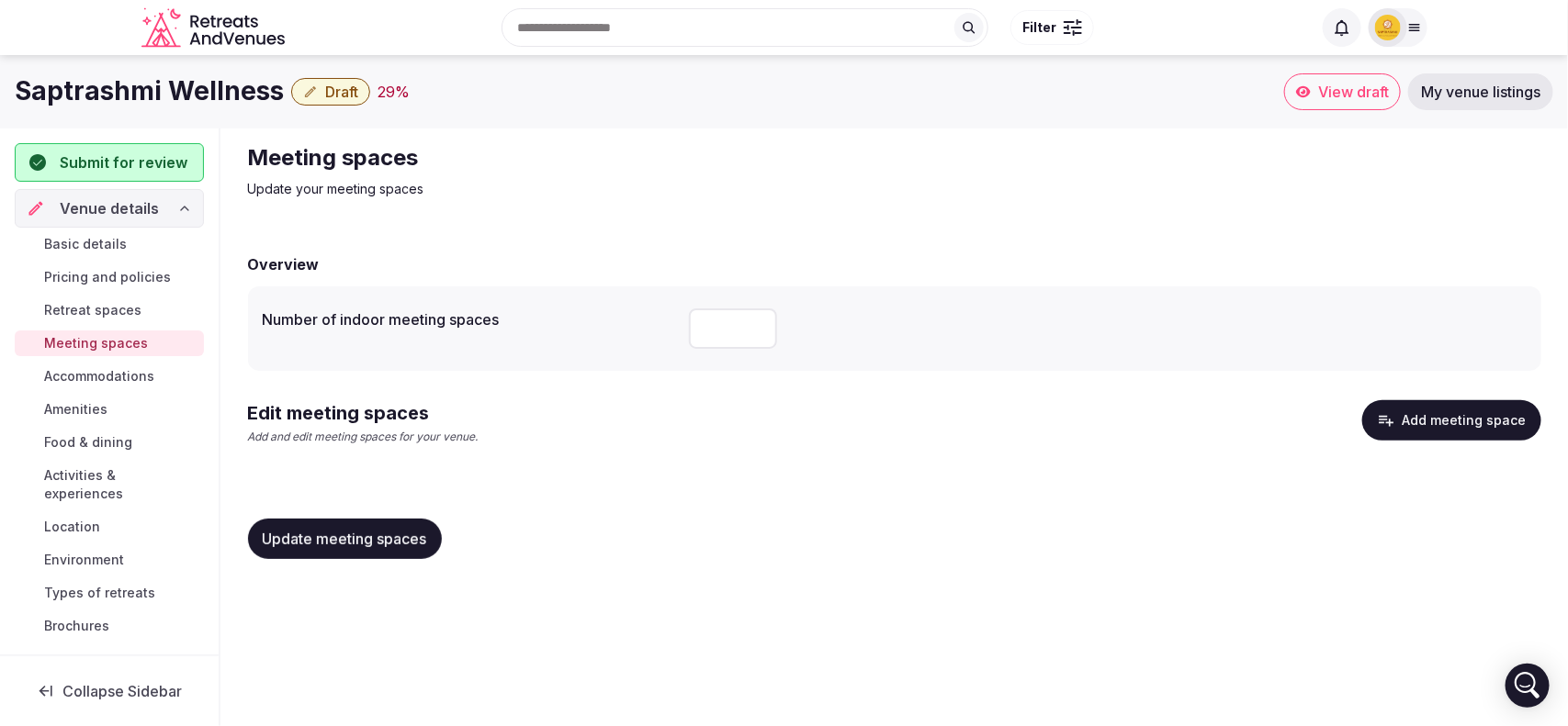
click at [113, 374] on span "Accommodations" at bounding box center [99, 377] width 110 height 19
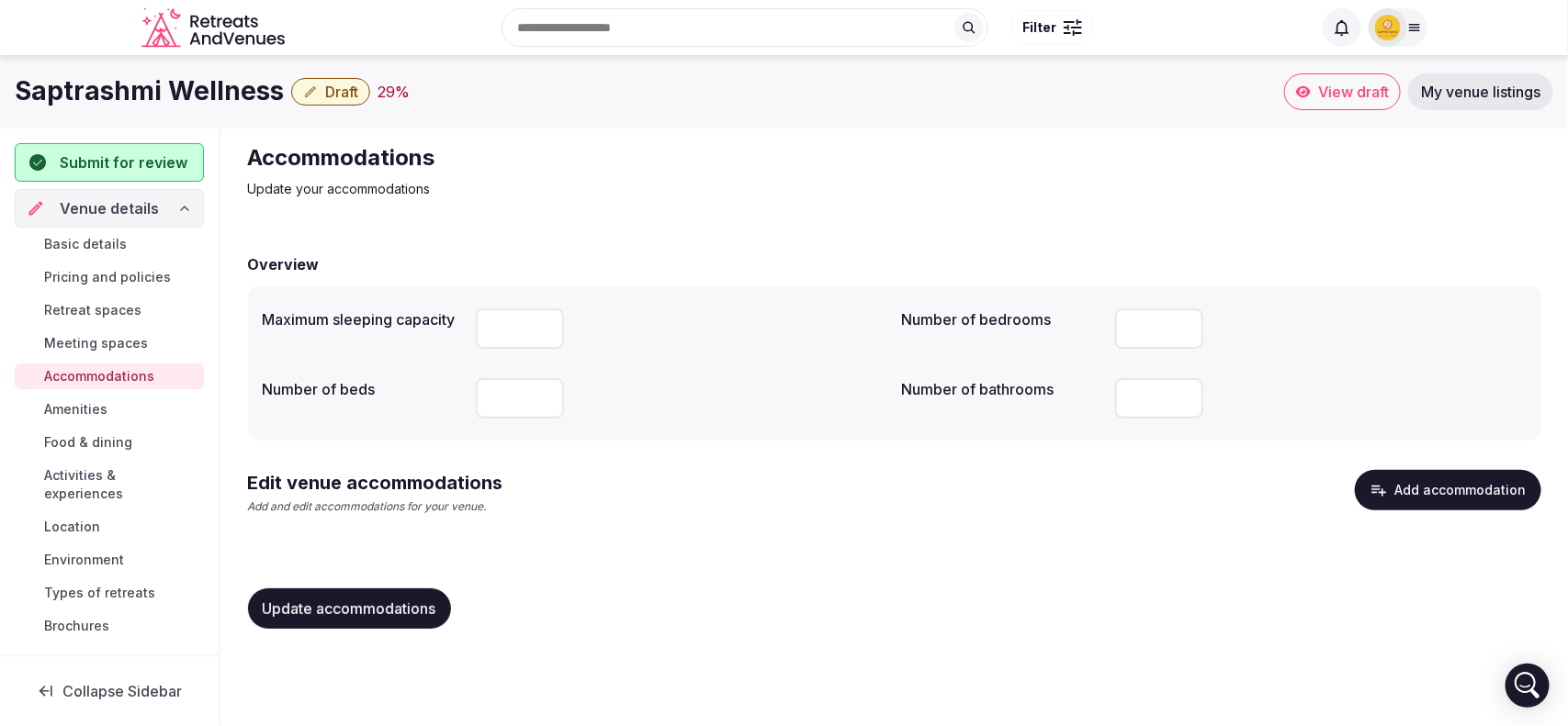
click at [542, 338] on input "number" at bounding box center [520, 328] width 88 height 40
type input "**"
click at [517, 391] on input "number" at bounding box center [520, 398] width 88 height 40
type input "*"
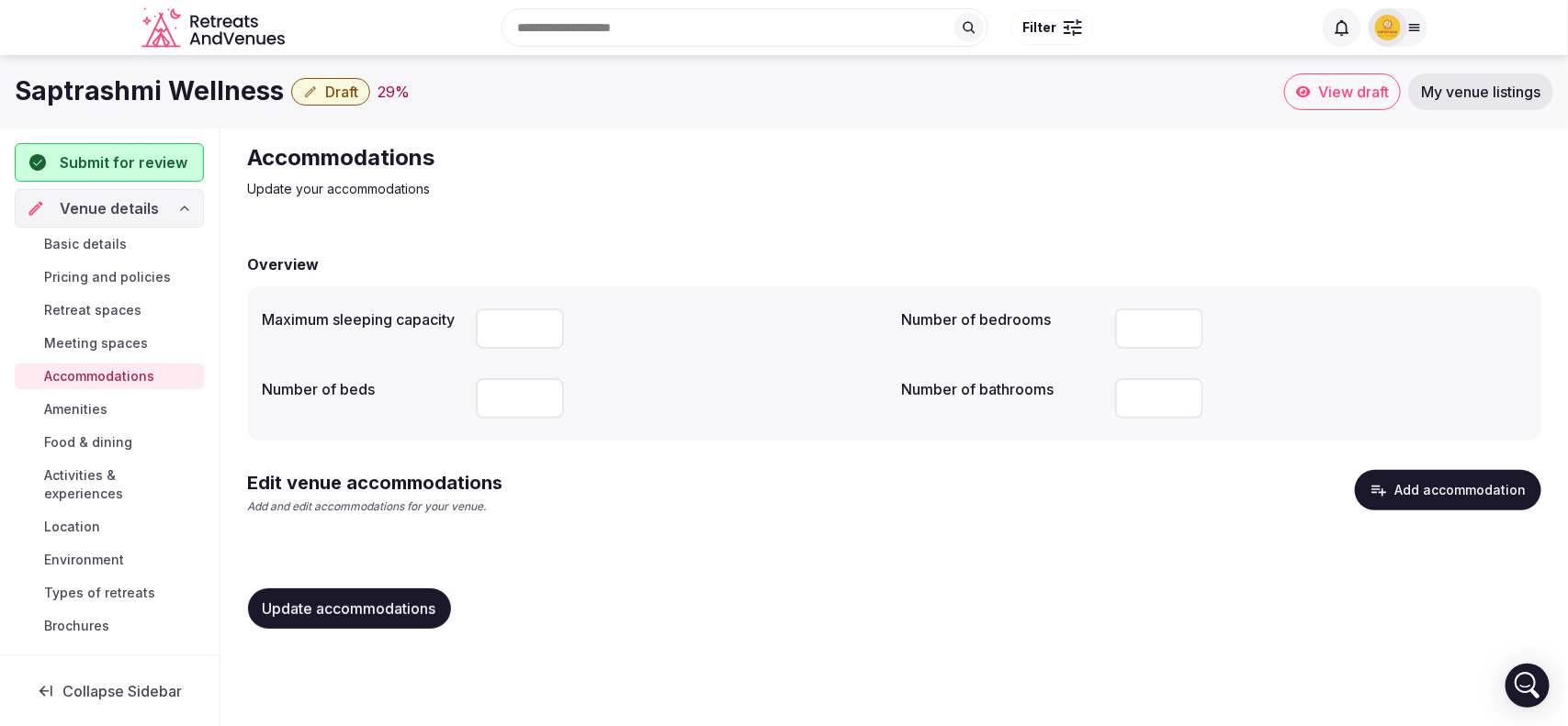
click at [512, 324] on input "**" at bounding box center [520, 328] width 88 height 40
type input "*"
click at [1144, 394] on input "number" at bounding box center [1159, 398] width 88 height 40
type input "*"
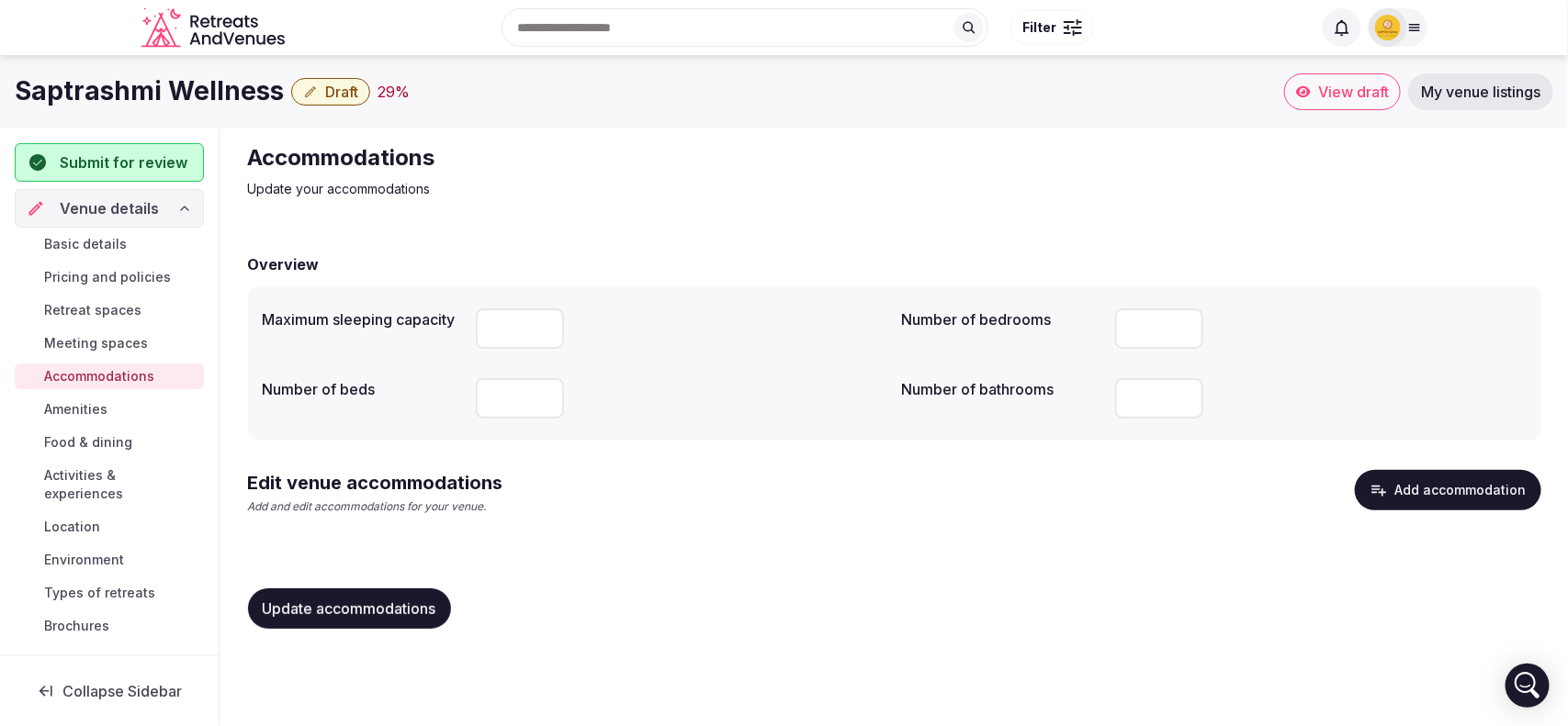
click at [434, 608] on span "Update accommodations" at bounding box center [350, 609] width 174 height 19
click at [88, 415] on span "Amenities" at bounding box center [76, 409] width 64 height 19
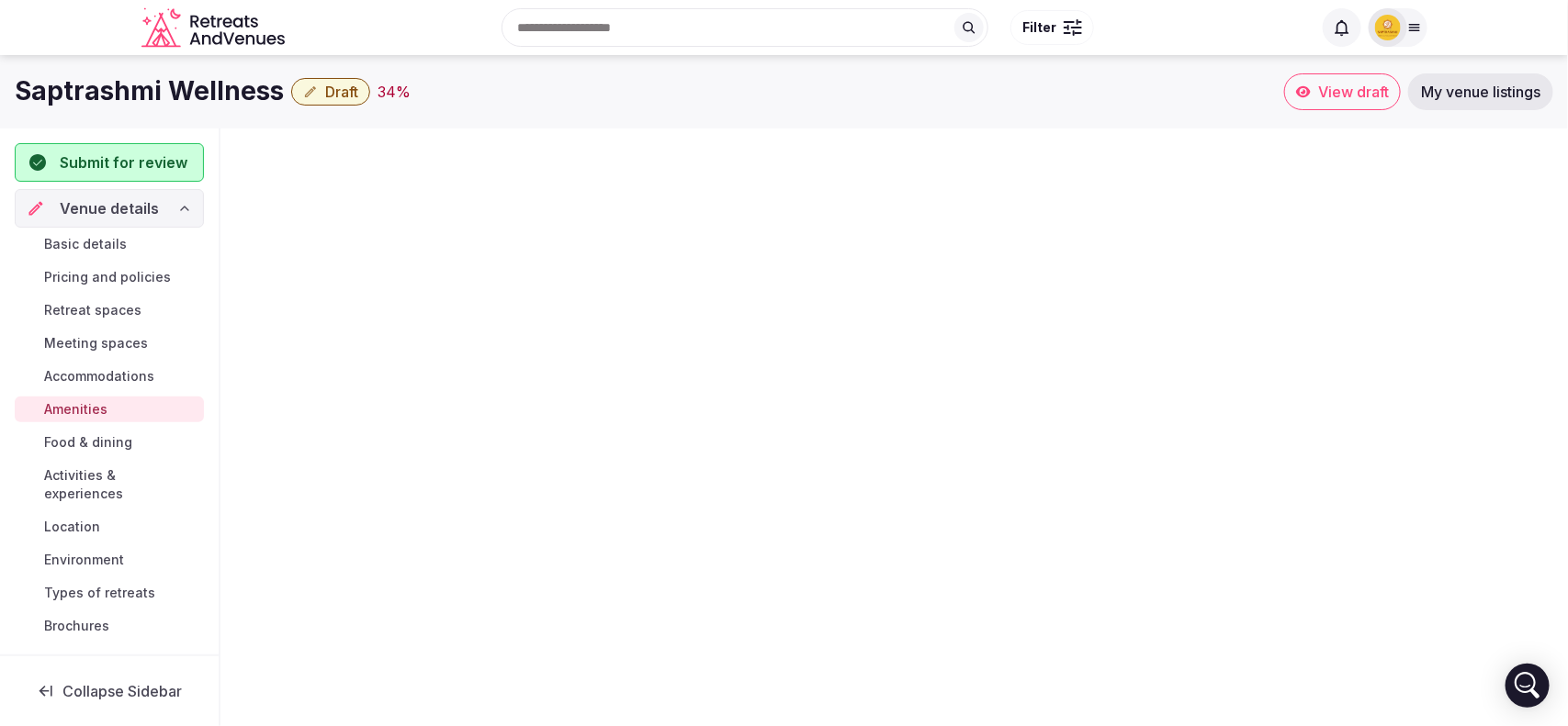
click at [88, 415] on span "Amenities" at bounding box center [76, 409] width 64 height 19
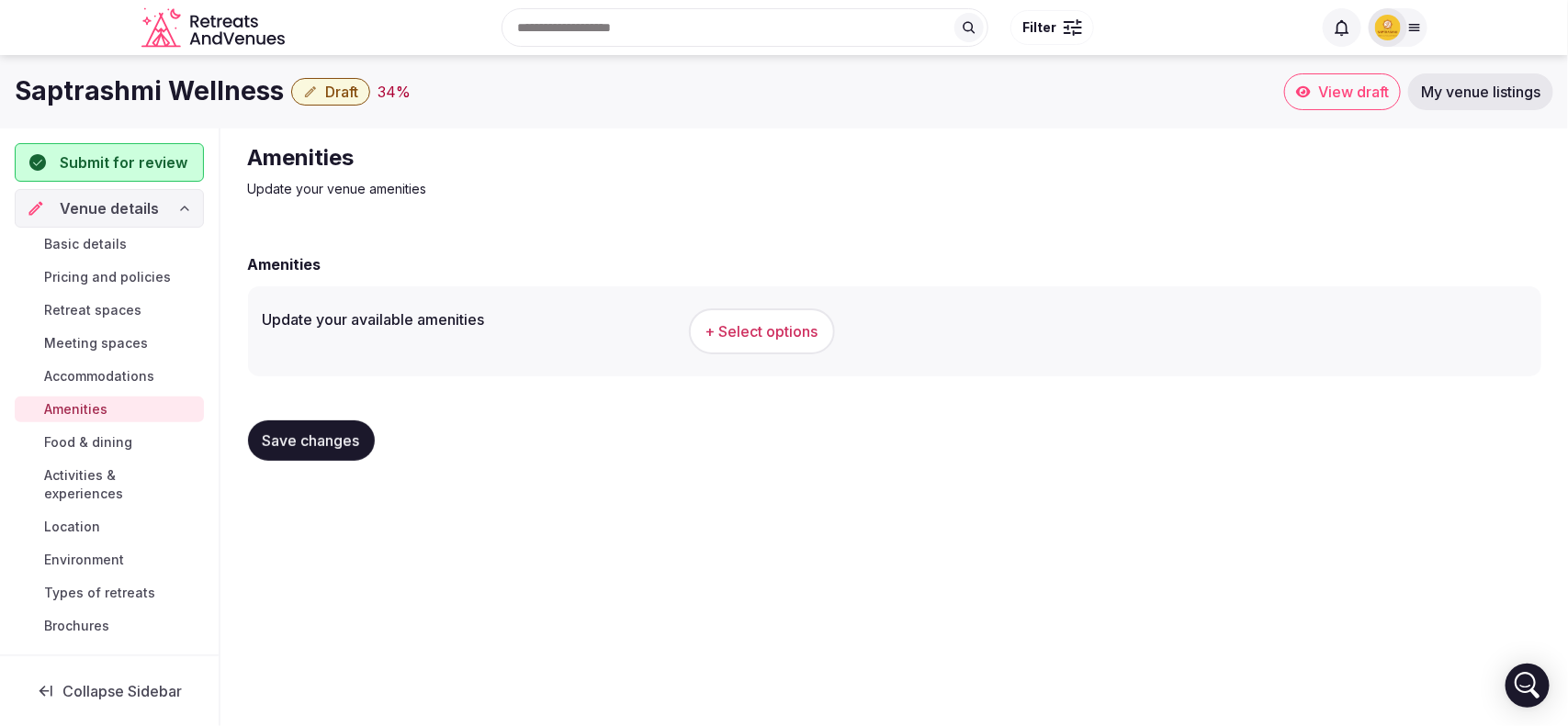
click at [722, 334] on span "+ Select options" at bounding box center [761, 332] width 113 height 21
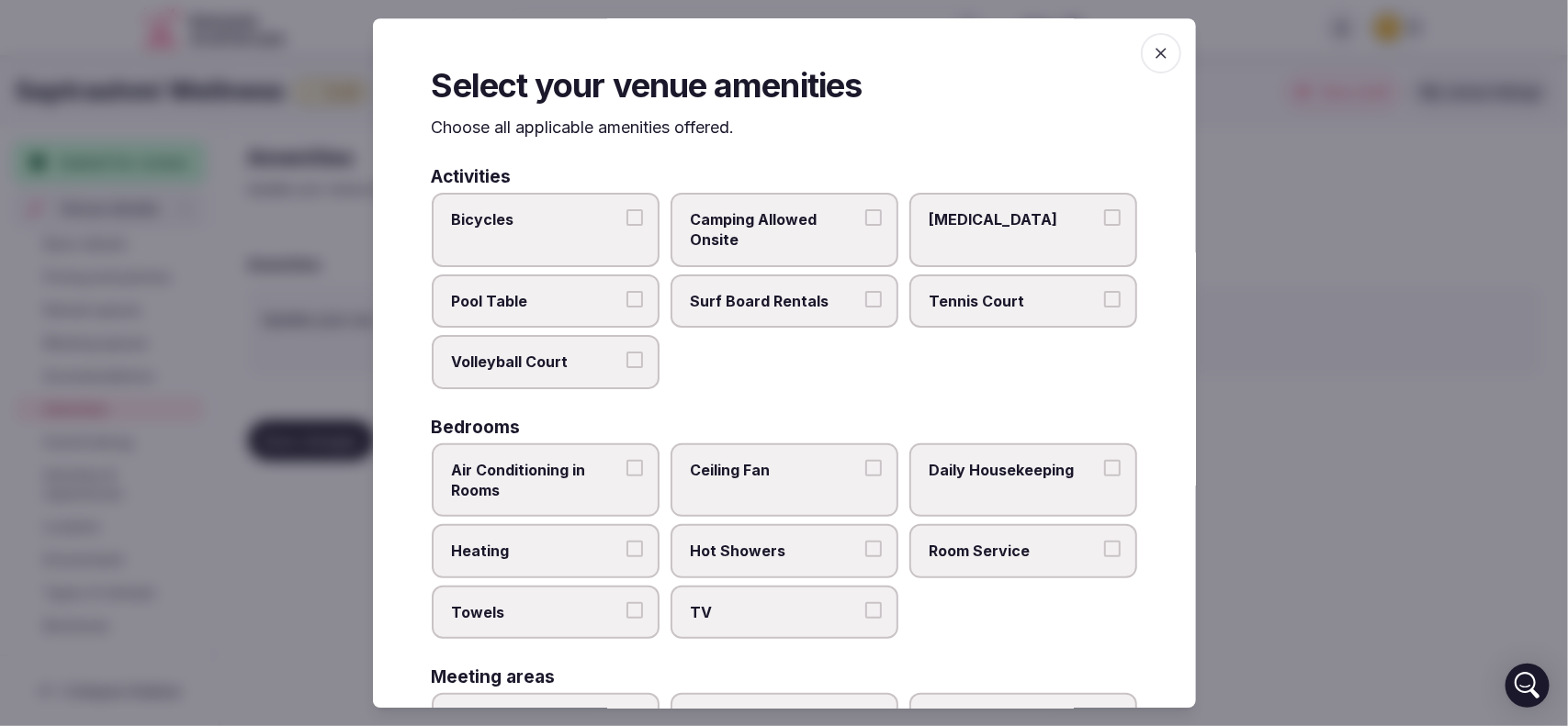
click at [865, 219] on button "Camping Allowed Onsite" at bounding box center [873, 218] width 17 height 17
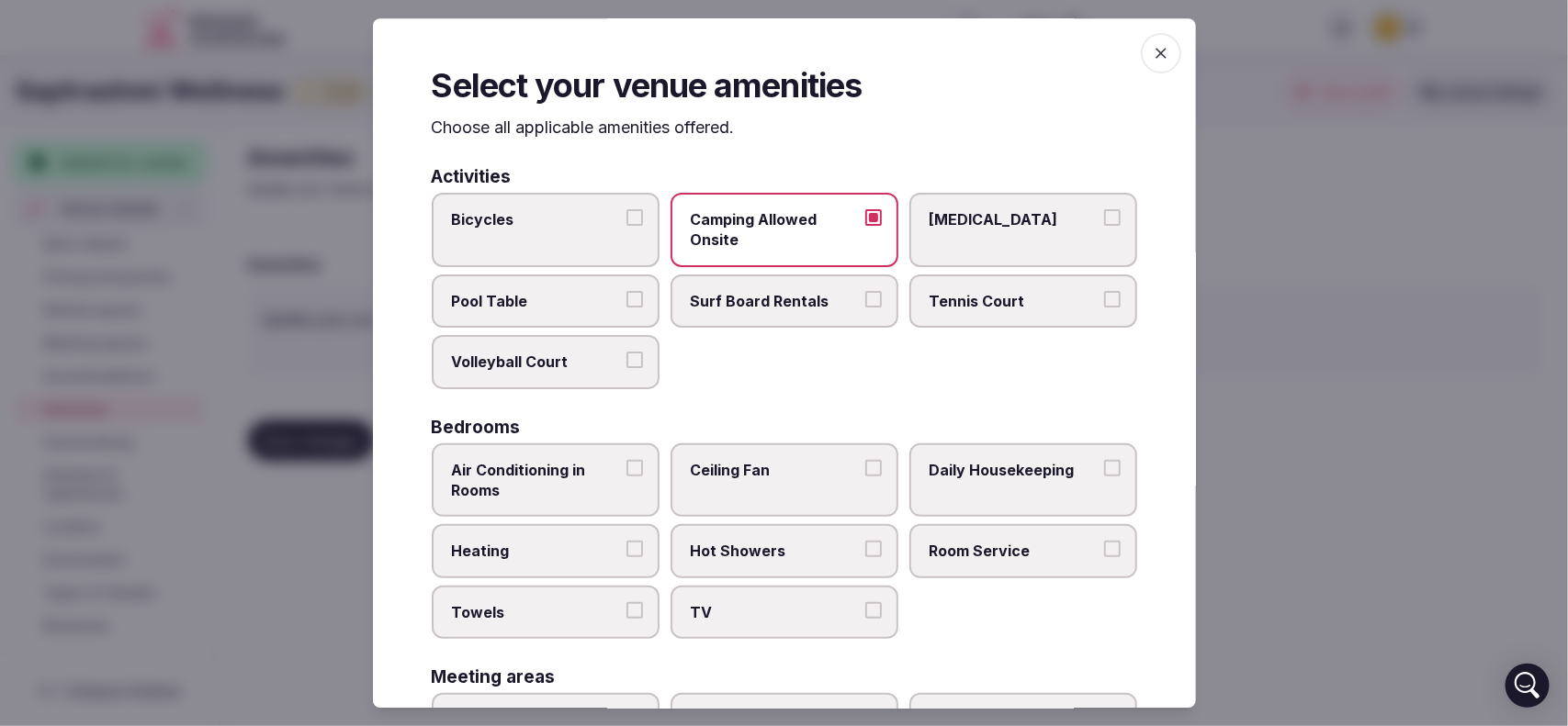
click at [863, 450] on label "Ceiling Fan" at bounding box center [784, 481] width 228 height 75
click at [865, 460] on button "Ceiling Fan" at bounding box center [873, 468] width 17 height 17
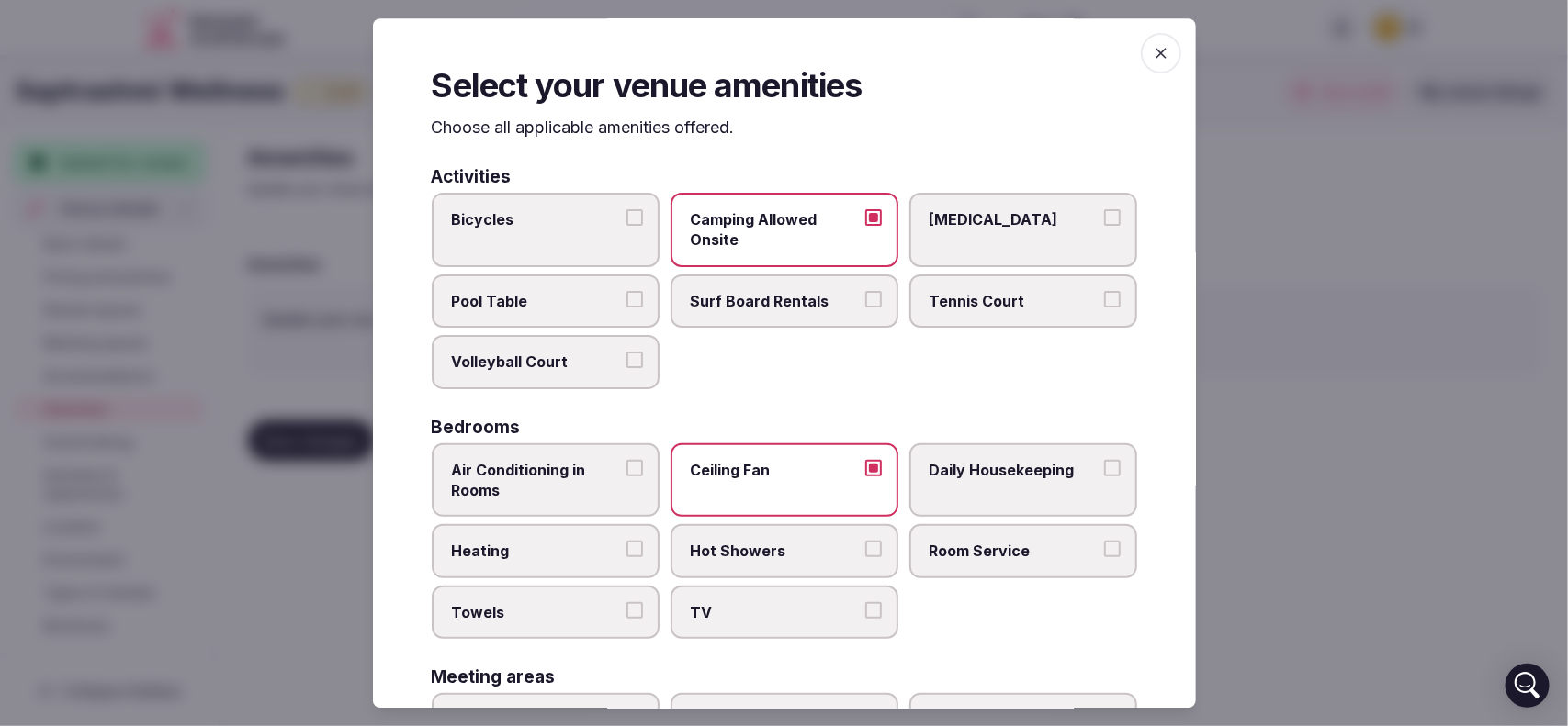
click at [1104, 462] on button "Daily Housekeeping" at bounding box center [1113, 468] width 17 height 17
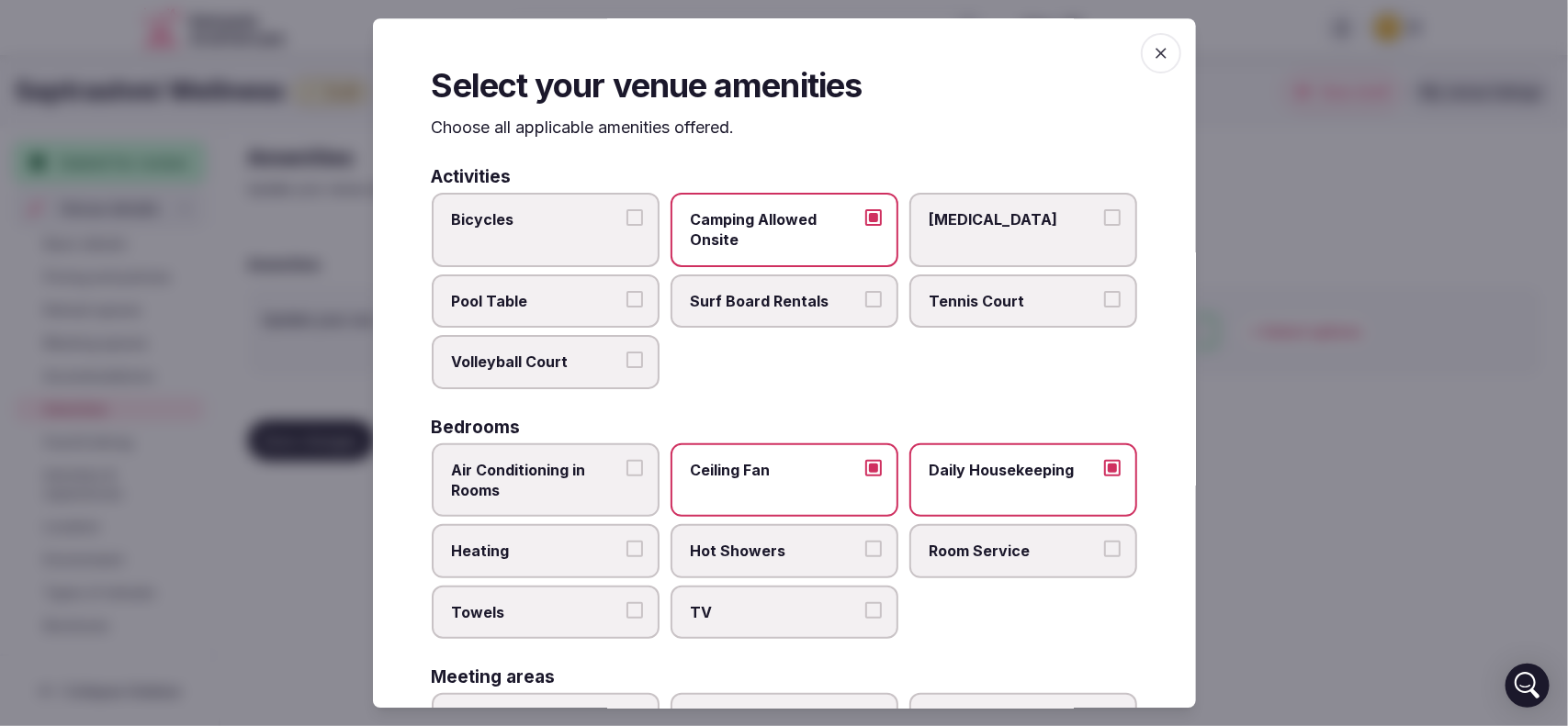
click at [1104, 542] on button "Room Service" at bounding box center [1113, 550] width 17 height 17
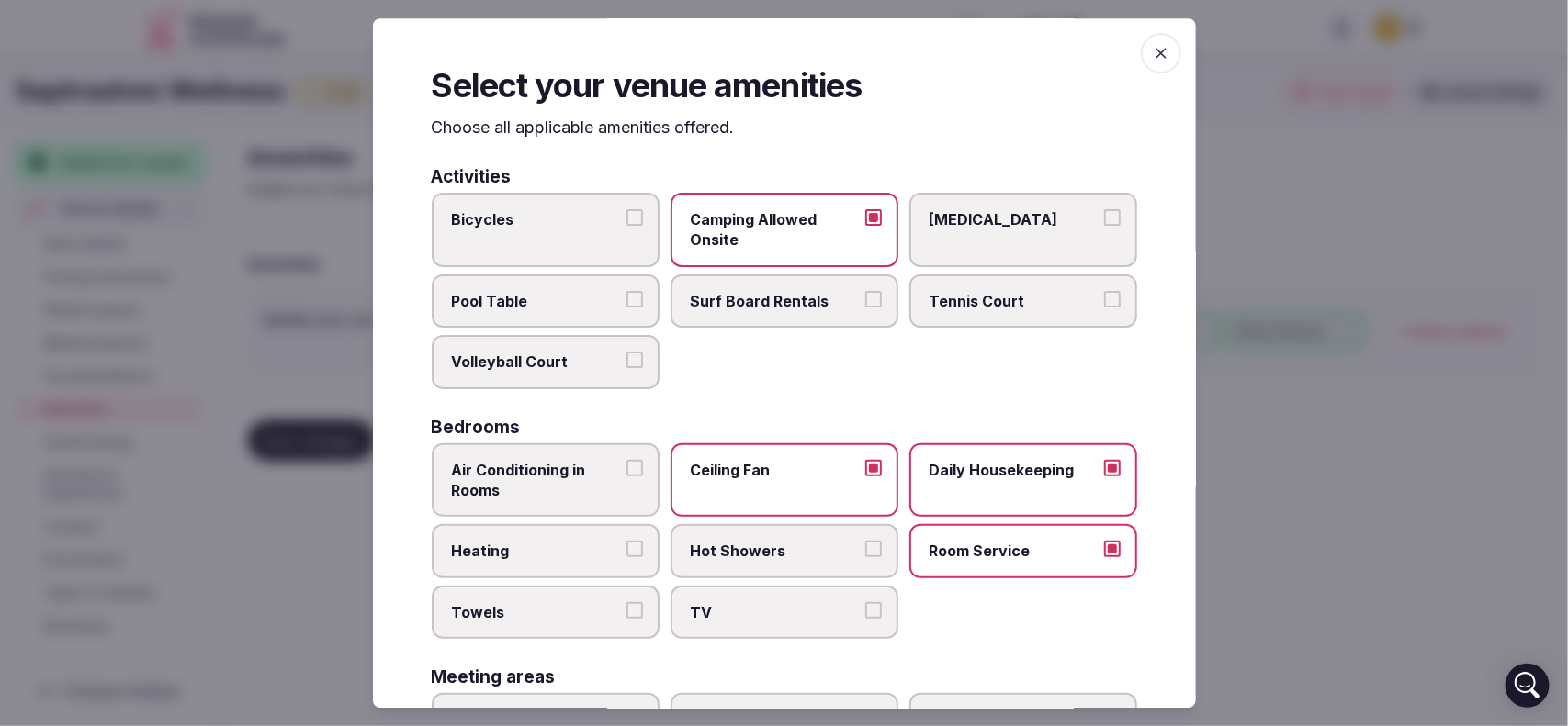
click at [870, 538] on label "Hot Showers" at bounding box center [784, 551] width 228 height 53
click at [870, 542] on button "Hot Showers" at bounding box center [873, 550] width 17 height 17
click at [626, 607] on button "Towels" at bounding box center [635, 610] width 17 height 17
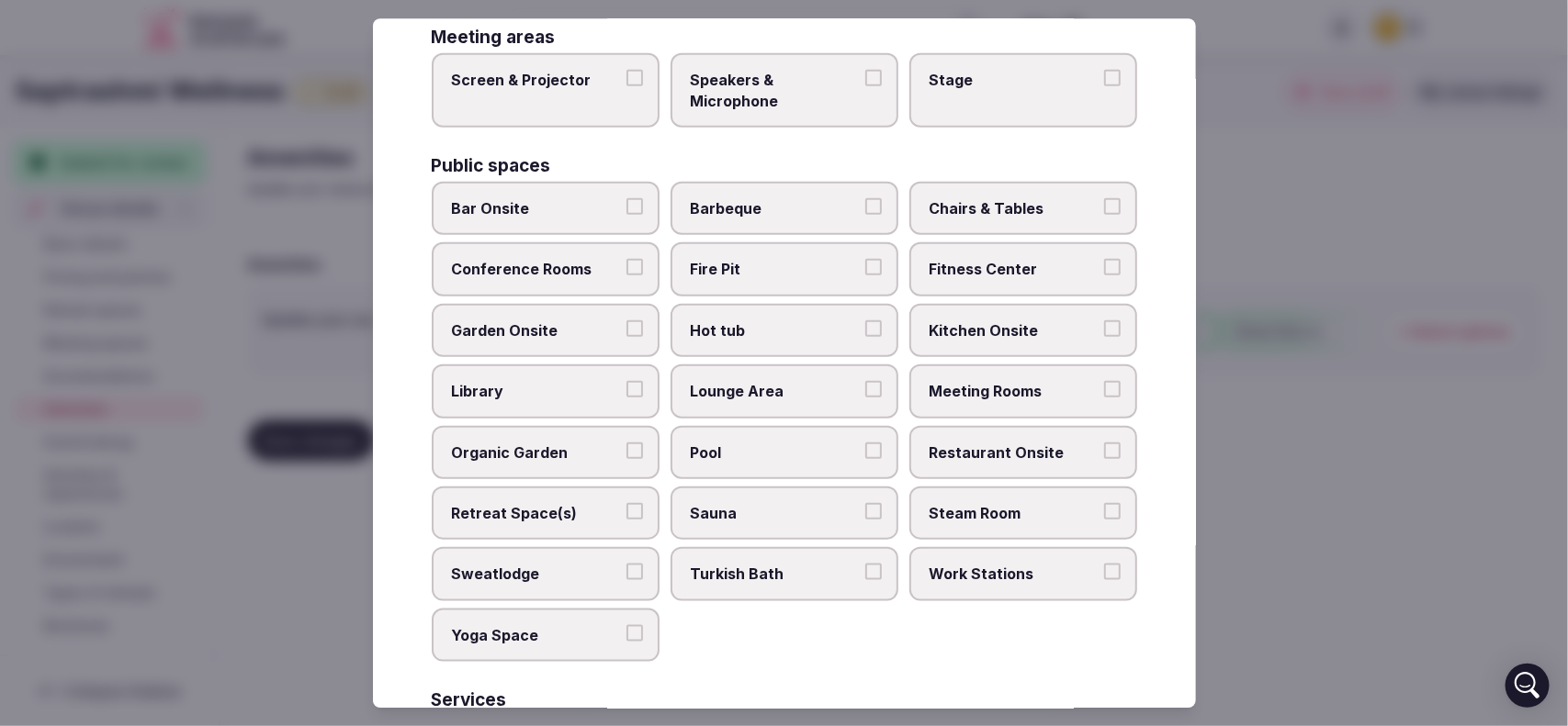
scroll to position [643, 0]
click at [865, 500] on button "Sauna" at bounding box center [873, 508] width 17 height 17
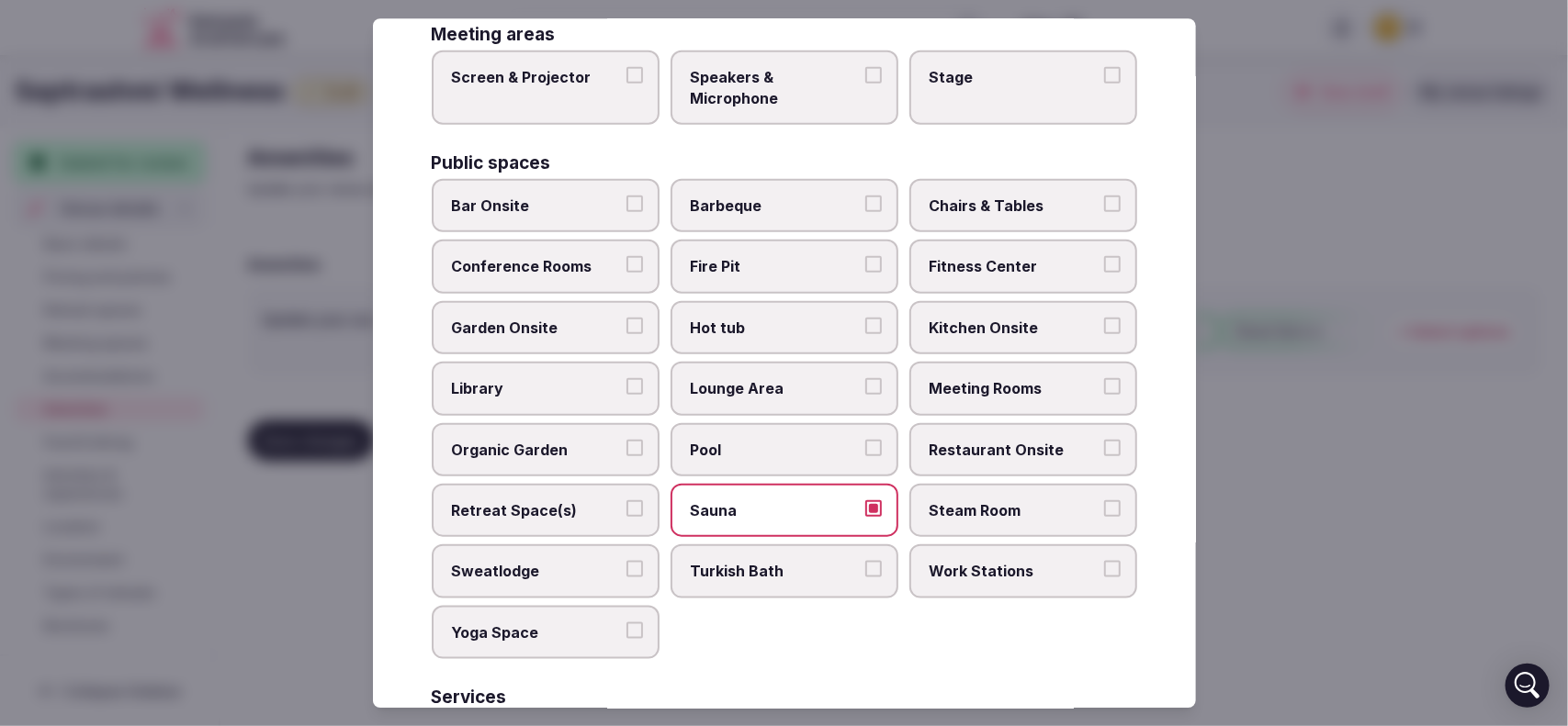
click at [1104, 500] on button "Steam Room" at bounding box center [1113, 508] width 17 height 17
click at [630, 622] on button "Yoga Space" at bounding box center [635, 631] width 17 height 17
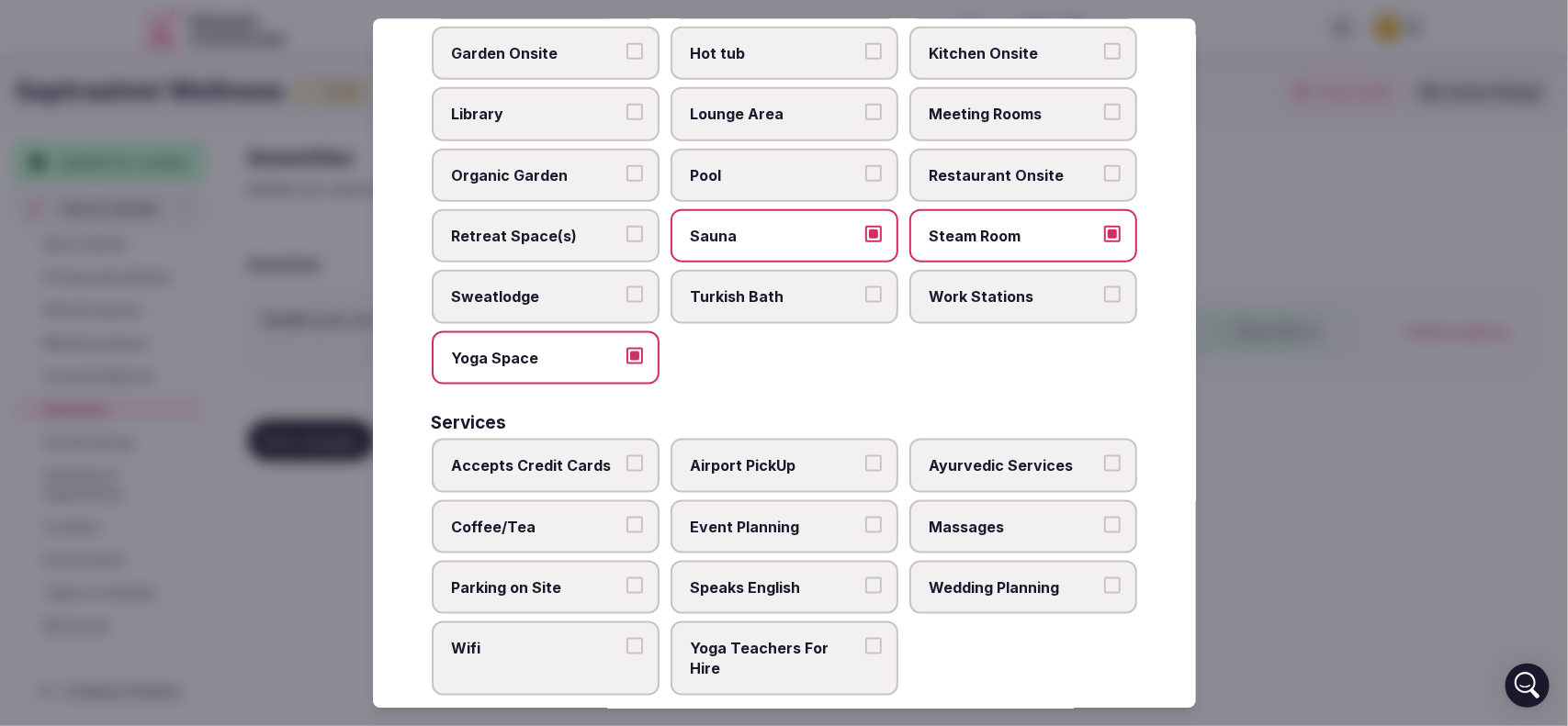
scroll to position [922, 0]
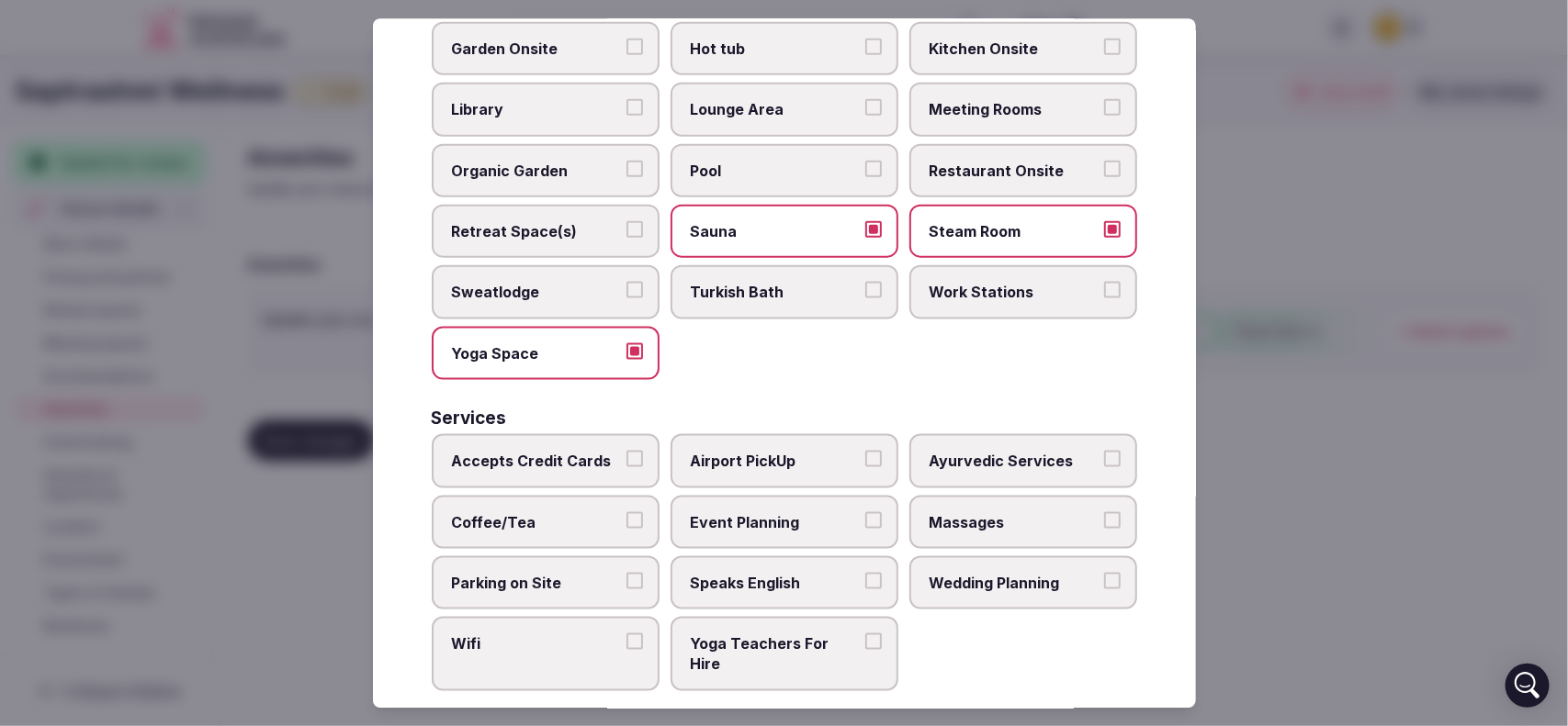
click at [630, 449] on button "Accepts Credit Cards" at bounding box center [635, 458] width 17 height 17
click at [865, 449] on button "Airport PickUp" at bounding box center [873, 458] width 17 height 17
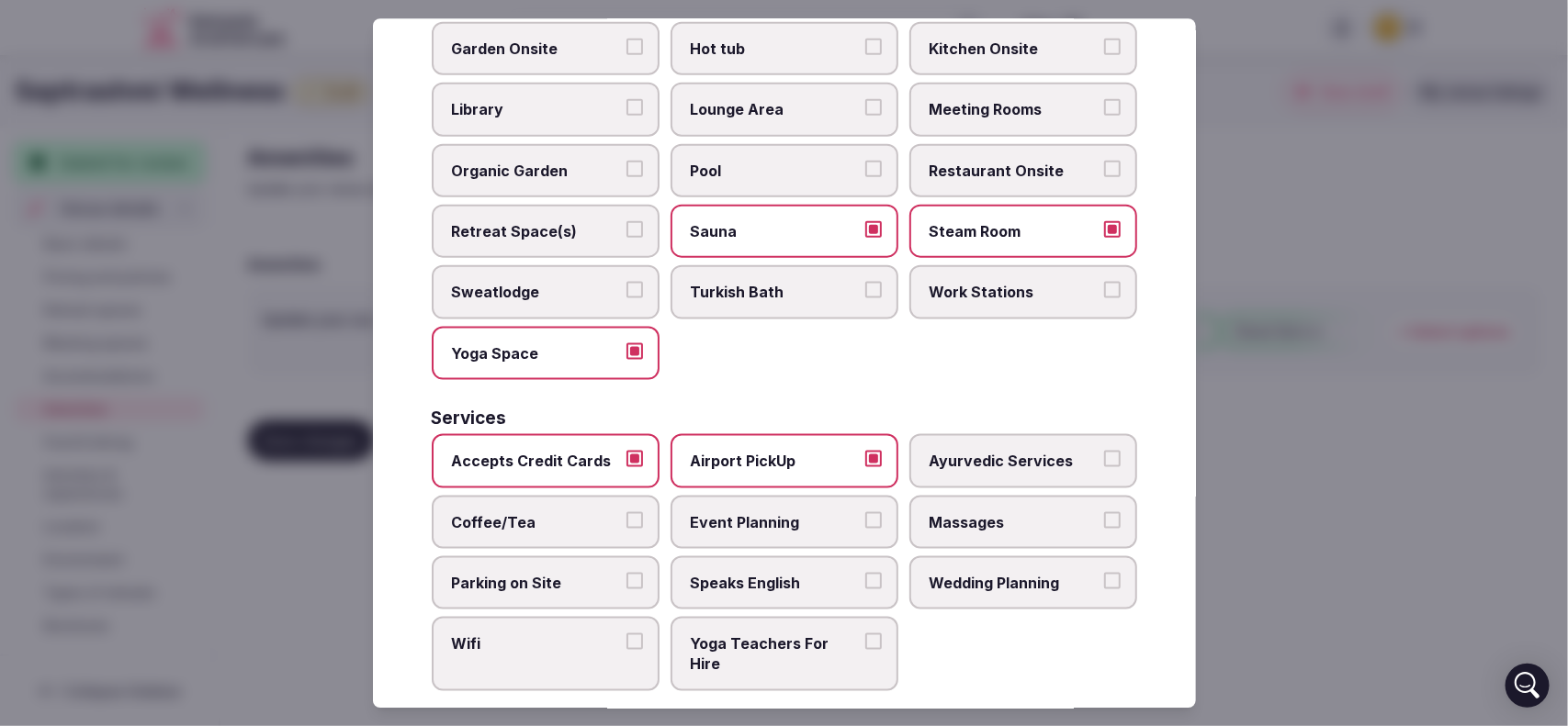
click at [1104, 511] on button "Massages" at bounding box center [1113, 520] width 17 height 17
click at [869, 572] on button "Speaks English" at bounding box center [873, 580] width 17 height 17
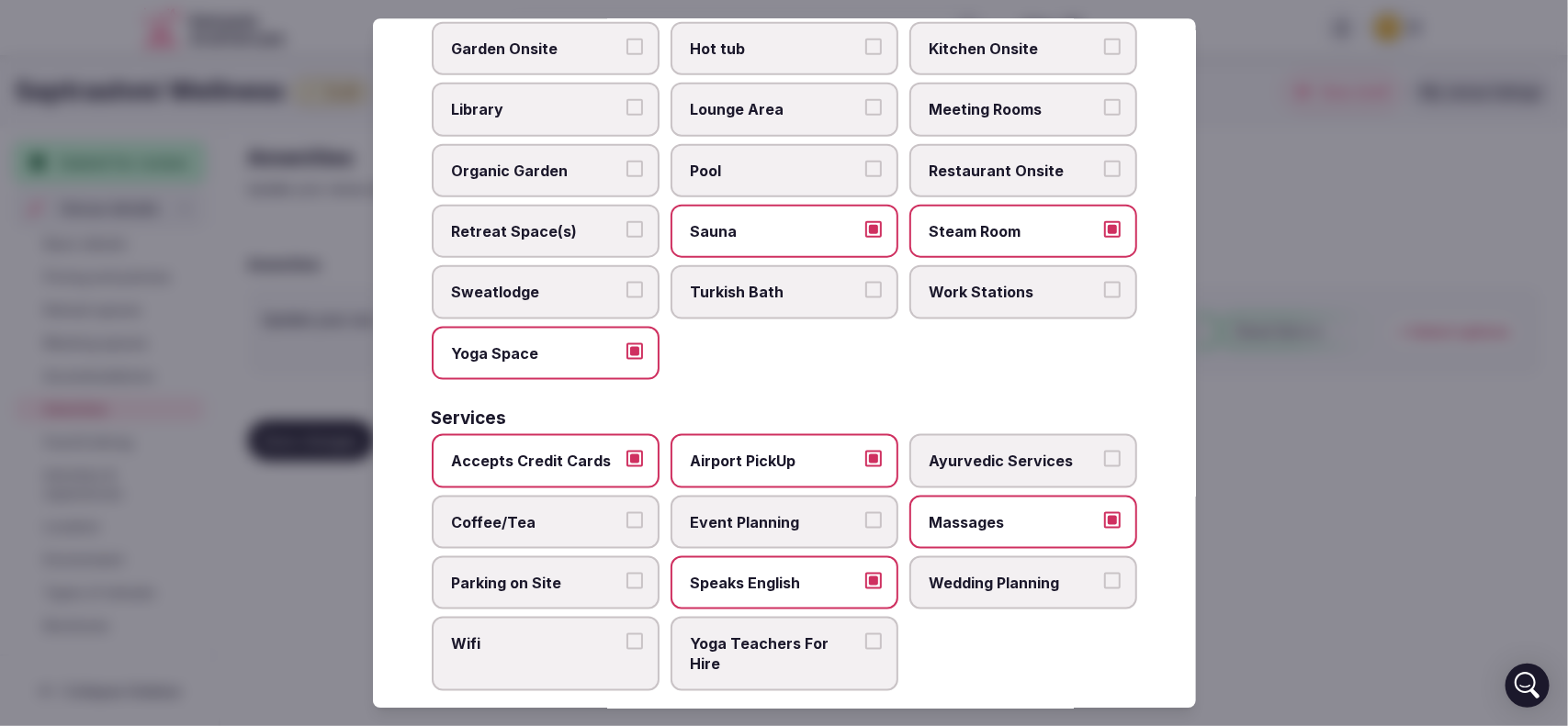
click at [630, 633] on button "Wifi" at bounding box center [635, 642] width 17 height 17
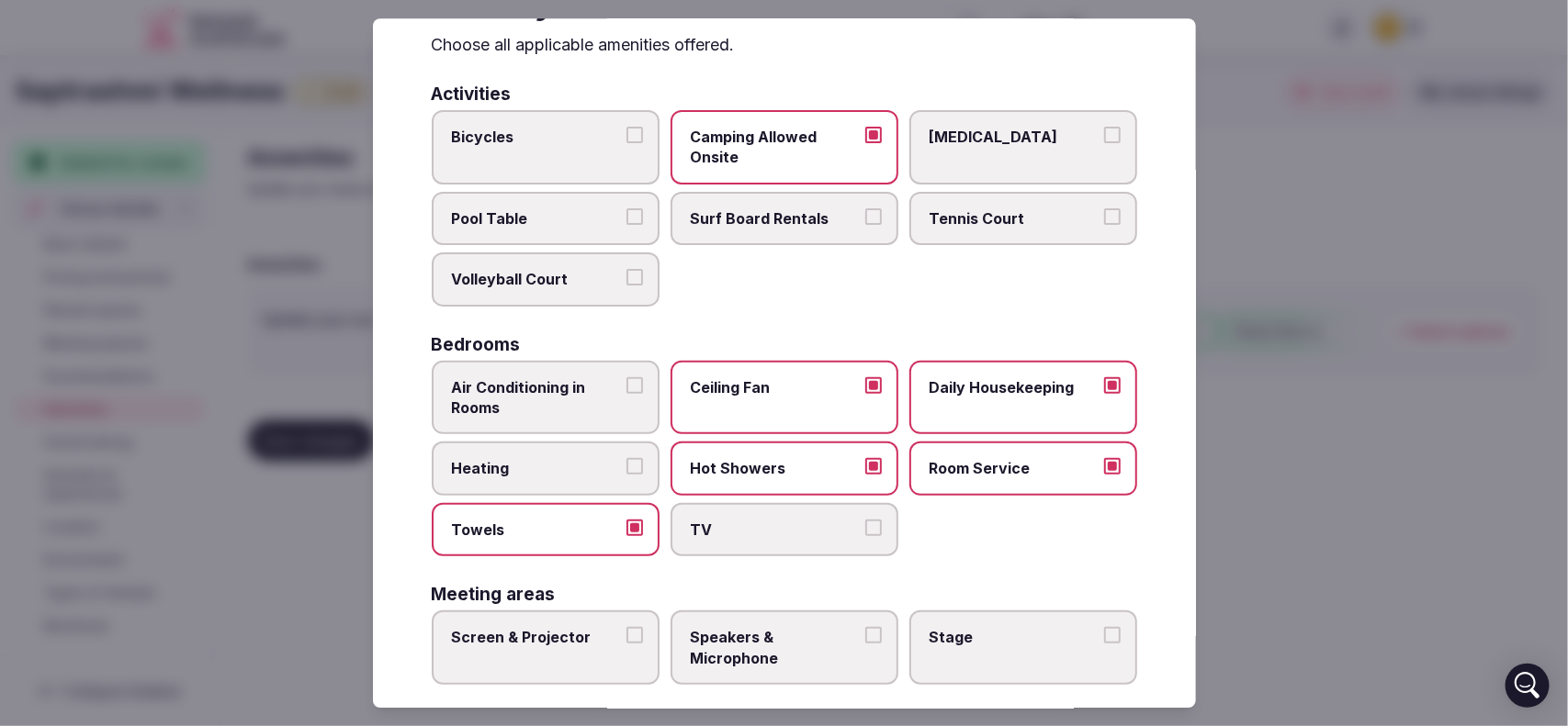
scroll to position [0, 0]
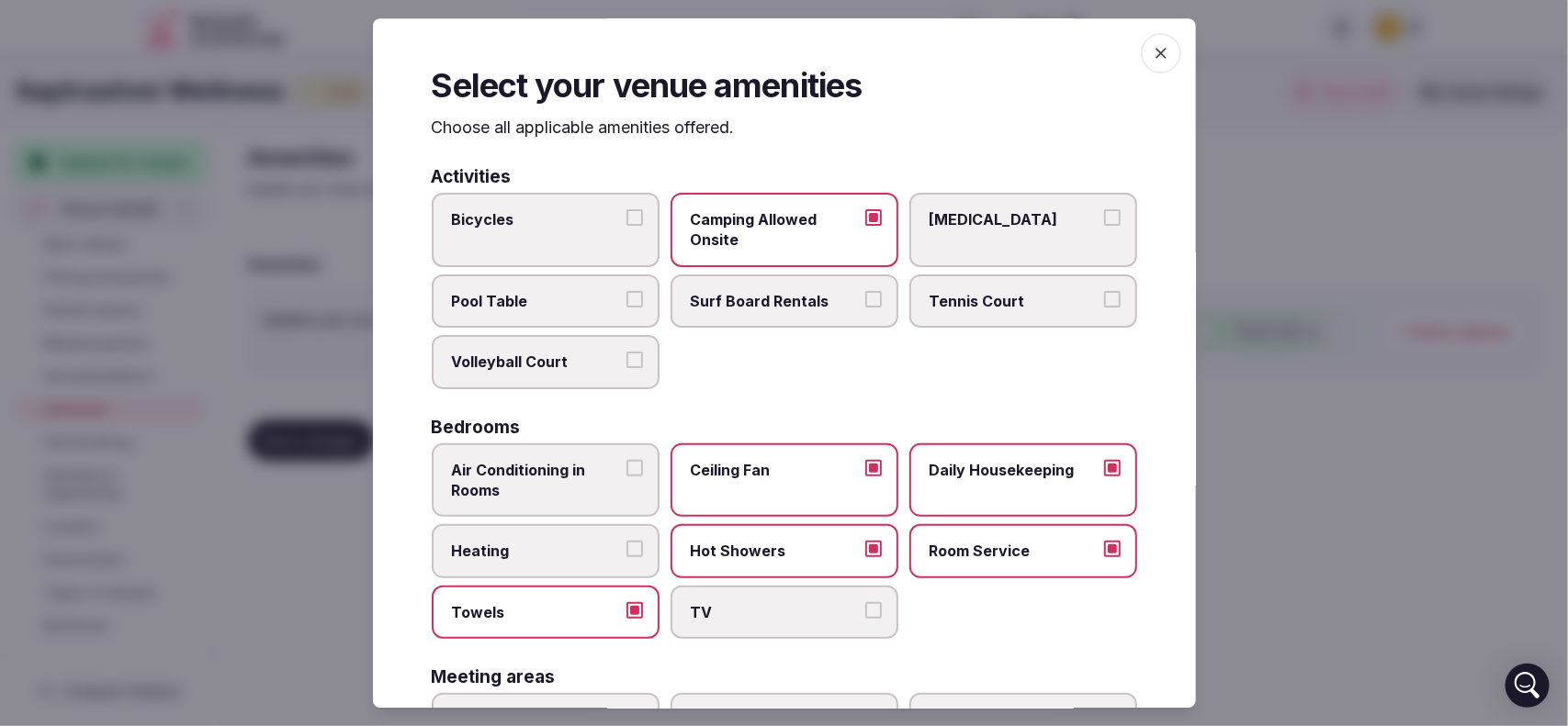
click at [1152, 47] on icon "button" at bounding box center [1161, 53] width 19 height 19
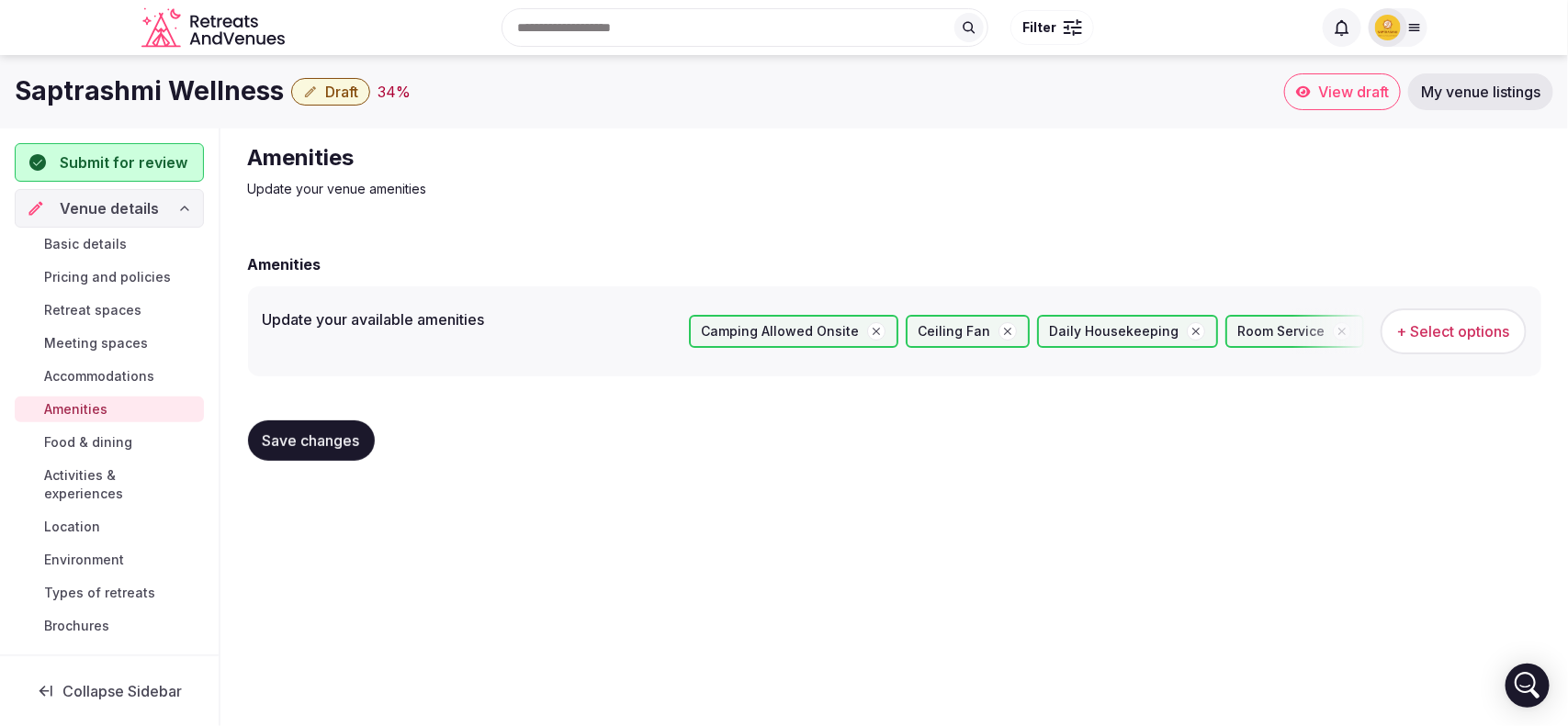
click at [328, 424] on button "Save changes" at bounding box center [311, 440] width 127 height 40
click at [111, 442] on span "Food & dining" at bounding box center [88, 443] width 88 height 19
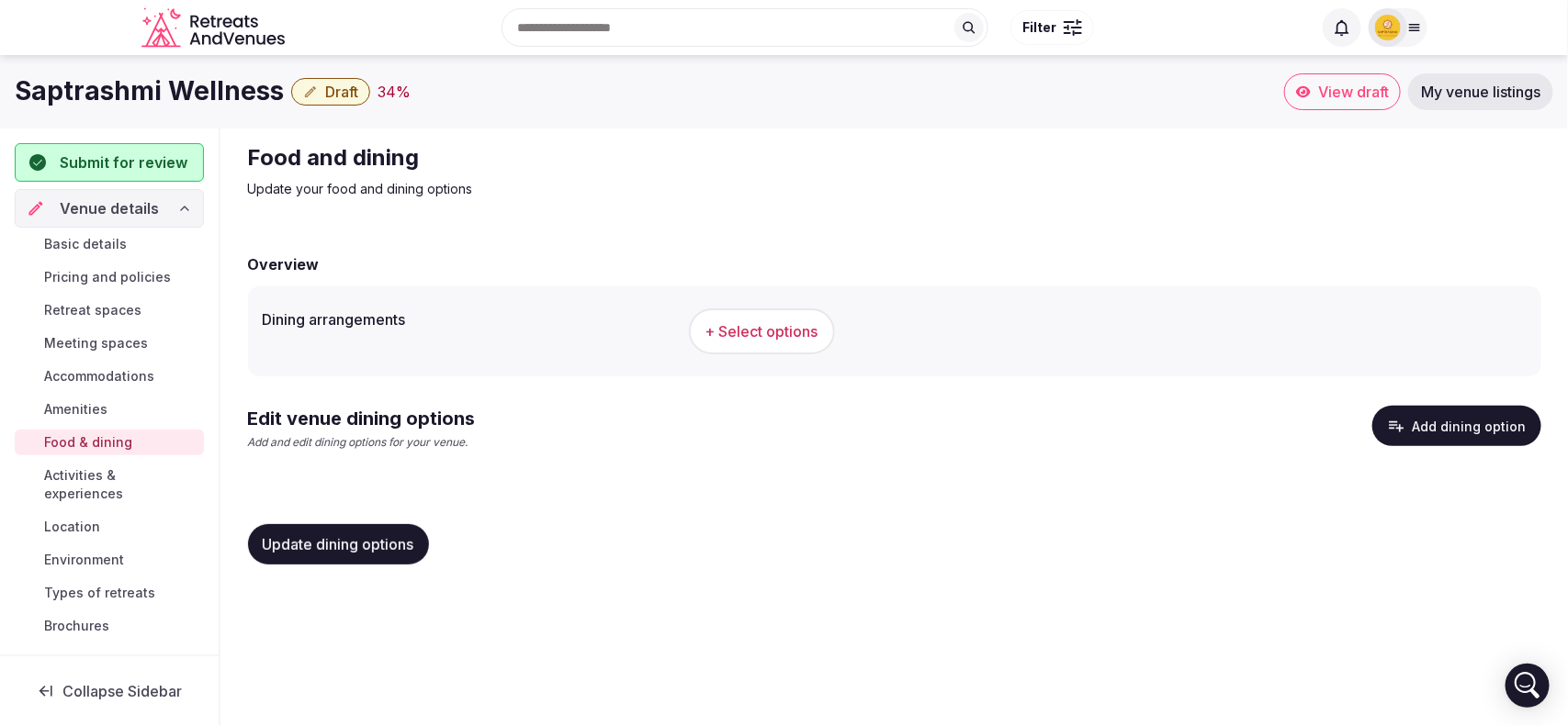
click at [746, 321] on span "+ Select options" at bounding box center [761, 332] width 113 height 21
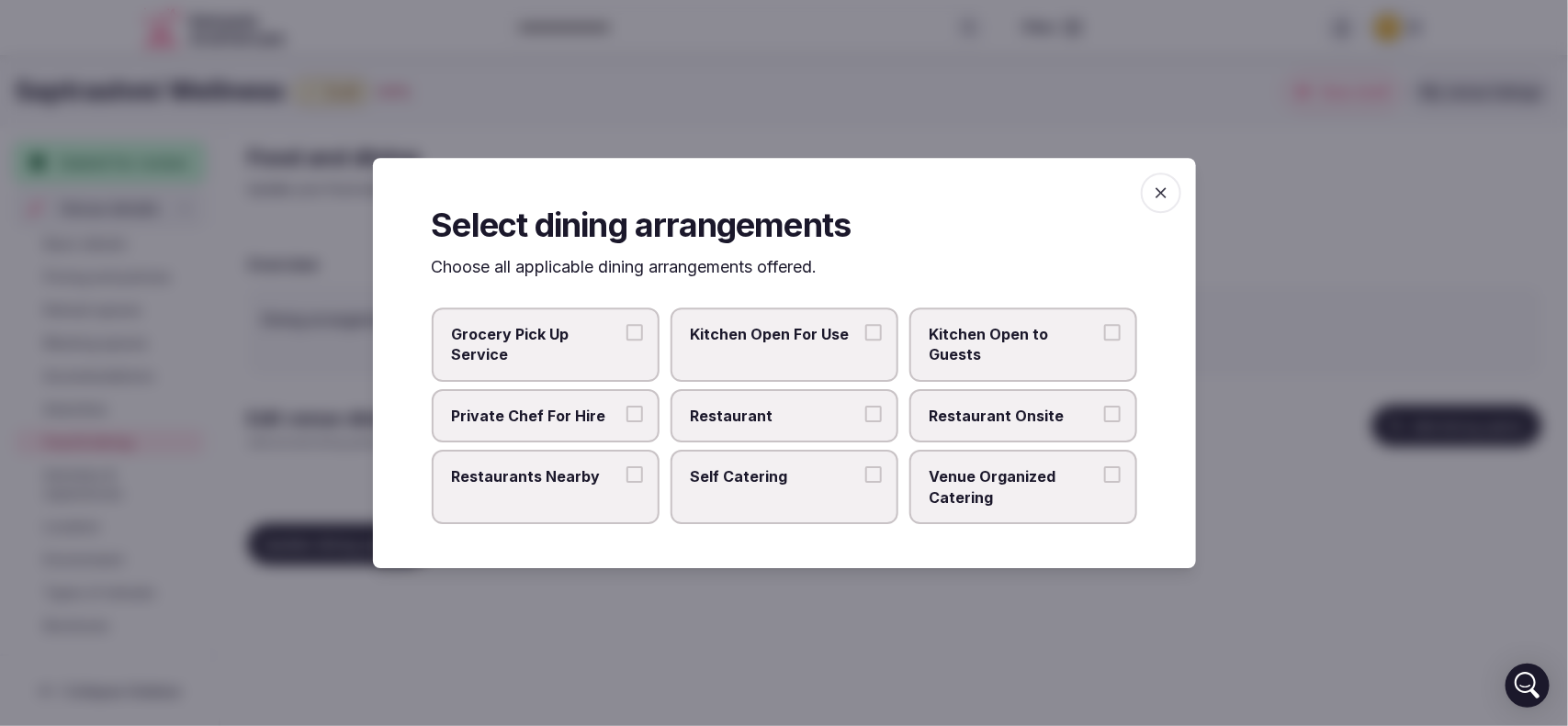
click at [873, 337] on button "Kitchen Open For Use" at bounding box center [873, 333] width 17 height 17
click at [1110, 332] on button "Kitchen Open to Guests" at bounding box center [1113, 333] width 17 height 17
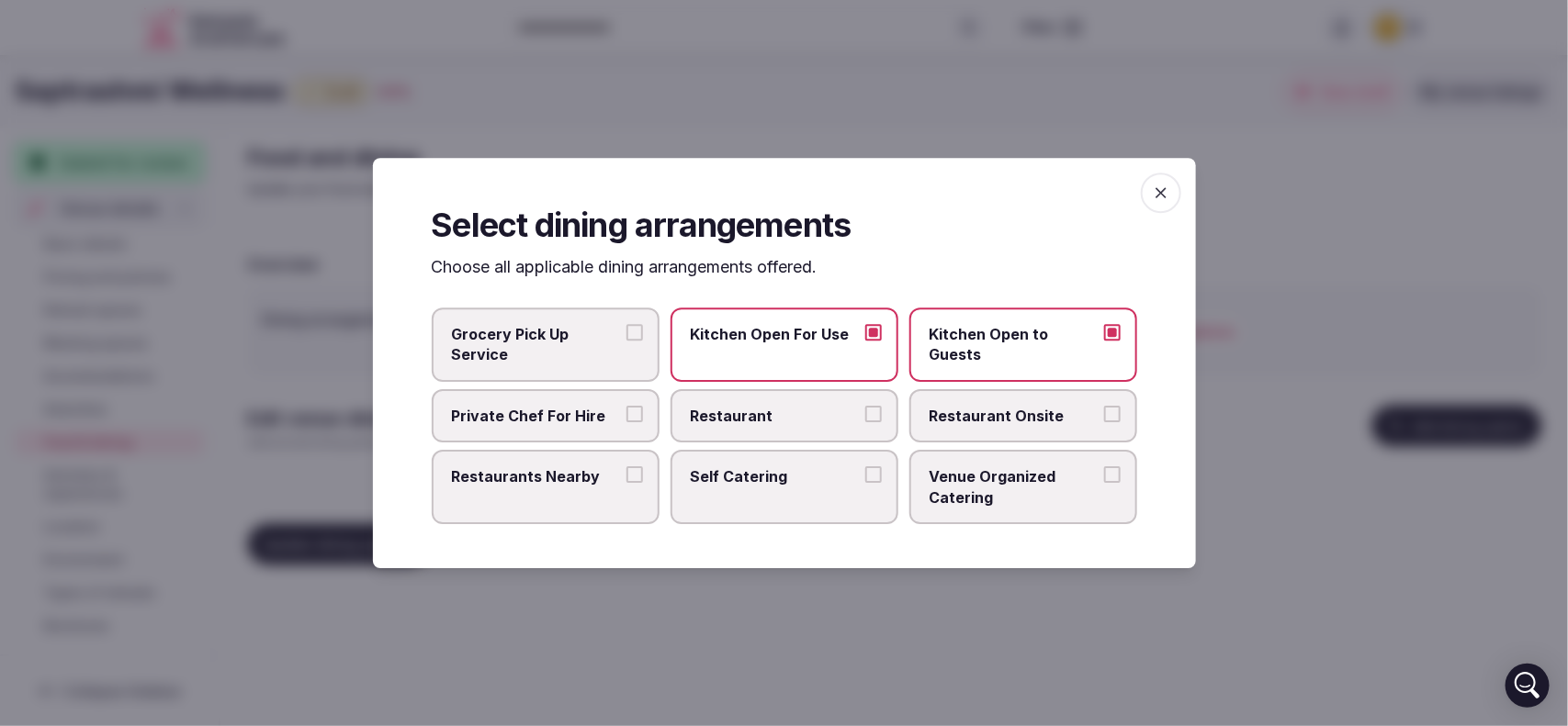
click at [1108, 477] on button "Venue Organized Catering" at bounding box center [1113, 475] width 17 height 17
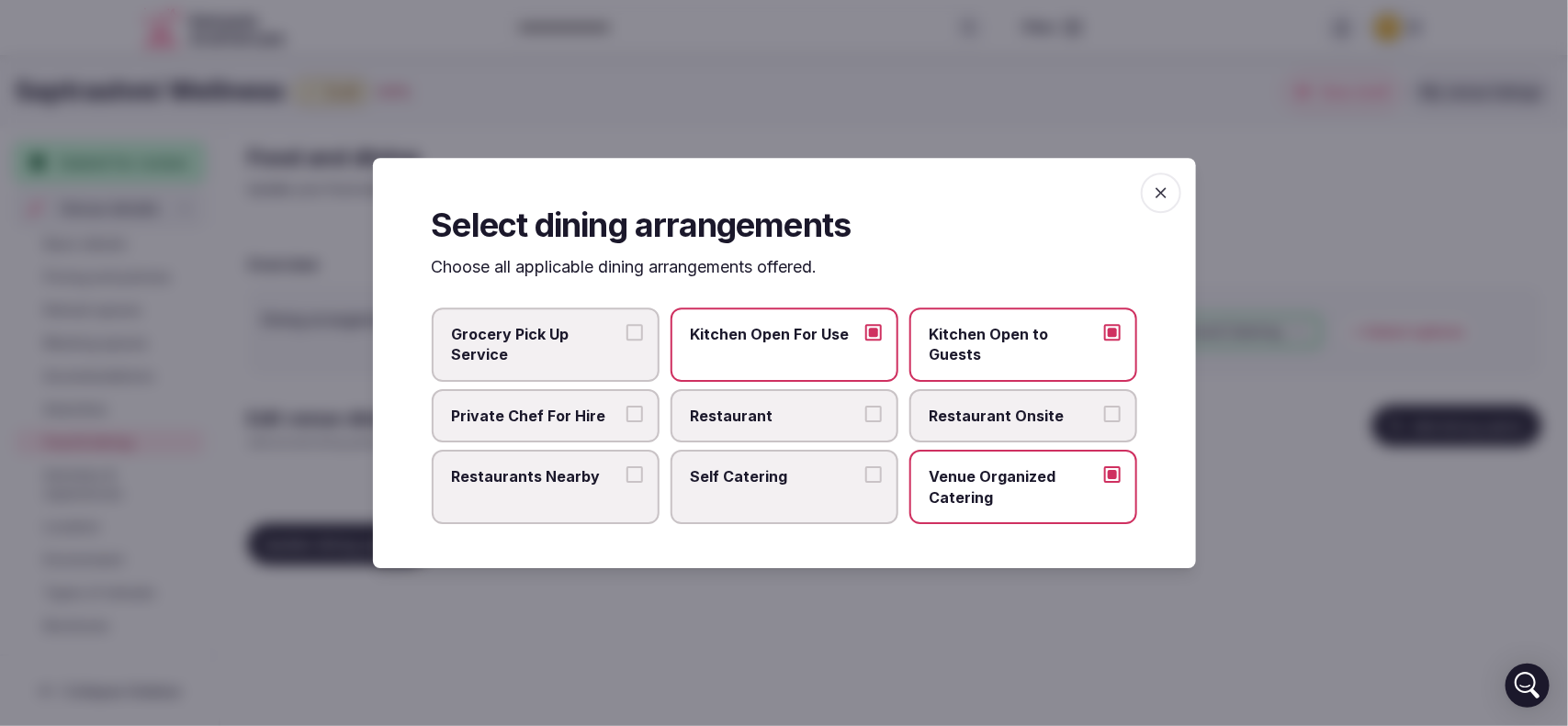
click at [1160, 194] on icon "button" at bounding box center [1161, 192] width 11 height 11
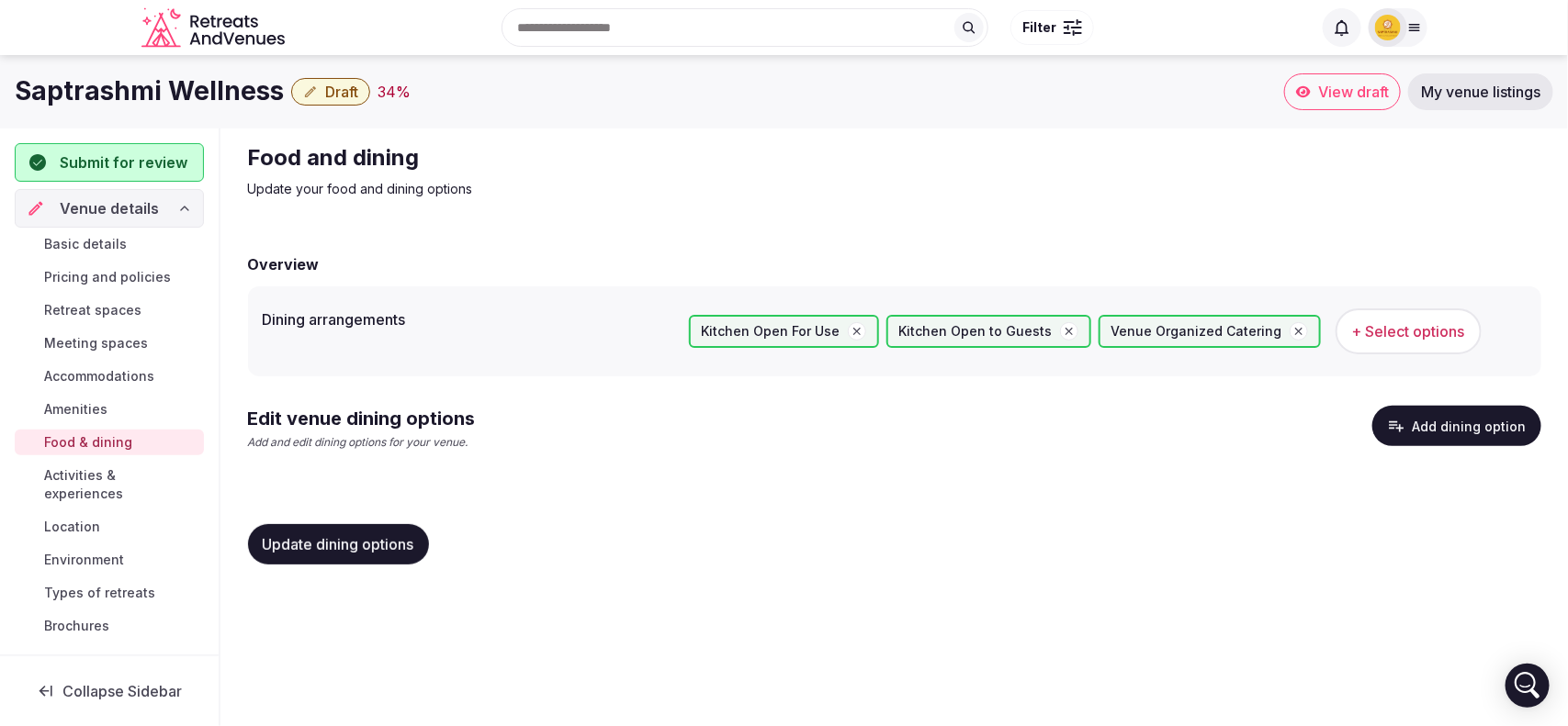
click at [92, 483] on span "Activities & experiences" at bounding box center [120, 484] width 152 height 36
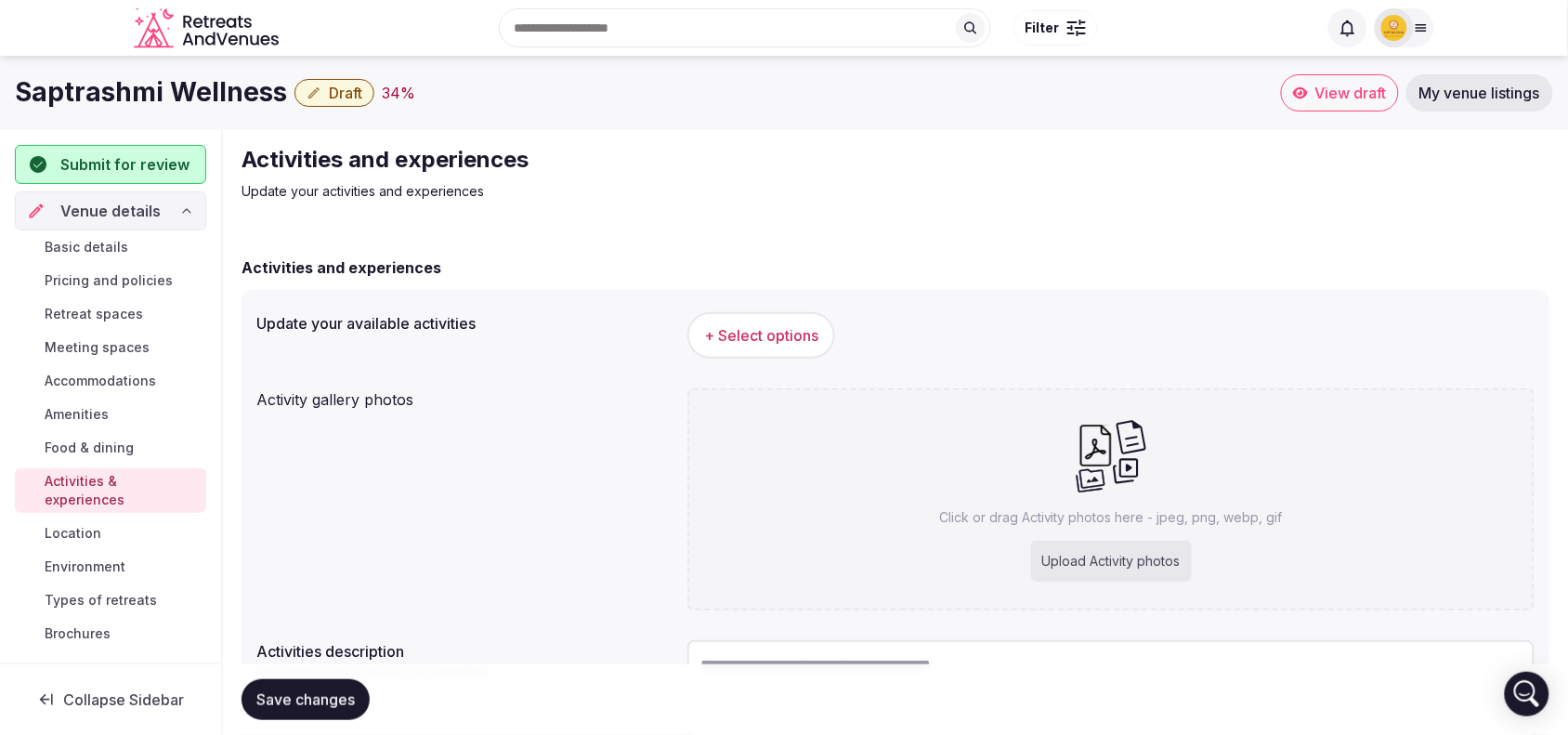
click at [775, 323] on button "+ Select options" at bounding box center [761, 335] width 148 height 46
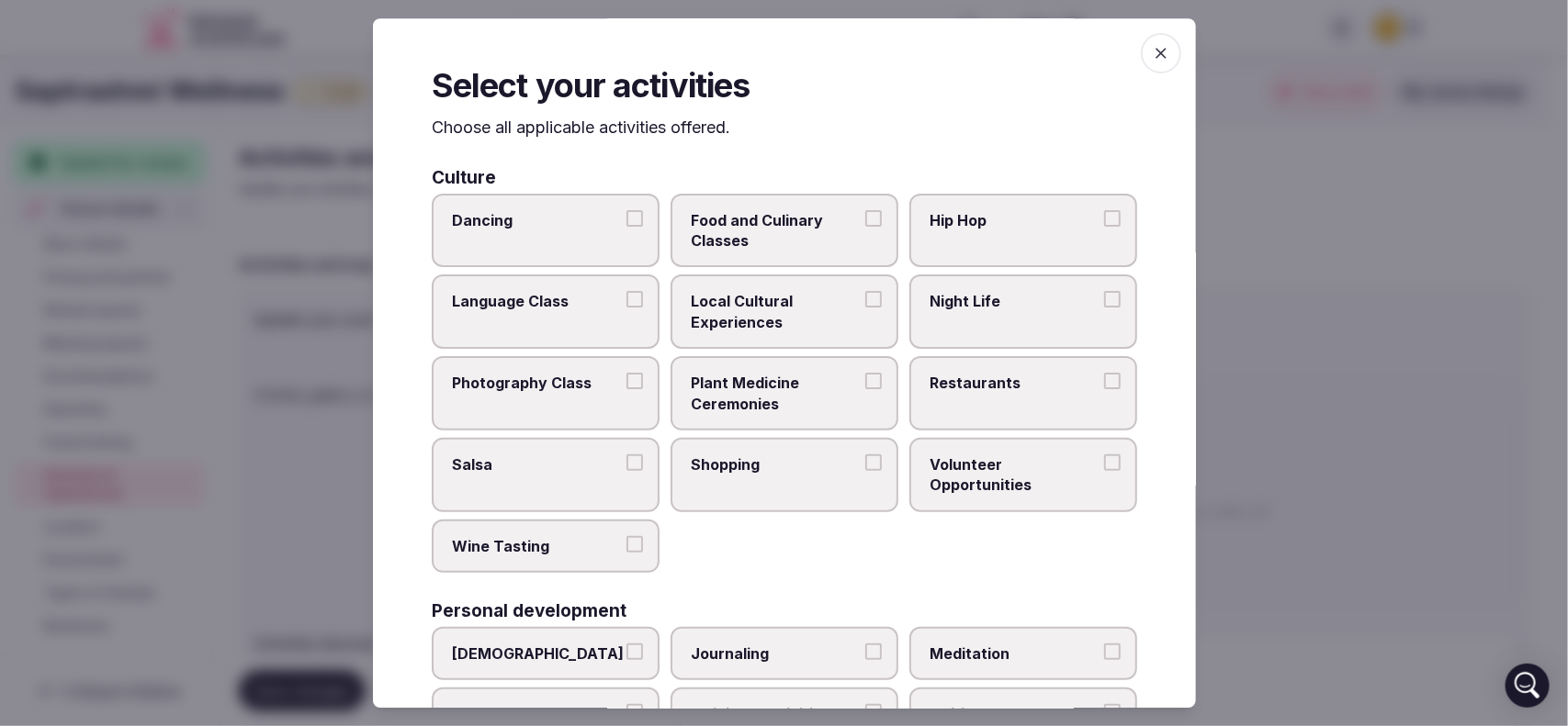
click at [631, 219] on button "Dancing" at bounding box center [635, 218] width 17 height 17
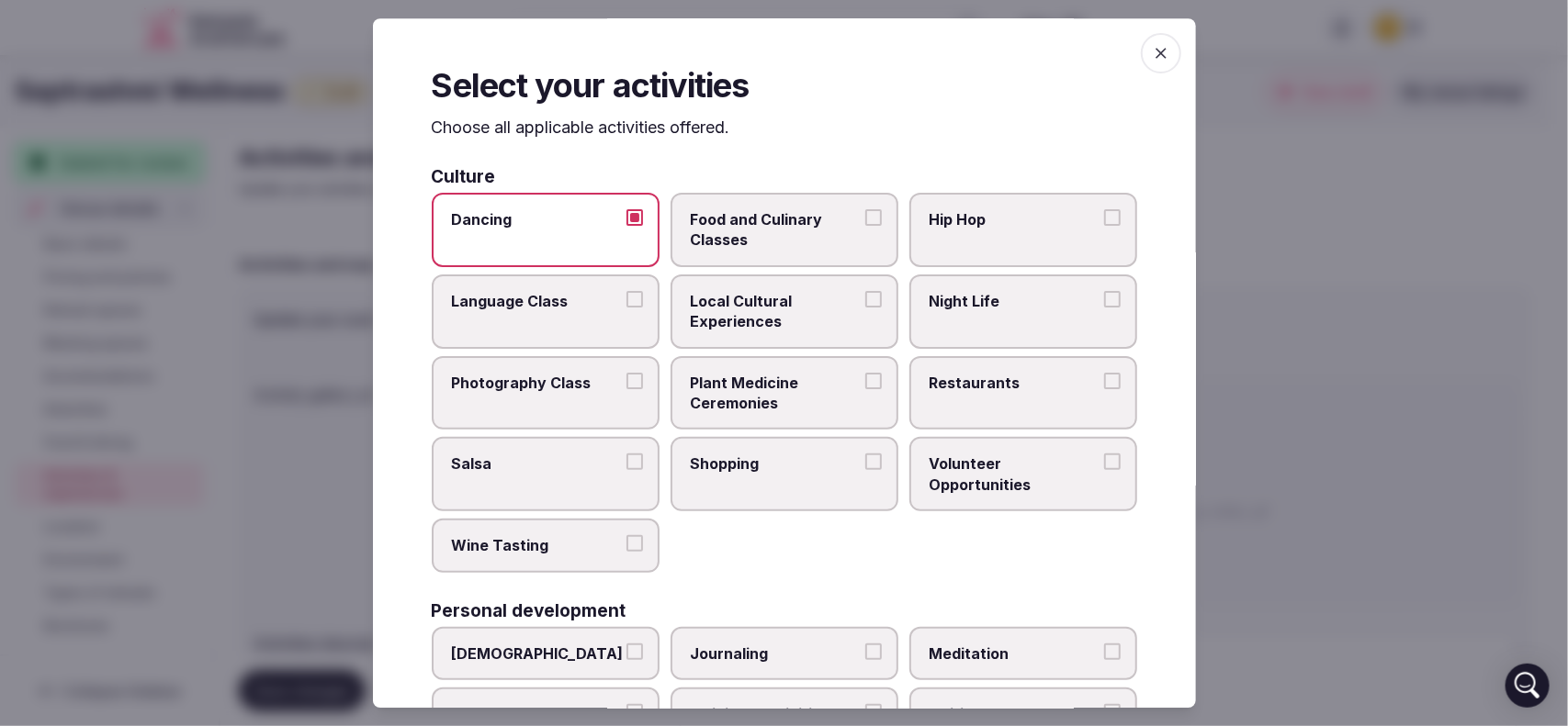
click at [845, 218] on span "Food and Culinary Classes" at bounding box center [775, 230] width 169 height 41
click at [865, 218] on button "Food and Culinary Classes" at bounding box center [873, 218] width 17 height 17
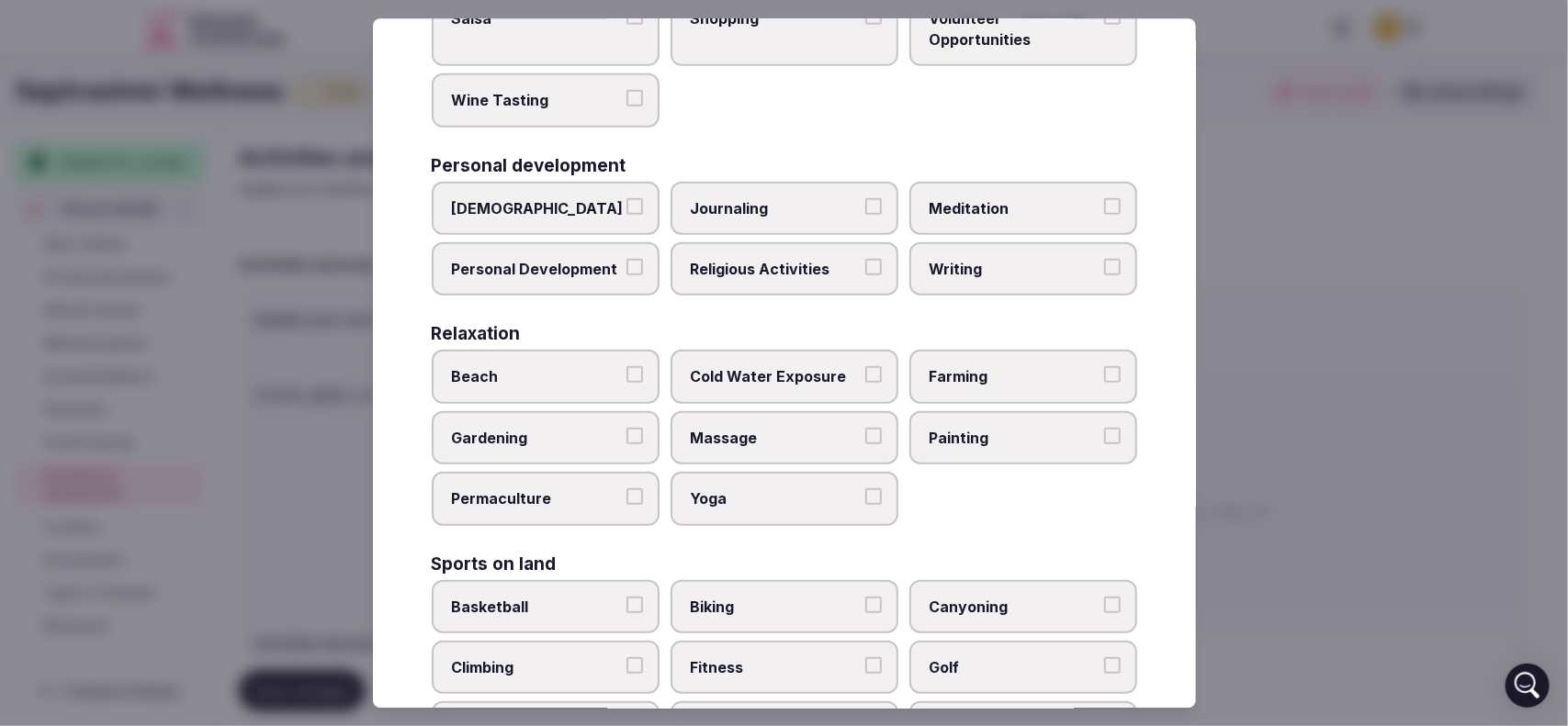
scroll to position [459, 0]
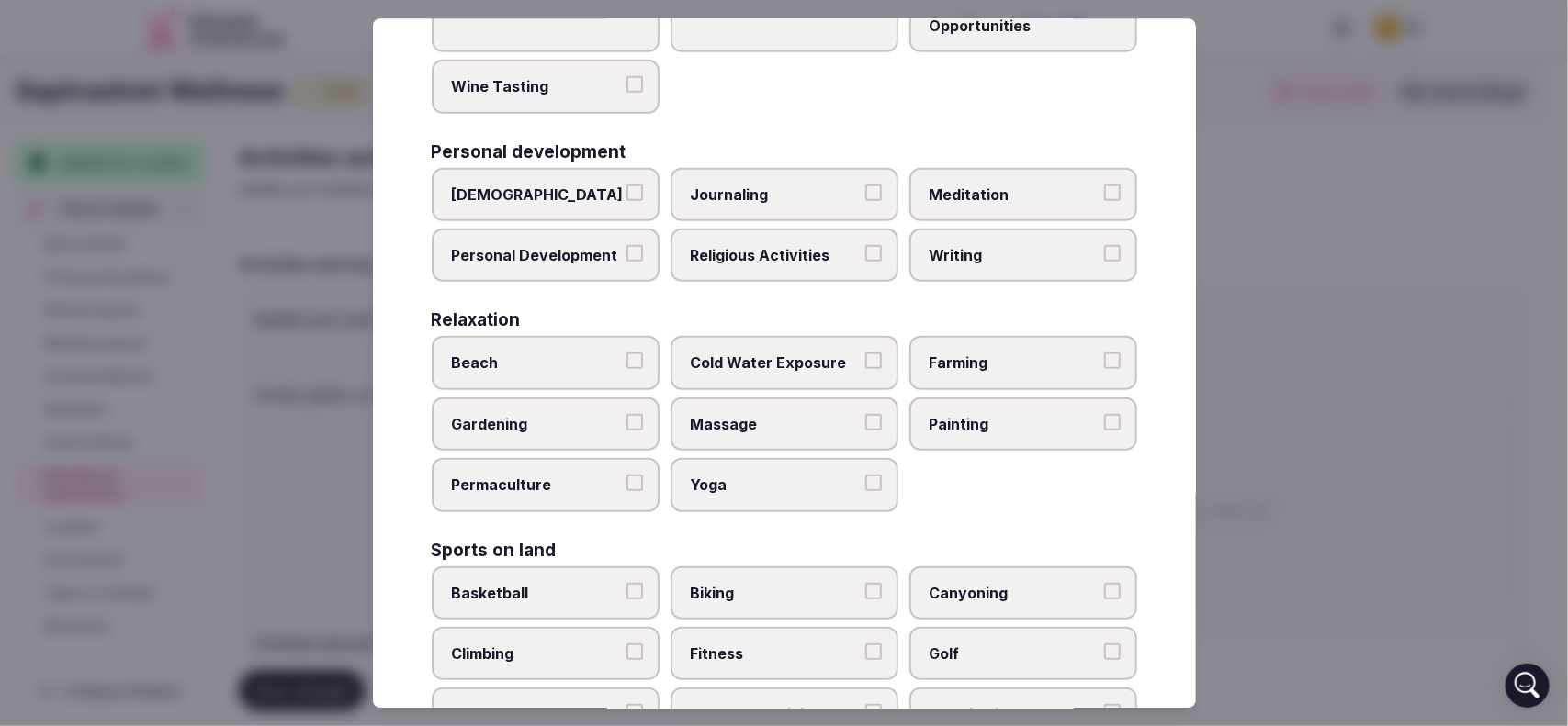
click at [1104, 184] on button "Meditation" at bounding box center [1113, 192] width 17 height 17
click at [865, 190] on button "Journaling" at bounding box center [873, 192] width 17 height 17
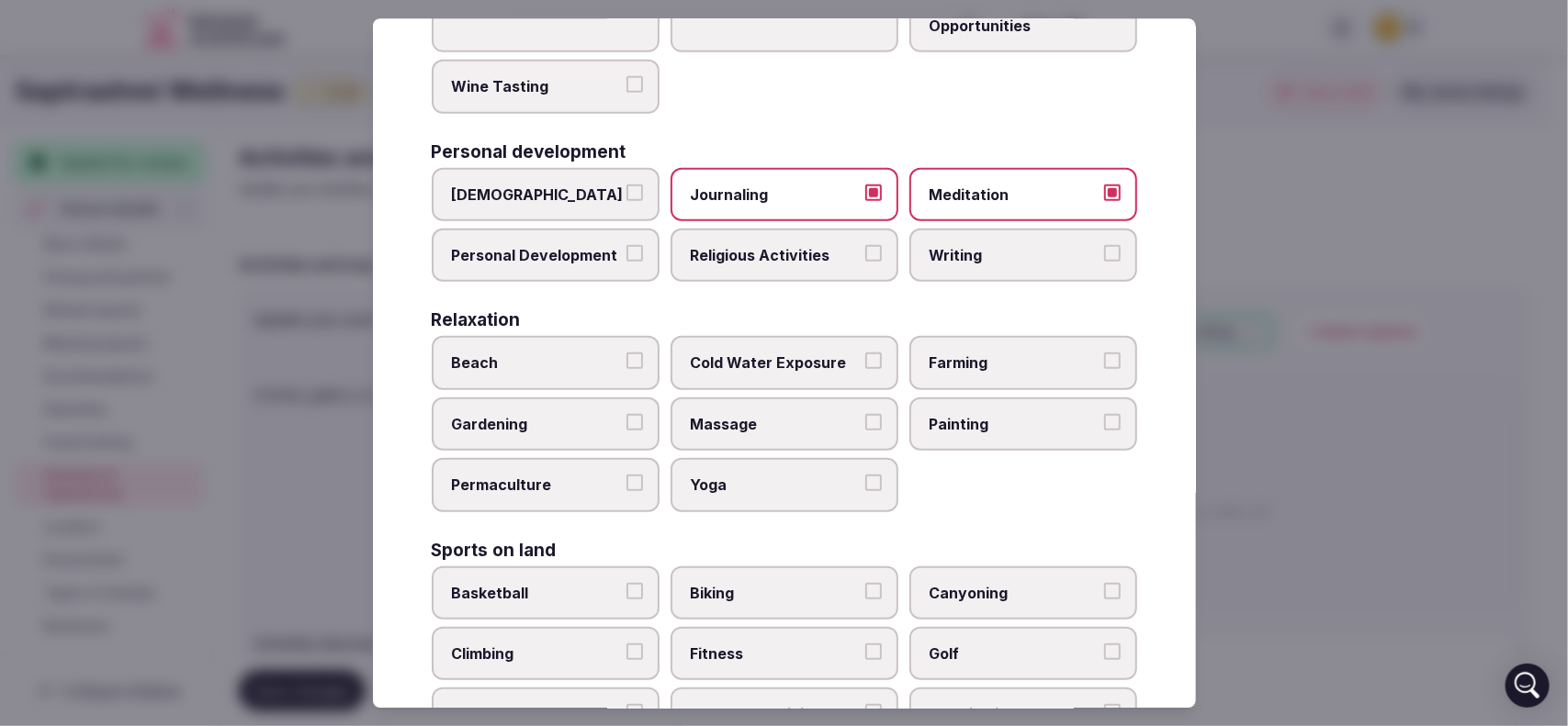
click at [626, 245] on button "Personal Development" at bounding box center [635, 253] width 17 height 17
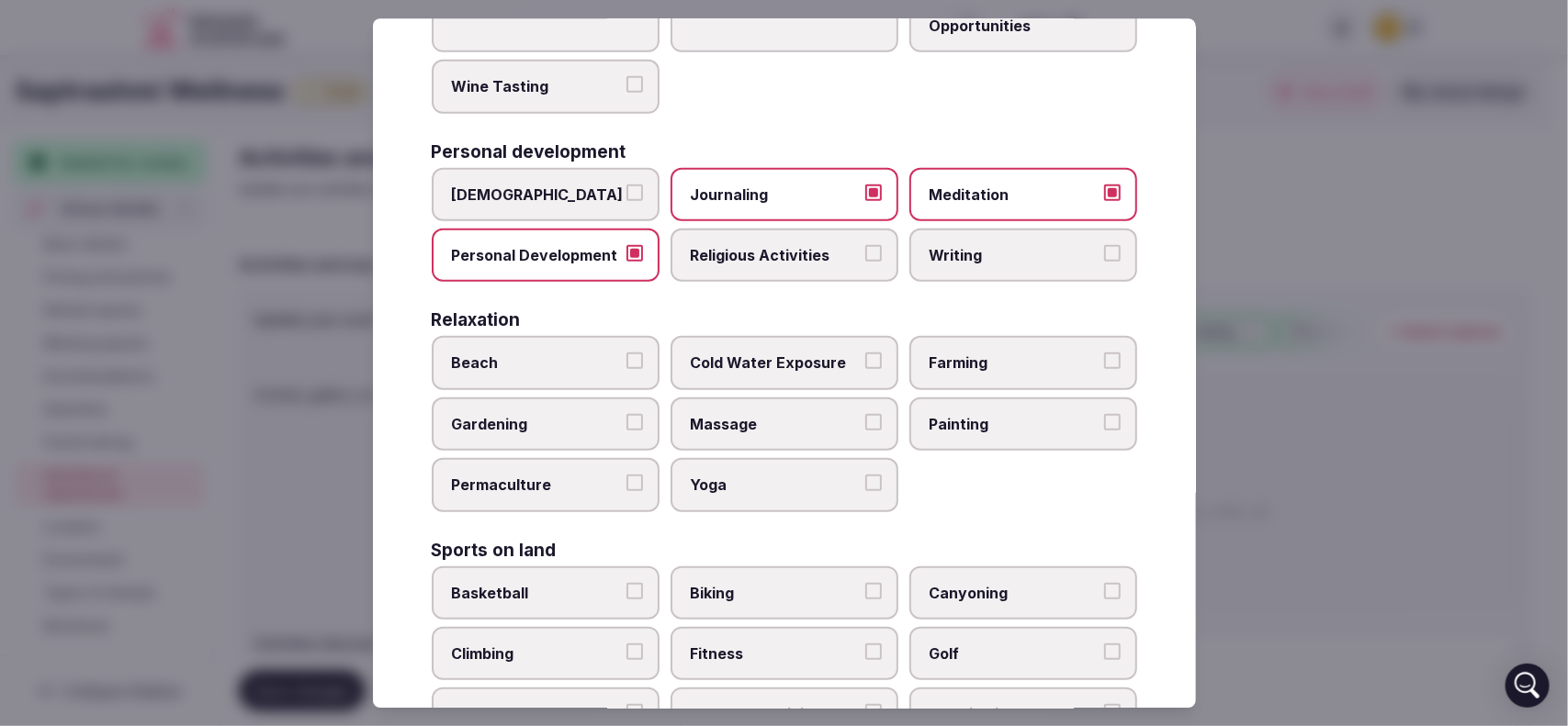
click at [626, 184] on button "[DEMOGRAPHIC_DATA]" at bounding box center [635, 192] width 17 height 17
click at [1104, 249] on button "Writing" at bounding box center [1113, 253] width 17 height 17
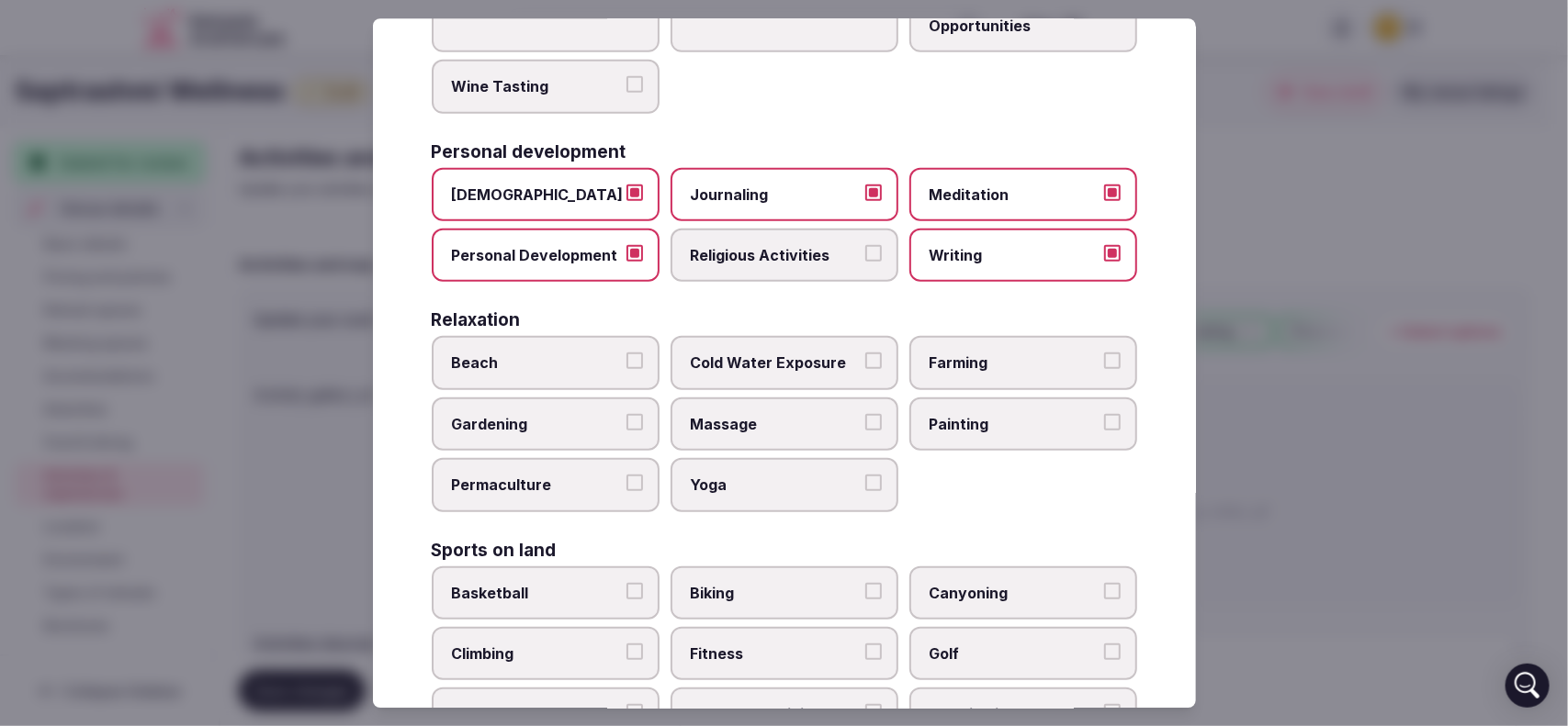
click at [632, 414] on button "Gardening" at bounding box center [635, 422] width 17 height 17
click at [870, 460] on label "Yoga" at bounding box center [784, 484] width 228 height 53
click at [870, 475] on button "Yoga" at bounding box center [873, 483] width 17 height 17
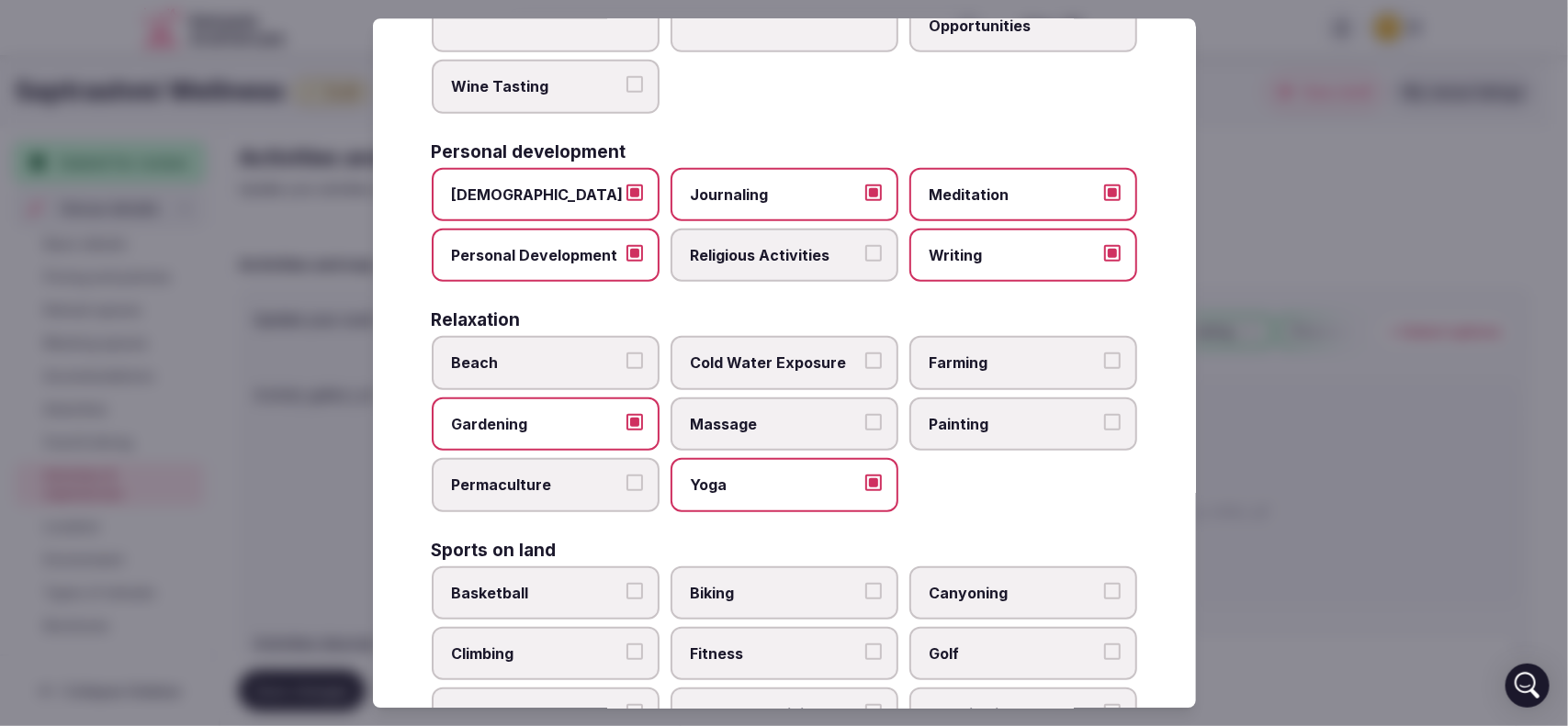
click at [872, 413] on label "Massage" at bounding box center [784, 423] width 228 height 53
click at [872, 414] on button "Massage" at bounding box center [873, 422] width 17 height 17
click at [1104, 353] on button "Farming" at bounding box center [1113, 362] width 17 height 17
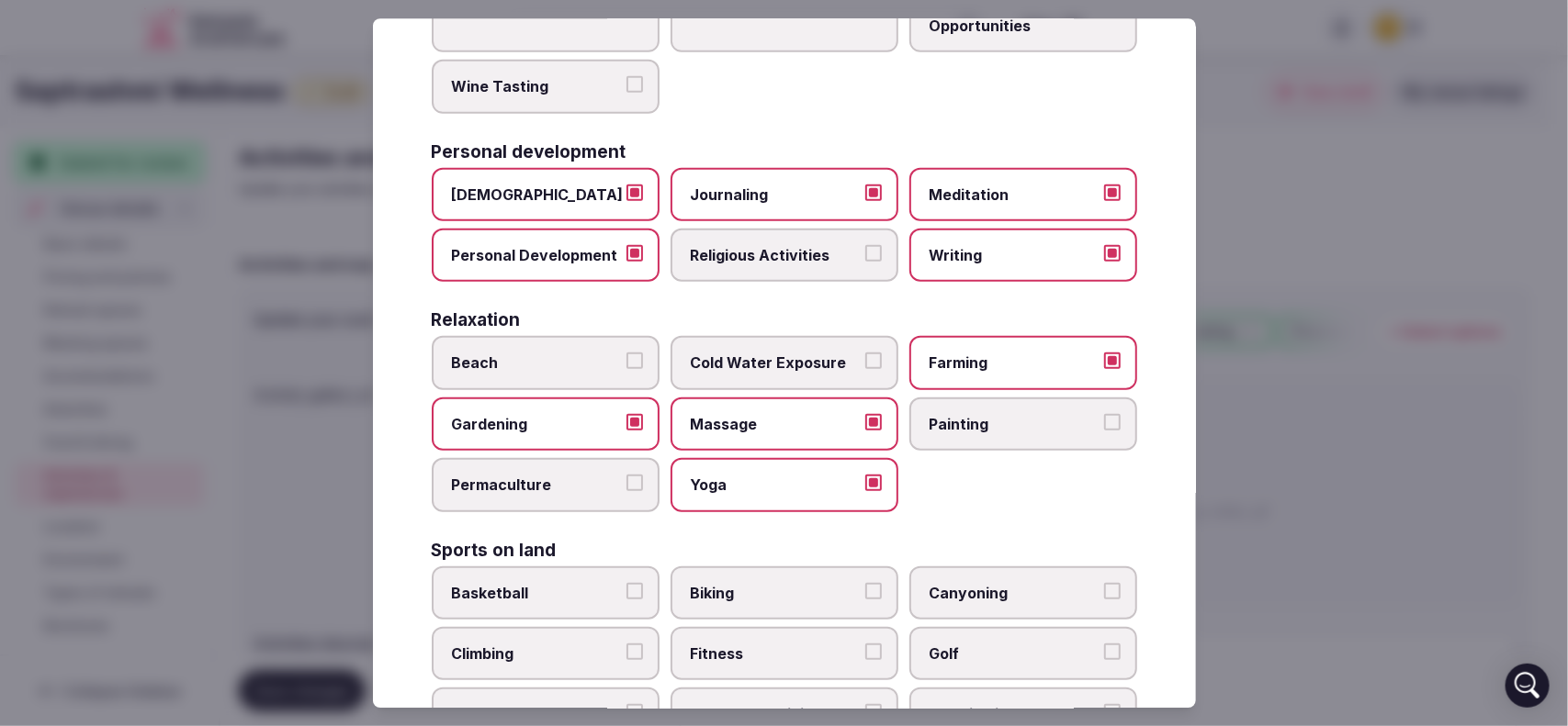
click at [1104, 414] on button "Painting" at bounding box center [1113, 422] width 17 height 17
click at [865, 358] on button "Cold Water Exposure" at bounding box center [873, 362] width 17 height 17
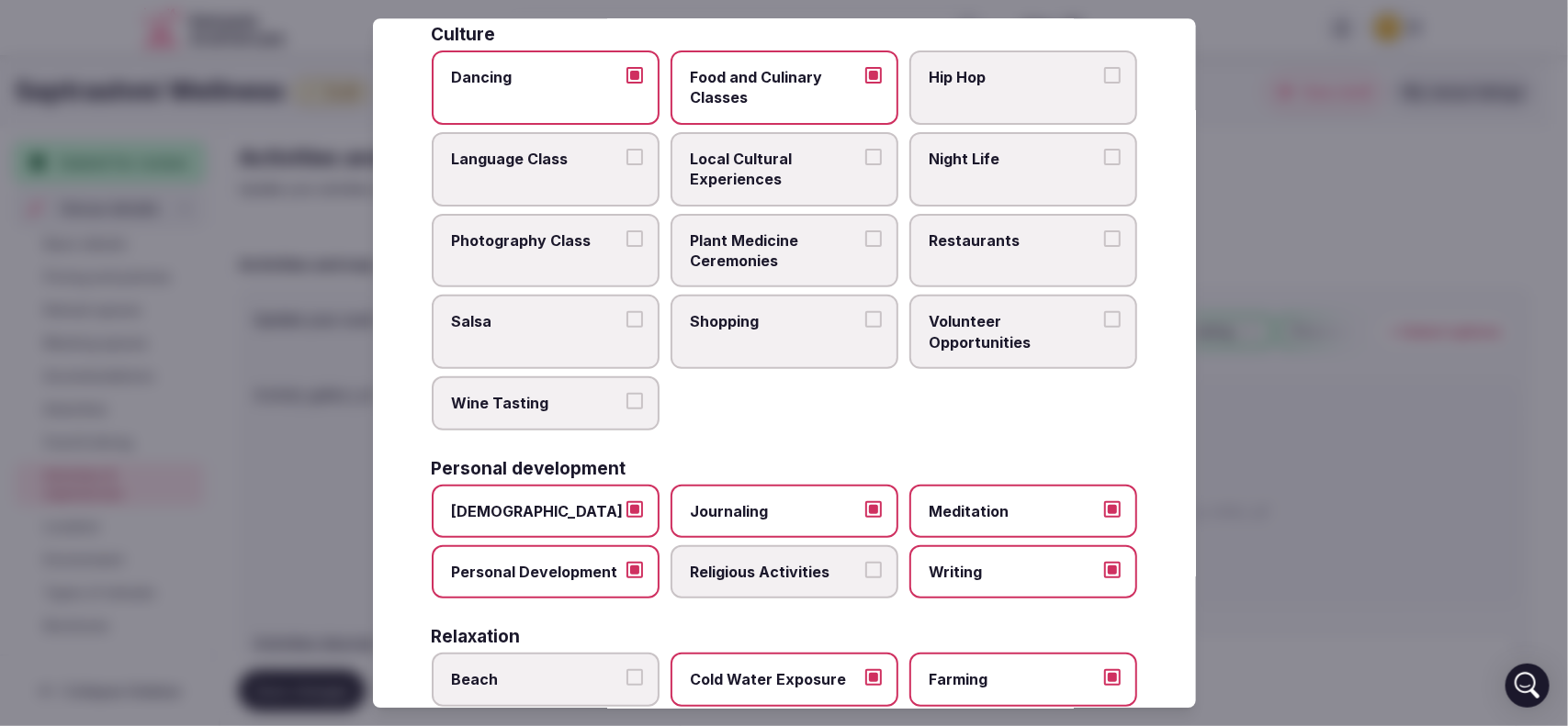
scroll to position [0, 0]
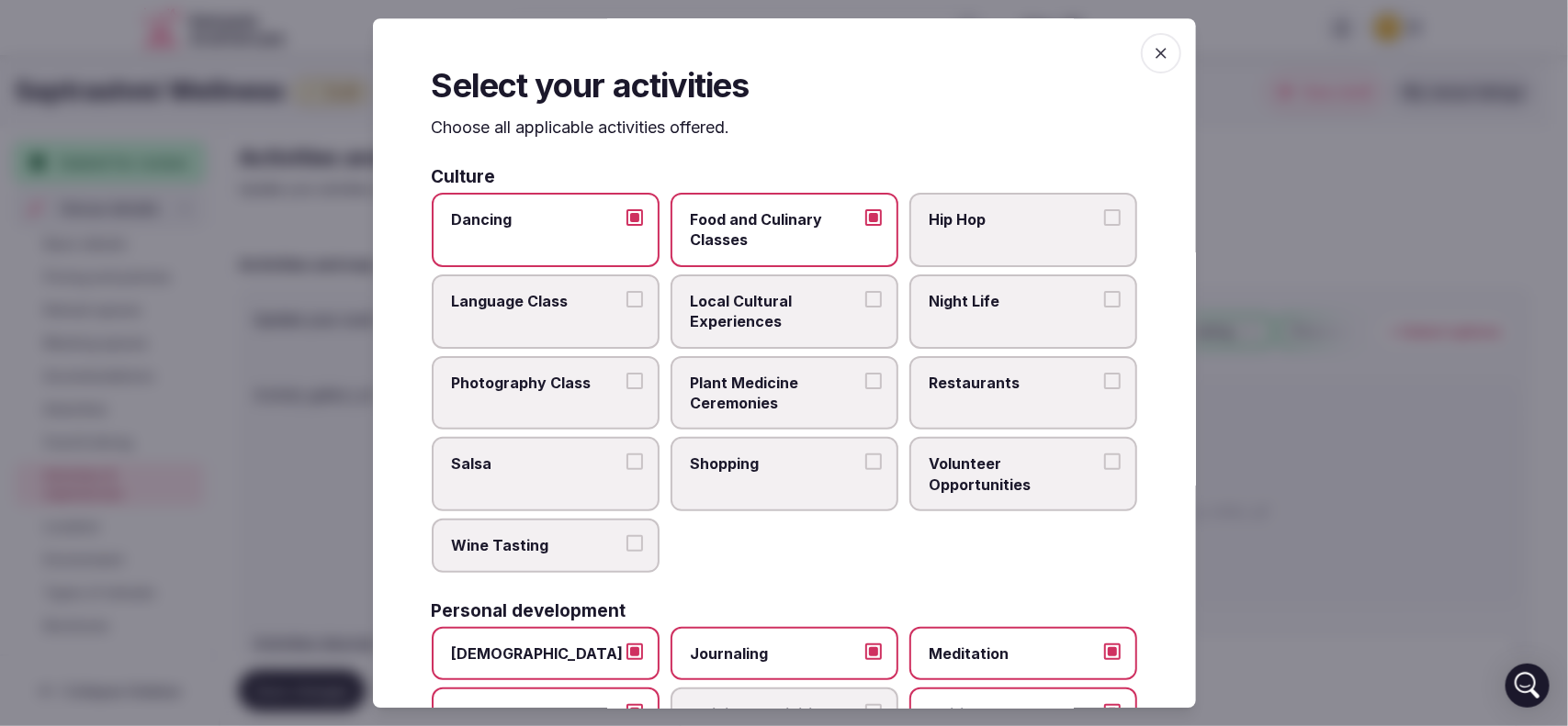
click at [1153, 55] on icon "button" at bounding box center [1161, 53] width 19 height 19
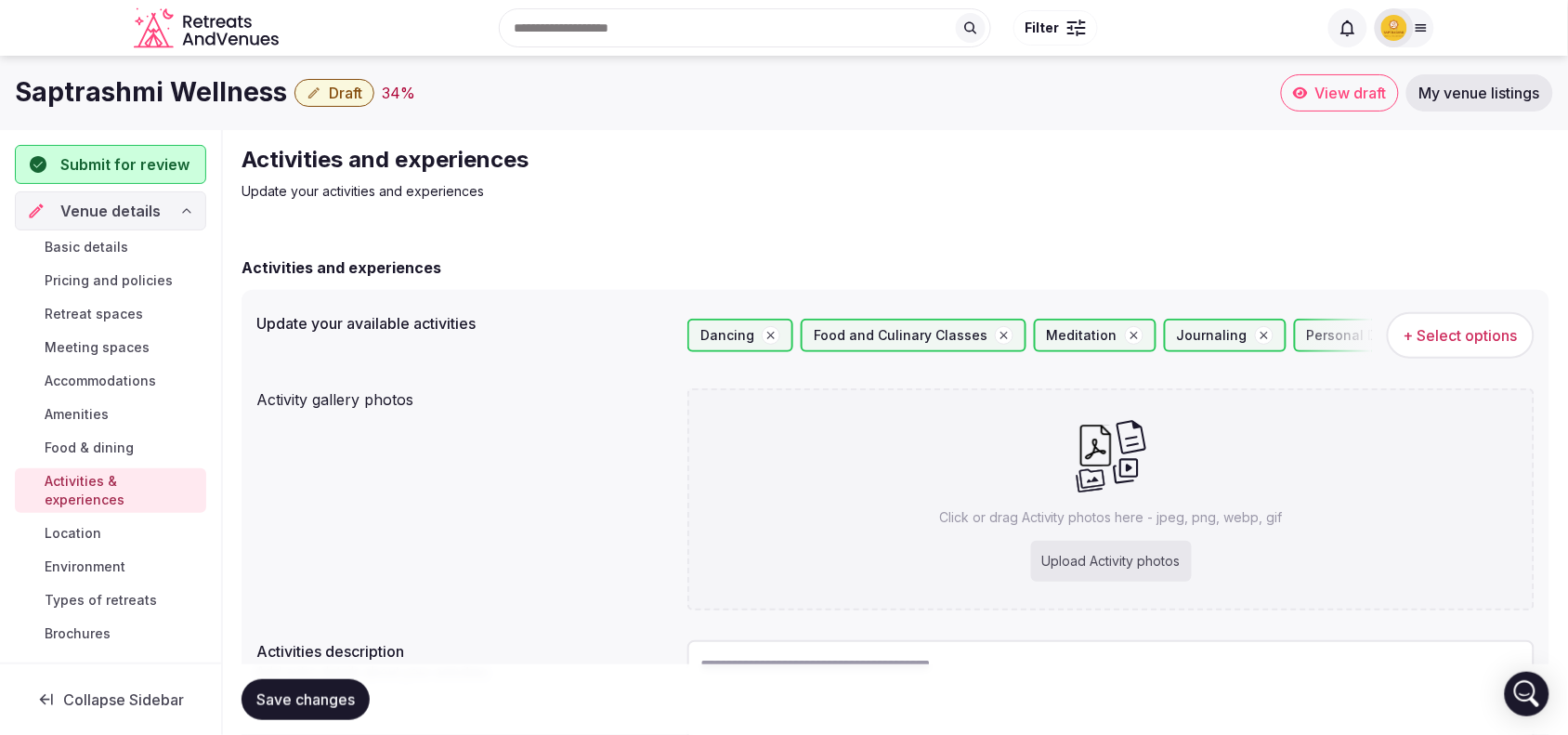
click at [112, 520] on link "Location" at bounding box center [111, 534] width 191 height 26
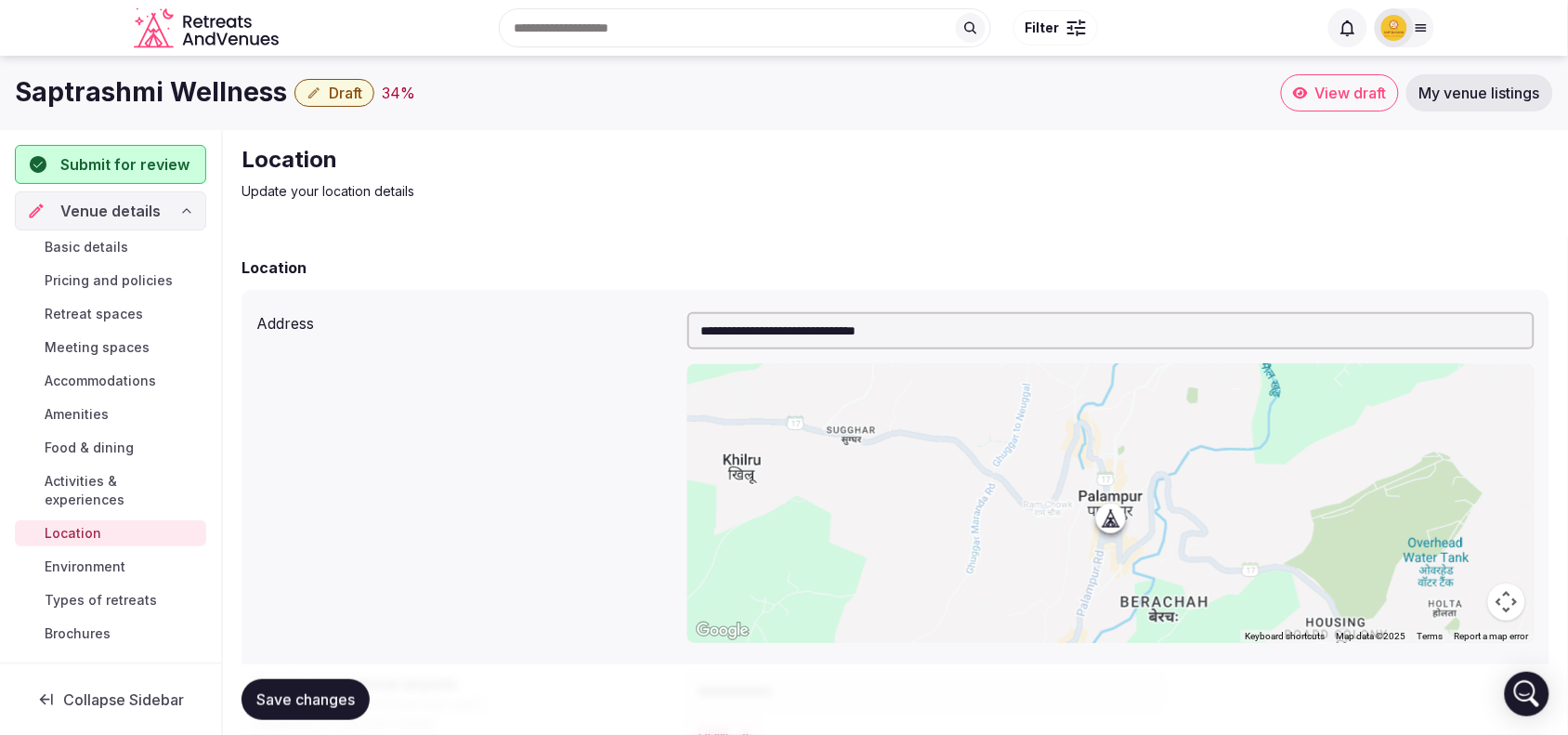
click at [109, 557] on span "Environment" at bounding box center [84, 567] width 80 height 19
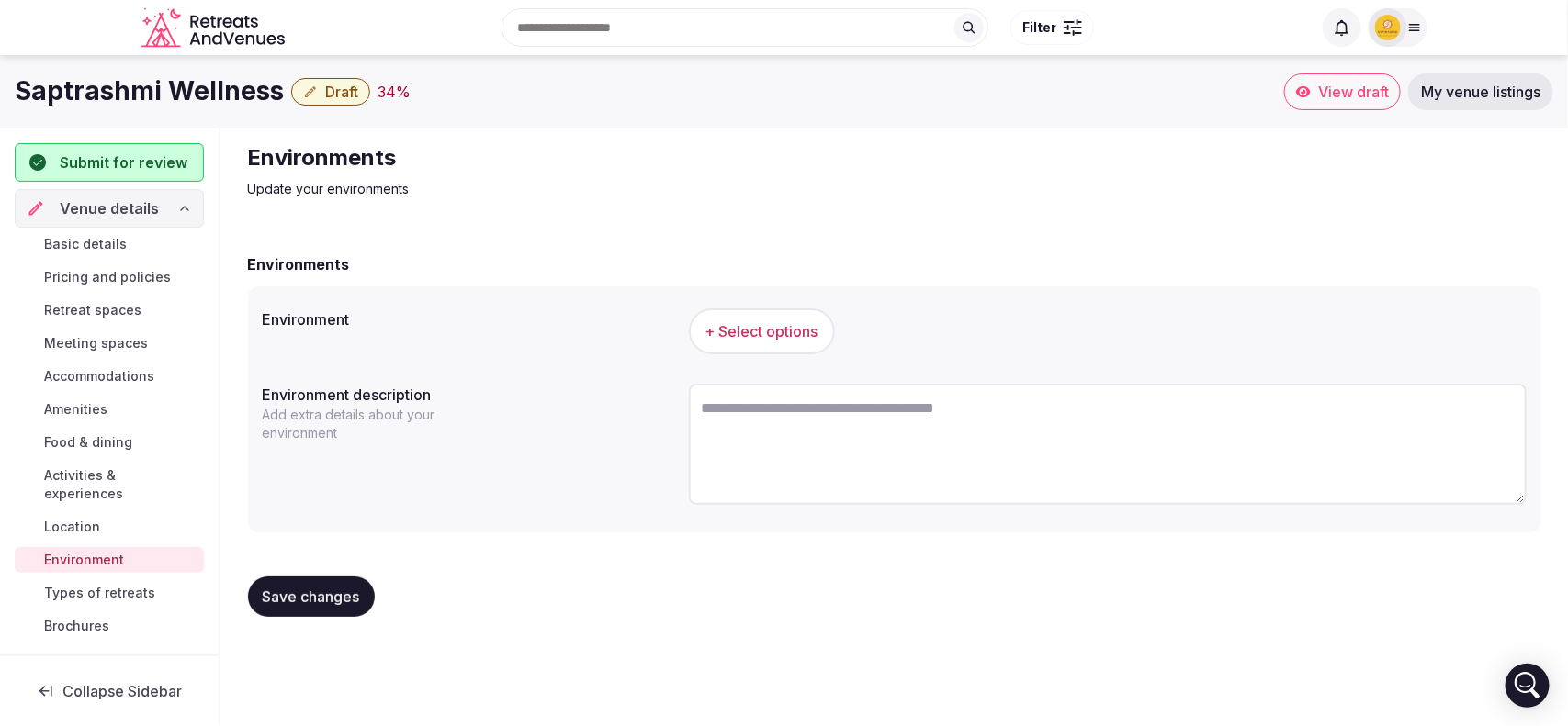
click at [732, 344] on button "+ Select options" at bounding box center [762, 331] width 146 height 46
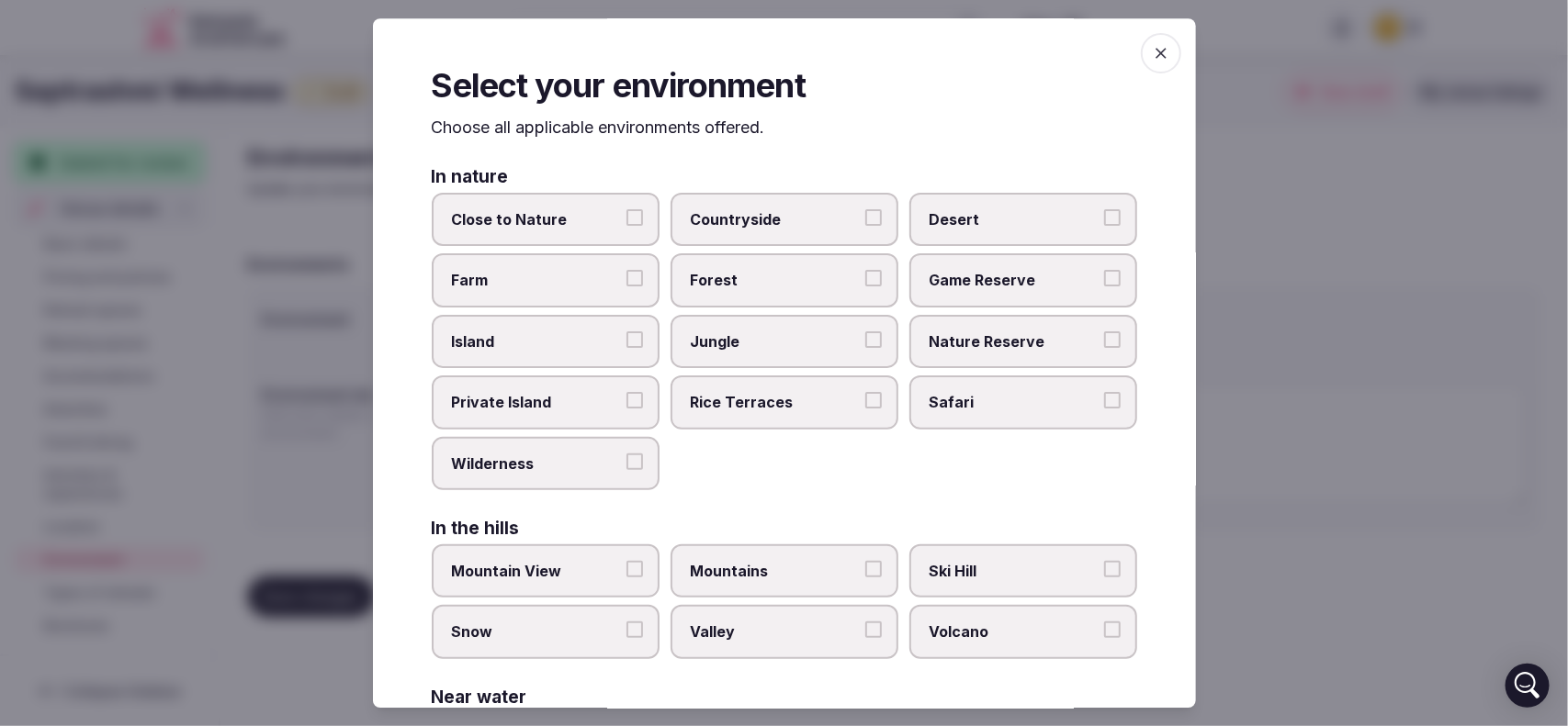
click at [631, 216] on button "Close to Nature" at bounding box center [635, 218] width 17 height 17
click at [865, 217] on button "Countryside" at bounding box center [873, 218] width 17 height 17
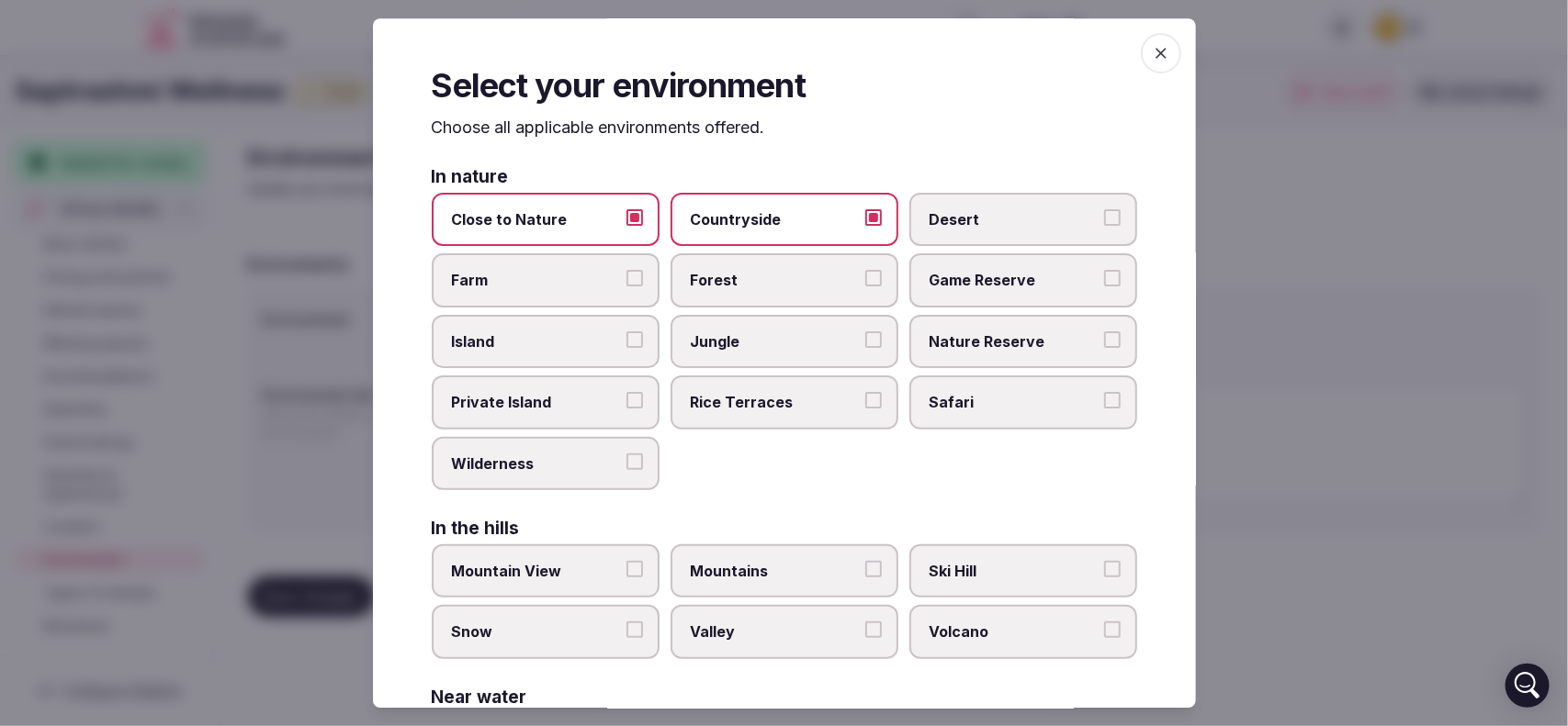
click at [635, 280] on button "Farm" at bounding box center [635, 279] width 17 height 17
click at [632, 561] on button "Mountain View" at bounding box center [635, 569] width 17 height 17
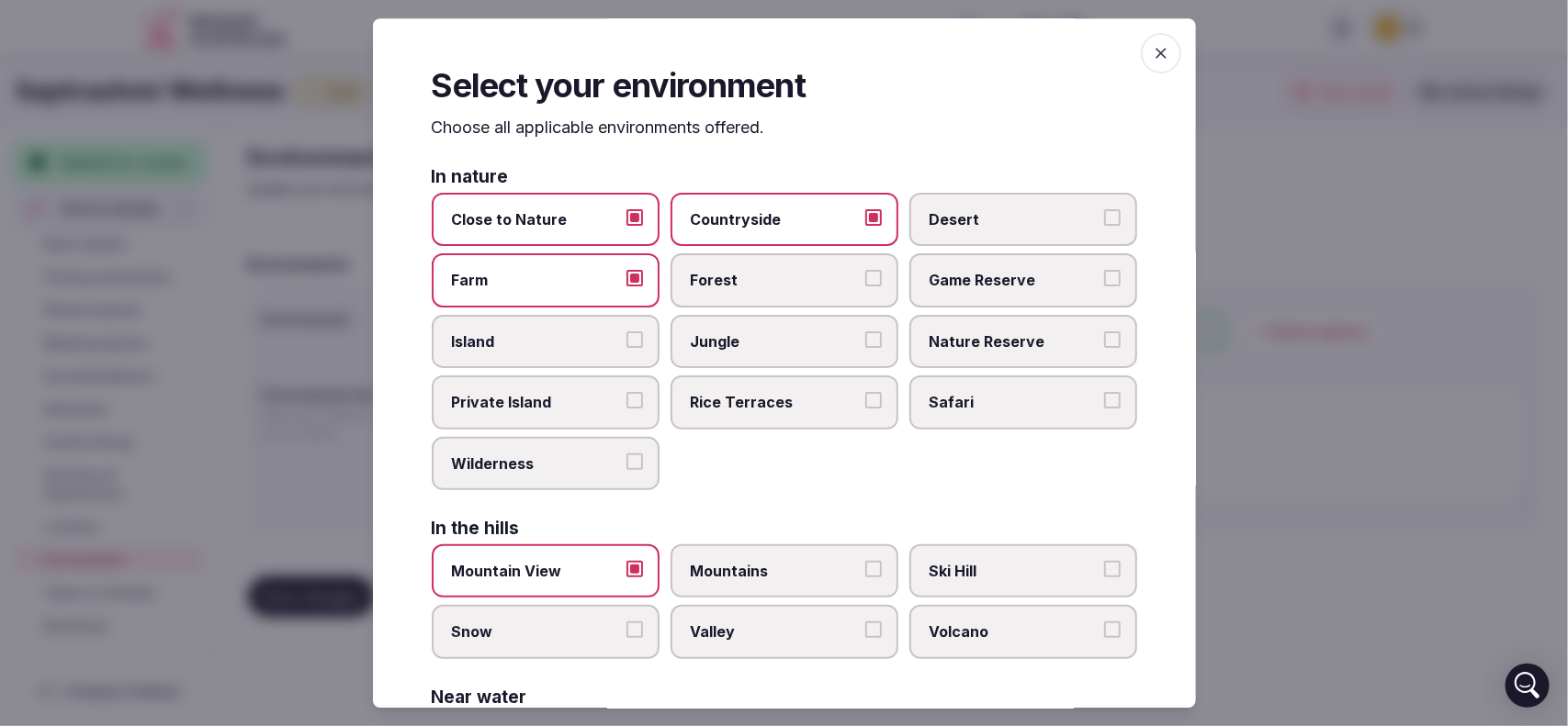
click at [634, 455] on button "Wilderness" at bounding box center [635, 462] width 17 height 17
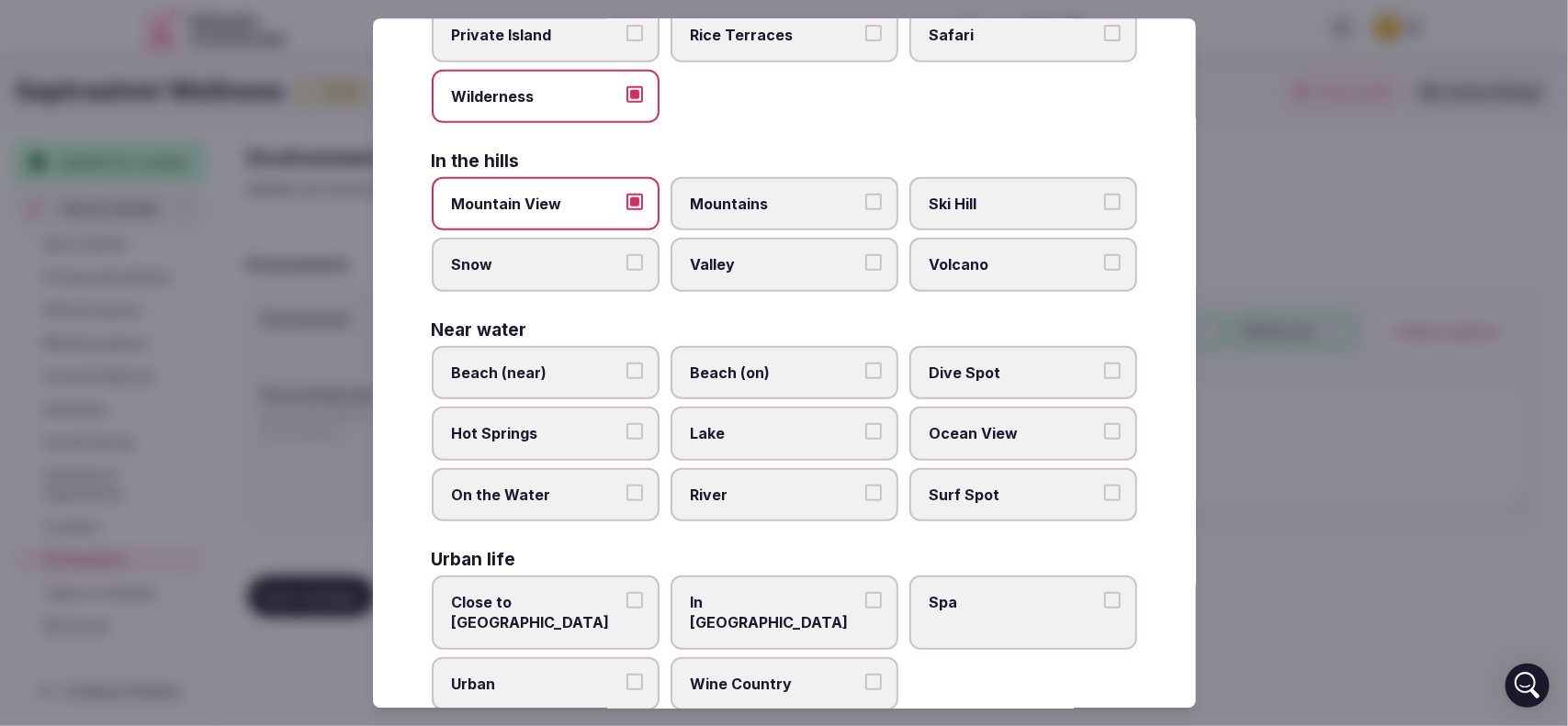
scroll to position [377, 0]
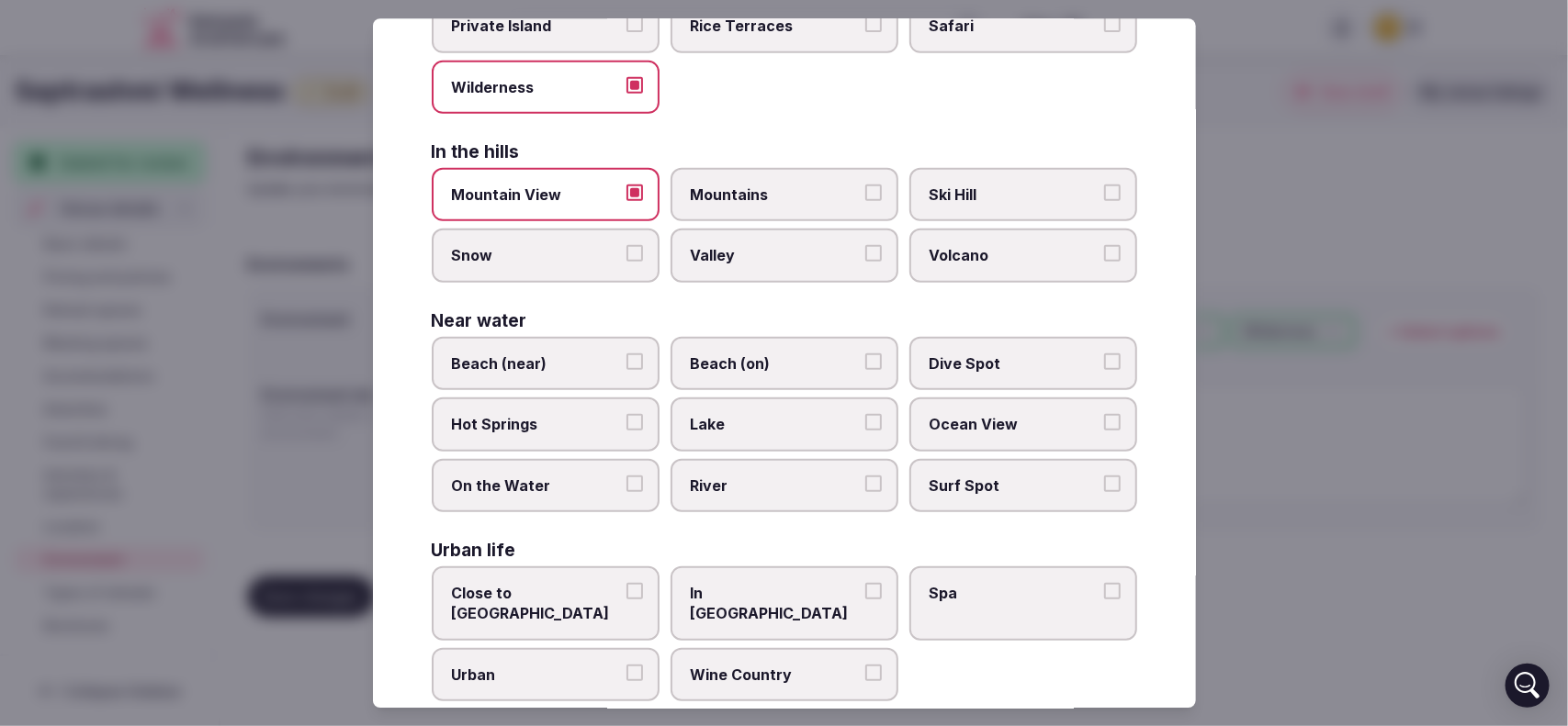
click at [865, 476] on button "River" at bounding box center [873, 484] width 17 height 17
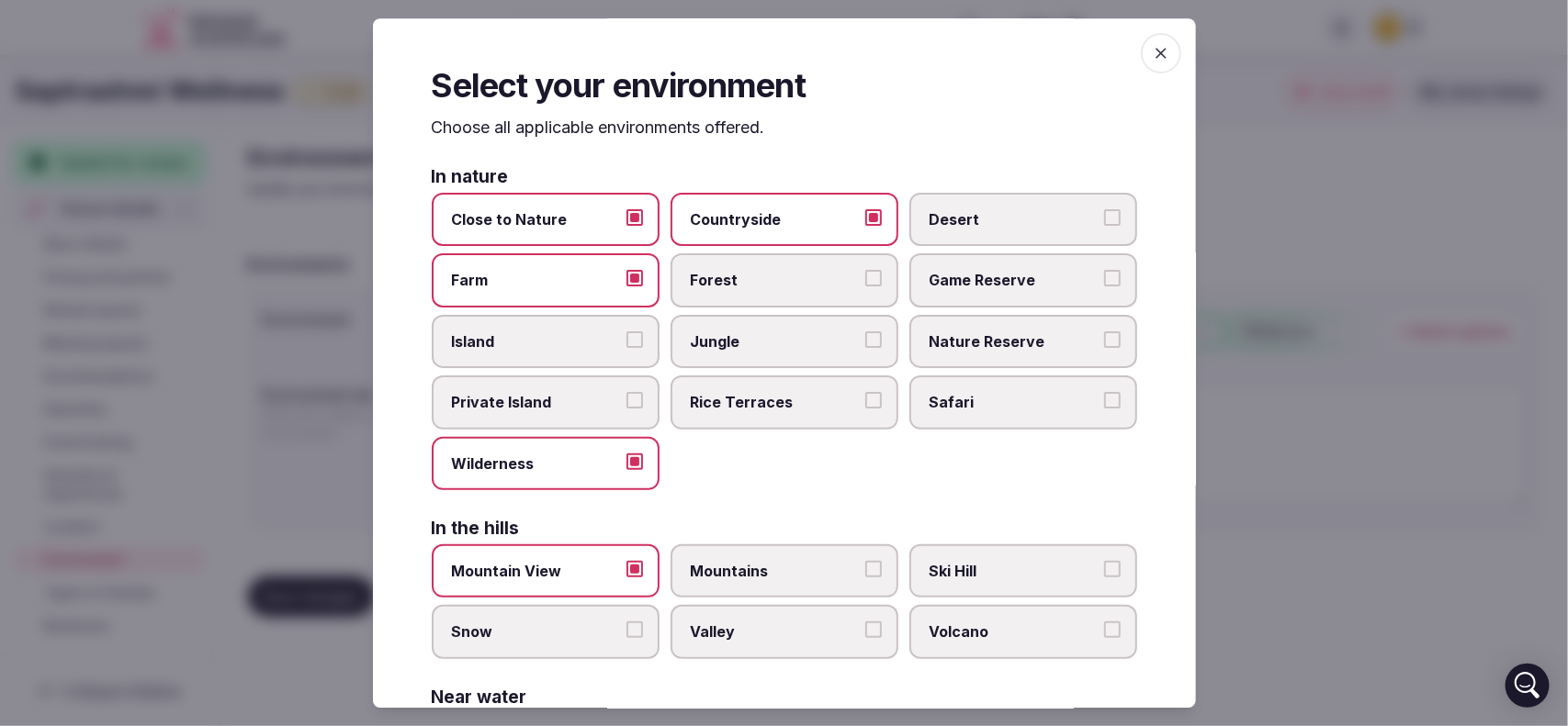
click at [1152, 50] on icon "button" at bounding box center [1161, 53] width 19 height 19
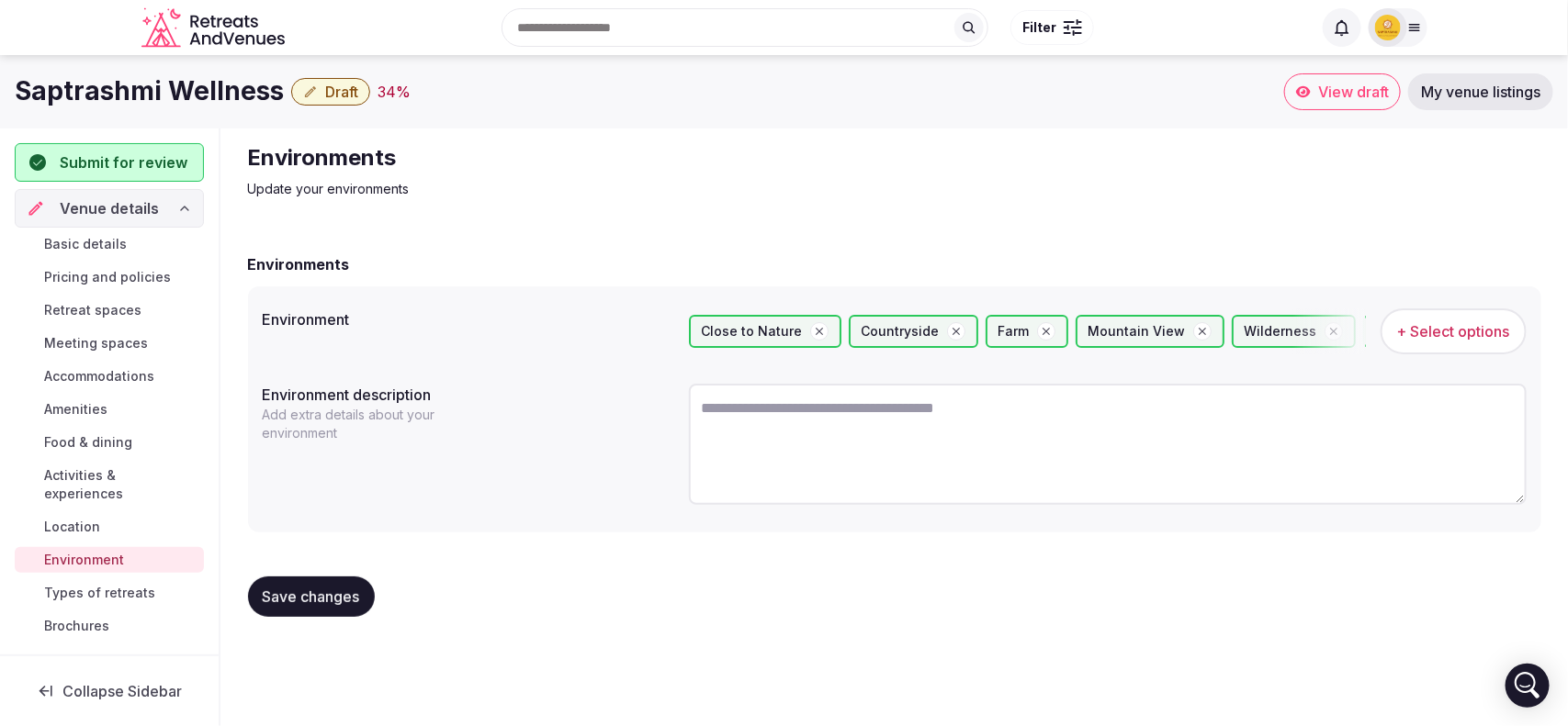
click at [300, 593] on span "Save changes" at bounding box center [311, 597] width 97 height 19
click at [113, 584] on span "Types of retreats" at bounding box center [99, 593] width 111 height 19
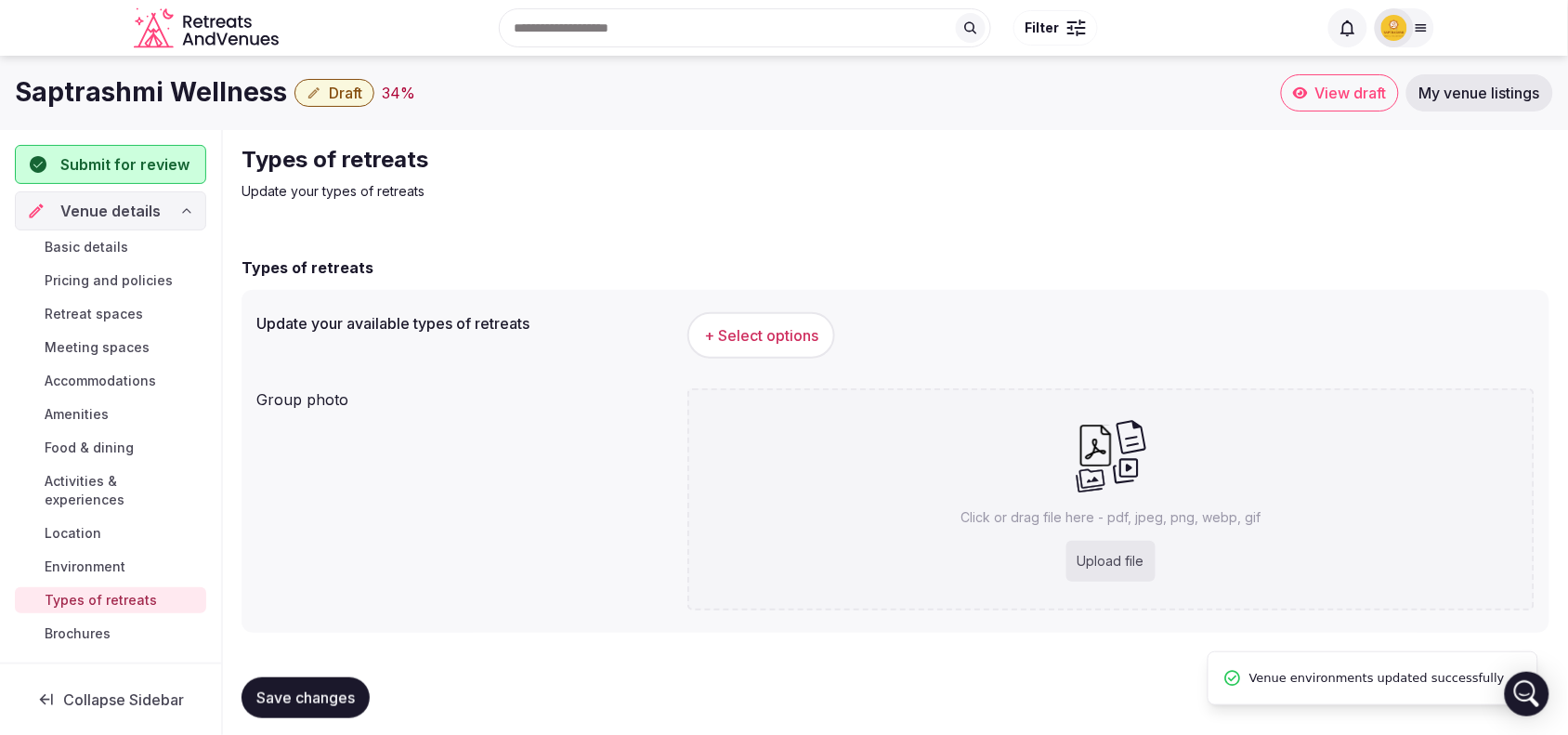
click at [119, 591] on span "Types of retreats" at bounding box center [100, 601] width 113 height 19
click at [780, 344] on span "+ Select options" at bounding box center [761, 336] width 114 height 21
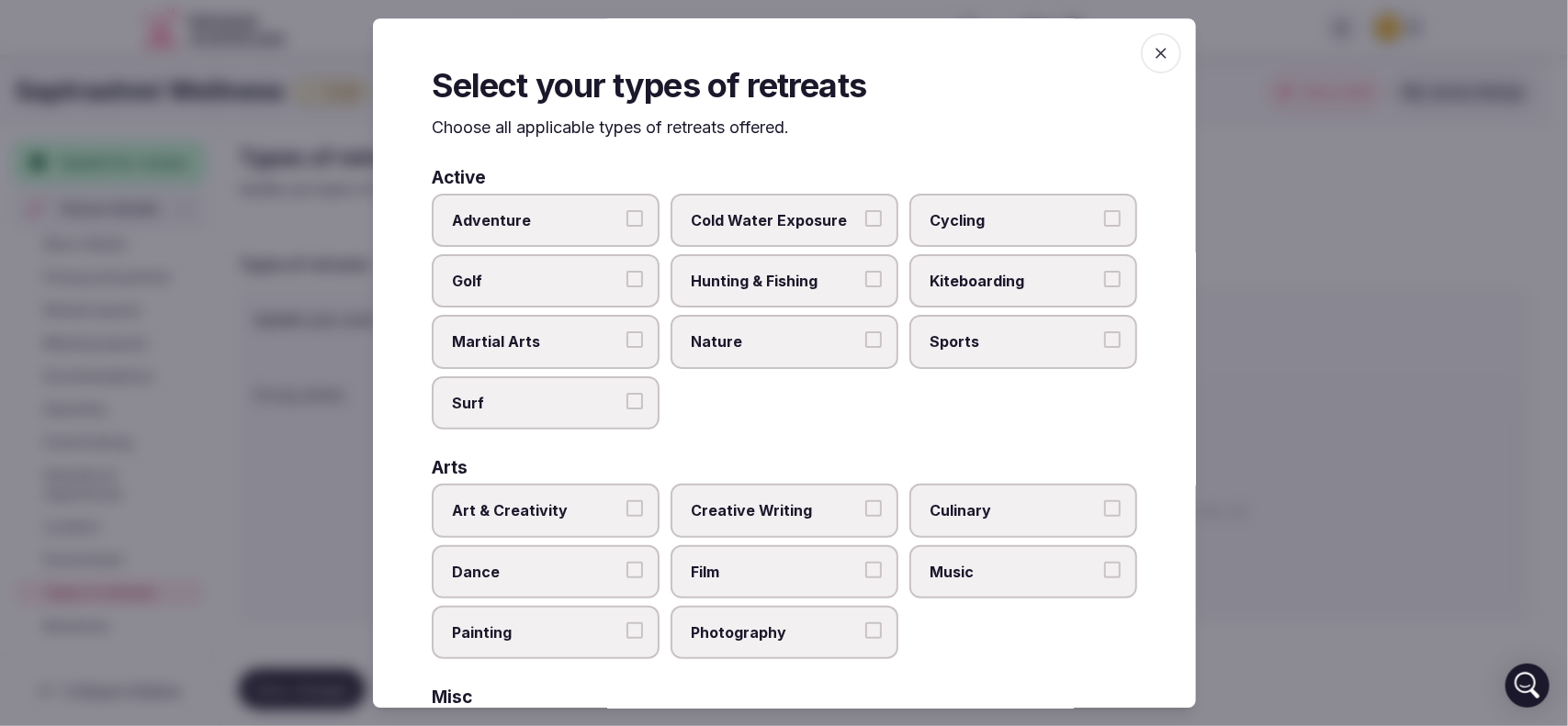
click at [870, 206] on label "Cold Water Exposure" at bounding box center [784, 219] width 228 height 53
click at [870, 209] on button "Cold Water Exposure" at bounding box center [873, 218] width 17 height 17
click at [877, 327] on label "Nature" at bounding box center [784, 341] width 228 height 53
click at [877, 332] on button "Nature" at bounding box center [873, 340] width 17 height 17
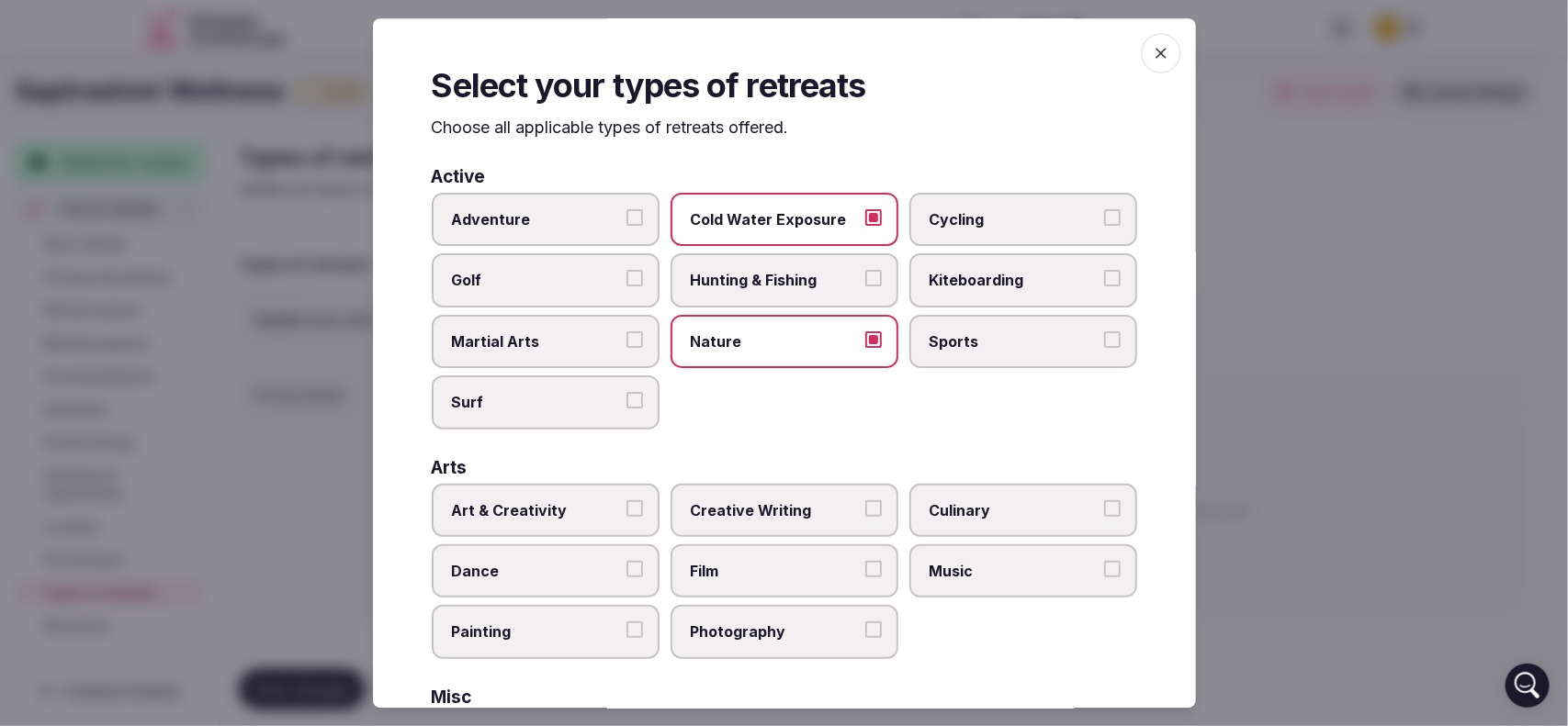
click at [627, 501] on button "Art & Creativity" at bounding box center [635, 508] width 17 height 17
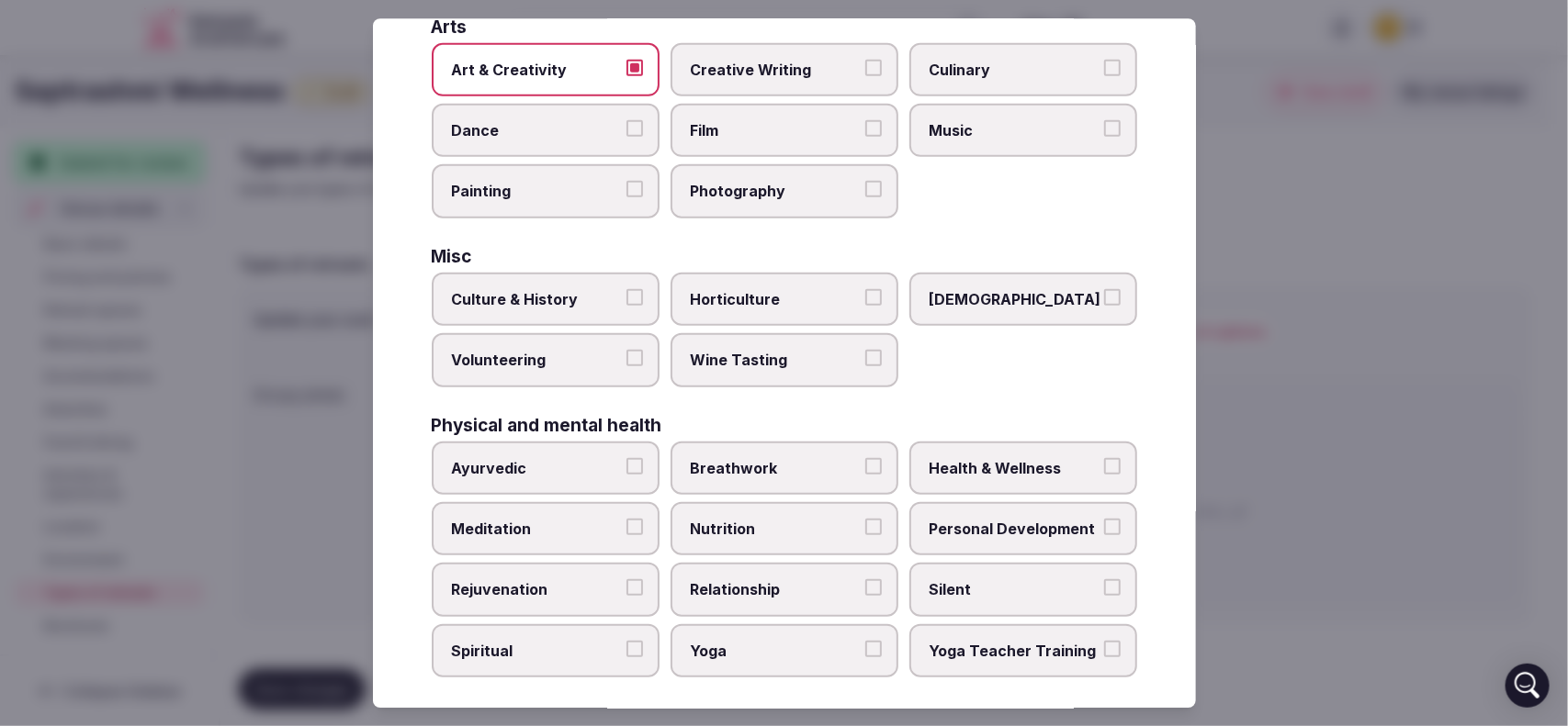
scroll to position [474, 0]
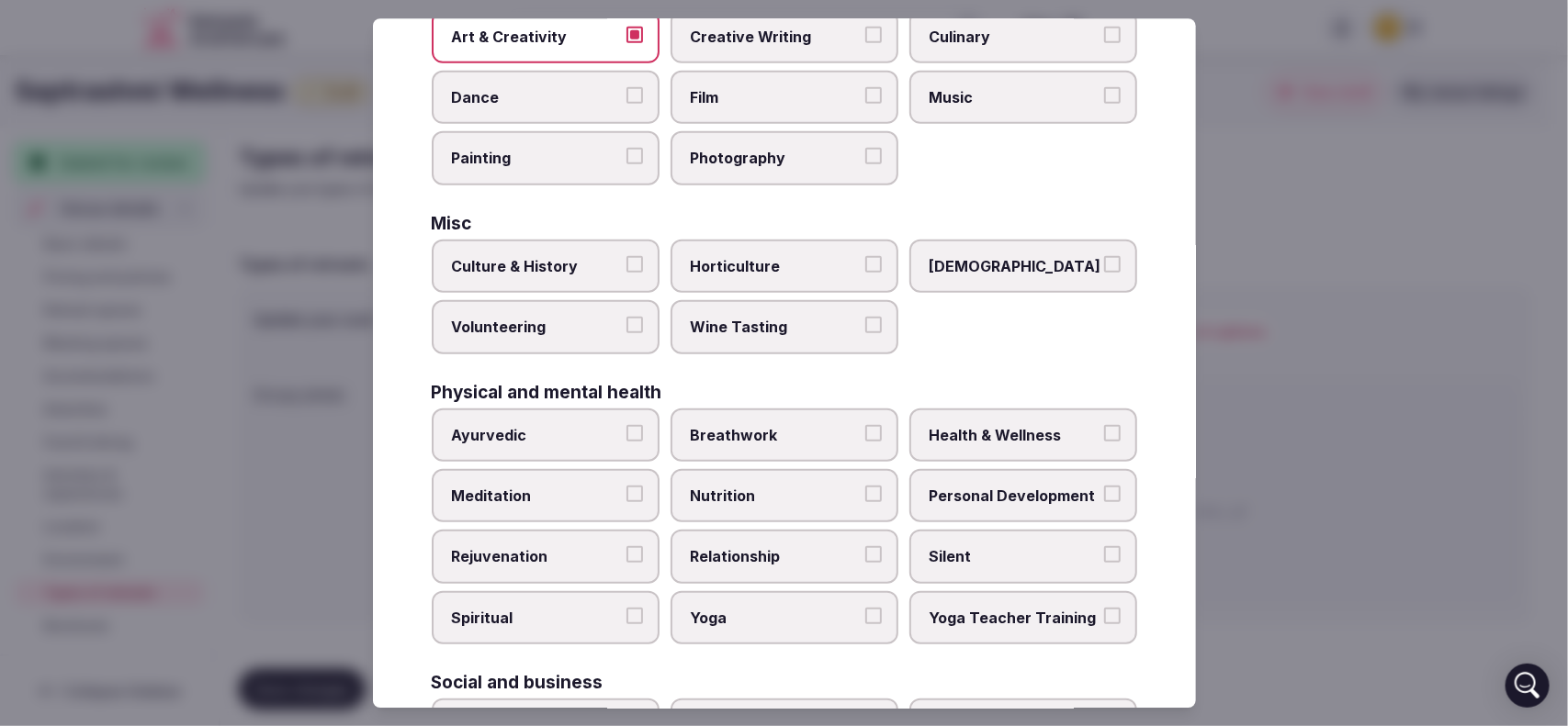
click at [1104, 35] on button "Culinary" at bounding box center [1113, 35] width 17 height 17
click at [857, 268] on label "Horticulture" at bounding box center [784, 265] width 228 height 53
click at [865, 268] on button "Horticulture" at bounding box center [873, 264] width 17 height 17
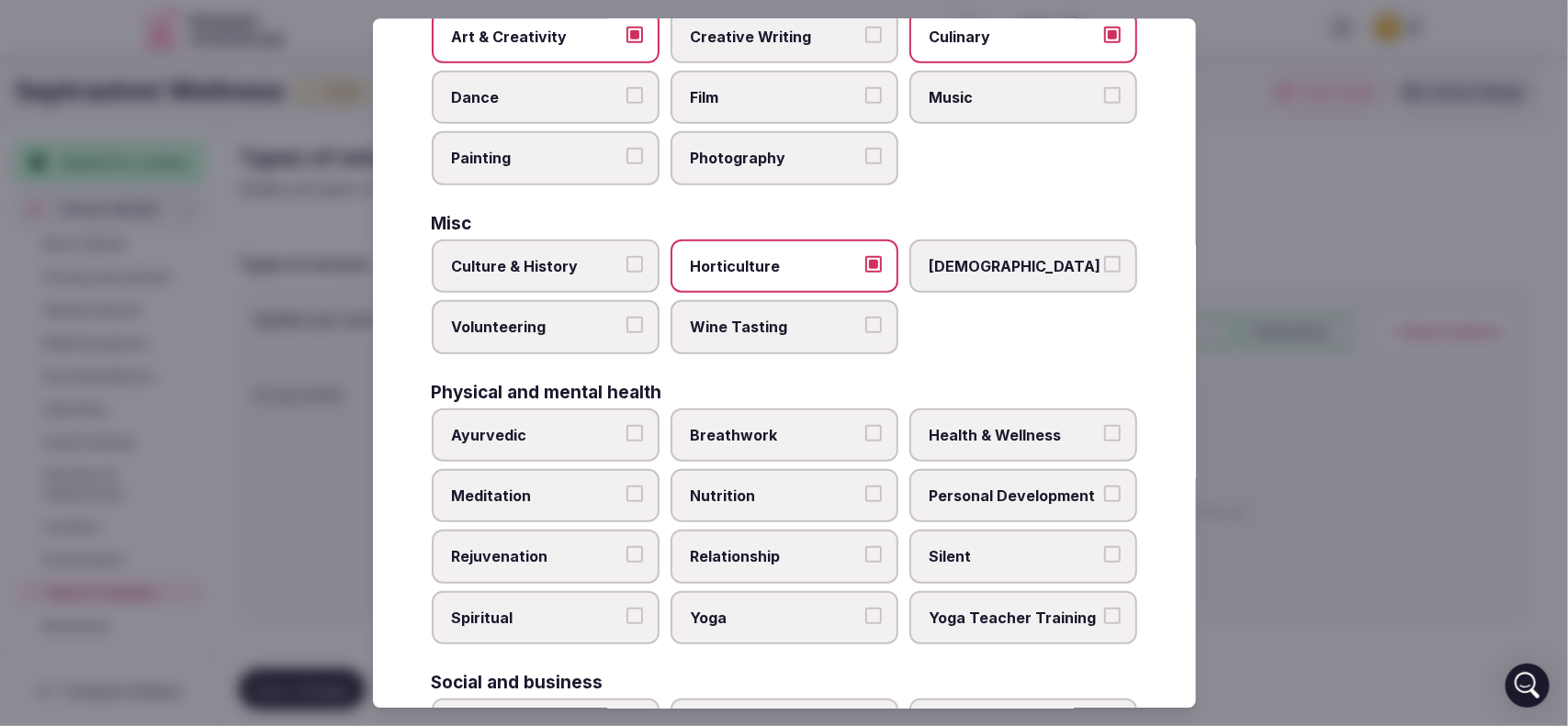
click at [626, 317] on button "Volunteering" at bounding box center [635, 325] width 17 height 17
click at [1104, 257] on button "[DEMOGRAPHIC_DATA]" at bounding box center [1113, 264] width 17 height 17
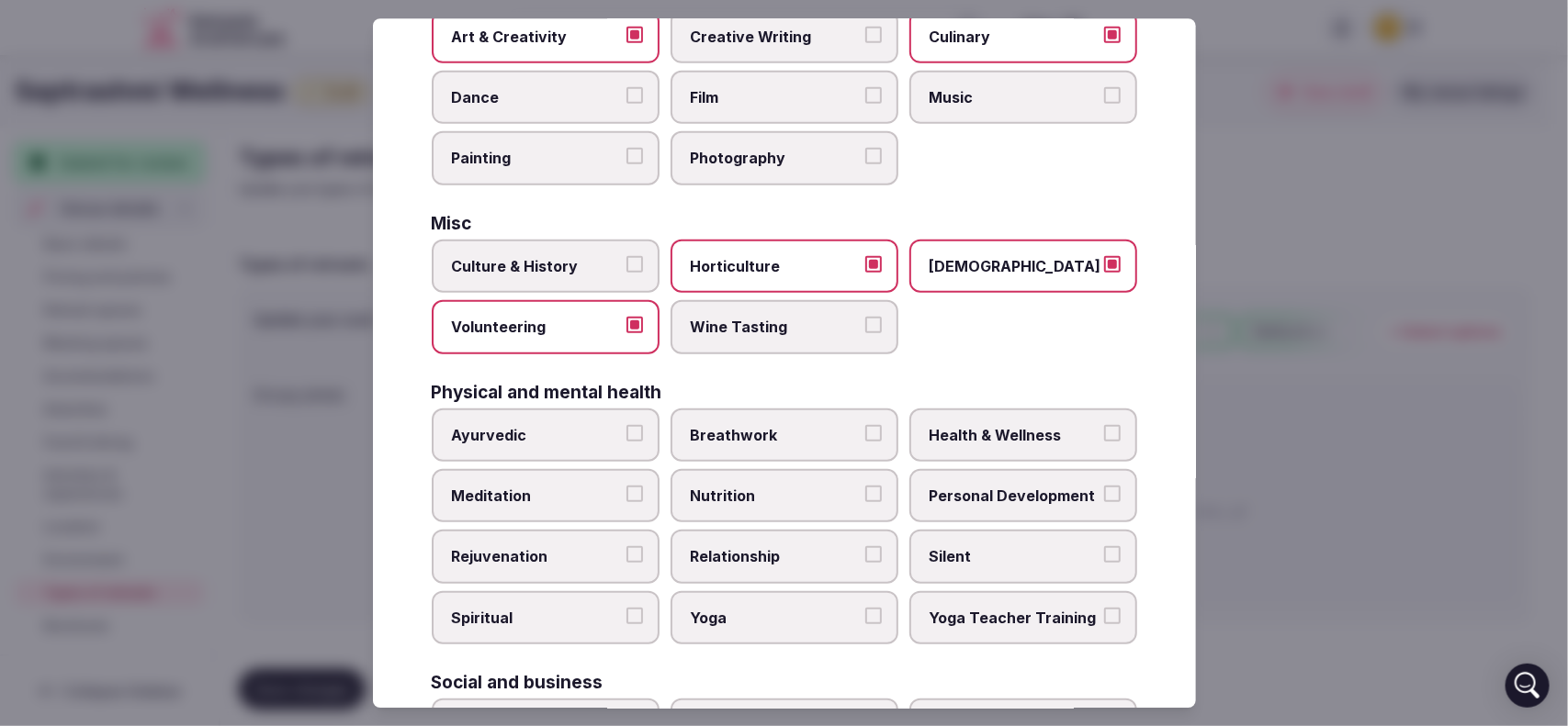
click at [626, 425] on button "Ayurvedic" at bounding box center [635, 434] width 17 height 17
click at [877, 424] on label "Breathwork" at bounding box center [784, 434] width 228 height 53
click at [877, 425] on button "Breathwork" at bounding box center [873, 434] width 17 height 17
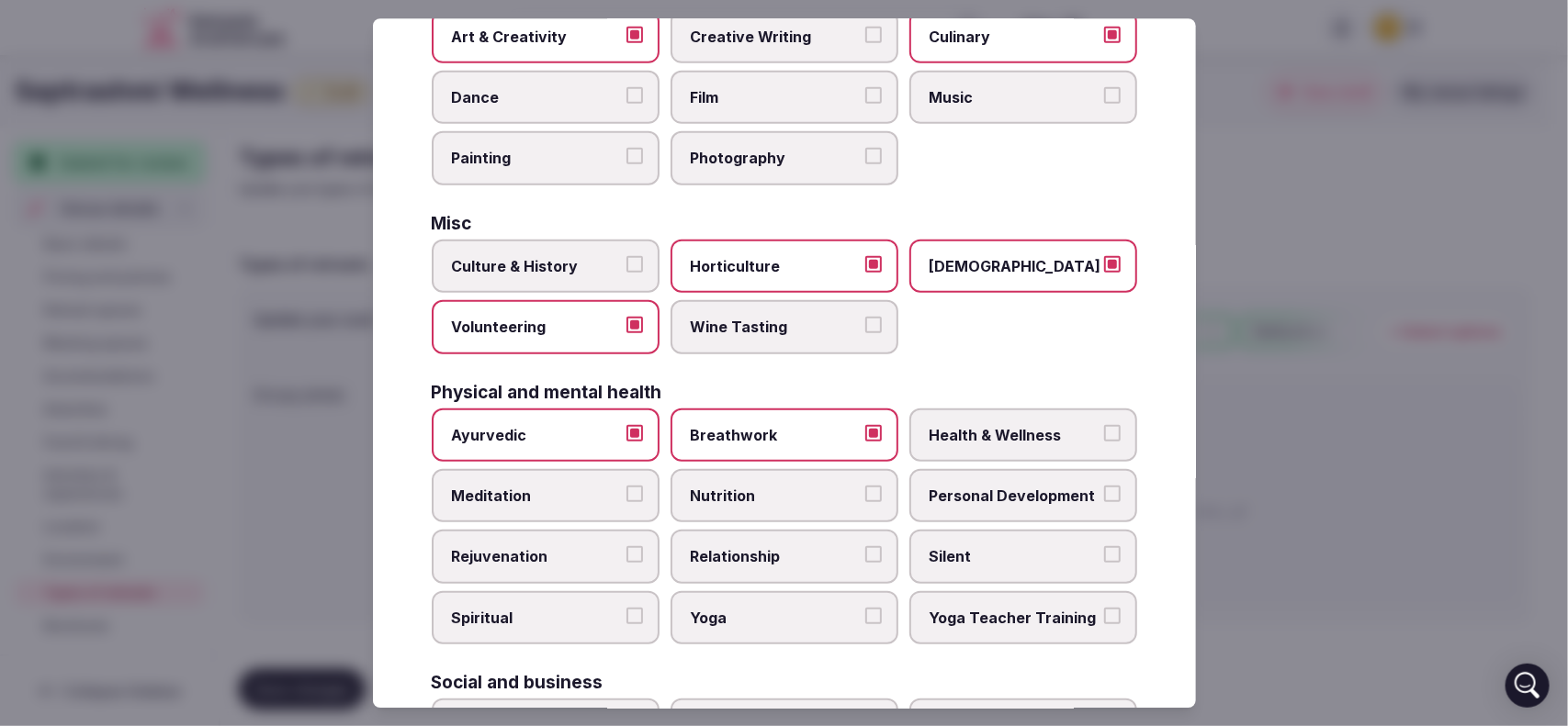
click at [1108, 420] on label "Health & Wellness" at bounding box center [1024, 434] width 228 height 53
click at [1108, 425] on button "Health & Wellness" at bounding box center [1113, 434] width 17 height 17
click at [1091, 469] on label "Personal Development" at bounding box center [1024, 495] width 228 height 53
click at [1104, 486] on button "Personal Development" at bounding box center [1113, 494] width 17 height 17
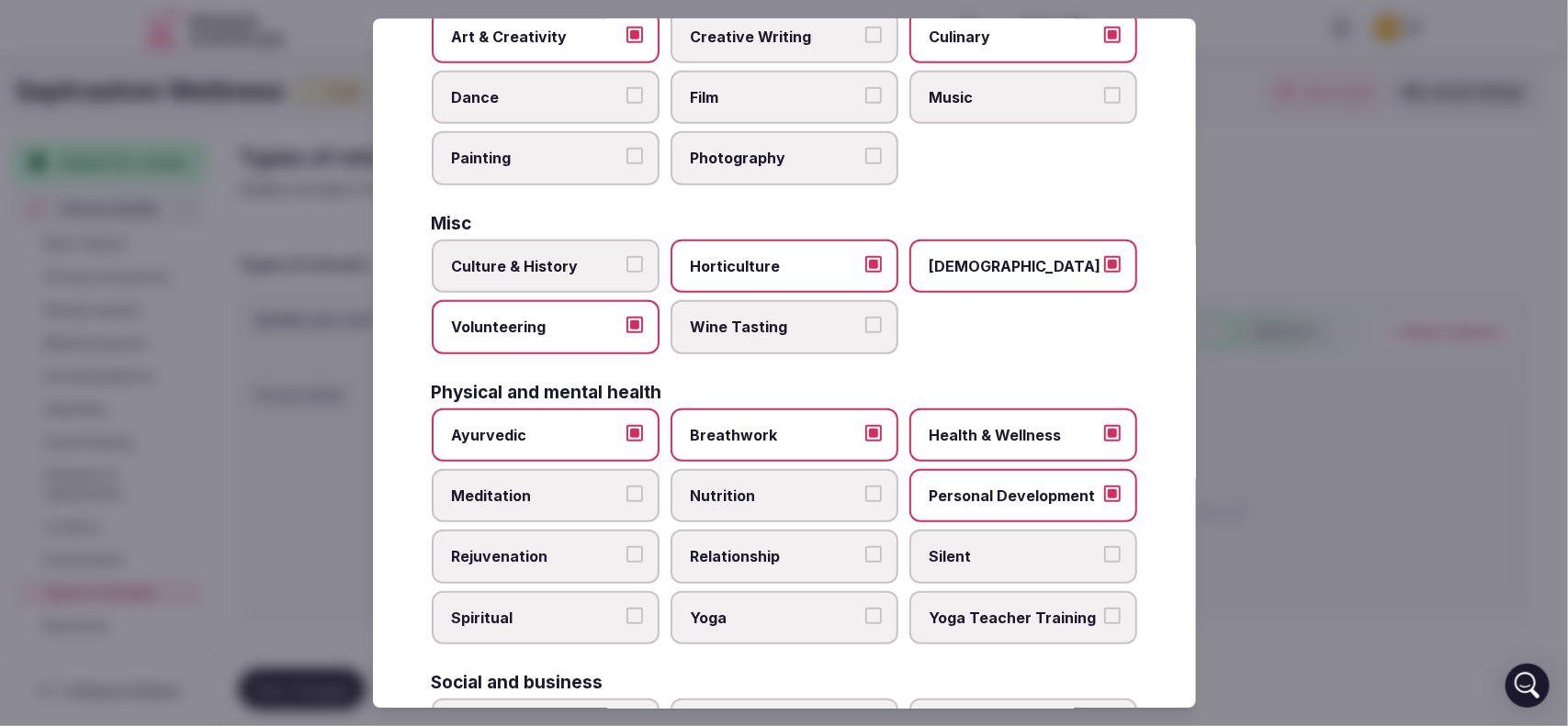
click at [866, 486] on button "Nutrition" at bounding box center [873, 494] width 17 height 17
click at [616, 535] on label "Rejuvenation" at bounding box center [546, 557] width 228 height 53
click at [626, 548] on button "Rejuvenation" at bounding box center [635, 556] width 17 height 17
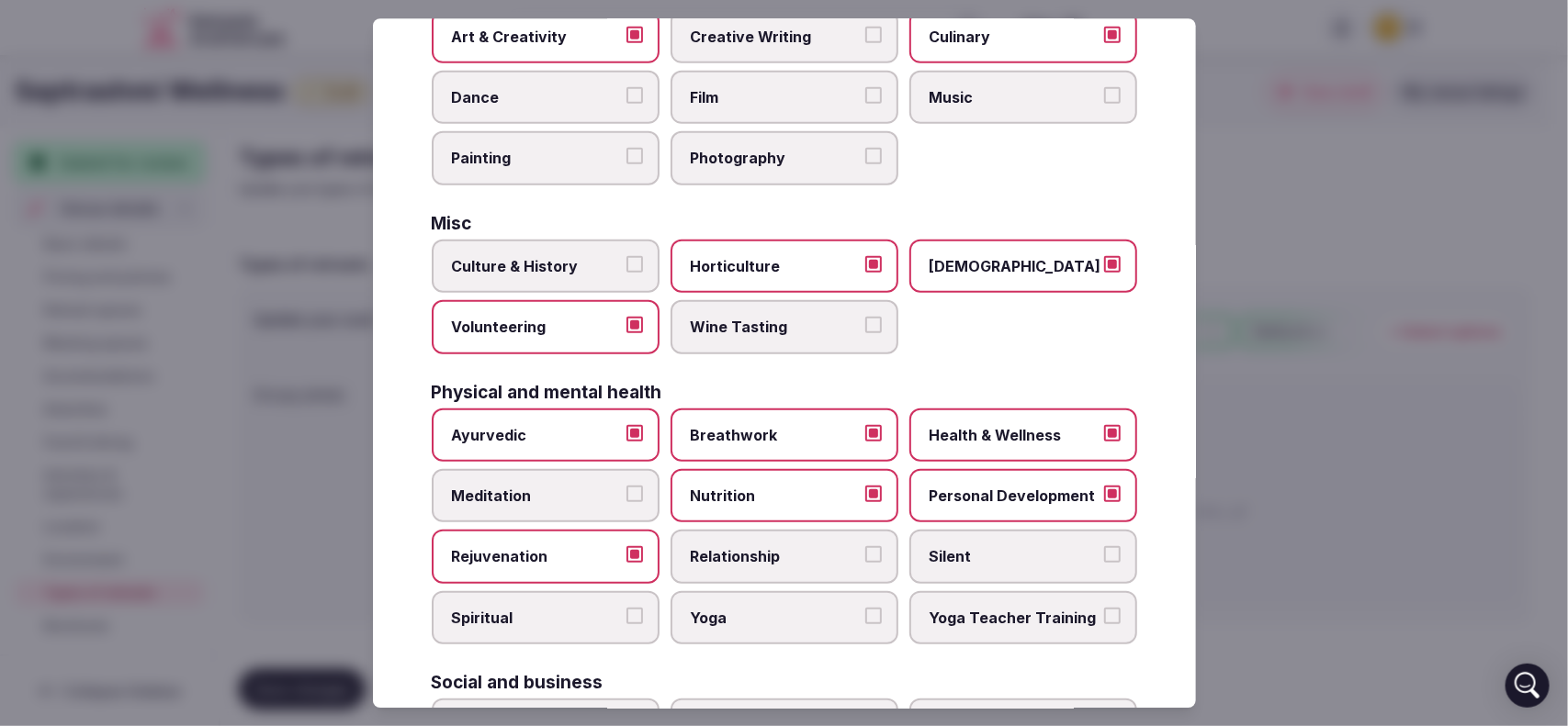
click at [626, 486] on button "Meditation" at bounding box center [635, 494] width 17 height 17
click at [618, 603] on label "Spiritual" at bounding box center [546, 618] width 228 height 53
click at [626, 607] on button "Spiritual" at bounding box center [635, 616] width 17 height 17
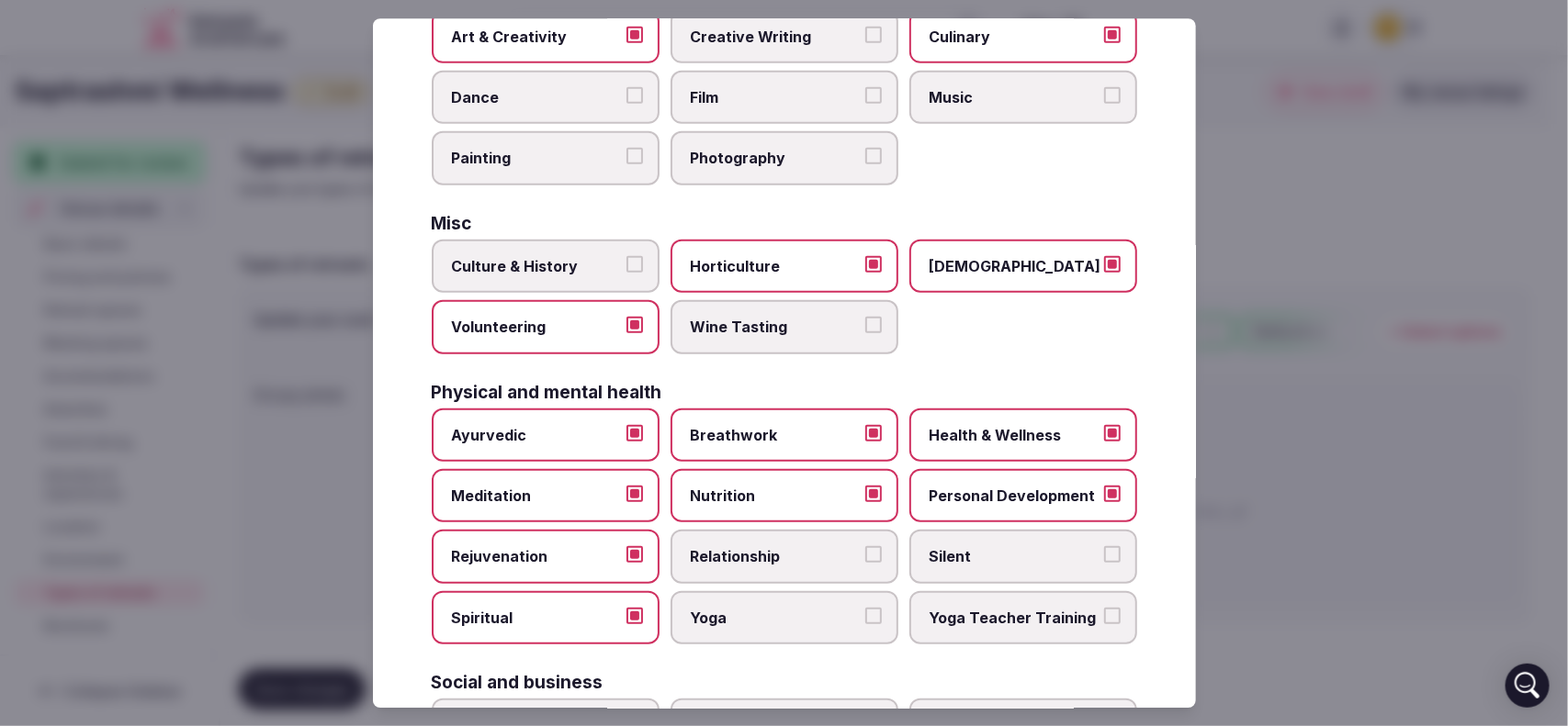
click at [865, 548] on button "Relationship" at bounding box center [873, 556] width 17 height 17
click at [865, 607] on button "Yoga" at bounding box center [873, 616] width 17 height 17
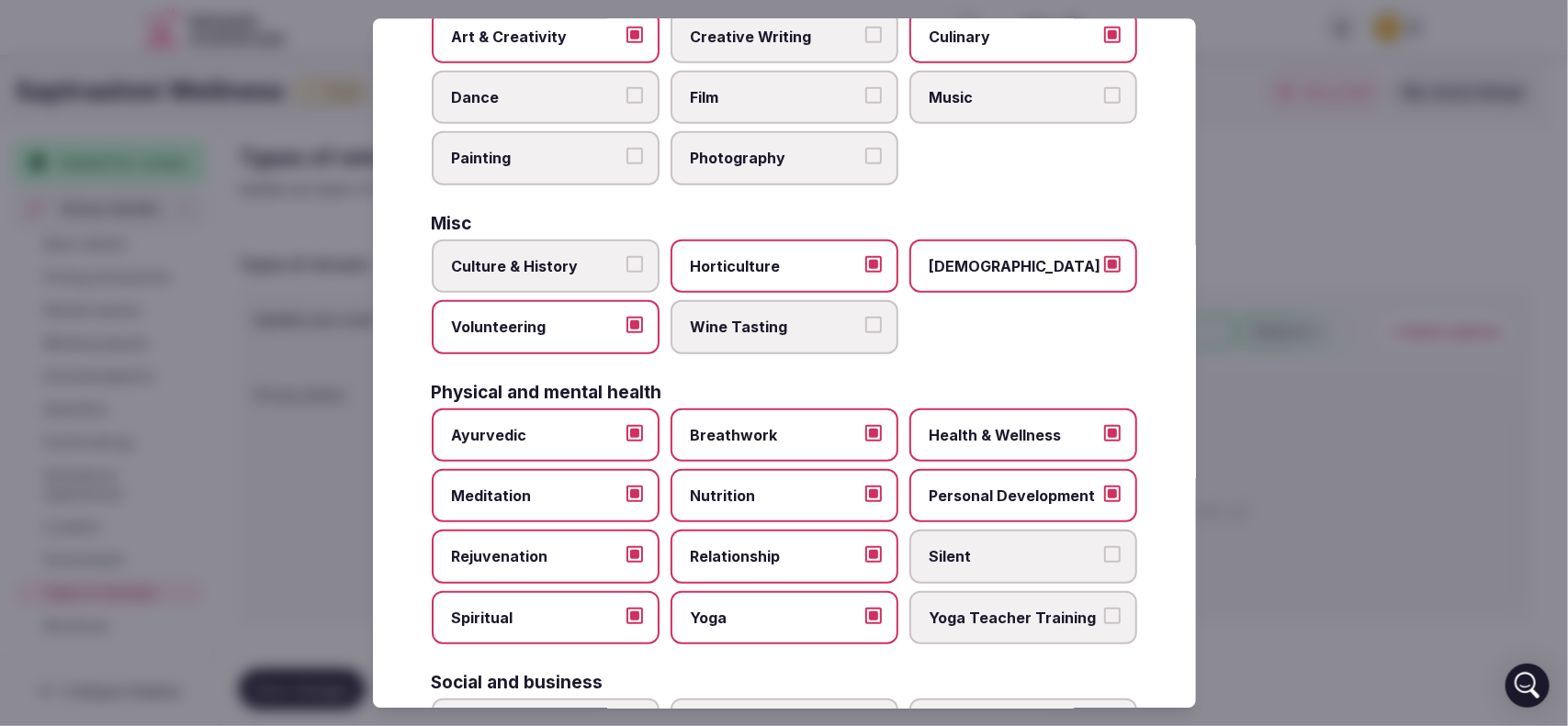
click at [1086, 539] on label "Silent" at bounding box center [1024, 557] width 228 height 53
click at [1104, 548] on button "Silent" at bounding box center [1113, 556] width 17 height 17
click at [1104, 607] on button "Yoga Teacher Training" at bounding box center [1113, 616] width 17 height 17
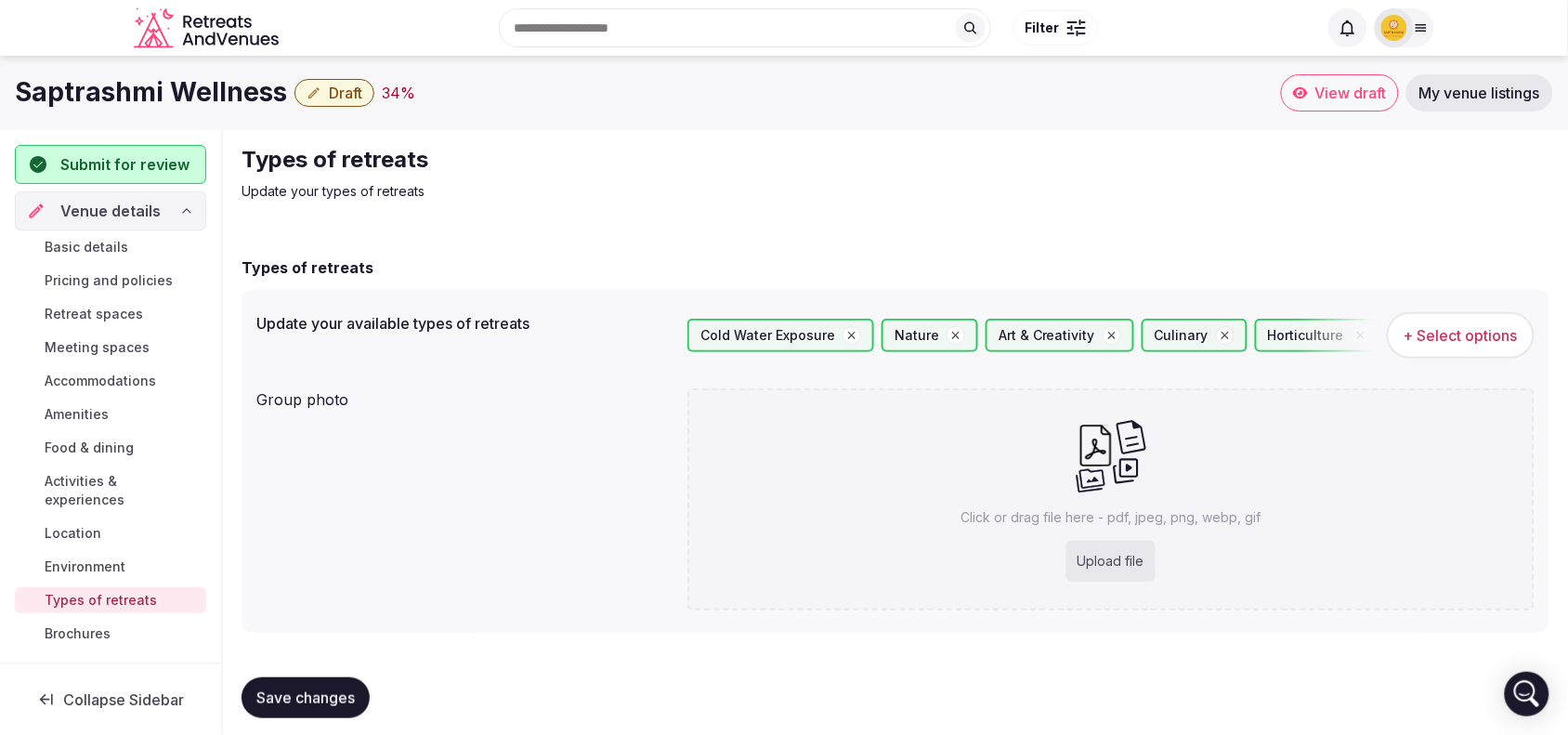
click at [1211, 711] on div "Save changes" at bounding box center [895, 697] width 1308 height 41
click at [1405, 345] on button "+ Select options" at bounding box center [1461, 335] width 148 height 46
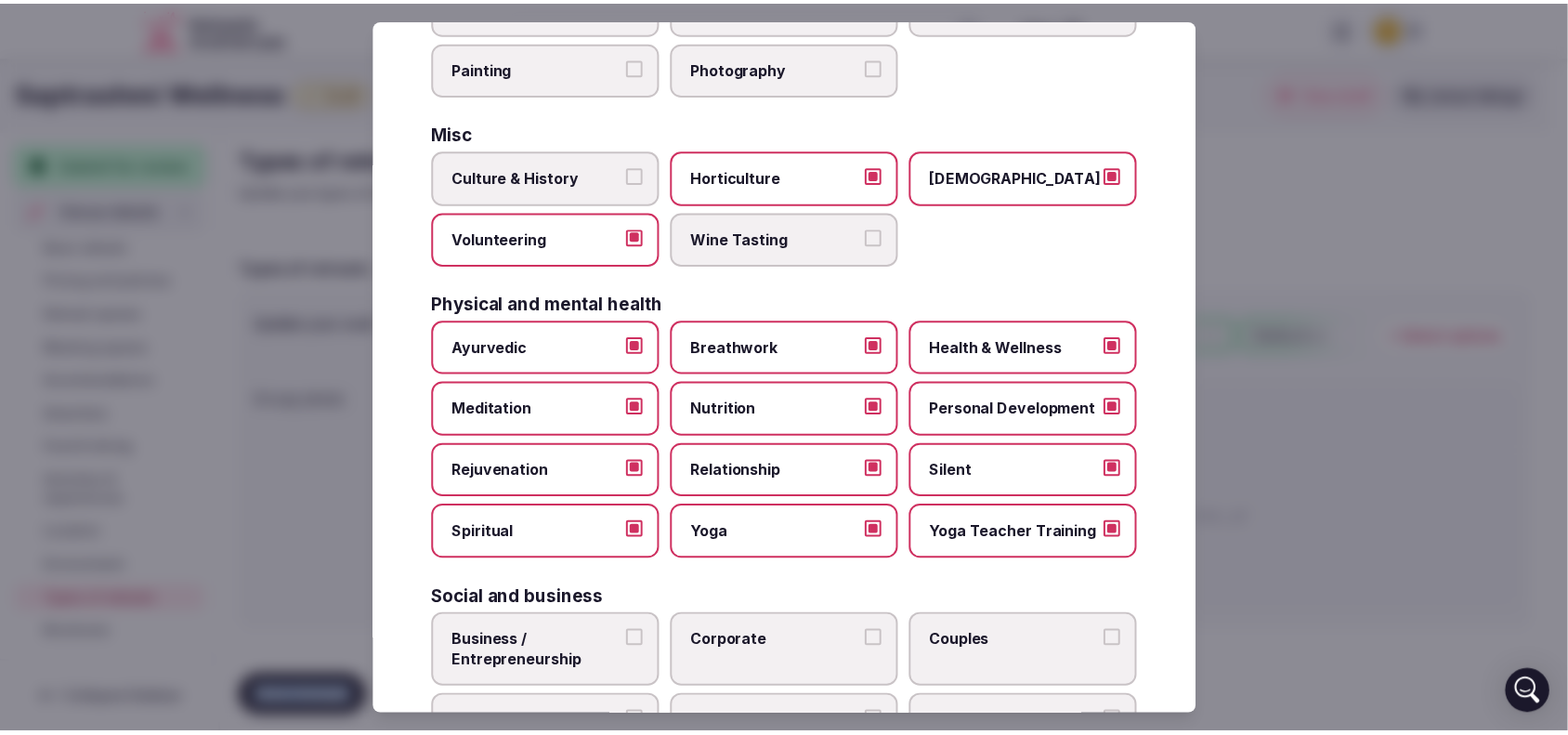
scroll to position [690, 0]
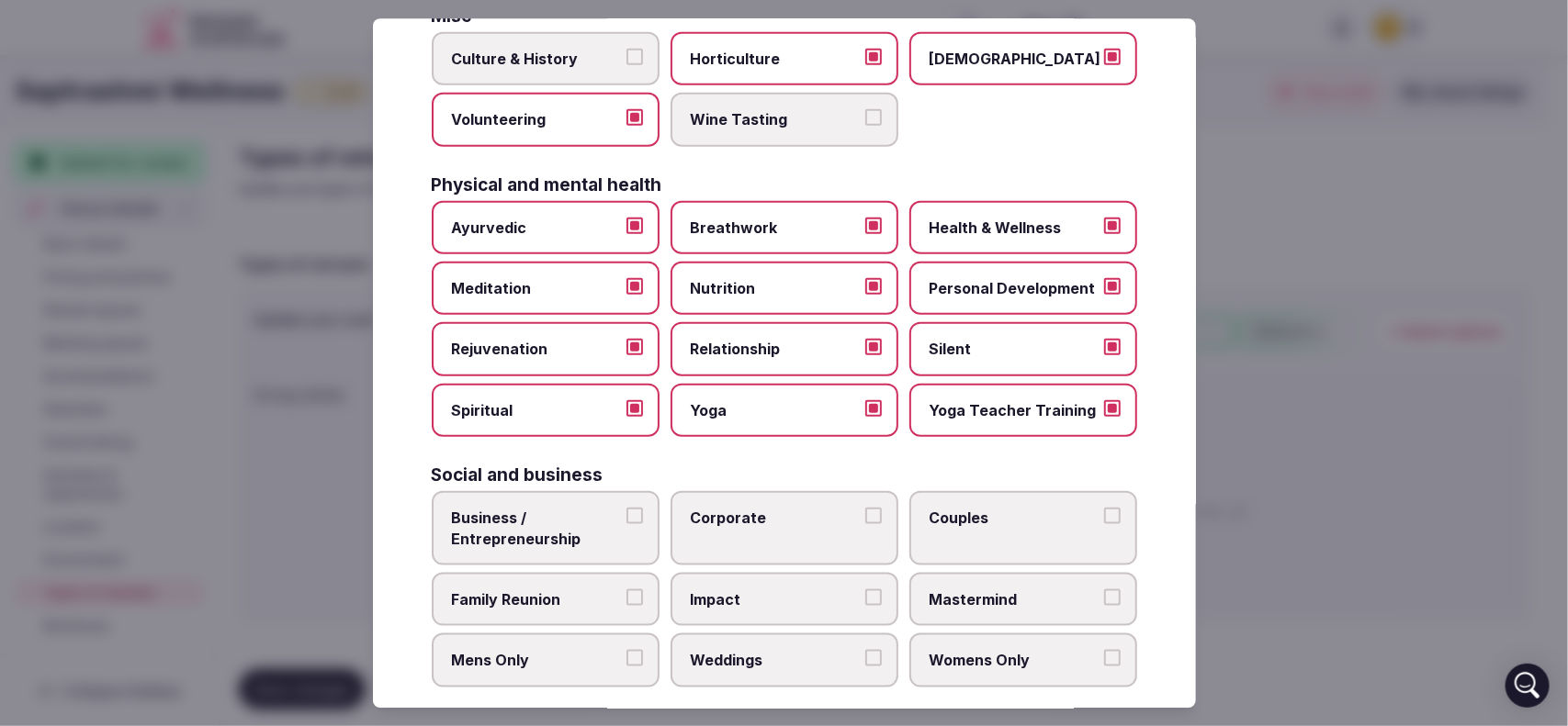
click at [621, 588] on label "Family Reunion" at bounding box center [546, 599] width 228 height 53
click at [626, 590] on button "Family Reunion" at bounding box center [635, 598] width 17 height 17
click at [1094, 491] on label "Couples" at bounding box center [1024, 529] width 228 height 75
click at [1104, 507] on button "Couples" at bounding box center [1113, 516] width 17 height 17
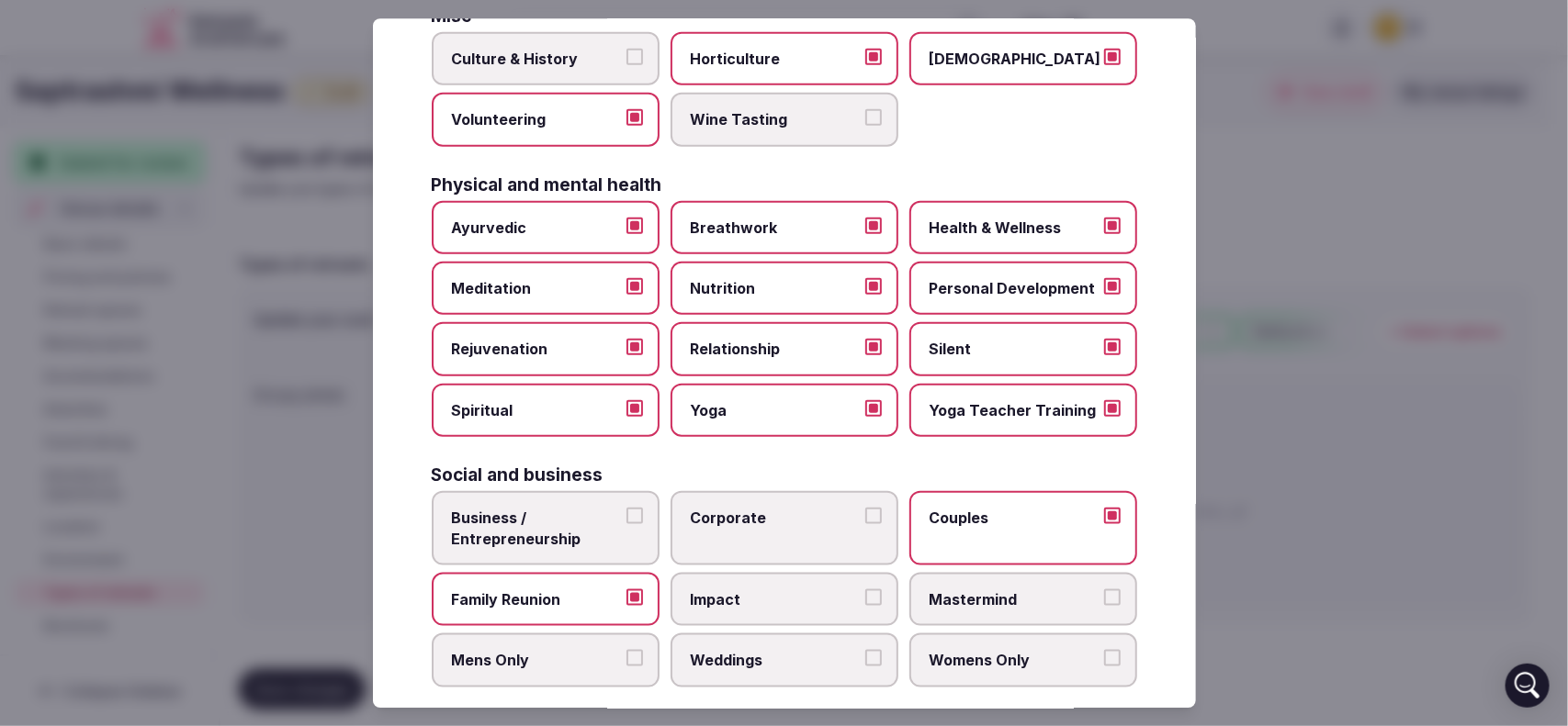
click at [865, 507] on button "Corporate" at bounding box center [873, 516] width 17 height 17
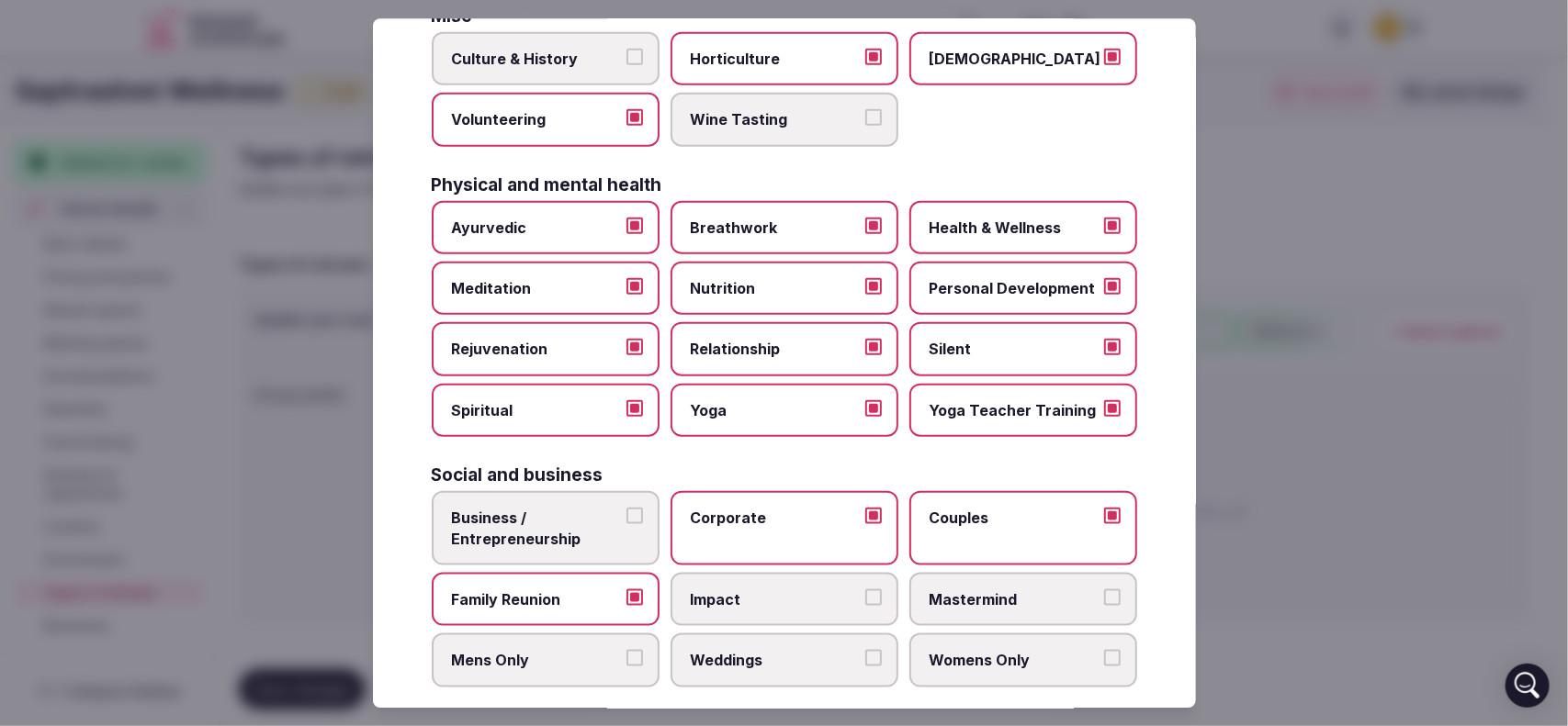
click at [626, 507] on button "Business / Entrepreneurship" at bounding box center [635, 516] width 17 height 17
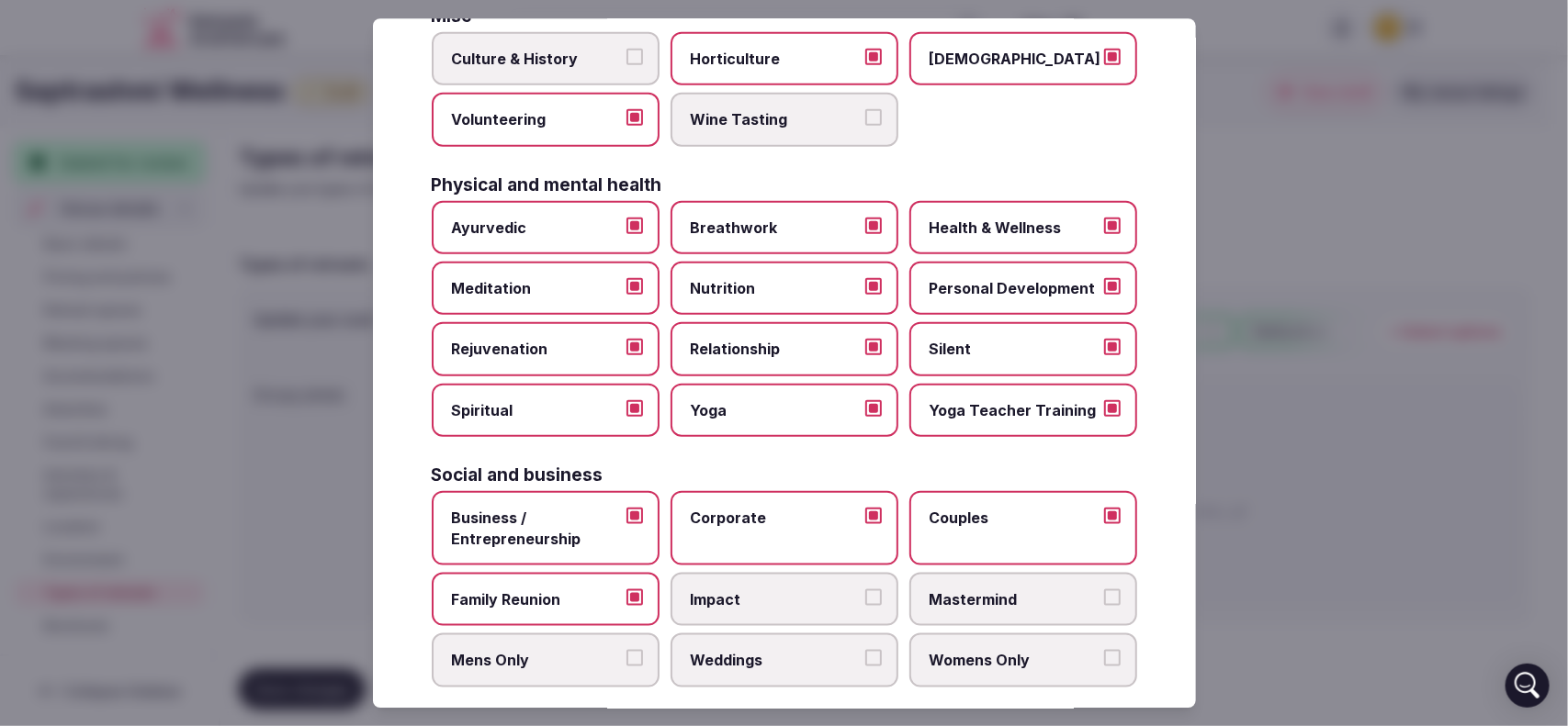
click at [865, 590] on button "Impact" at bounding box center [873, 598] width 17 height 17
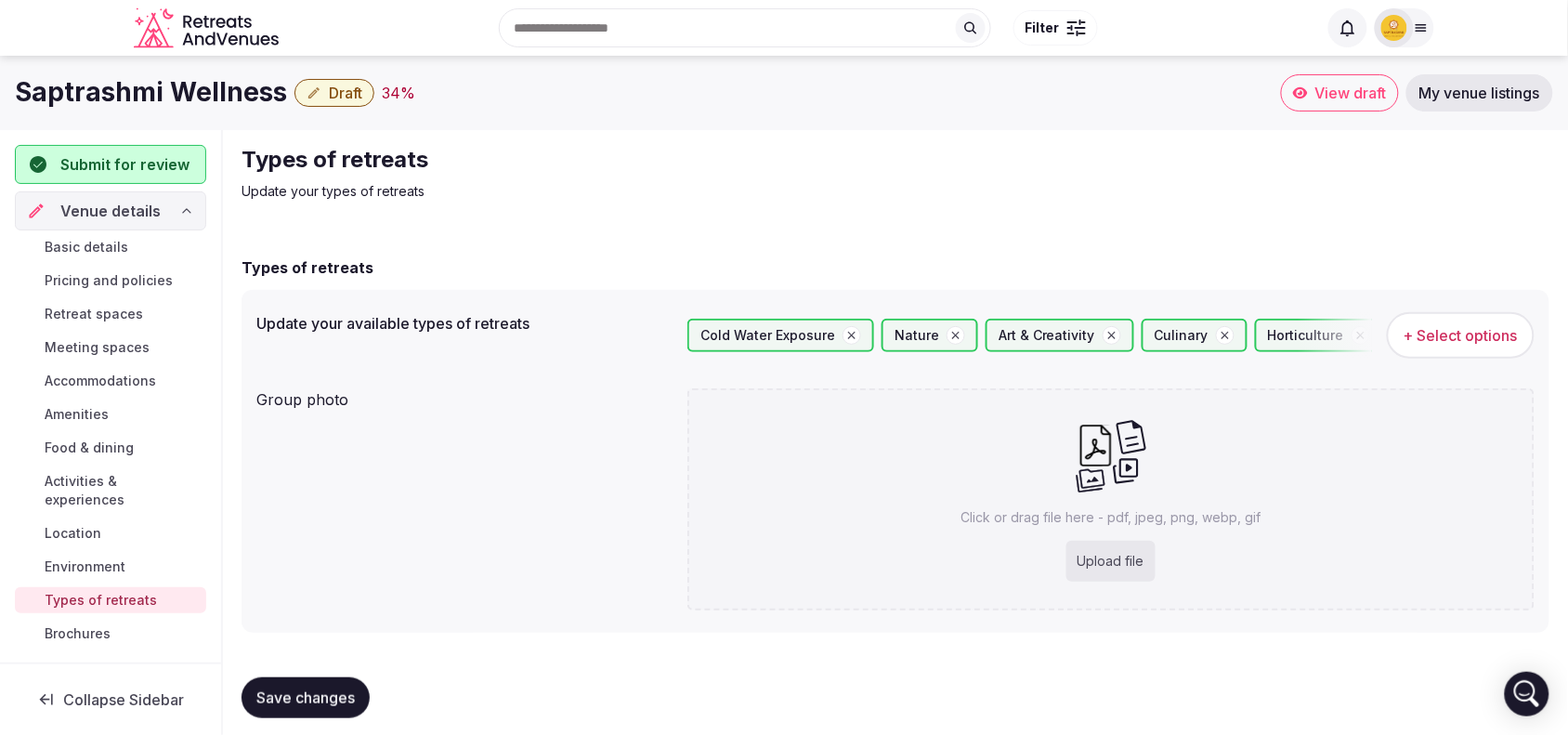
click at [346, 689] on span "Save changes" at bounding box center [305, 698] width 98 height 19
click at [61, 624] on span "Brochures" at bounding box center [78, 634] width 66 height 19
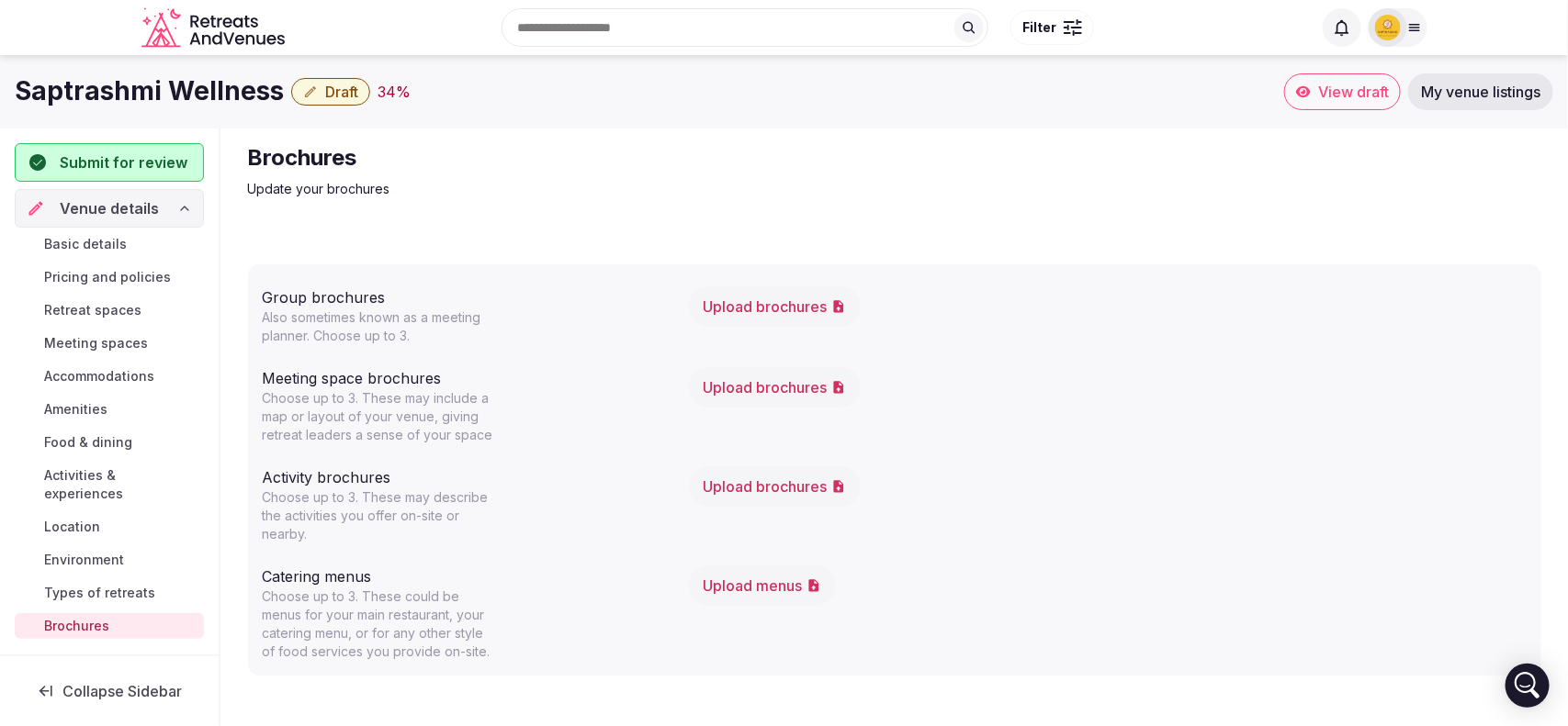
click at [124, 244] on span "Basic details" at bounding box center [85, 244] width 82 height 19
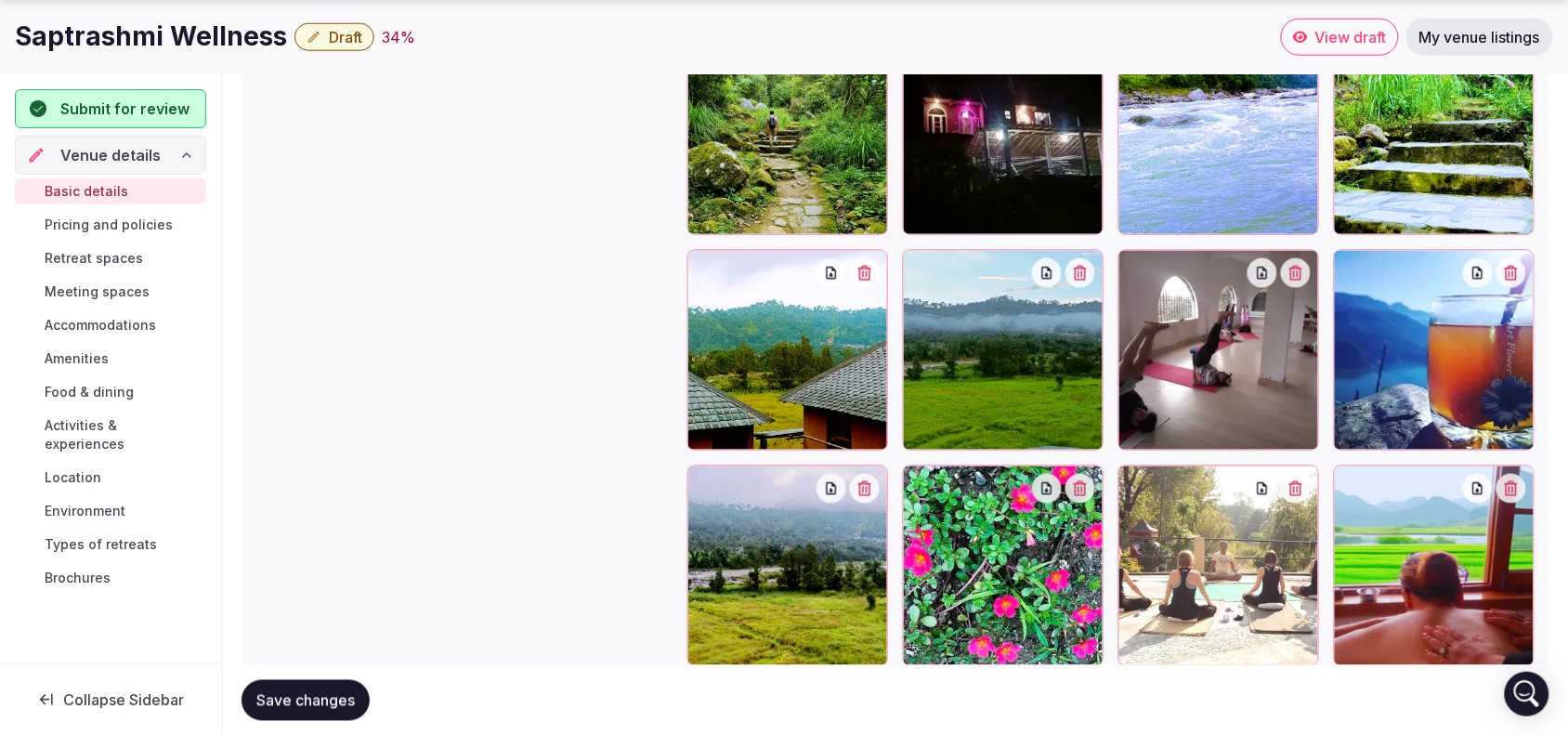
scroll to position [2700, 0]
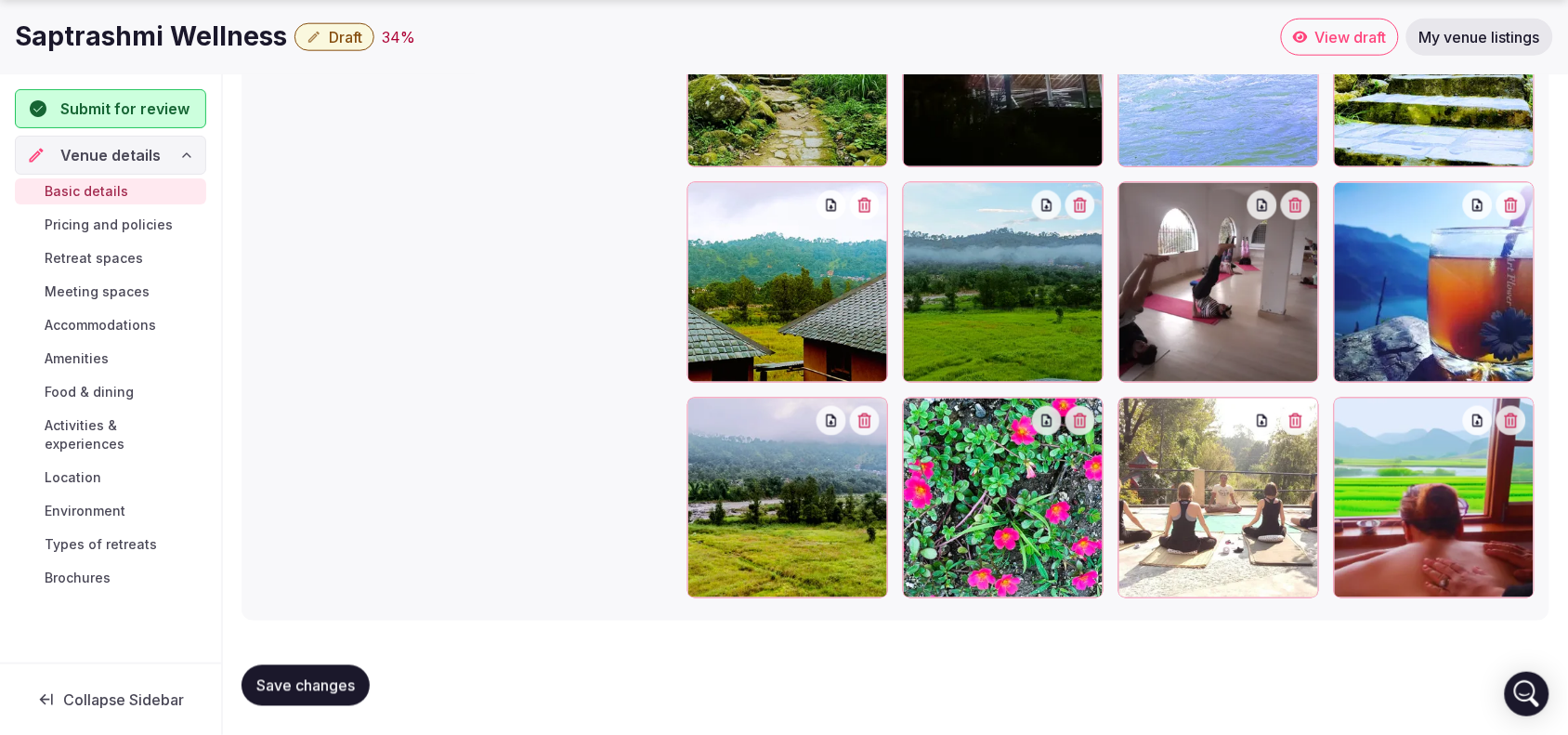
click at [158, 221] on span "Pricing and policies" at bounding box center [109, 225] width 129 height 19
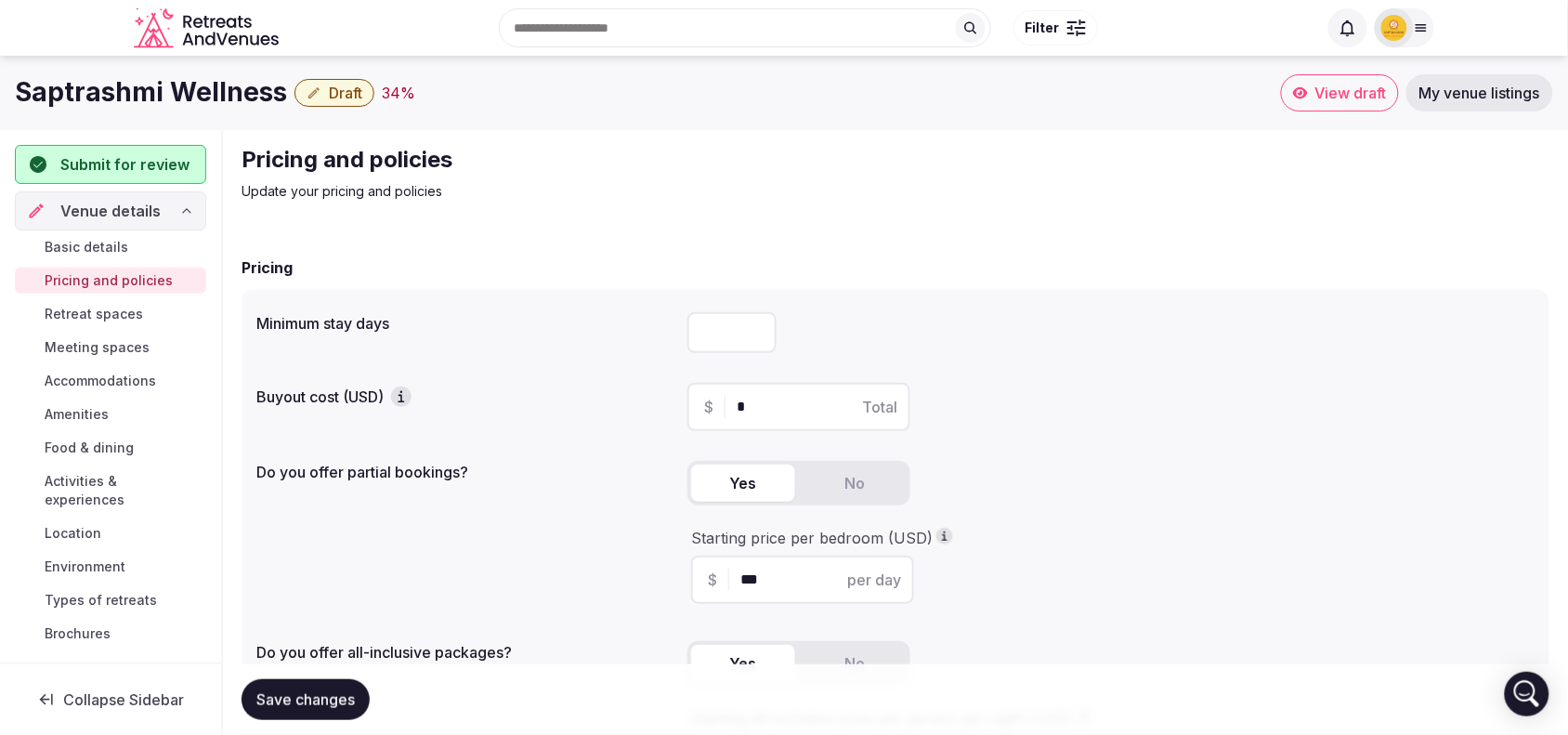
scroll to position [583, 0]
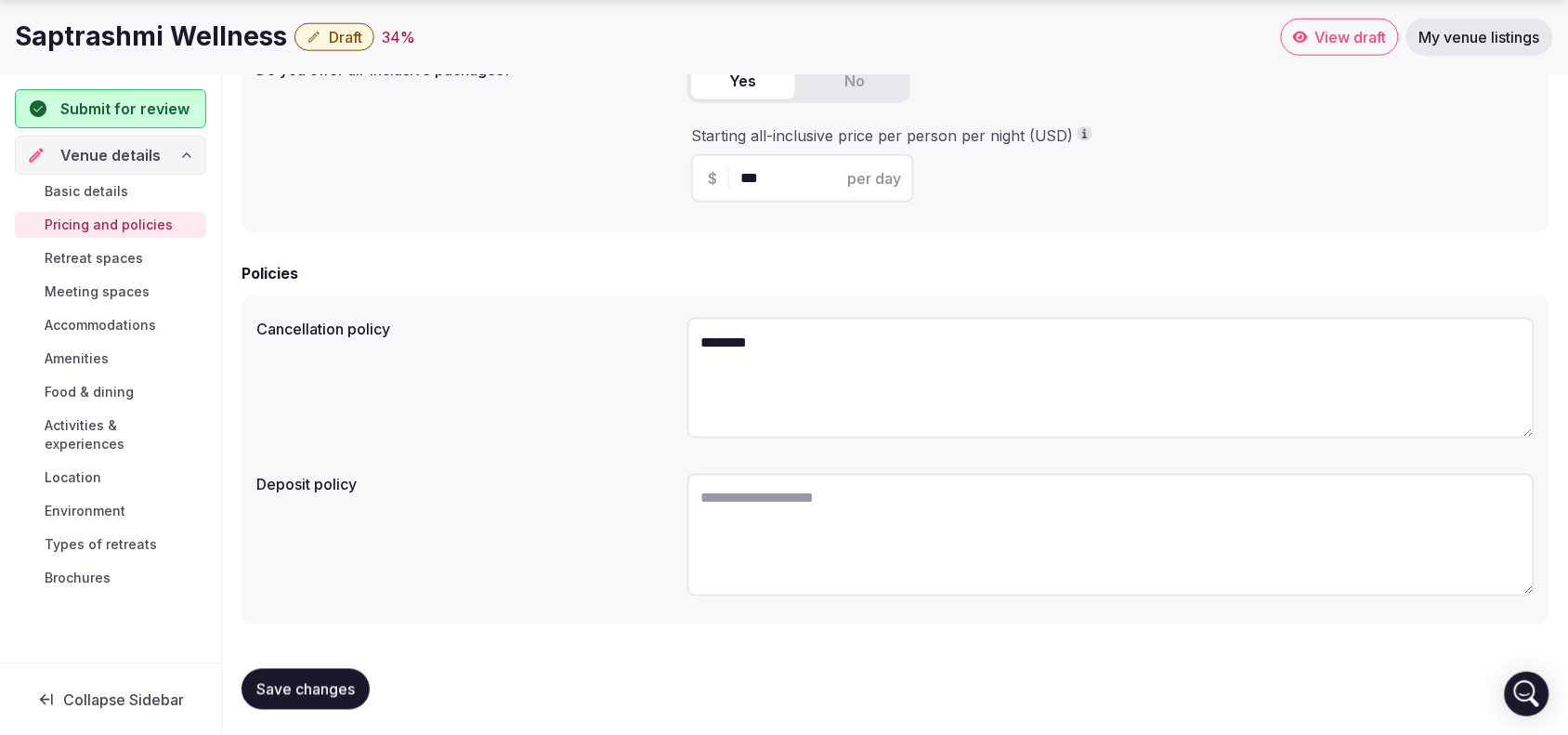
click at [1042, 532] on textarea at bounding box center [1111, 535] width 847 height 123
type textarea "***"
click at [299, 698] on button "Save changes" at bounding box center [305, 687] width 129 height 41
click at [58, 256] on span "Retreat spaces" at bounding box center [94, 258] width 98 height 19
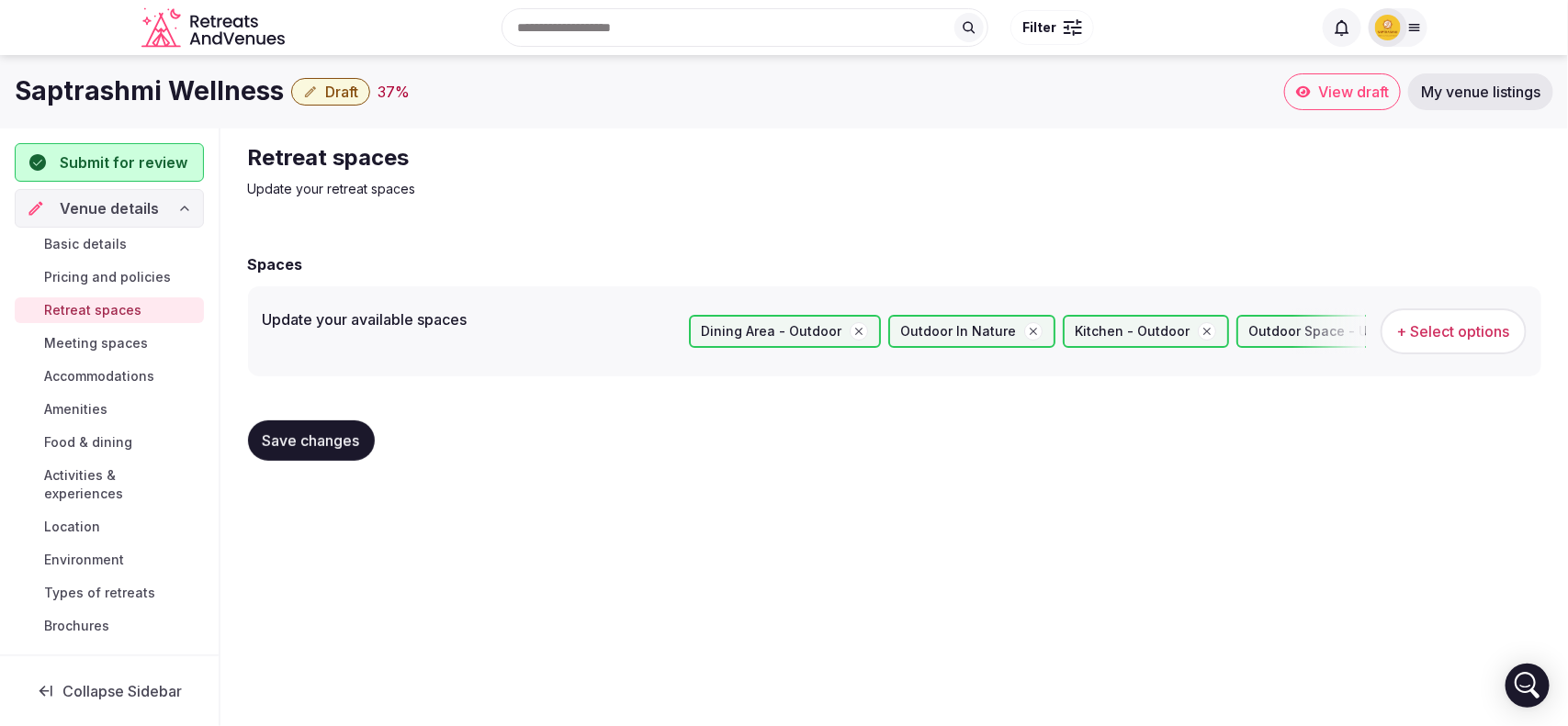
click at [104, 349] on span "Meeting spaces" at bounding box center [95, 344] width 104 height 19
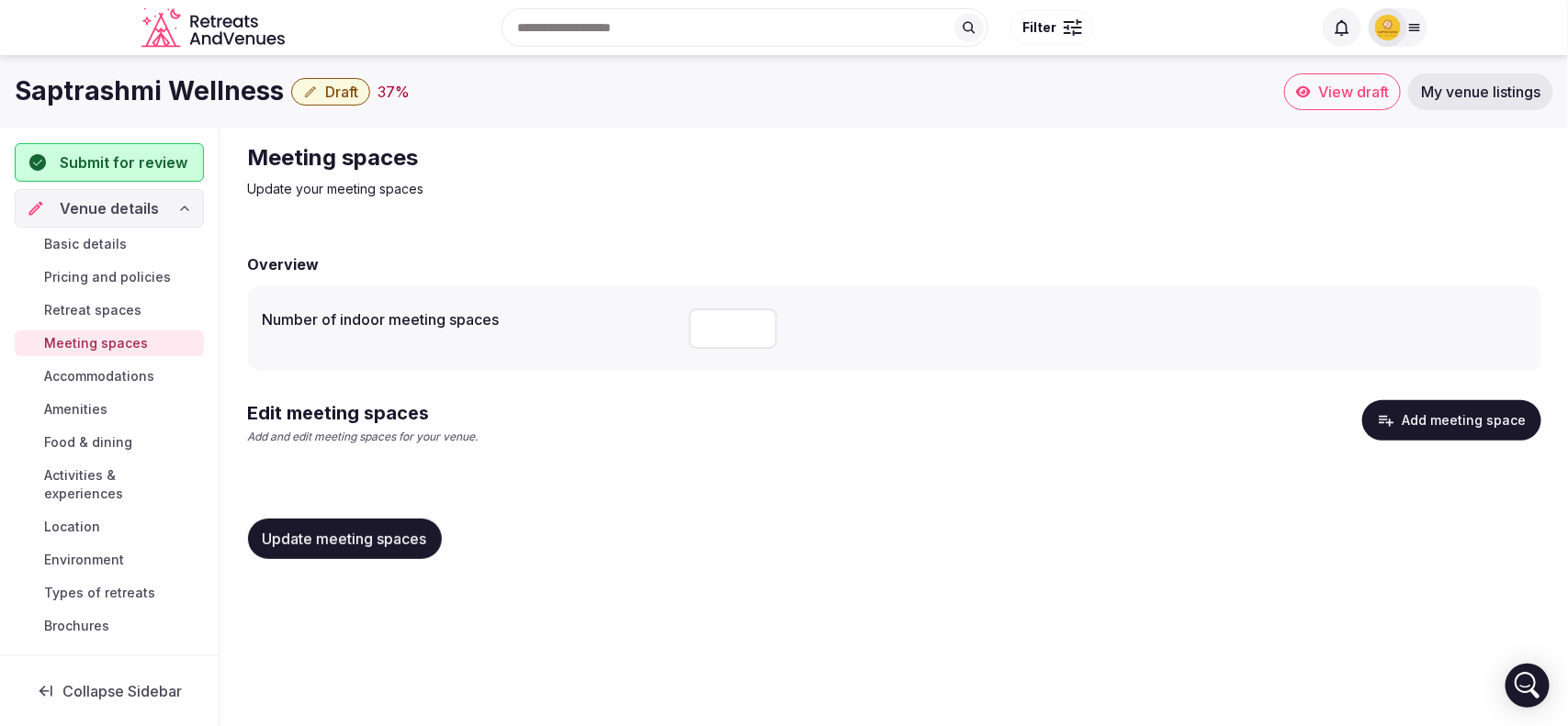
type input "*"
click at [762, 326] on input "*" at bounding box center [733, 328] width 88 height 40
click at [327, 531] on span "Update meeting spaces" at bounding box center [345, 539] width 165 height 19
click at [126, 378] on span "Accommodations" at bounding box center [99, 377] width 110 height 19
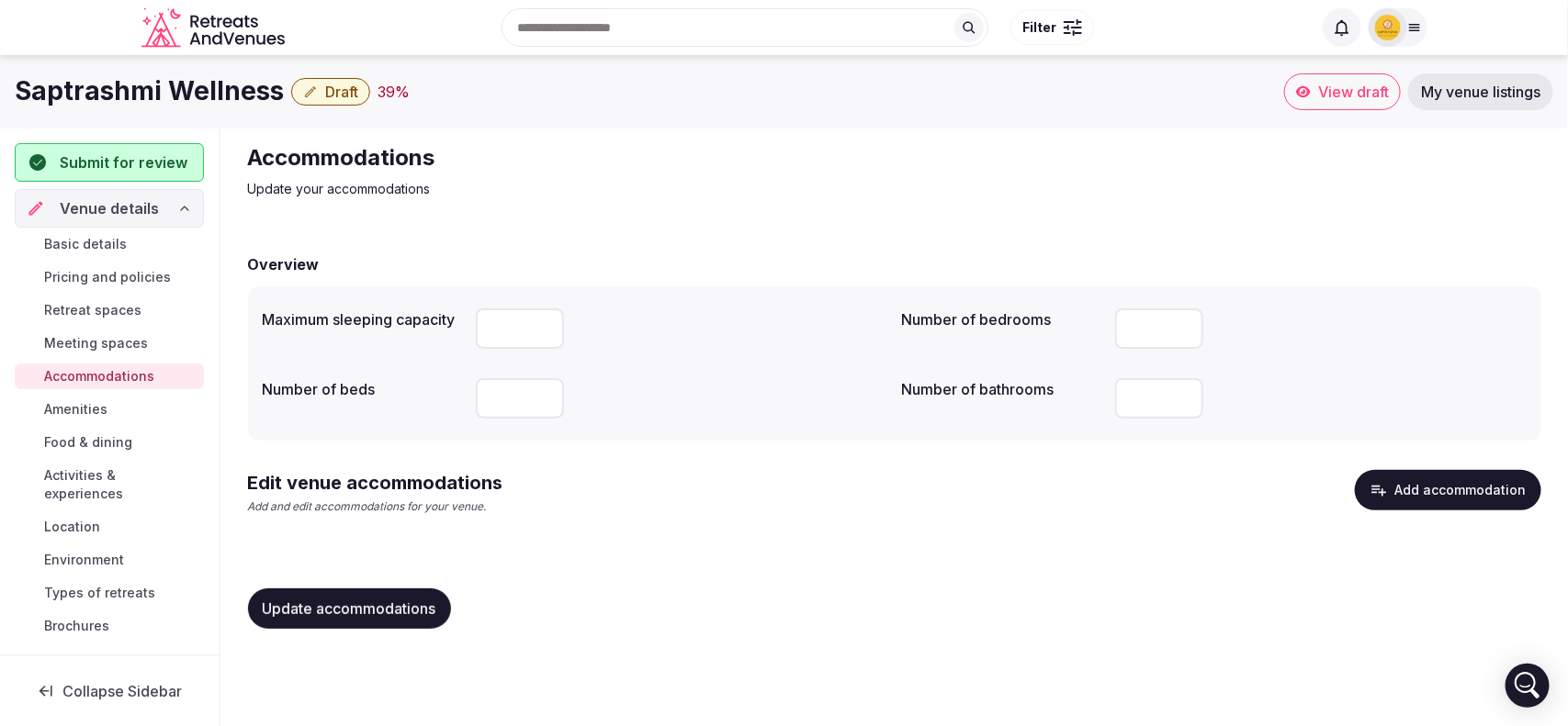
click at [99, 413] on span "Amenities" at bounding box center [76, 409] width 64 height 19
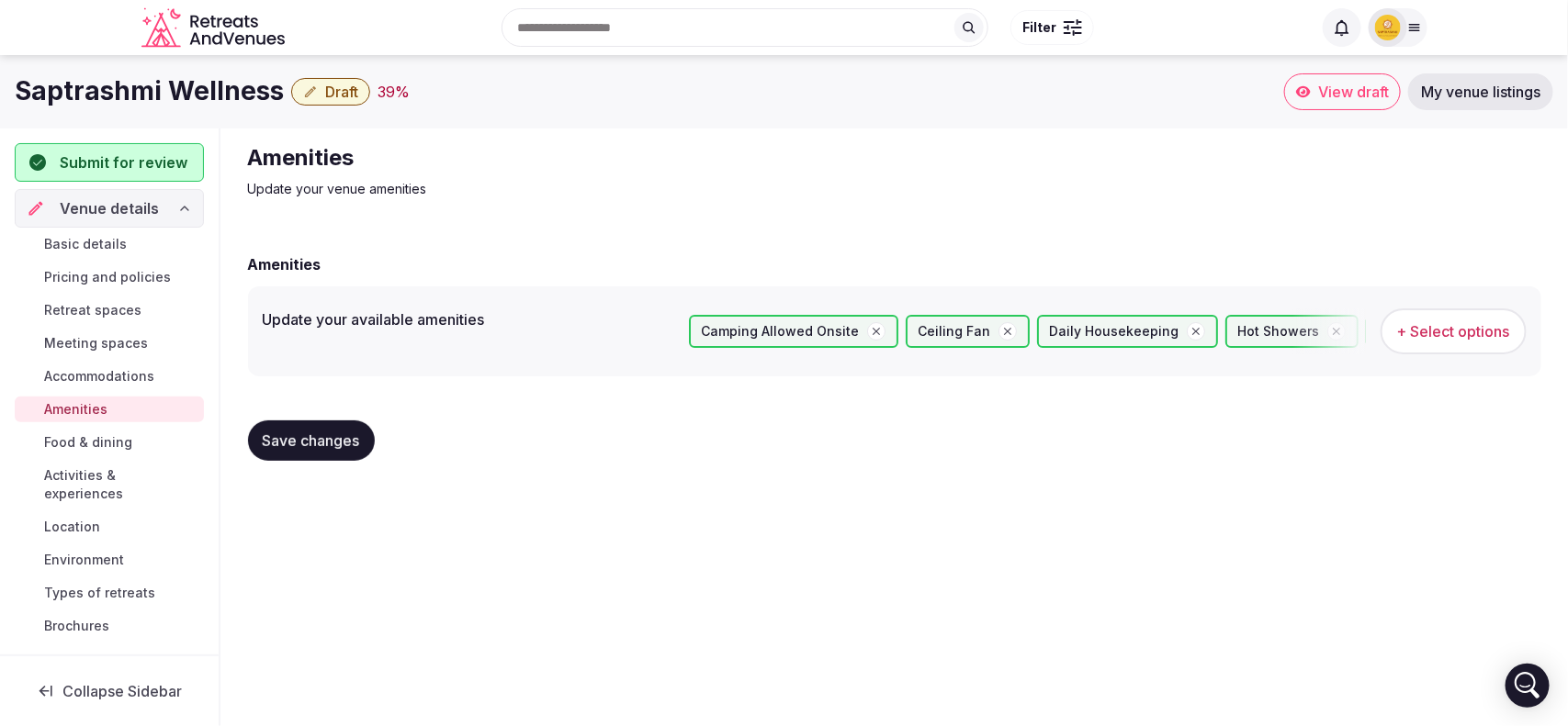
click at [99, 445] on span "Food & dining" at bounding box center [88, 443] width 88 height 19
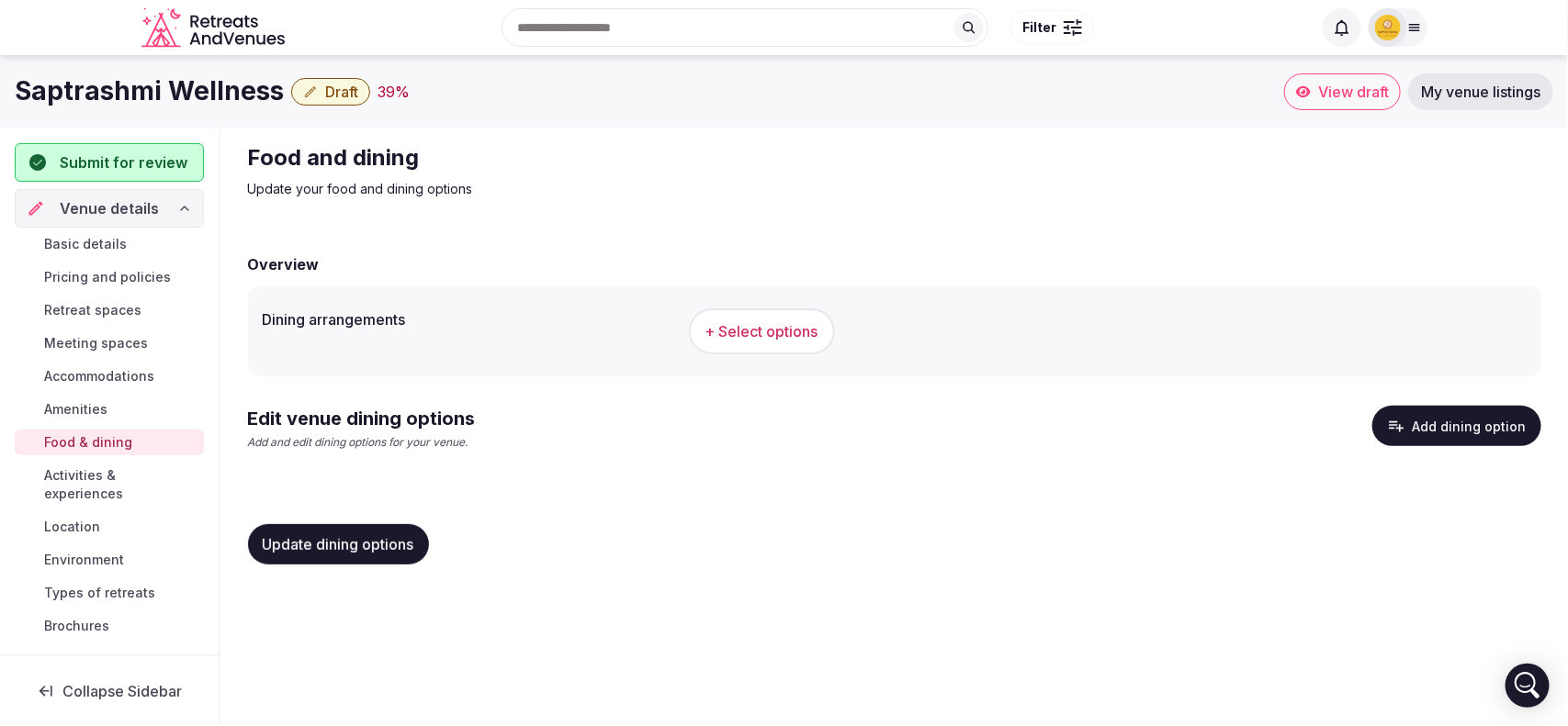
click at [758, 338] on span "+ Select options" at bounding box center [761, 332] width 113 height 21
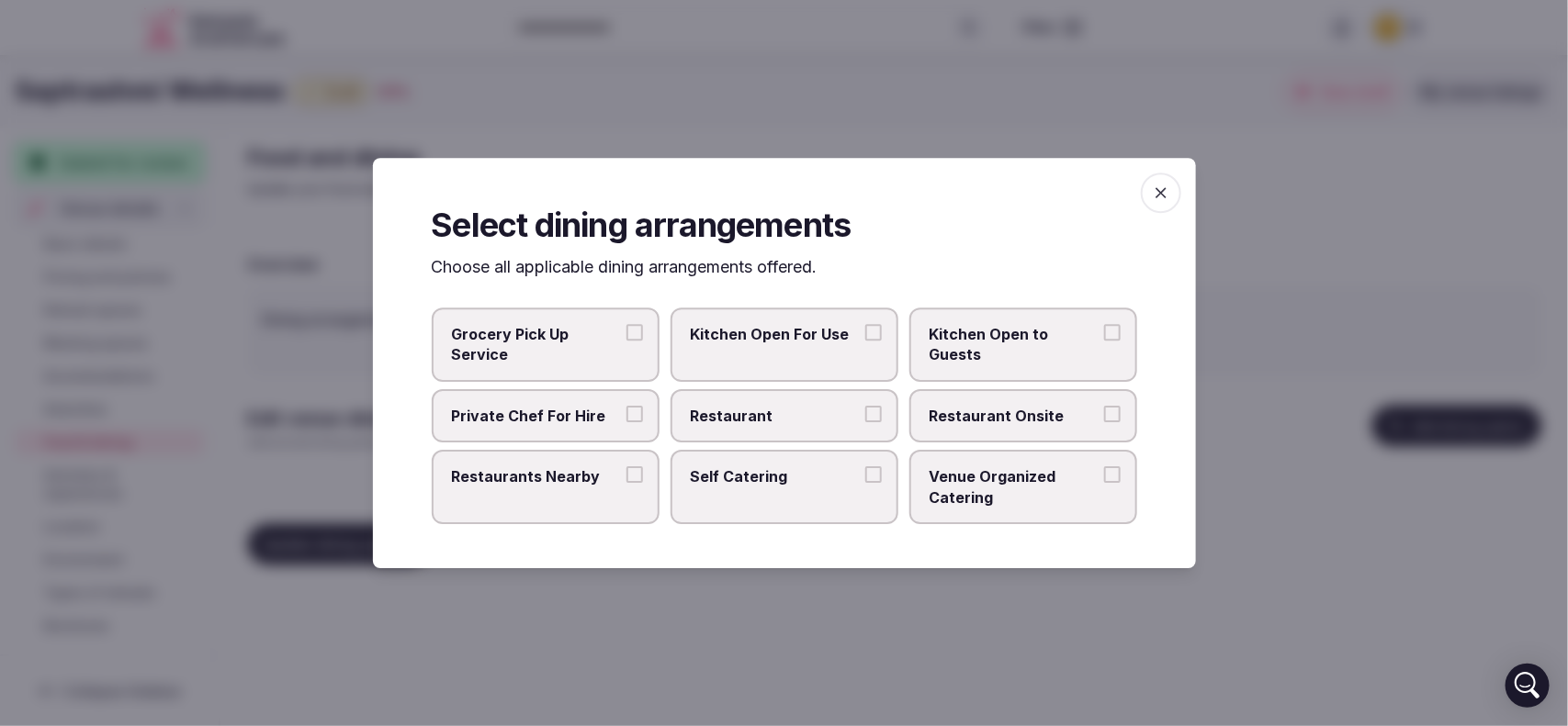
click at [887, 347] on label "Kitchen Open For Use" at bounding box center [784, 345] width 228 height 75
click at [882, 340] on button "Kitchen Open For Use" at bounding box center [873, 333] width 17 height 17
click at [1110, 339] on button "Kitchen Open to Guests" at bounding box center [1113, 333] width 17 height 17
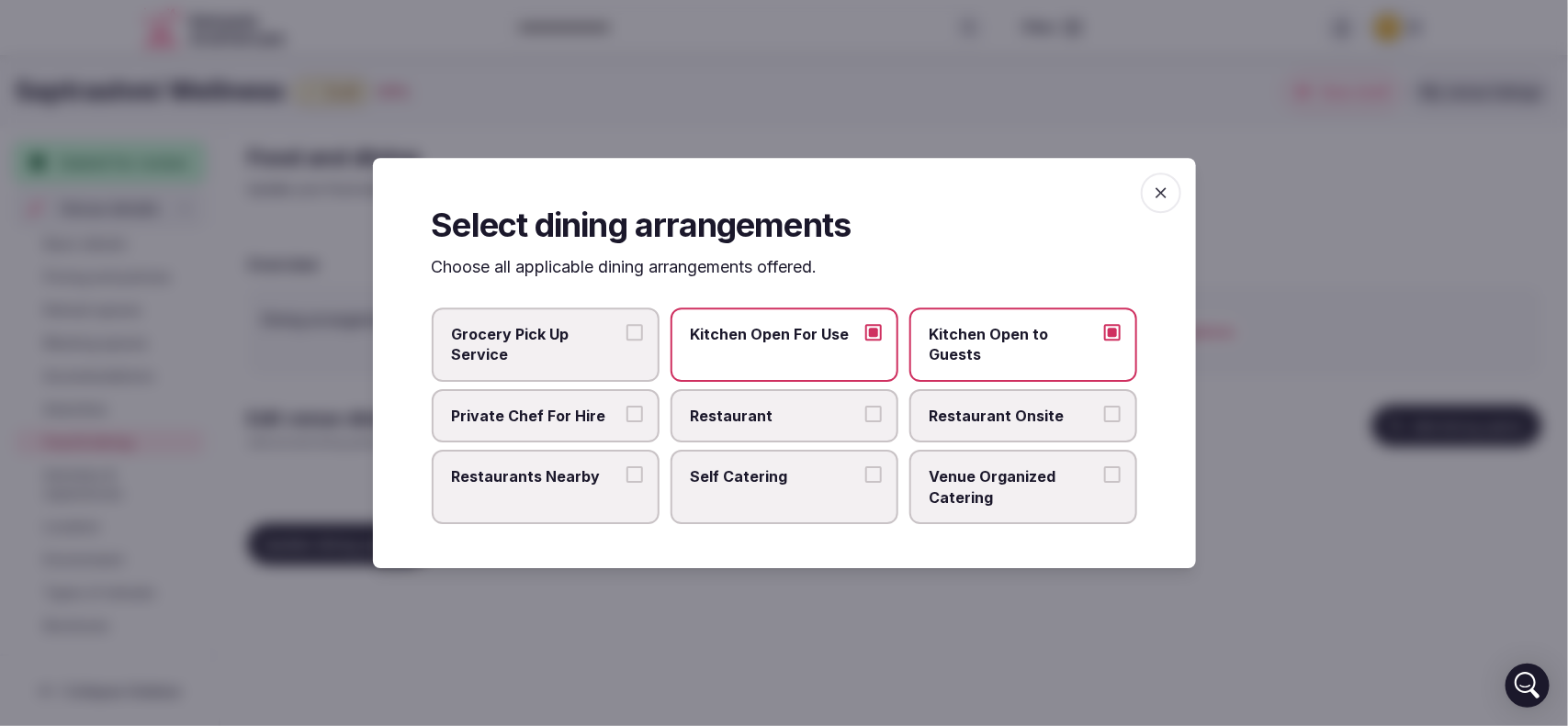
click at [872, 419] on button "Restaurant" at bounding box center [873, 414] width 17 height 17
click at [1112, 475] on button "Venue Organized Catering" at bounding box center [1113, 475] width 17 height 17
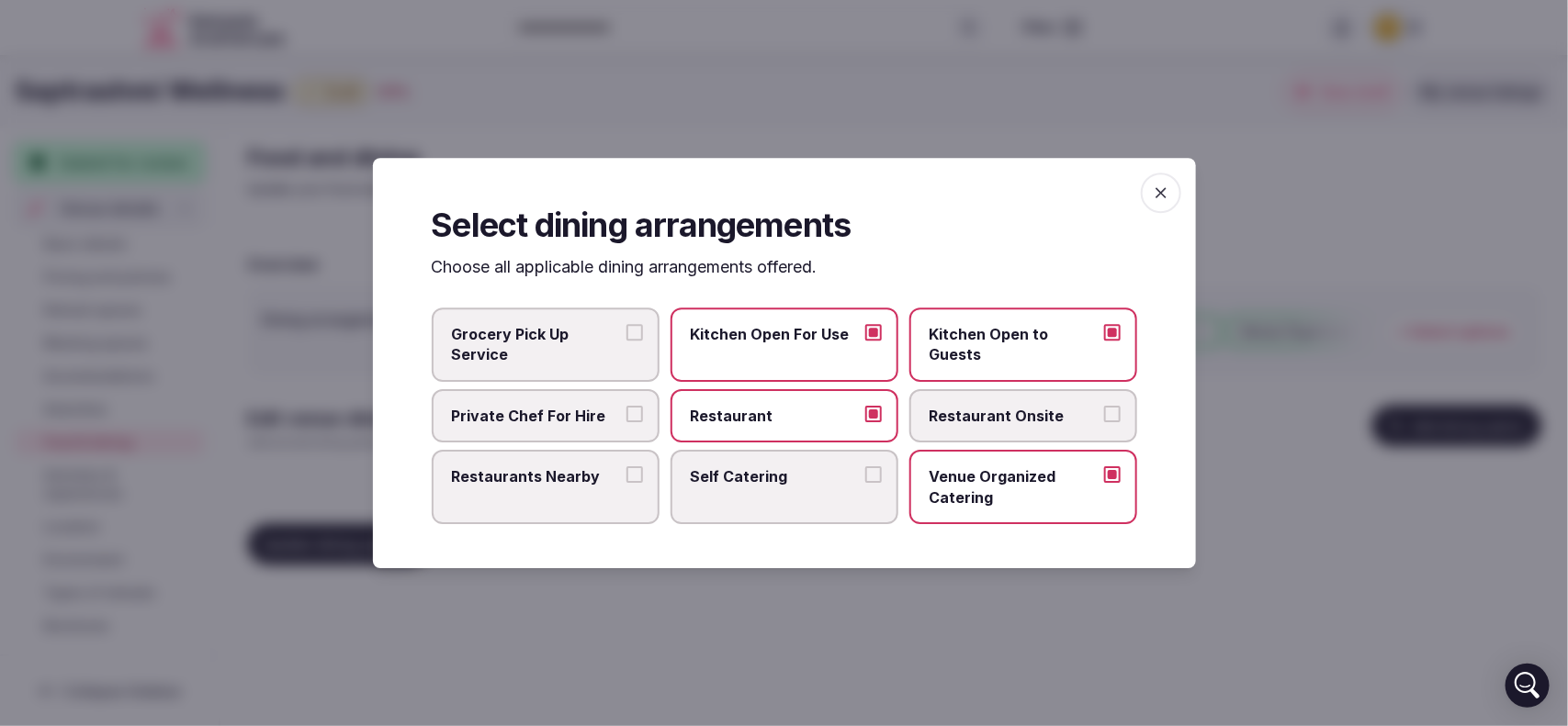
click at [1159, 198] on icon "button" at bounding box center [1161, 192] width 19 height 19
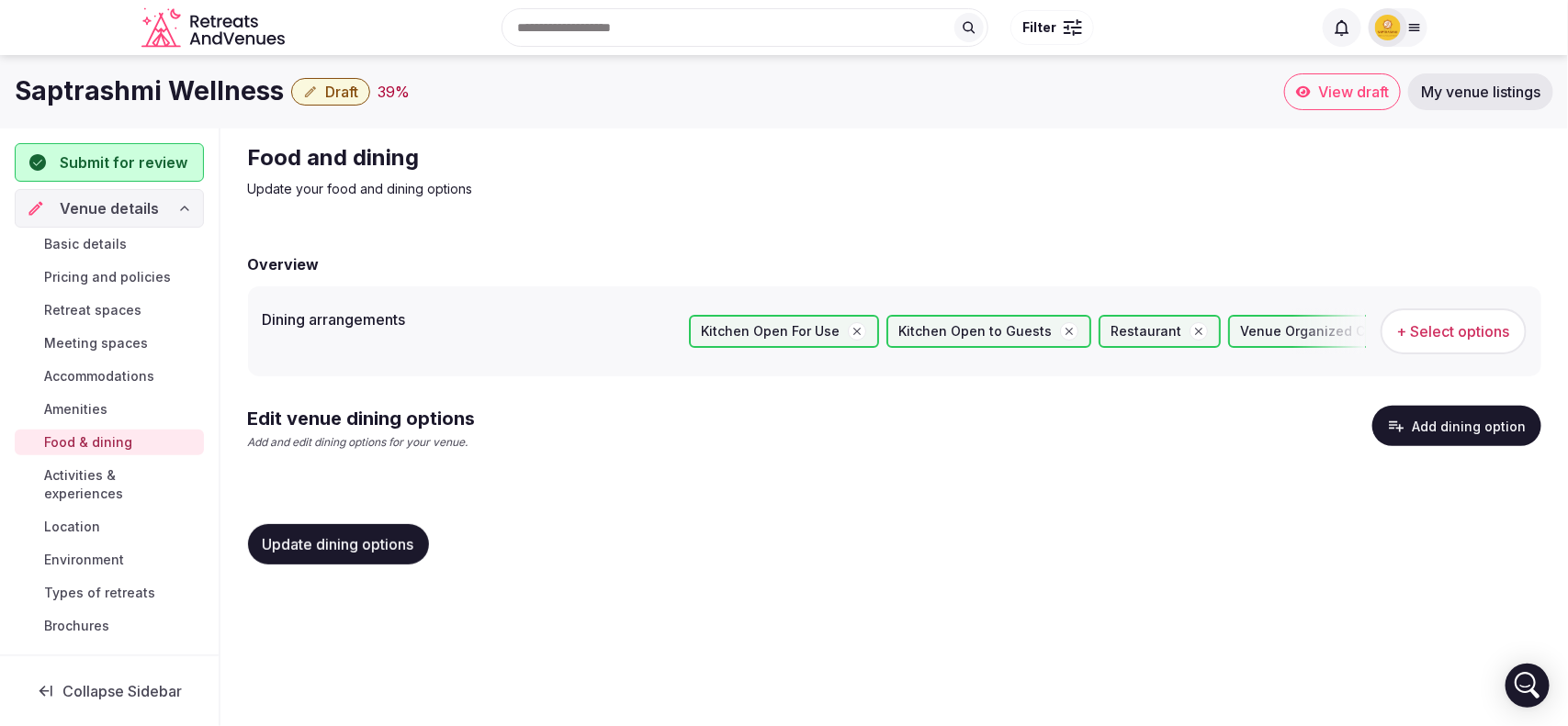
click at [360, 543] on span "Update dining options" at bounding box center [338, 545] width 151 height 19
click at [144, 471] on span "Activities & experiences" at bounding box center [120, 484] width 152 height 36
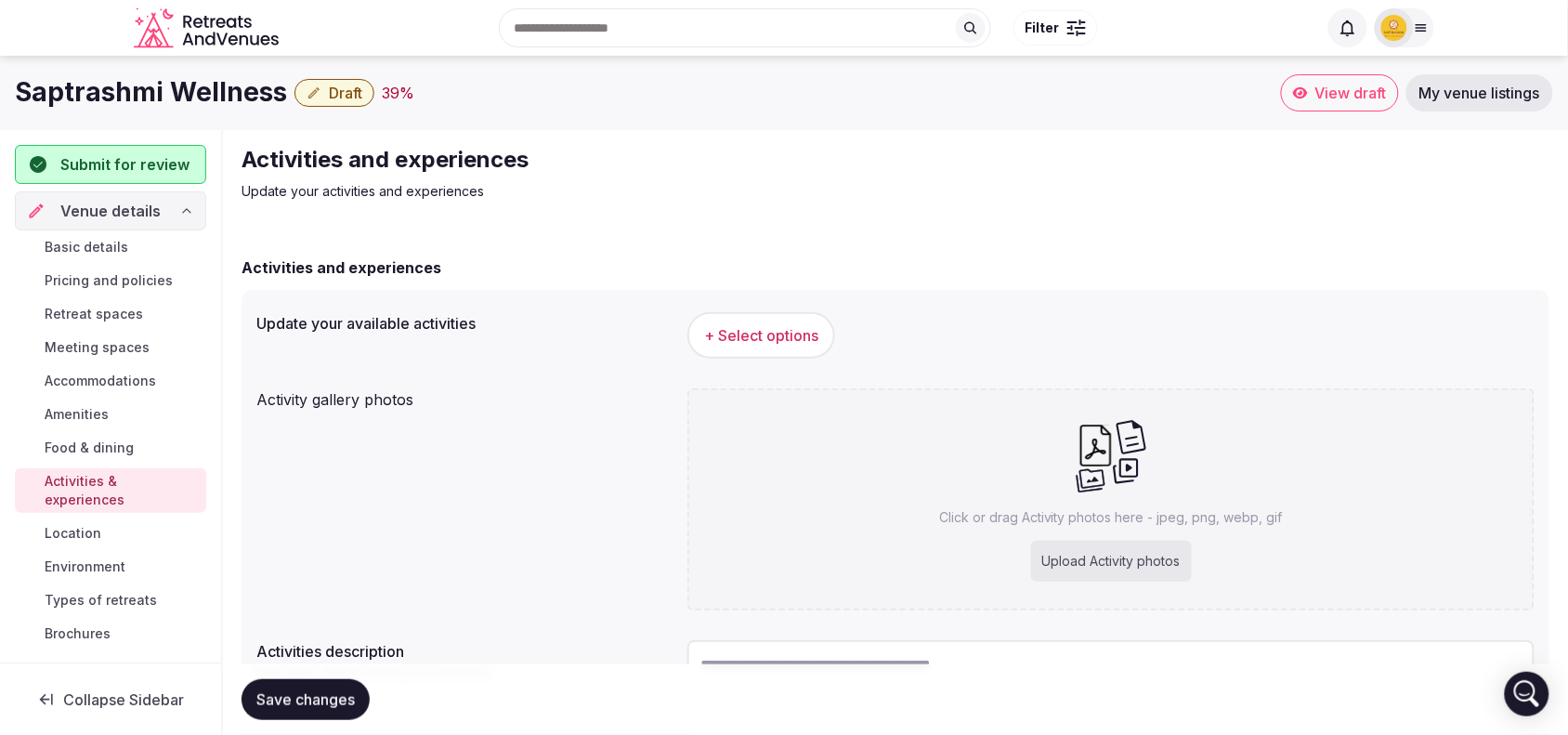
click at [786, 331] on span "+ Select options" at bounding box center [761, 336] width 114 height 21
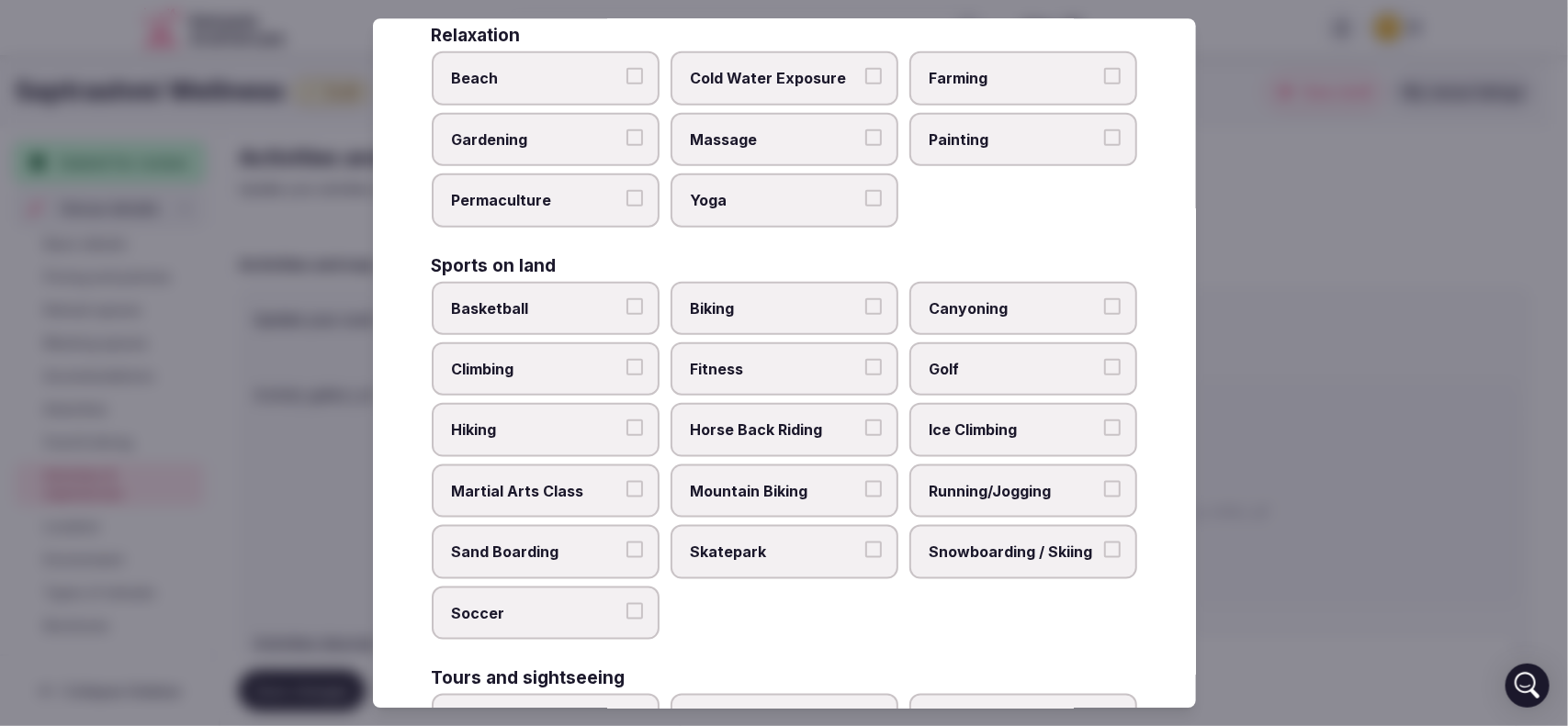
scroll to position [142, 0]
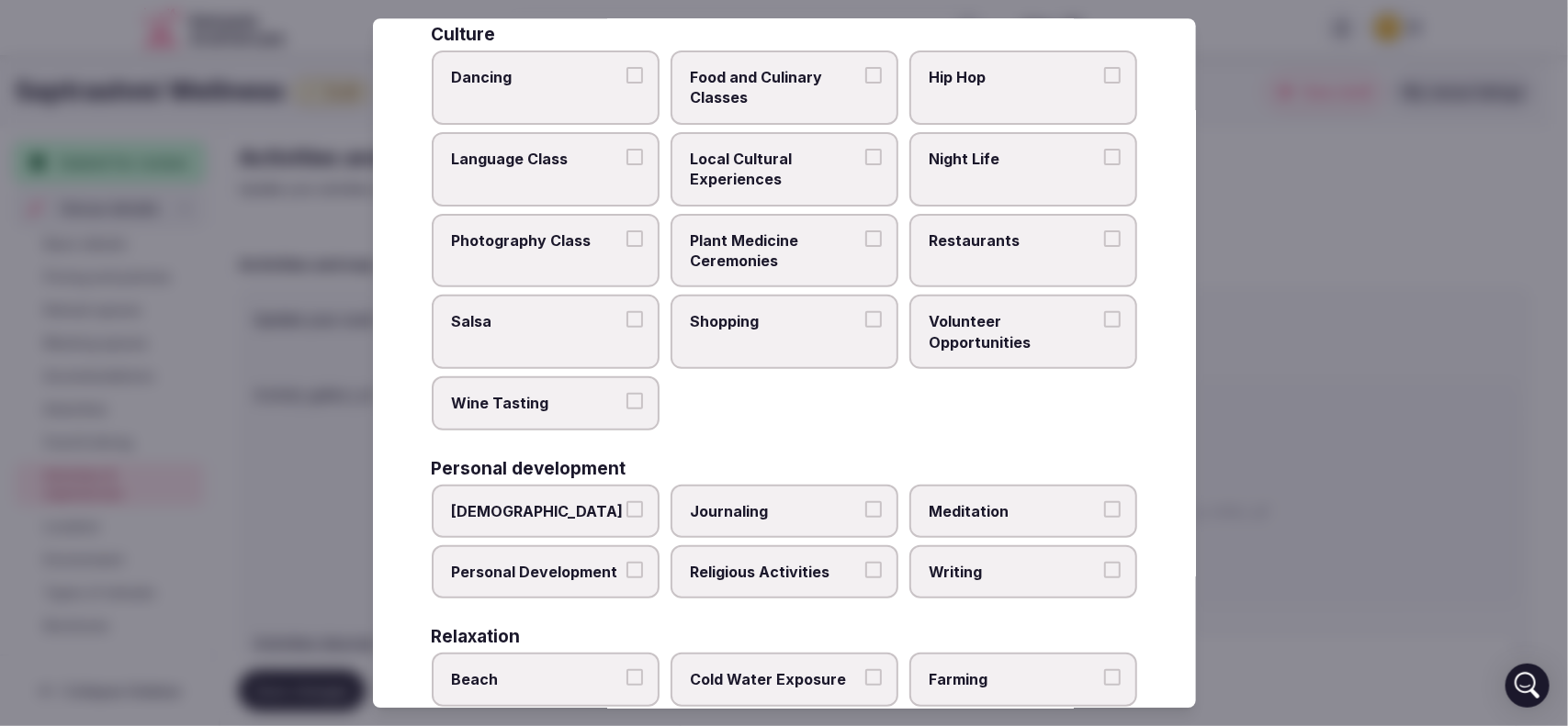
click at [1085, 502] on label "Meditation" at bounding box center [1024, 511] width 228 height 53
click at [1104, 502] on button "Meditation" at bounding box center [1113, 509] width 17 height 17
click at [630, 505] on button "[DEMOGRAPHIC_DATA]" at bounding box center [635, 509] width 17 height 17
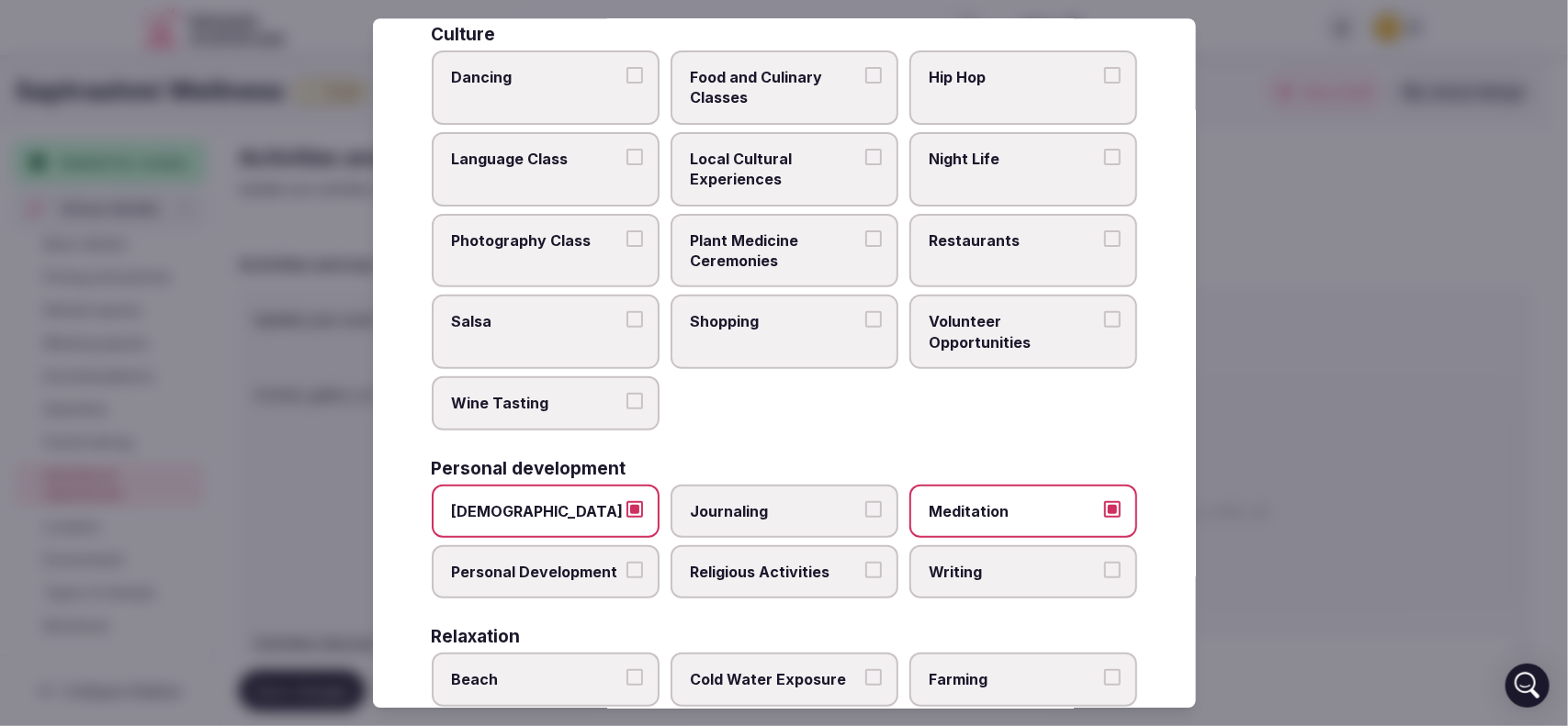
click at [629, 567] on button "Personal Development" at bounding box center [635, 570] width 17 height 17
click at [869, 72] on button "Food and Culinary Classes" at bounding box center [873, 76] width 17 height 17
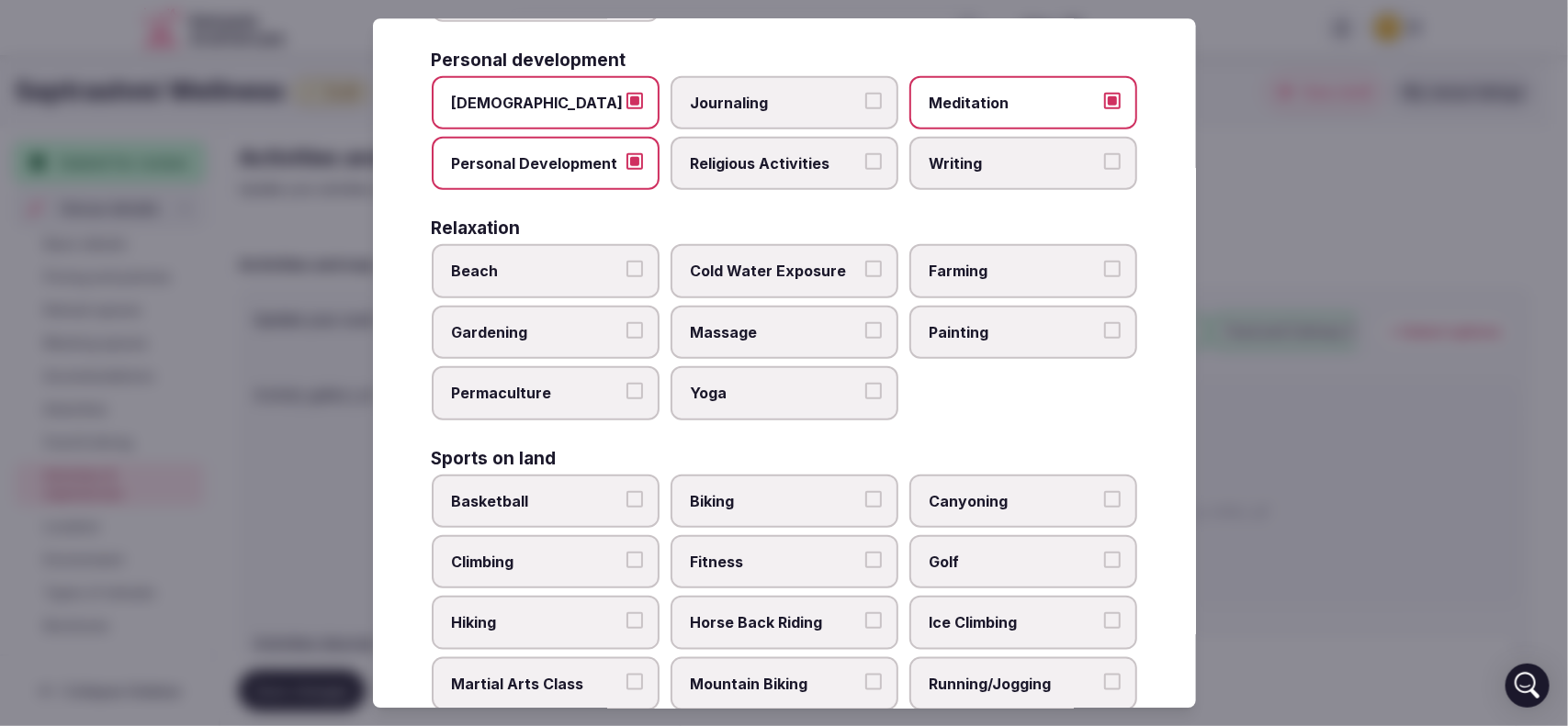
scroll to position [555, 0]
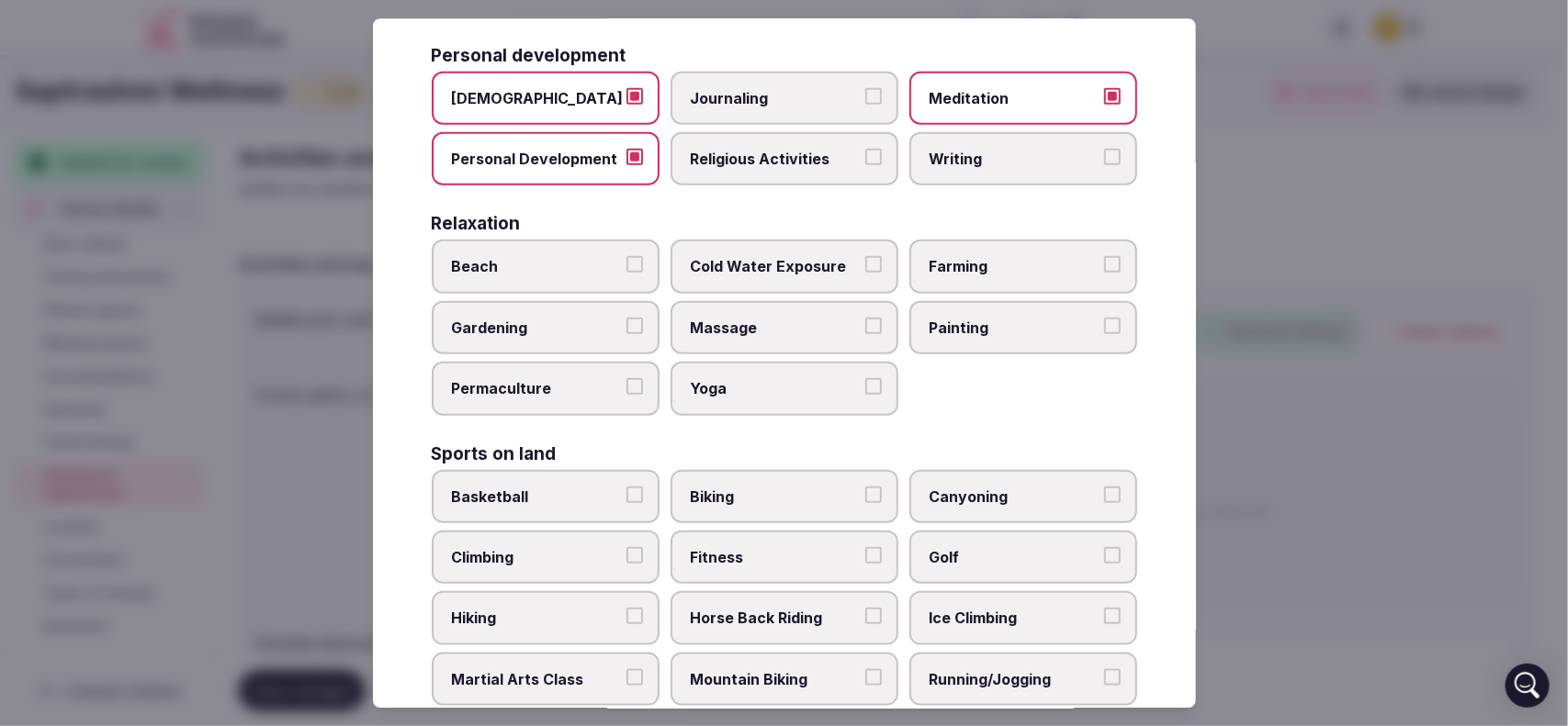
click at [873, 375] on label "Yoga" at bounding box center [784, 388] width 228 height 53
click at [873, 378] on button "Yoga" at bounding box center [873, 387] width 17 height 17
click at [868, 320] on button "Massage" at bounding box center [873, 326] width 17 height 17
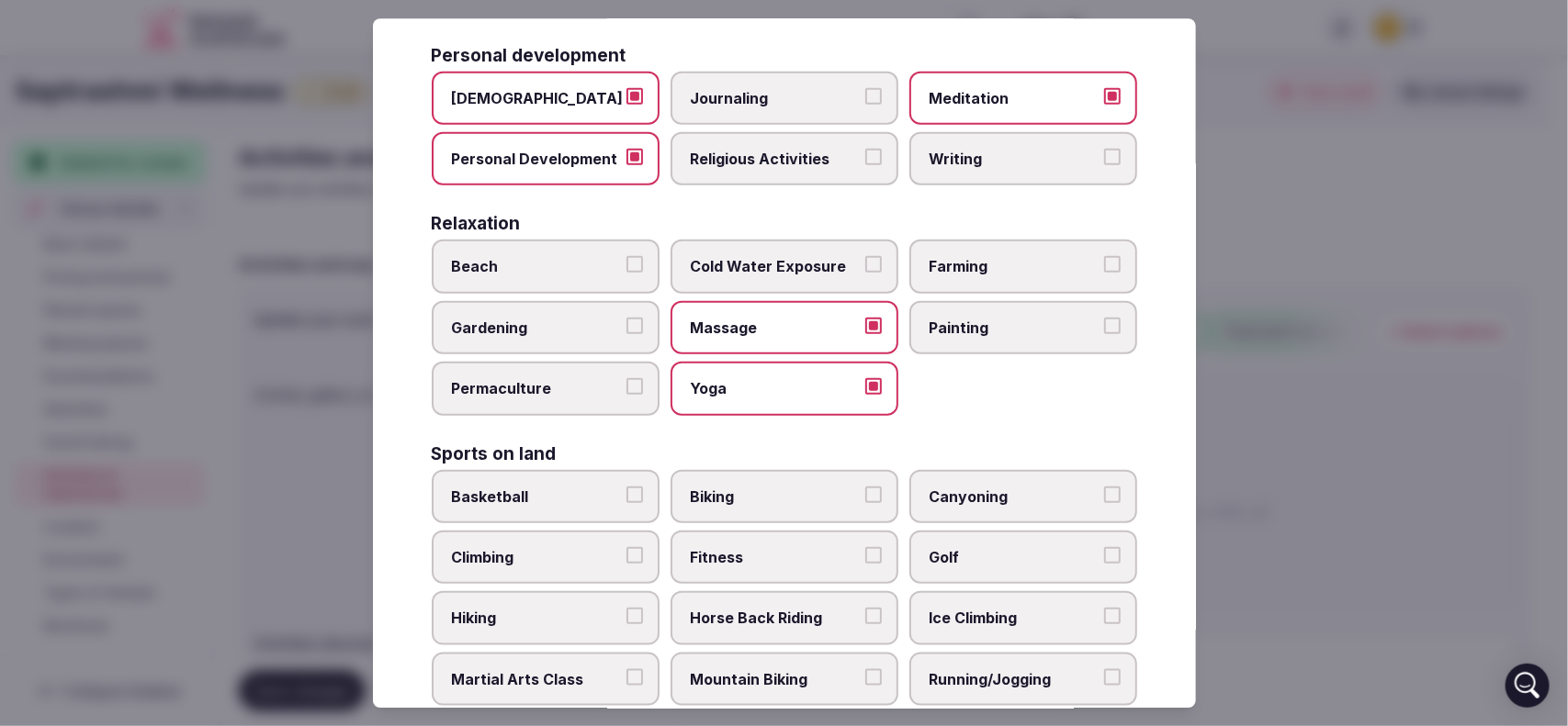
click at [1104, 259] on button "Farming" at bounding box center [1113, 265] width 17 height 17
click at [631, 318] on button "Gardening" at bounding box center [635, 326] width 17 height 17
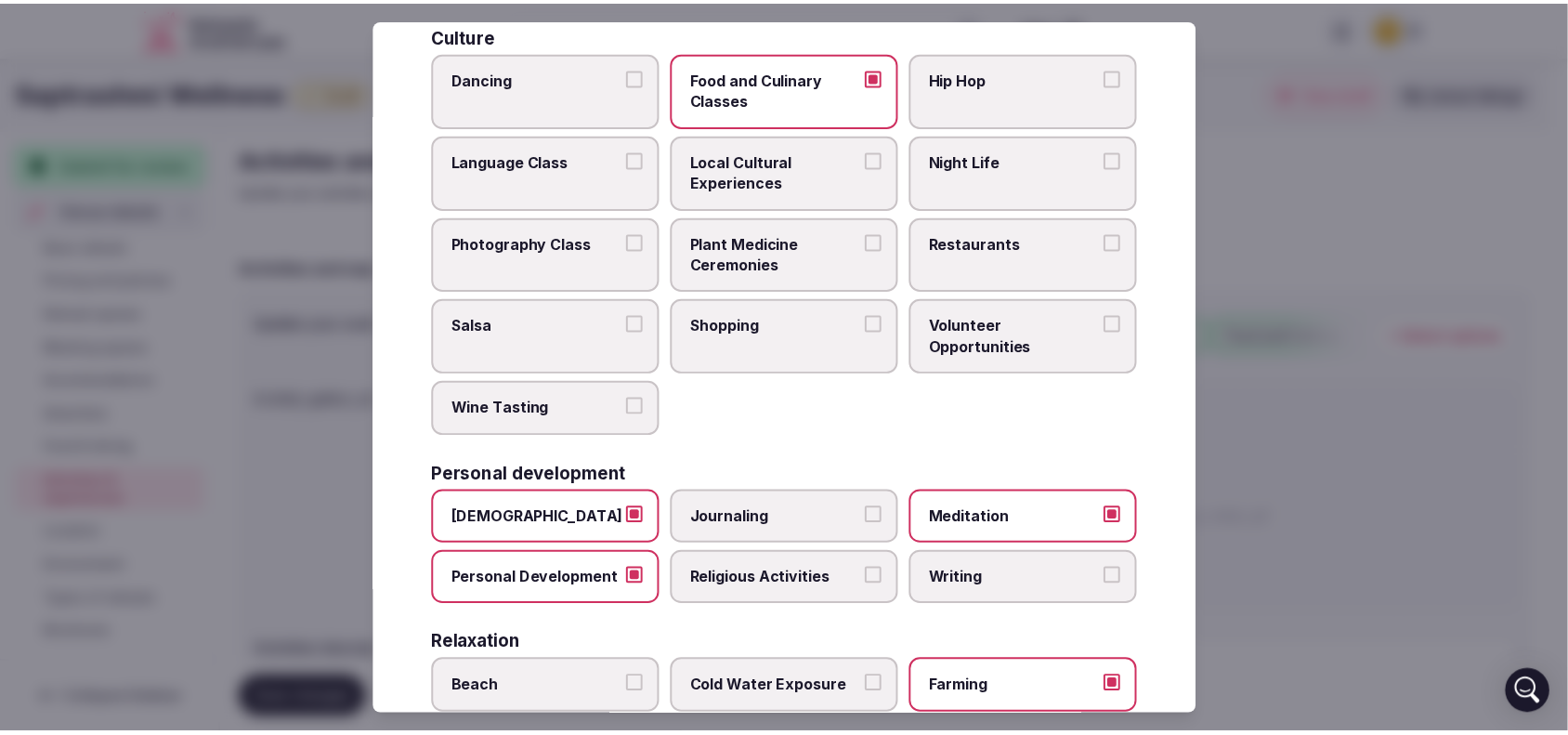
scroll to position [0, 0]
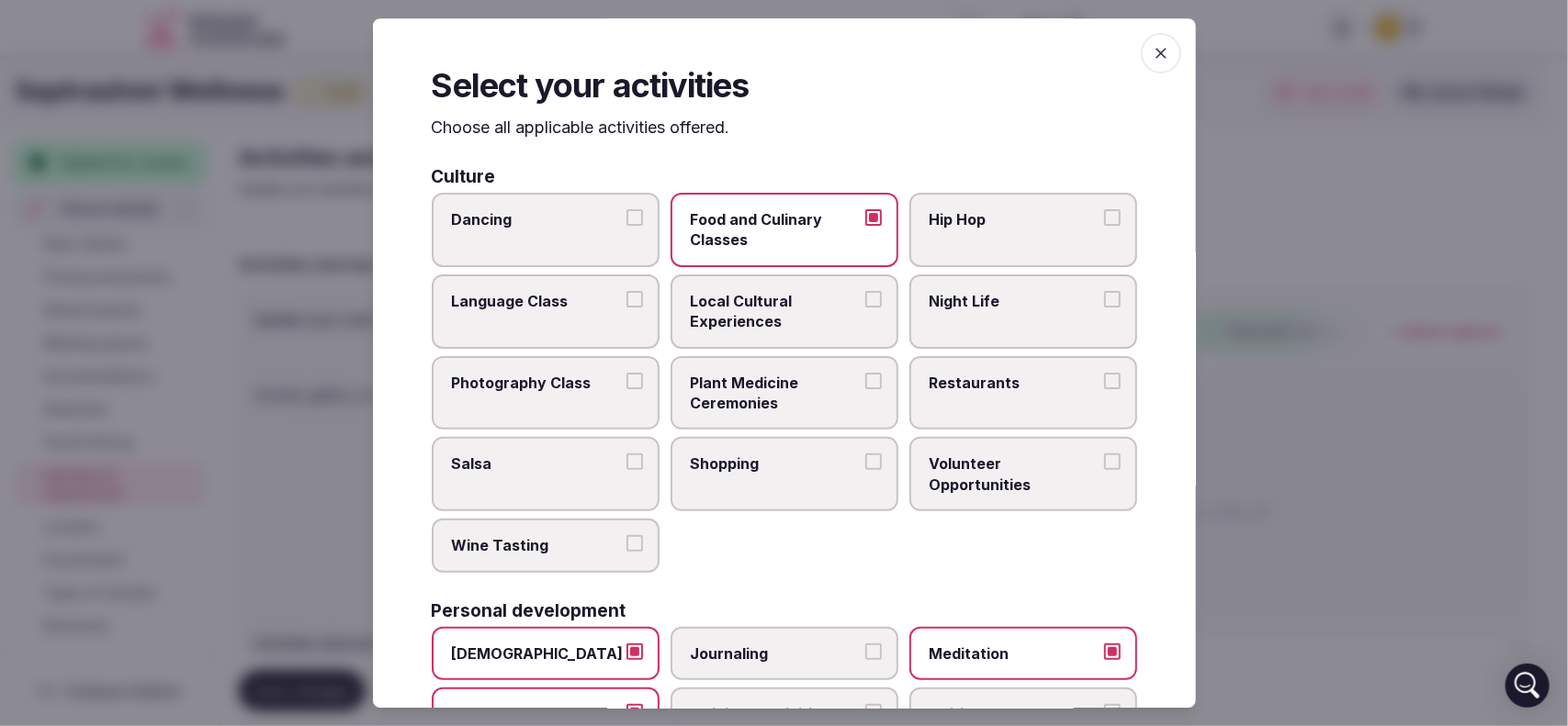
click at [1159, 52] on span "button" at bounding box center [1160, 52] width 40 height 40
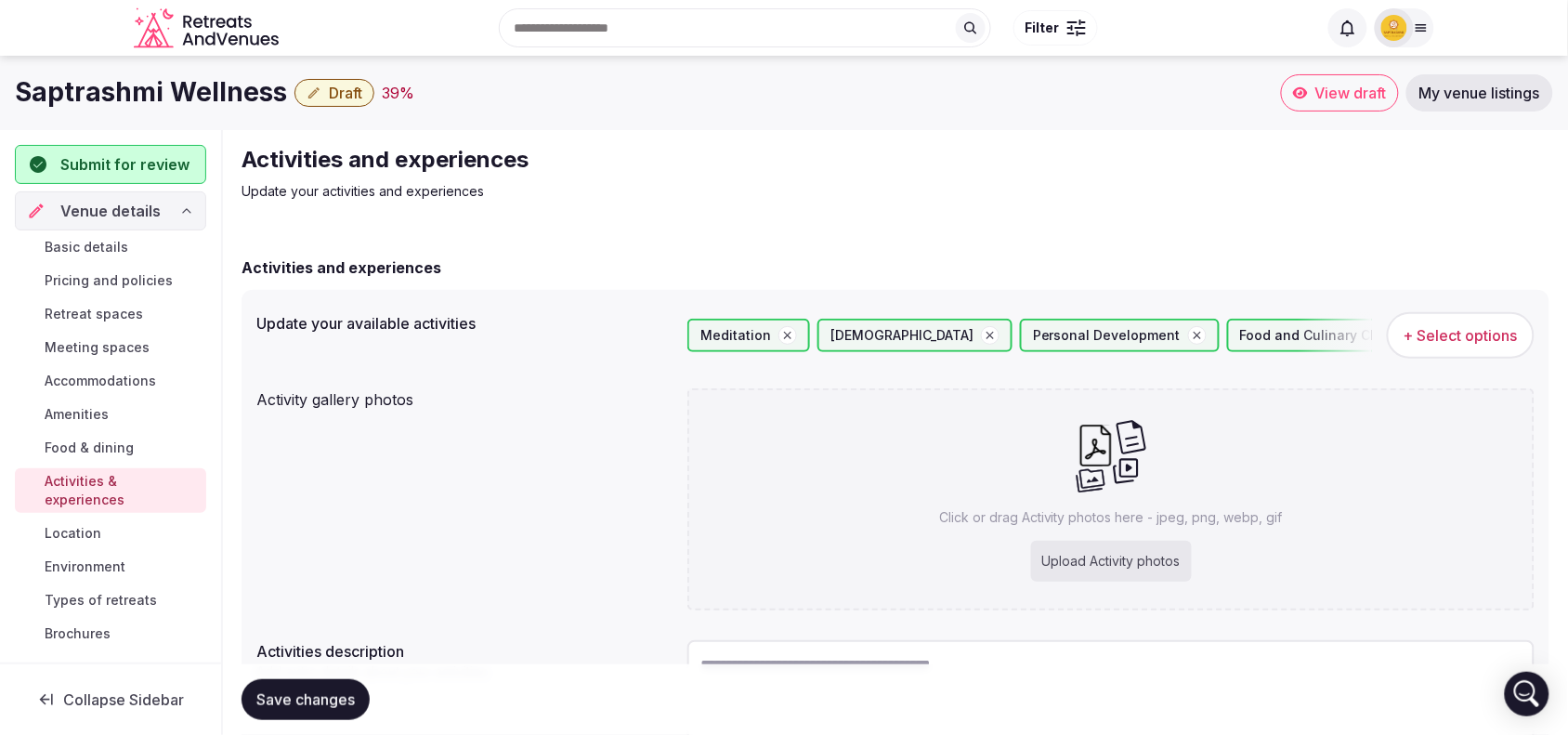
click at [346, 712] on button "Save changes" at bounding box center [305, 699] width 129 height 41
click at [153, 165] on span "Submit for review" at bounding box center [125, 165] width 130 height 23
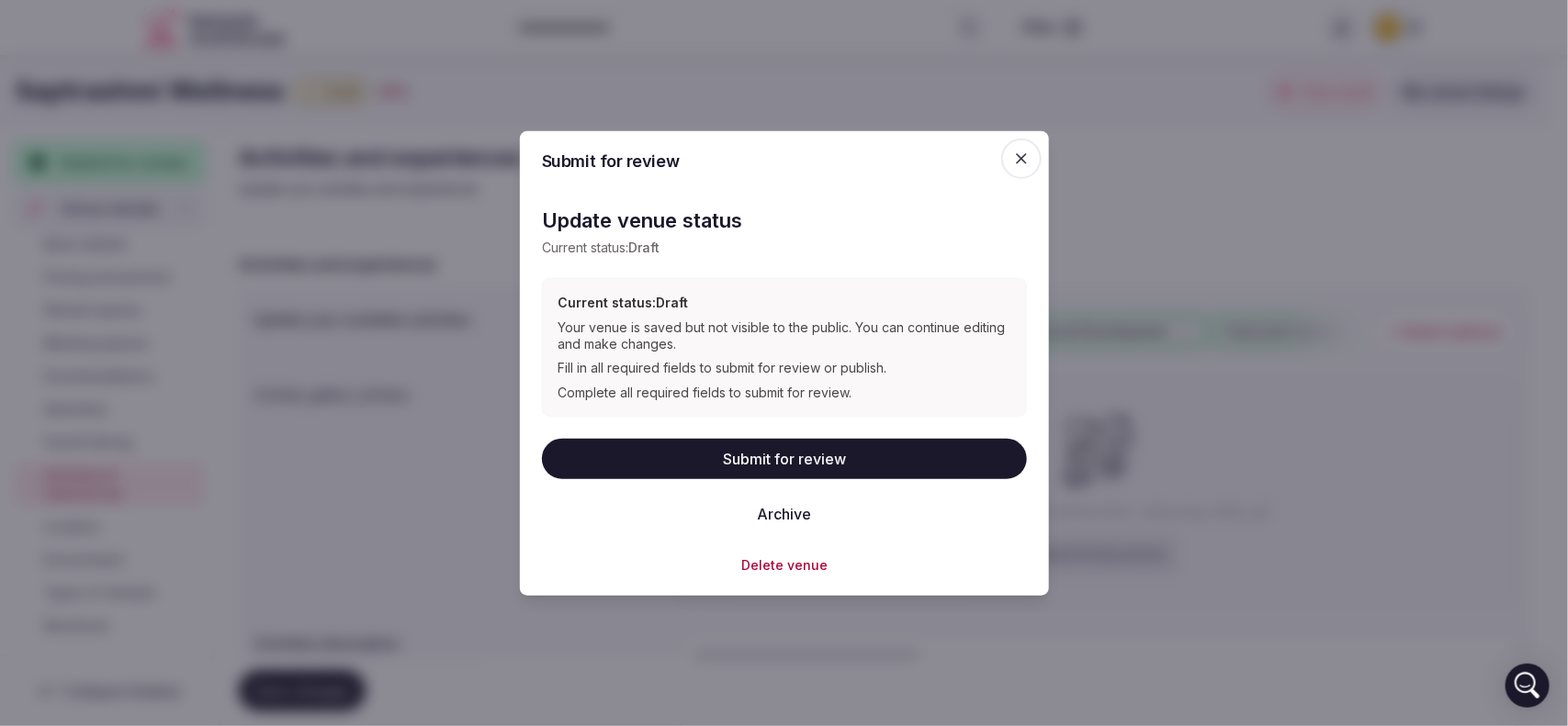
click at [737, 448] on button "Submit for review" at bounding box center [784, 458] width 485 height 40
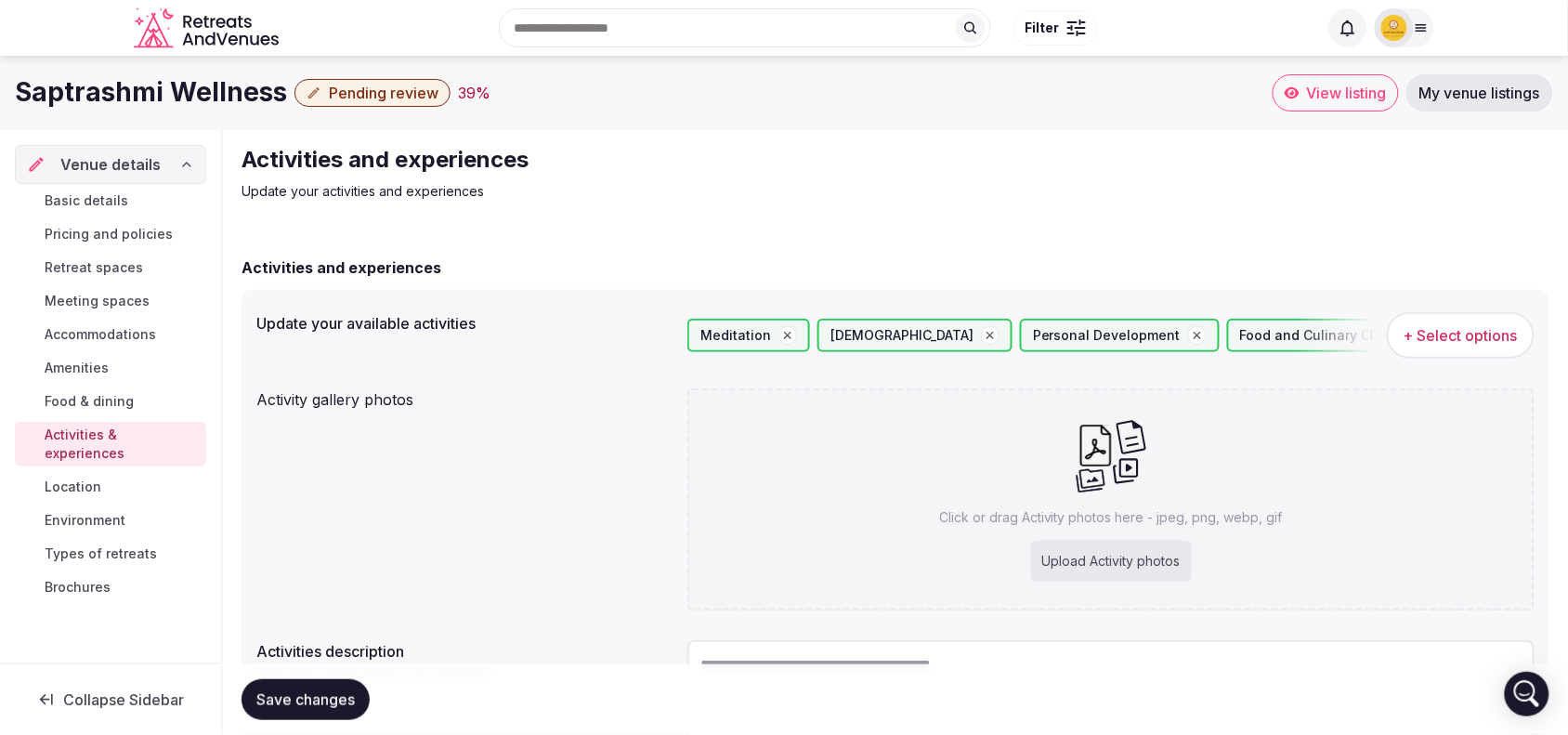
click at [1338, 104] on link "View listing" at bounding box center [1336, 93] width 127 height 37
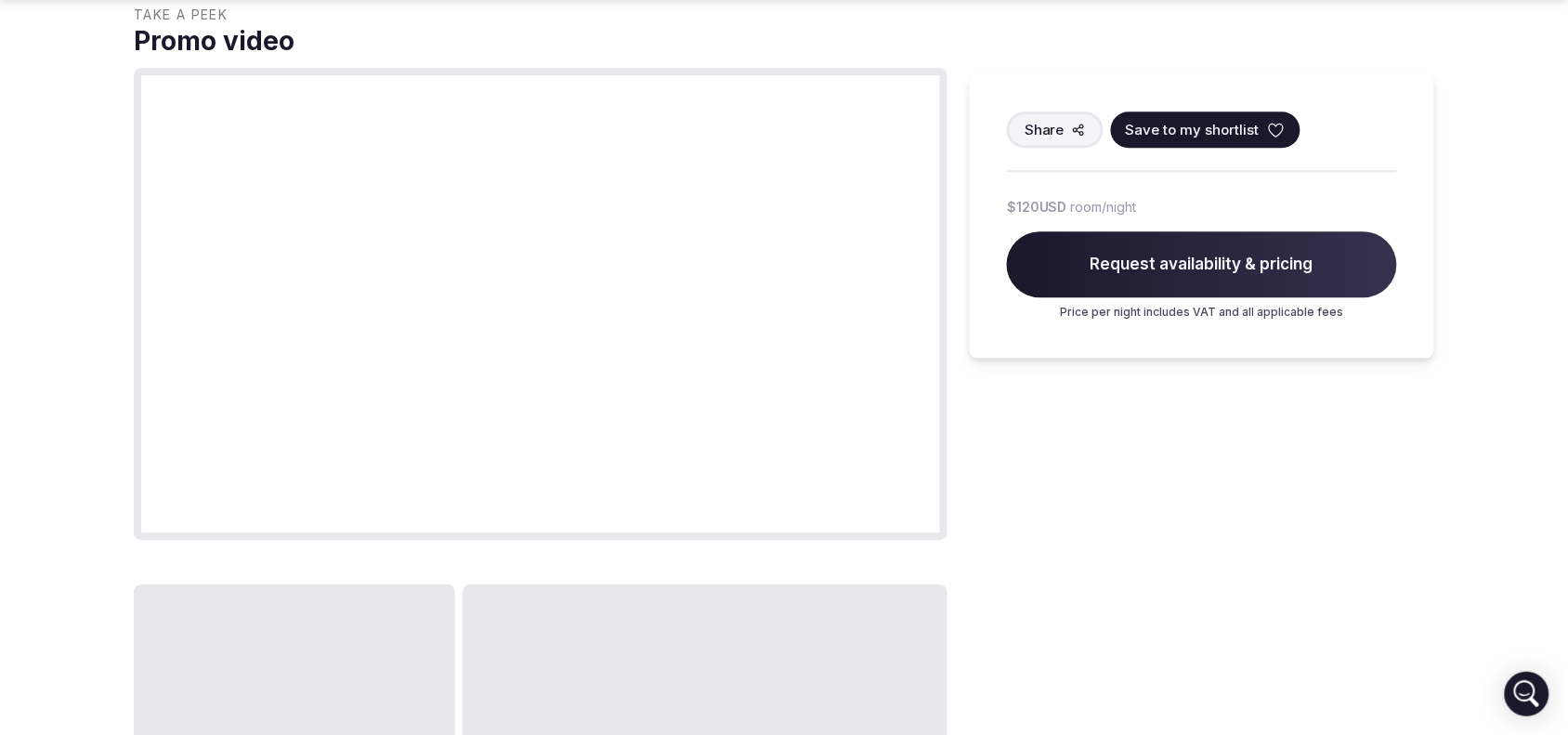
scroll to position [611, 0]
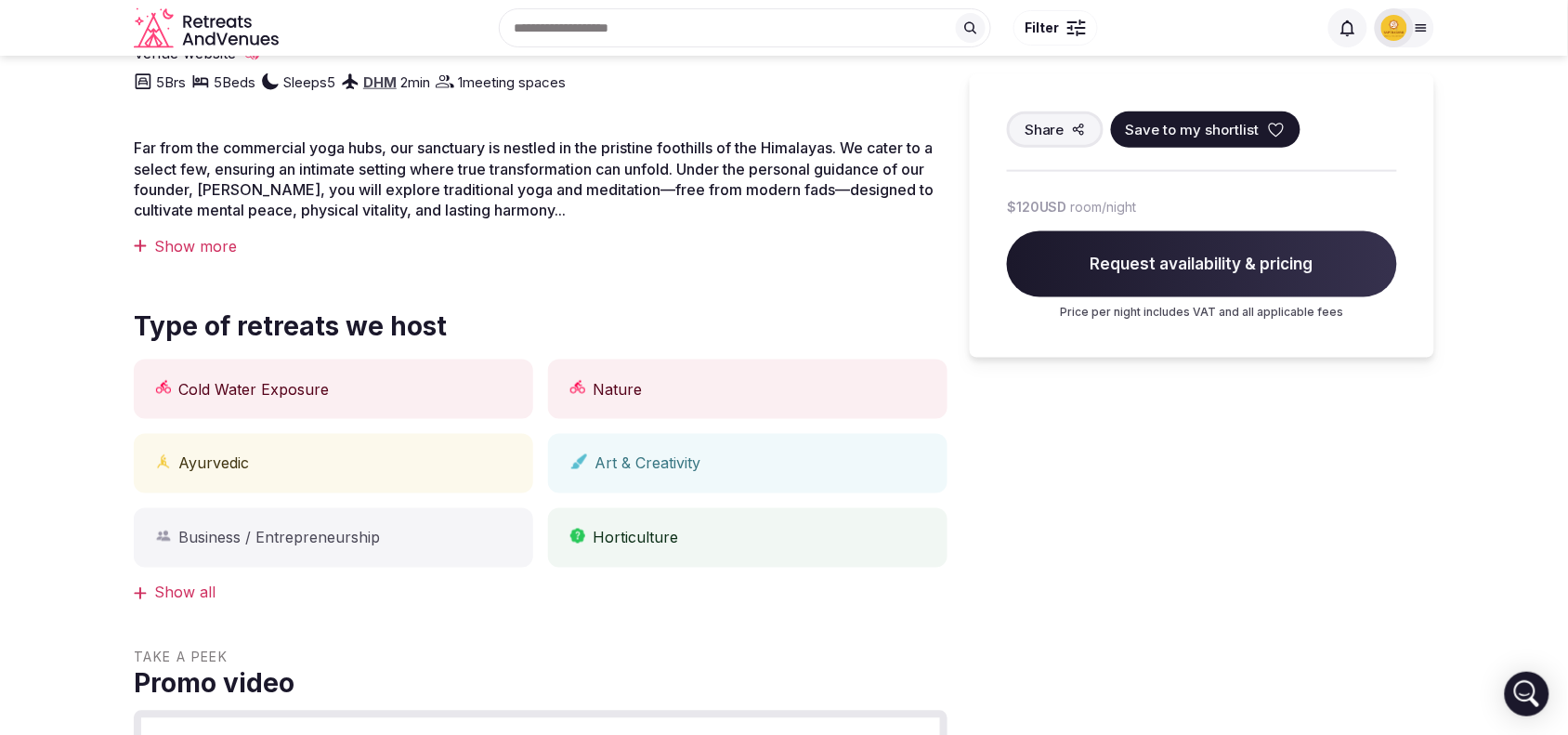
click at [1394, 22] on img at bounding box center [1395, 28] width 26 height 26
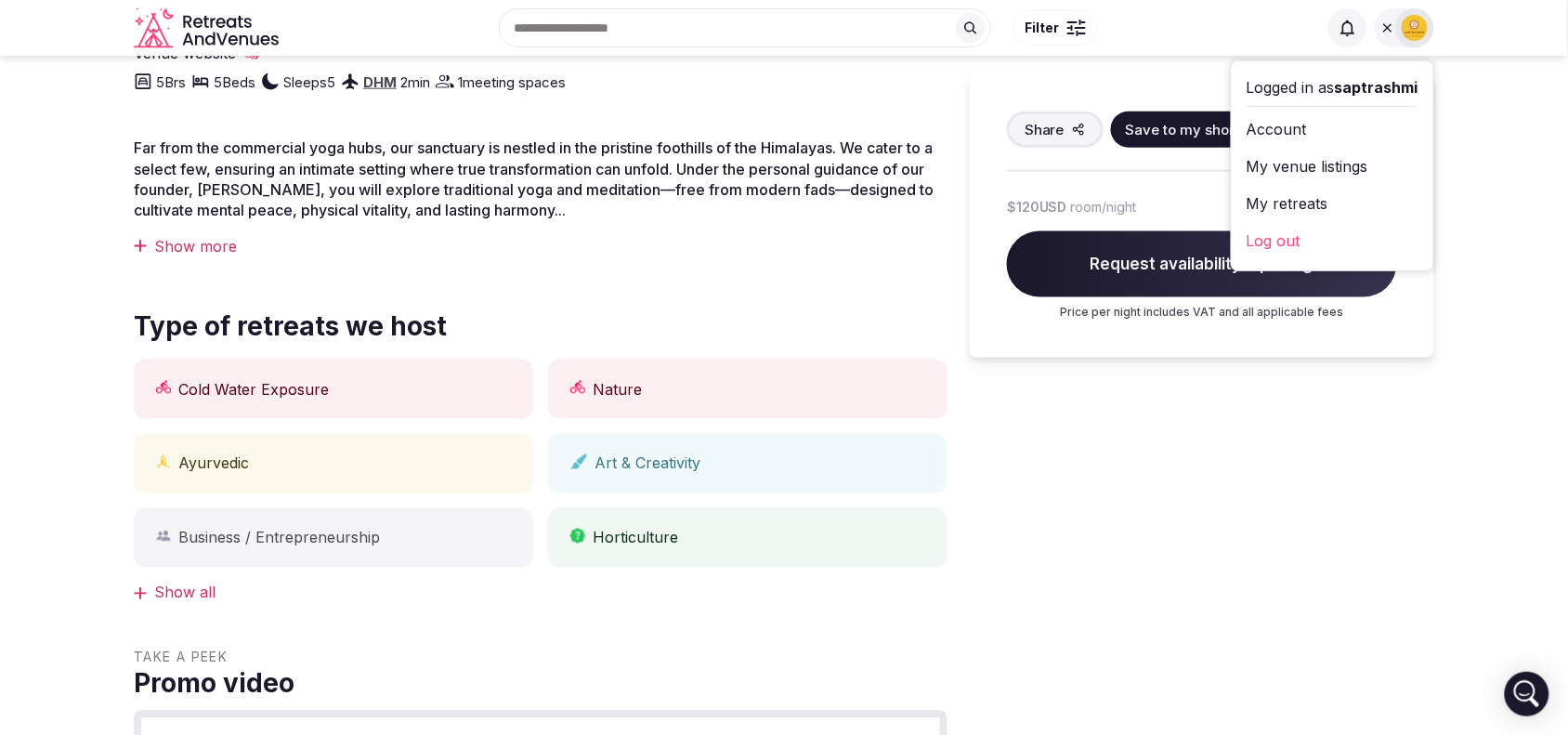
click at [1287, 211] on link "My retreats" at bounding box center [1333, 202] width 172 height 29
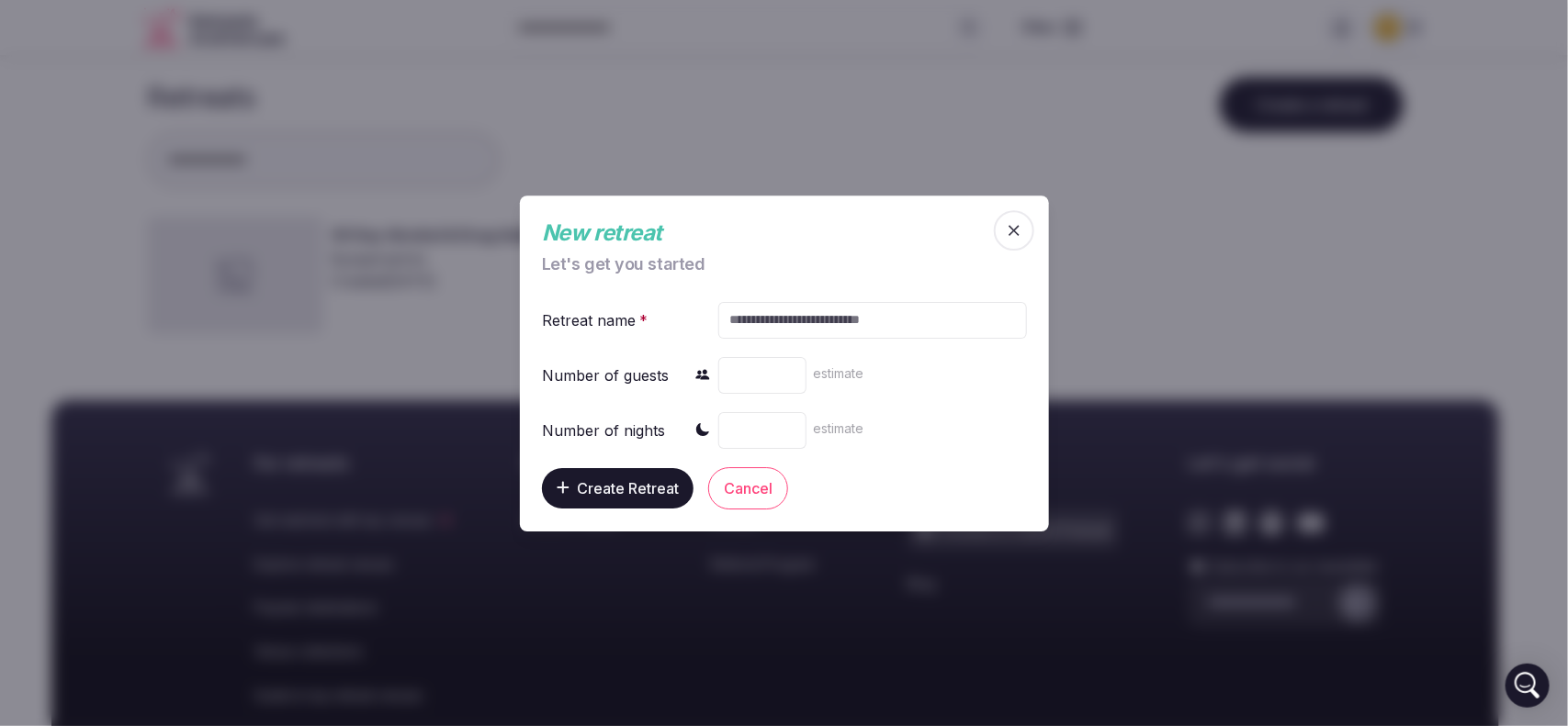
click at [1015, 232] on icon "button" at bounding box center [1014, 231] width 19 height 19
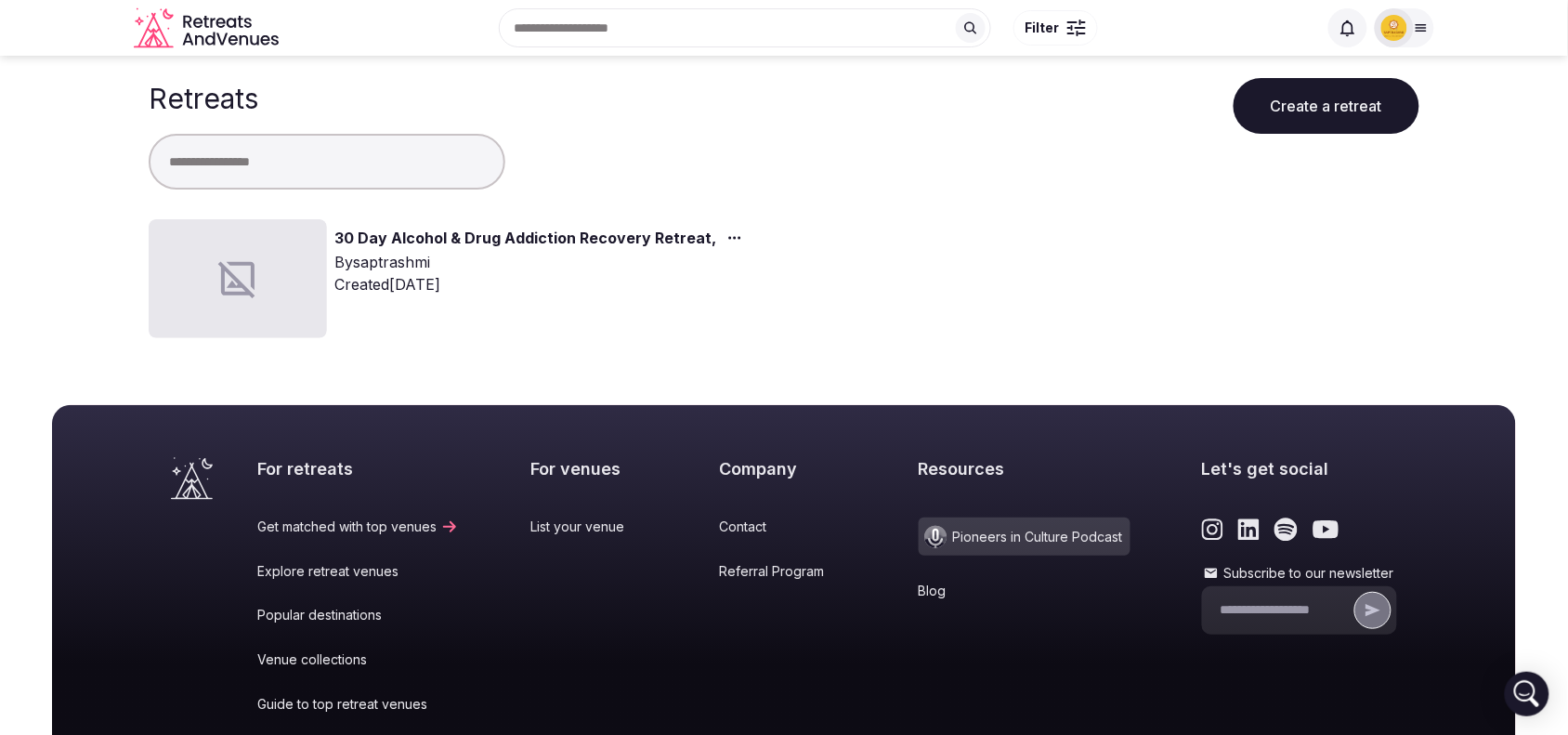
click at [449, 235] on link "30 Day Alcohol & Drug Addiction Recovery Retreat," at bounding box center [526, 239] width 382 height 25
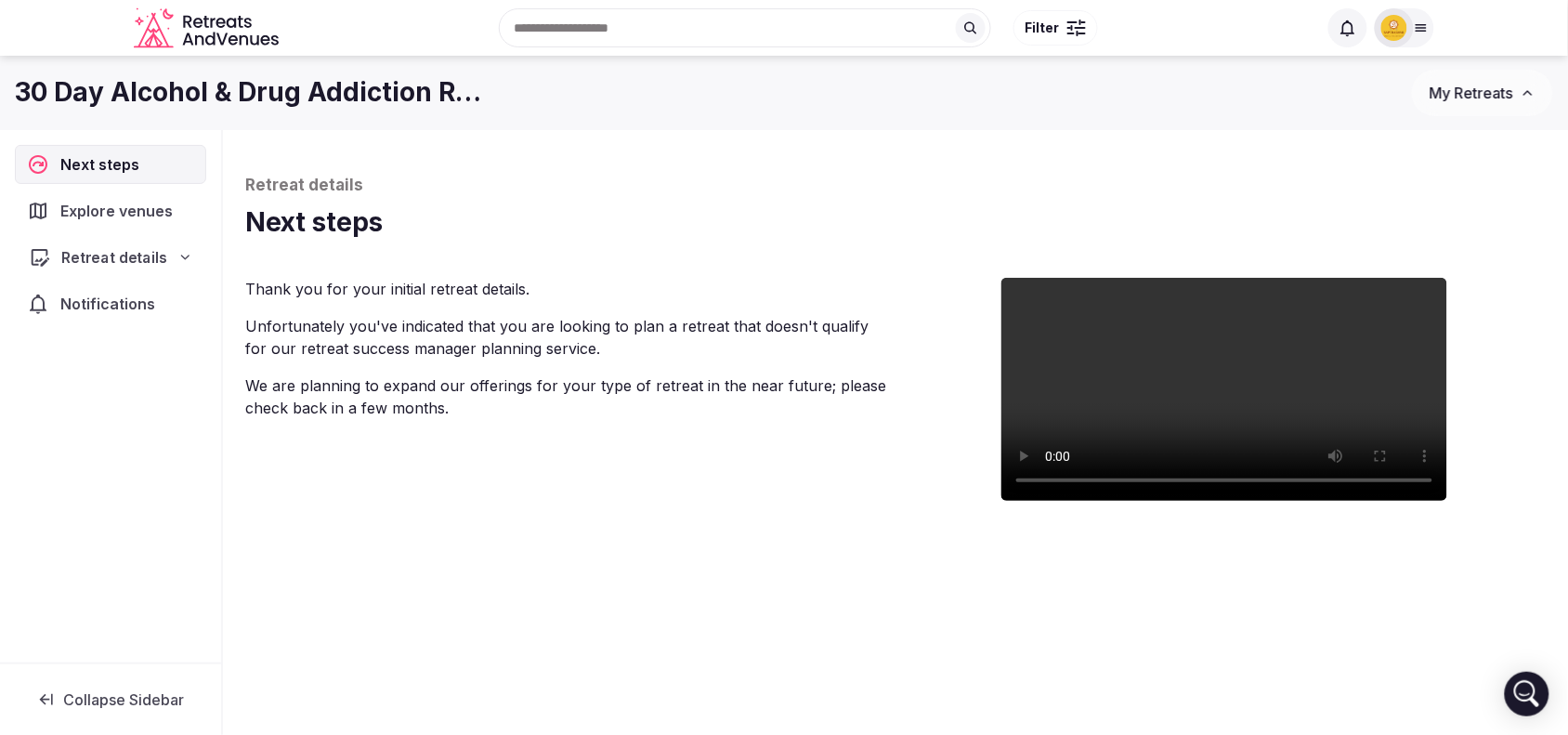
click at [184, 252] on icon at bounding box center [186, 257] width 15 height 15
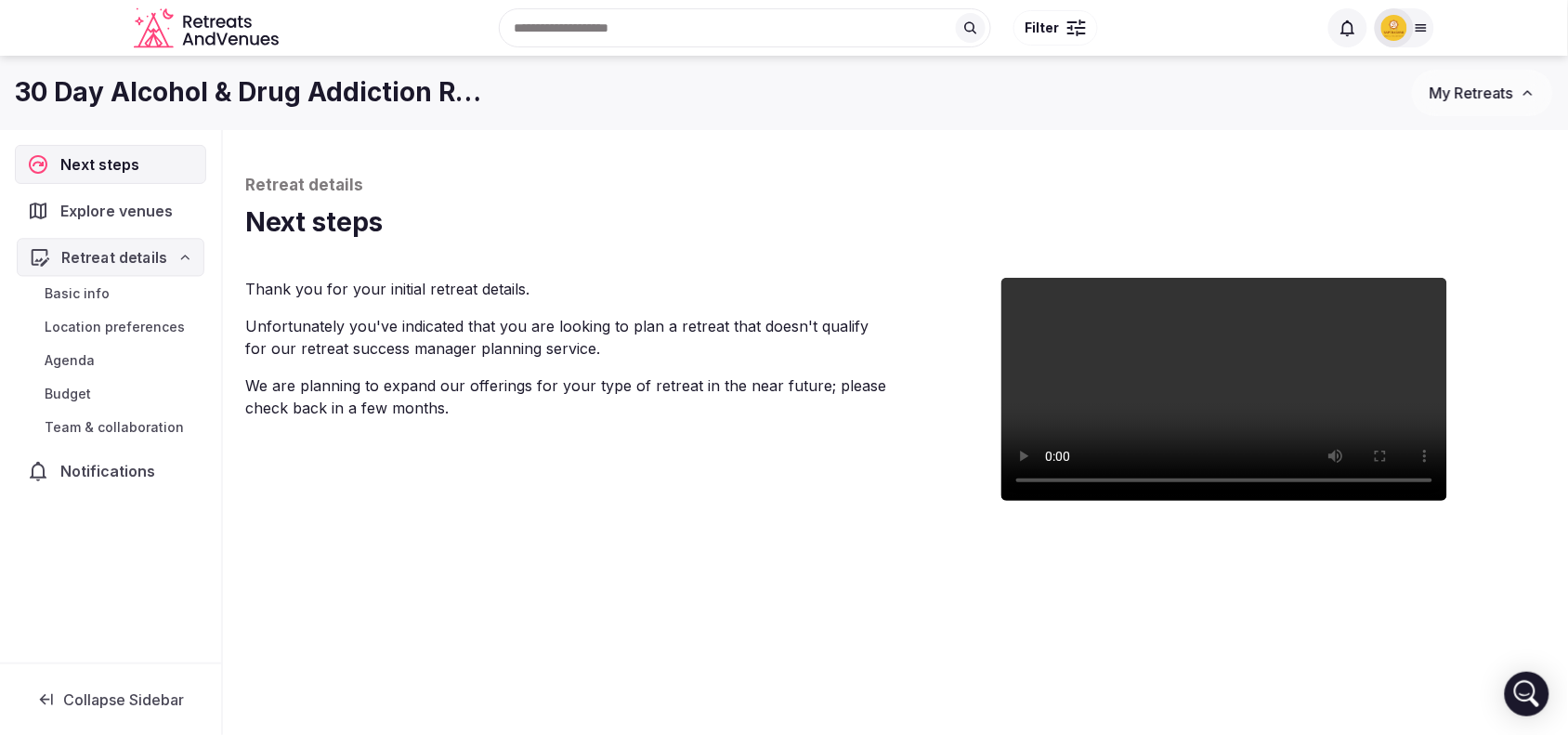
click at [184, 252] on icon at bounding box center [186, 257] width 15 height 15
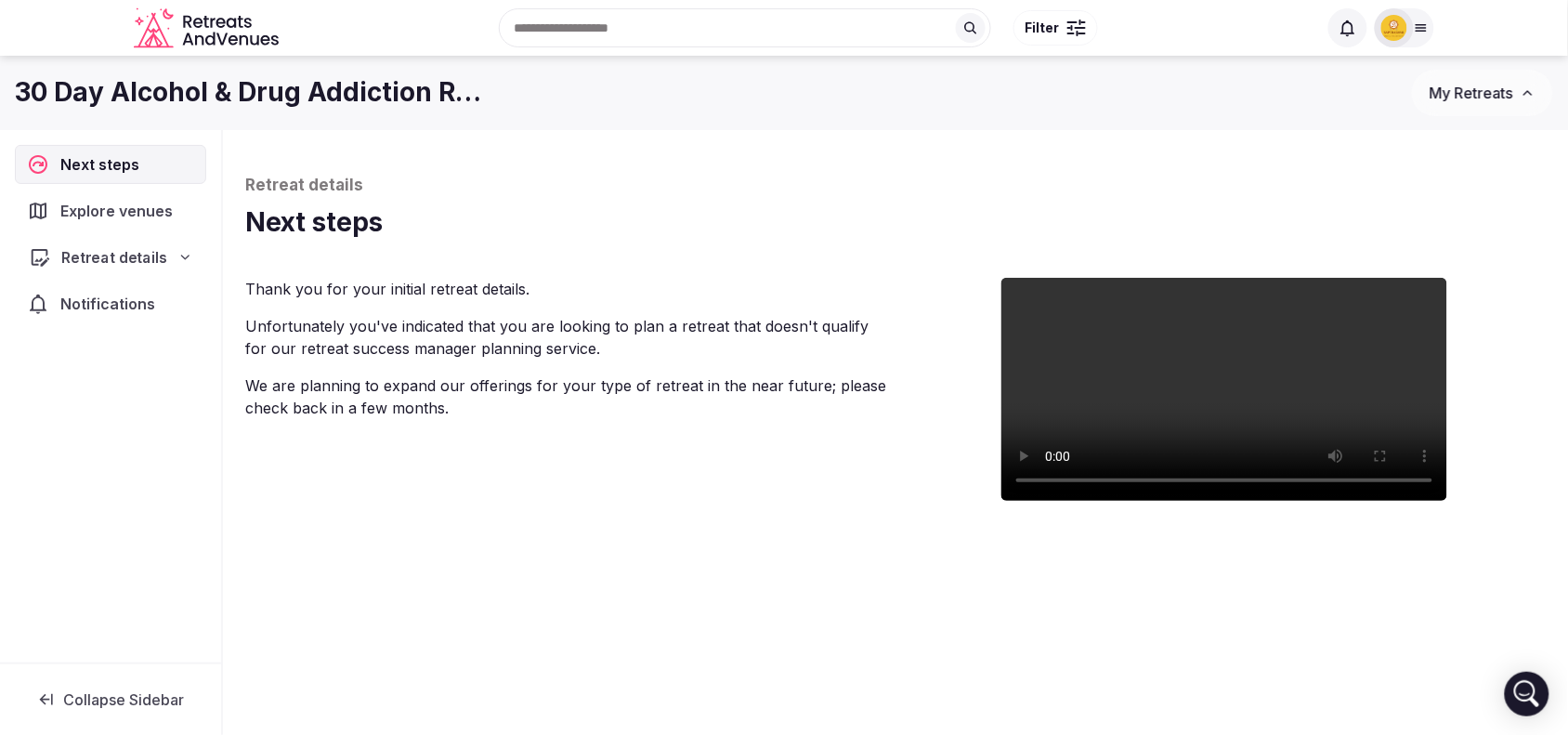
click at [184, 252] on icon at bounding box center [186, 257] width 15 height 15
